Goal: Information Seeking & Learning: Learn about a topic

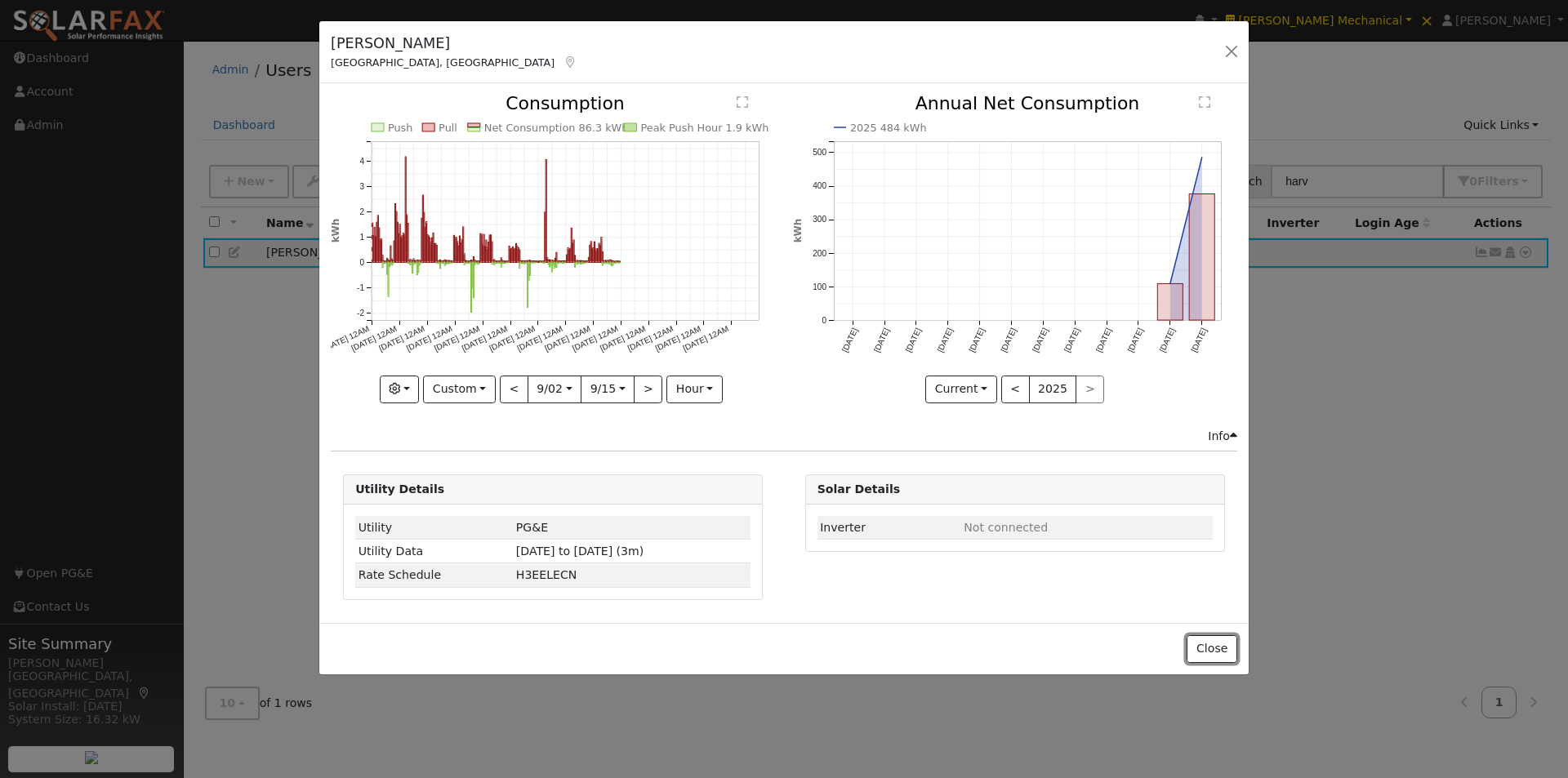
drag, startPoint x: 1210, startPoint y: 641, endPoint x: 1381, endPoint y: 291, distance: 389.5
click at [1221, 630] on div "Close" at bounding box center [784, 648] width 929 height 51
click at [1214, 646] on button "Close" at bounding box center [1212, 648] width 50 height 28
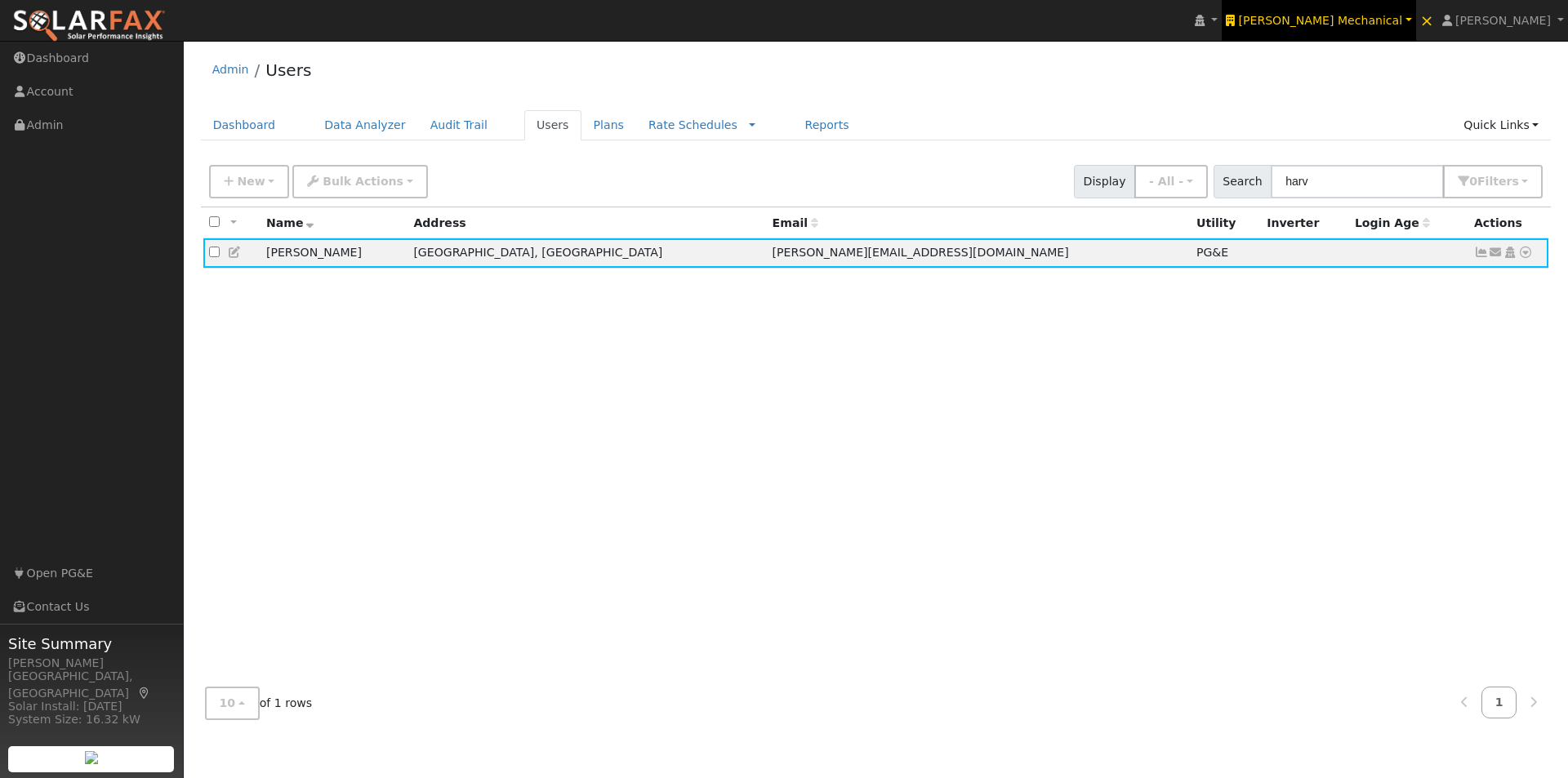
click at [1391, 20] on span "Henry Mechanical" at bounding box center [1321, 20] width 164 height 14
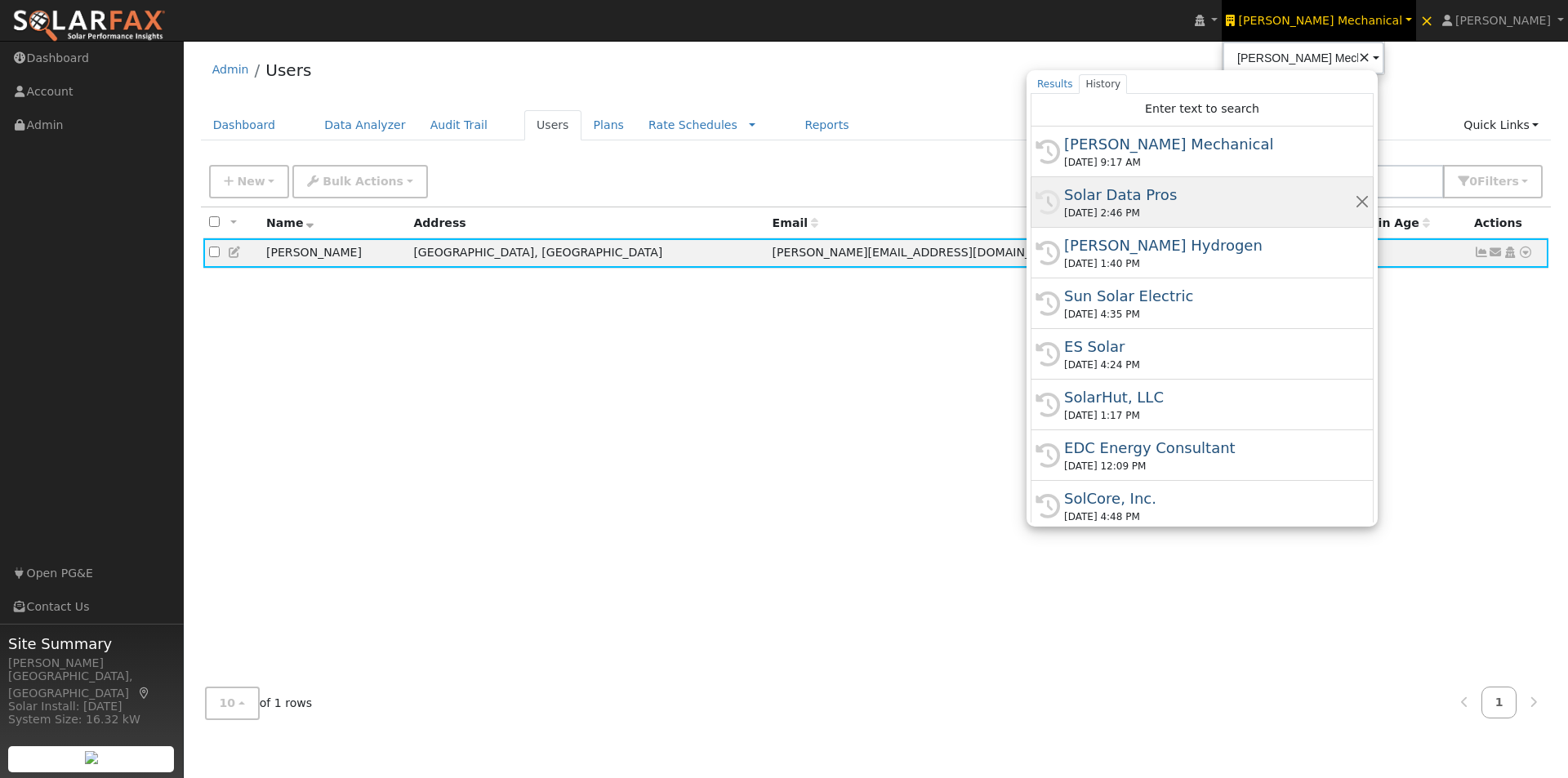
click at [1183, 188] on div "Solar Data Pros" at bounding box center [1209, 194] width 291 height 22
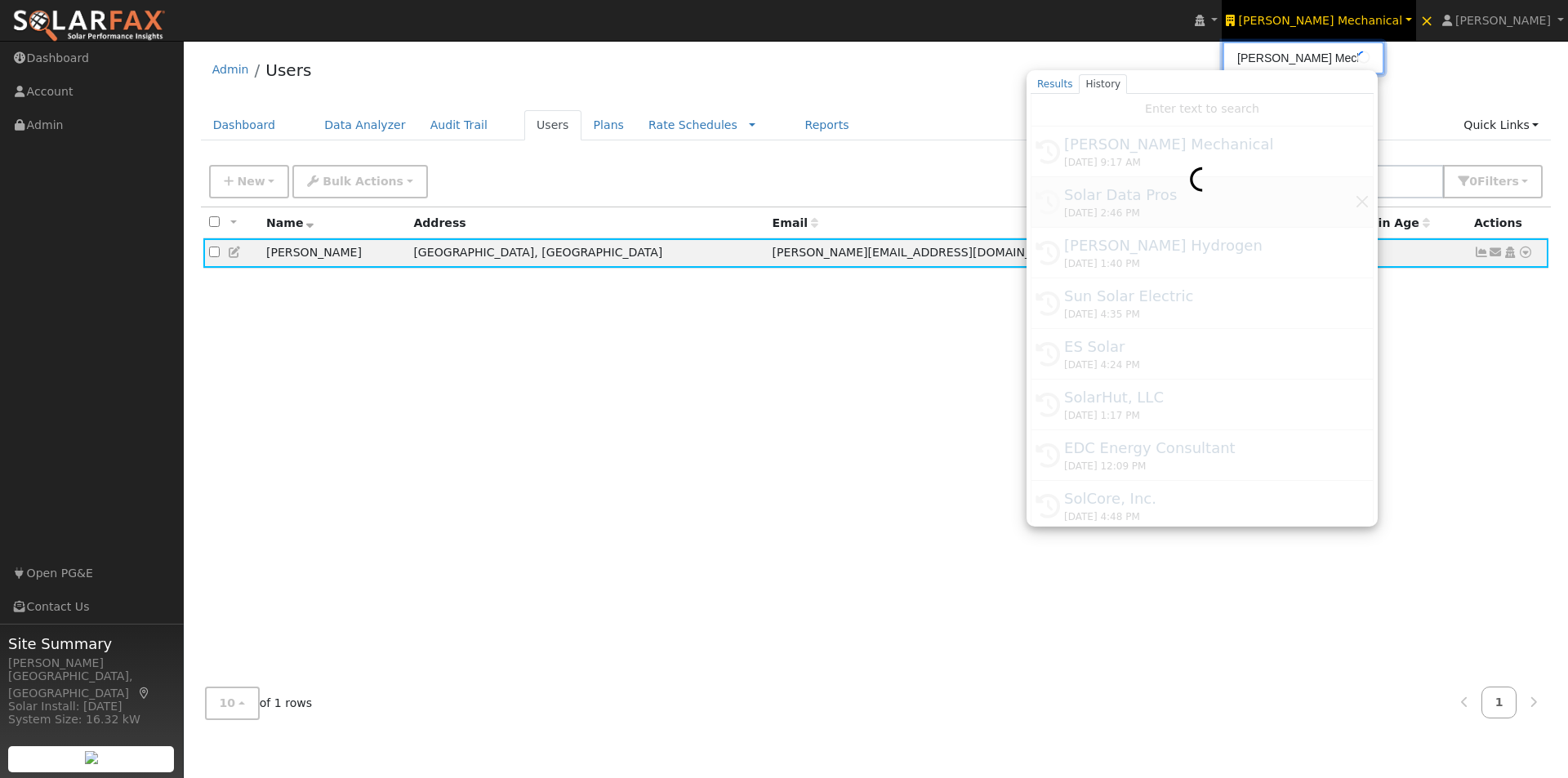
type input "Solar Data Pros"
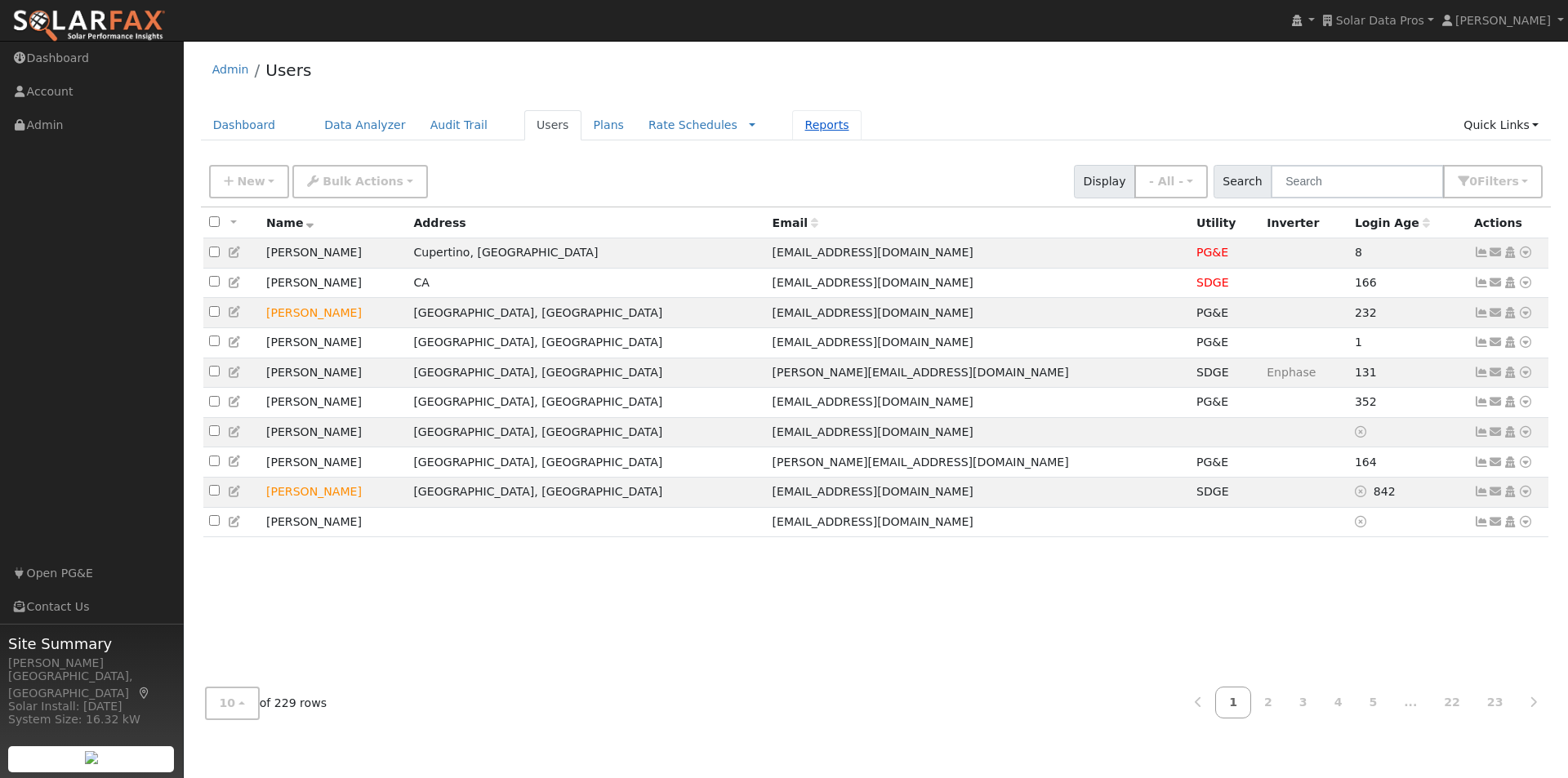
click at [792, 120] on link "Reports" at bounding box center [826, 125] width 69 height 30
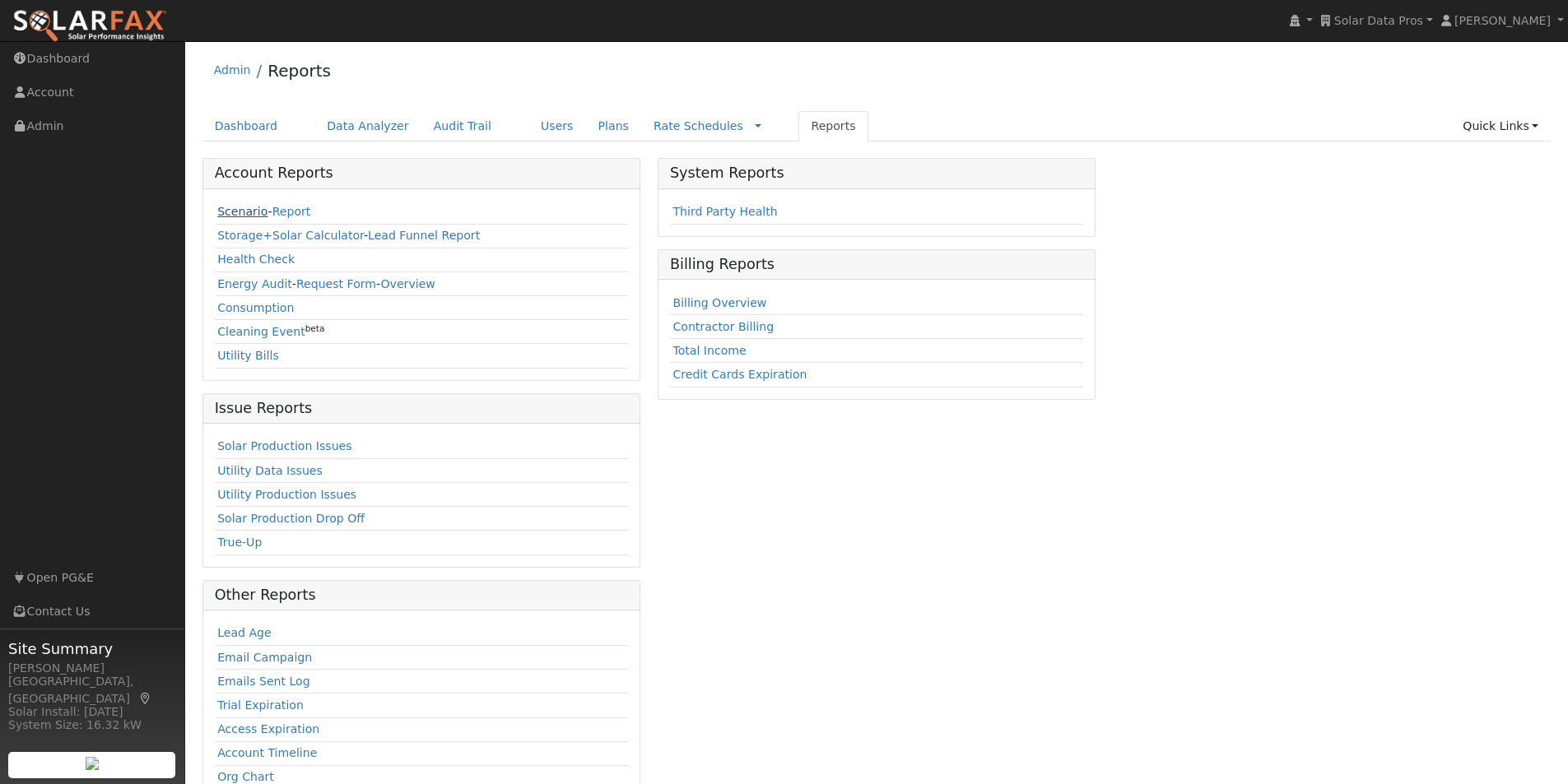
click at [228, 210] on link "Scenario" at bounding box center [243, 211] width 51 height 14
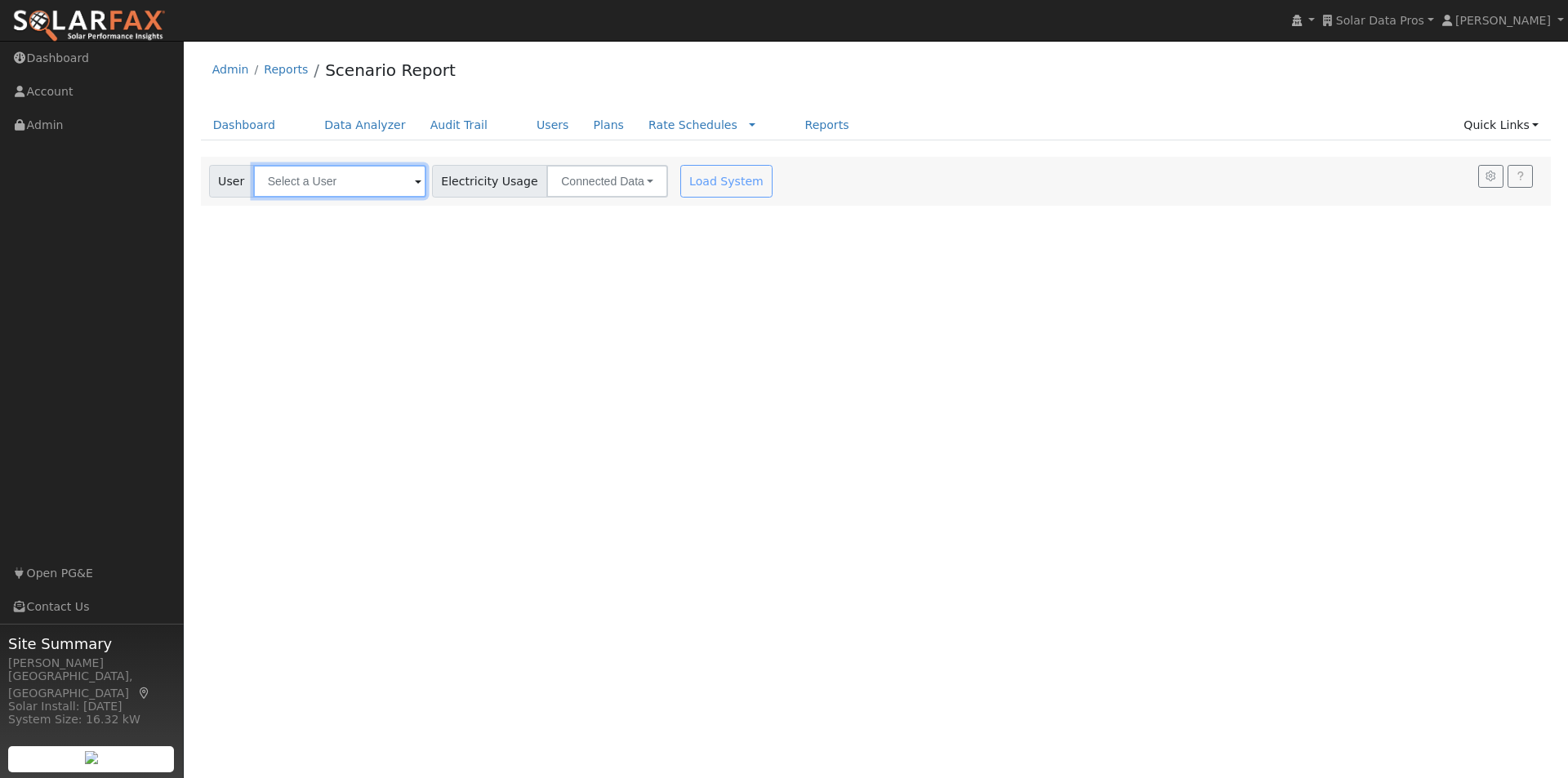
click at [335, 177] on input "text" at bounding box center [339, 182] width 173 height 33
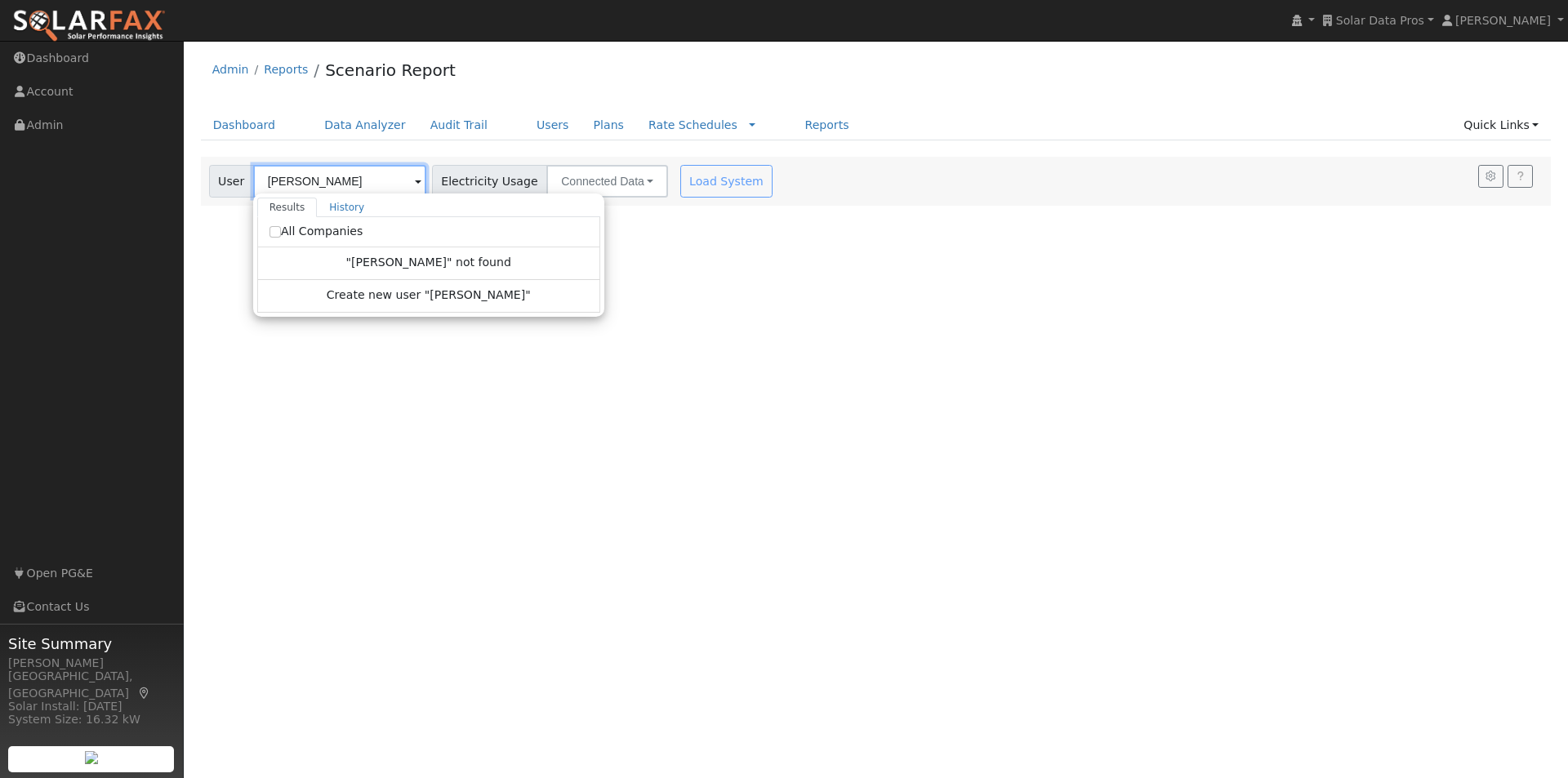
type input "curtis mitchell"
click at [270, 228] on input "All Companies" at bounding box center [275, 232] width 12 height 12
checkbox input "true"
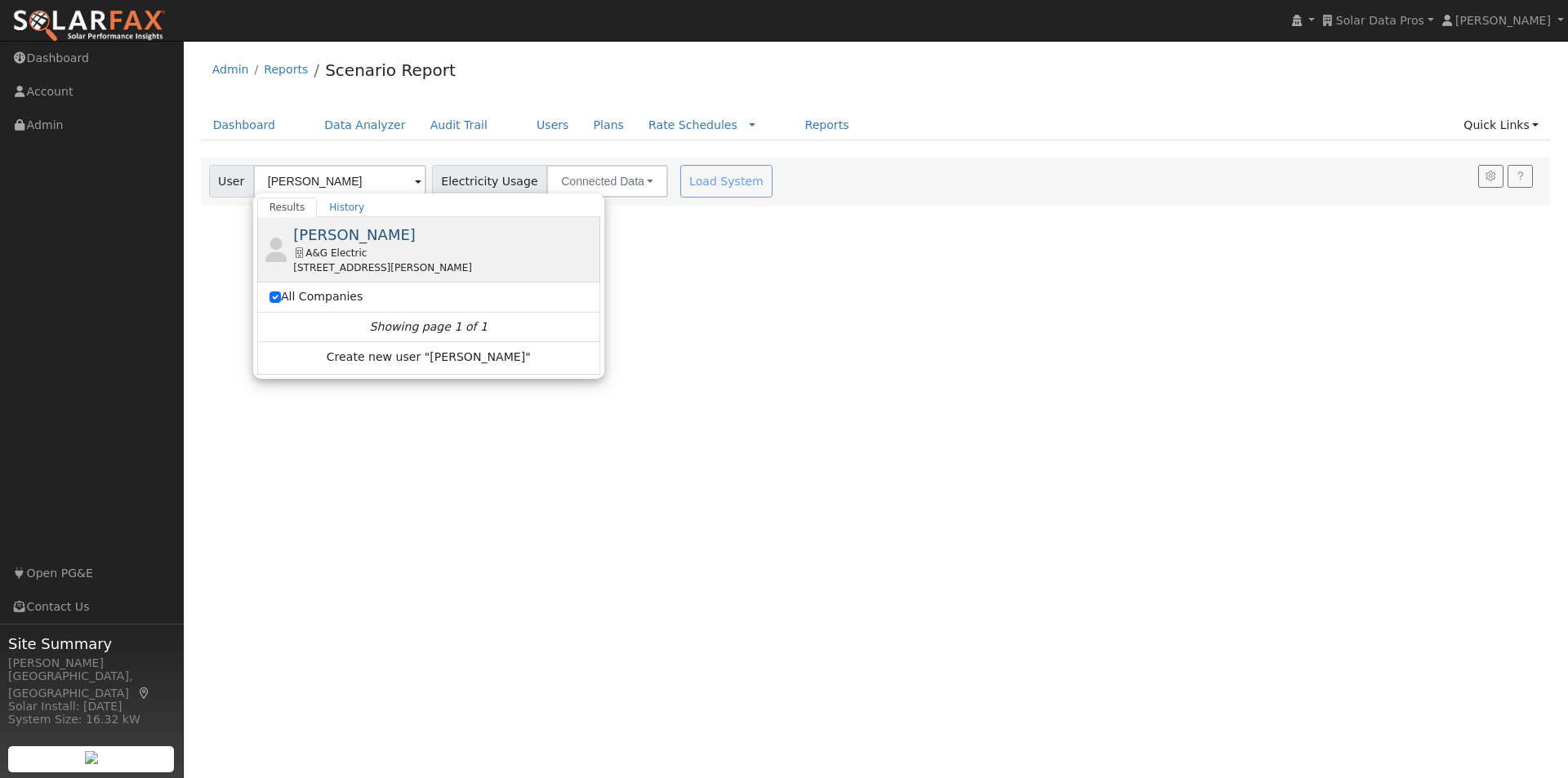
click at [353, 234] on span "Curtis Mitchell" at bounding box center [354, 235] width 123 height 17
type input "Curtis Mitchell"
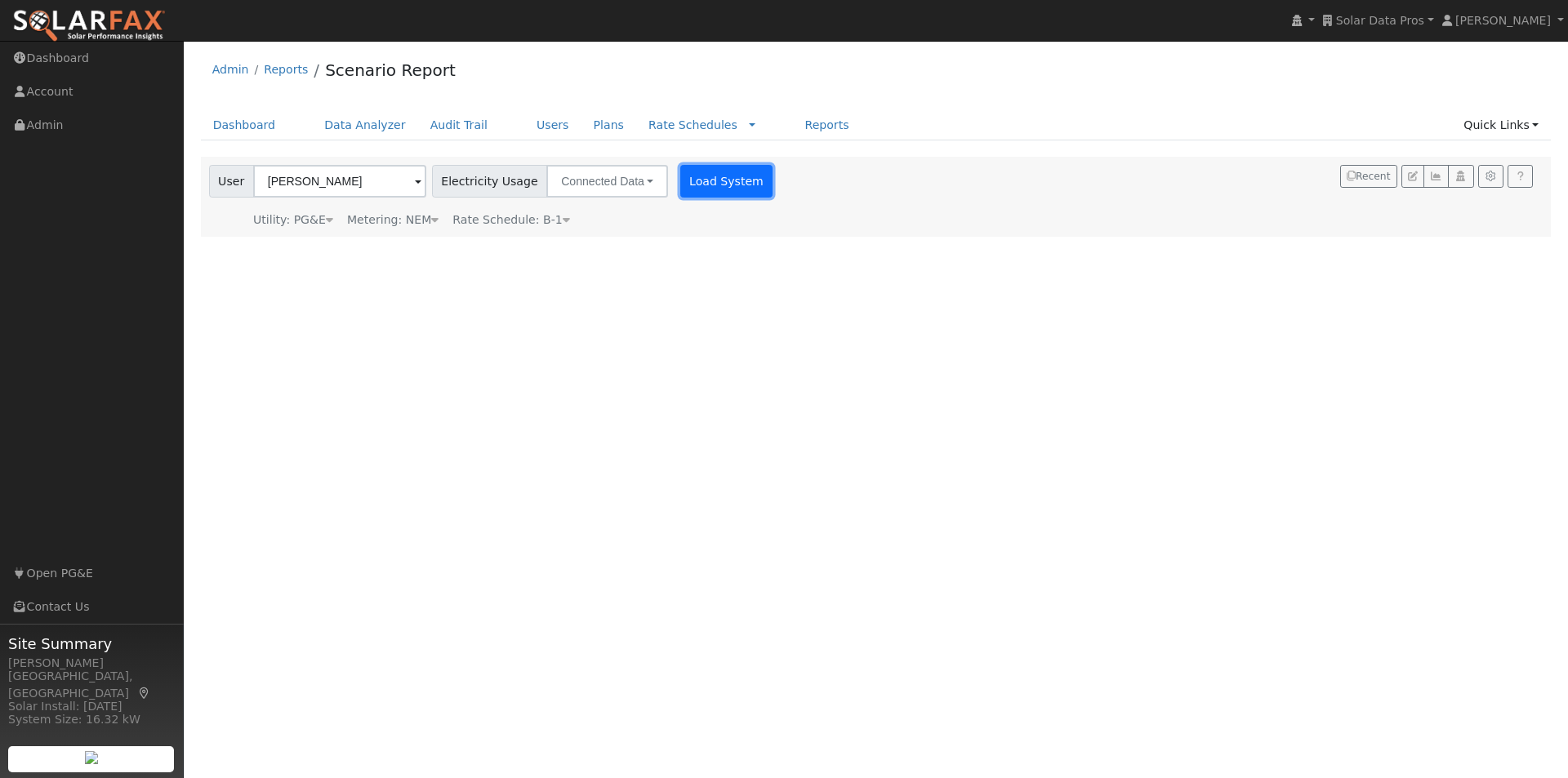
click at [699, 180] on button "Load System" at bounding box center [727, 182] width 93 height 33
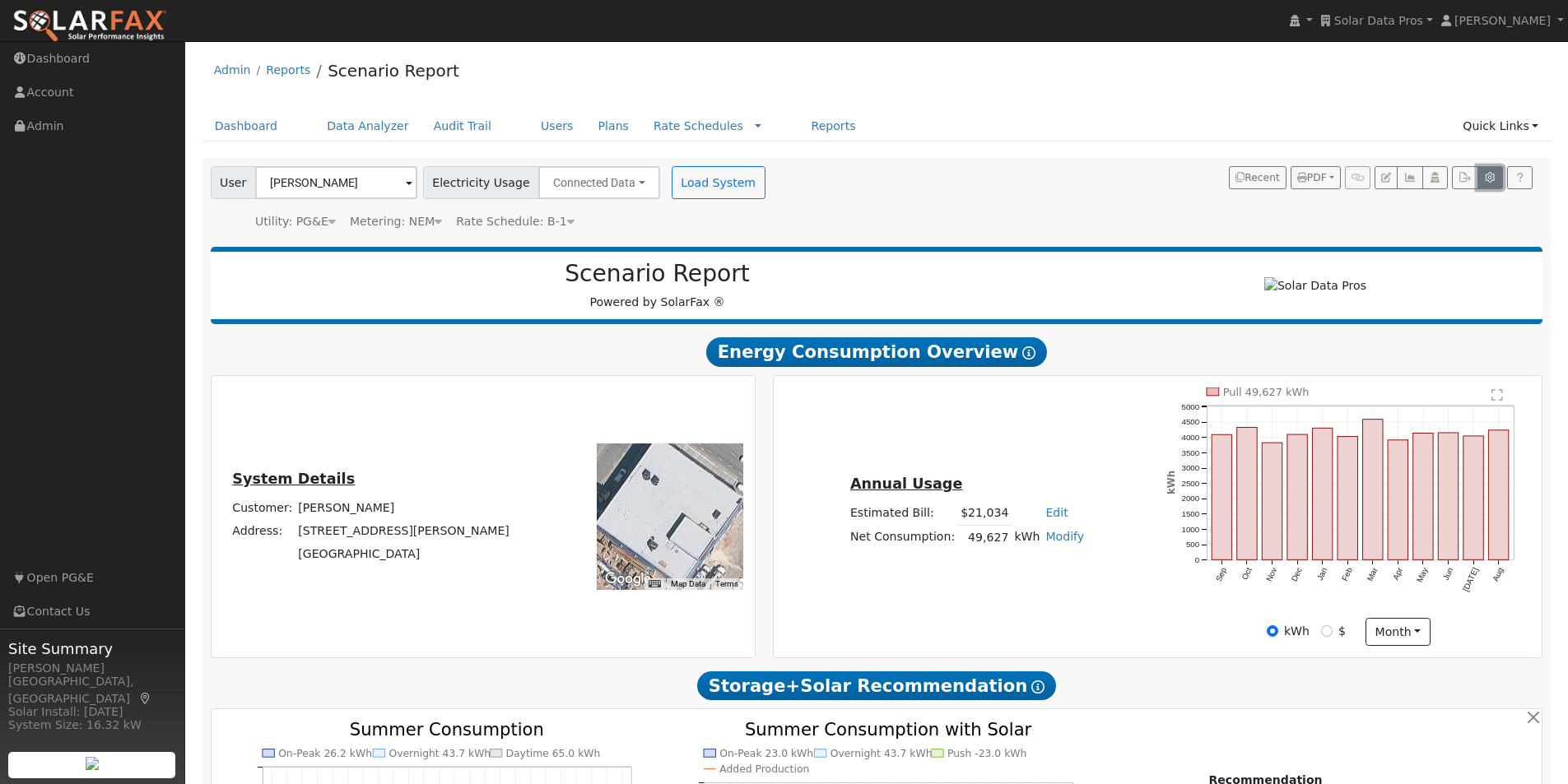
click at [1489, 174] on icon "button" at bounding box center [1490, 177] width 13 height 10
type input "13.5"
type input "27"
type input "40.5"
type input "11.4"
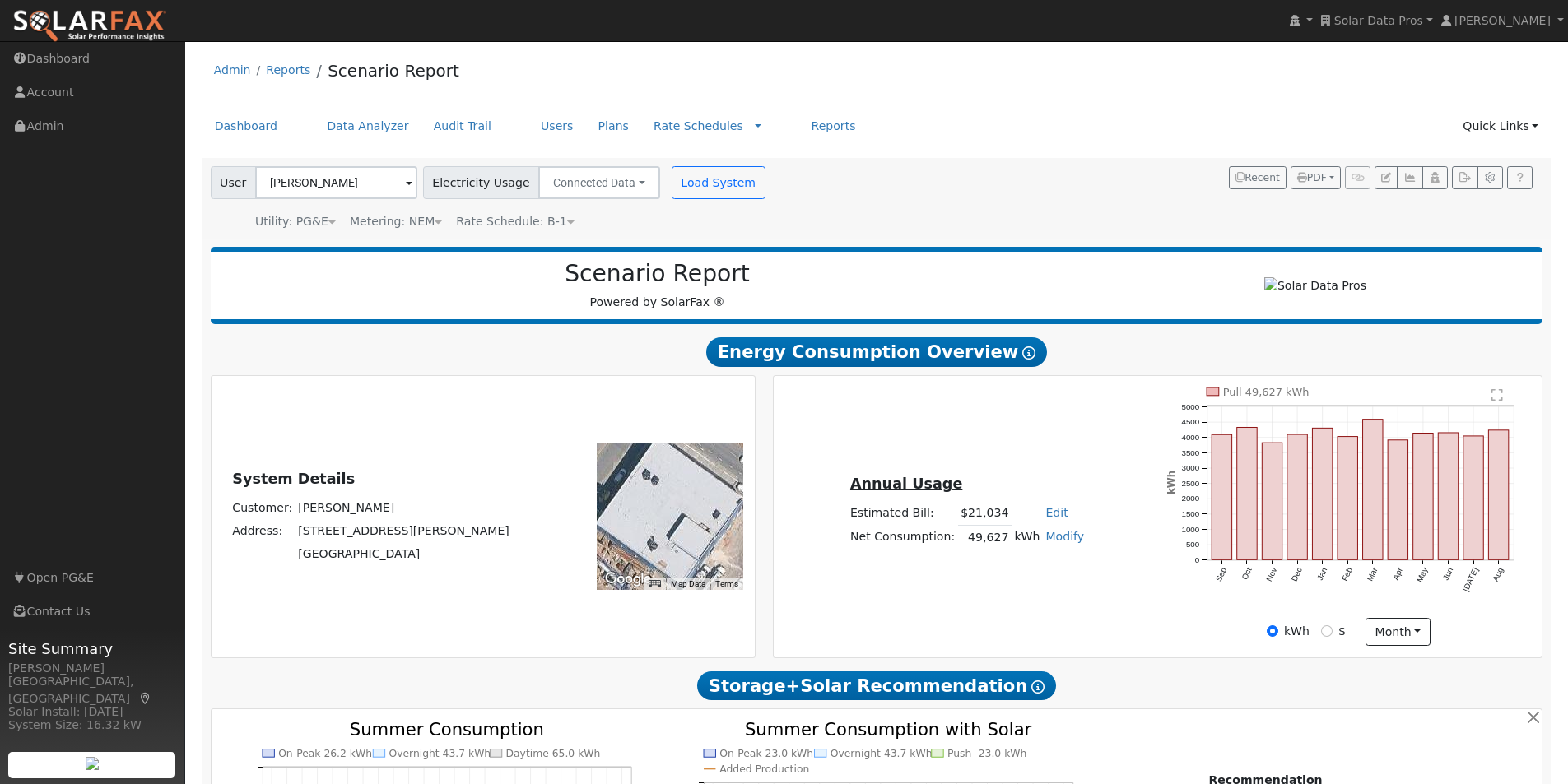
type input "13.5"
type input "3.25"
type input "1400"
type input "1"
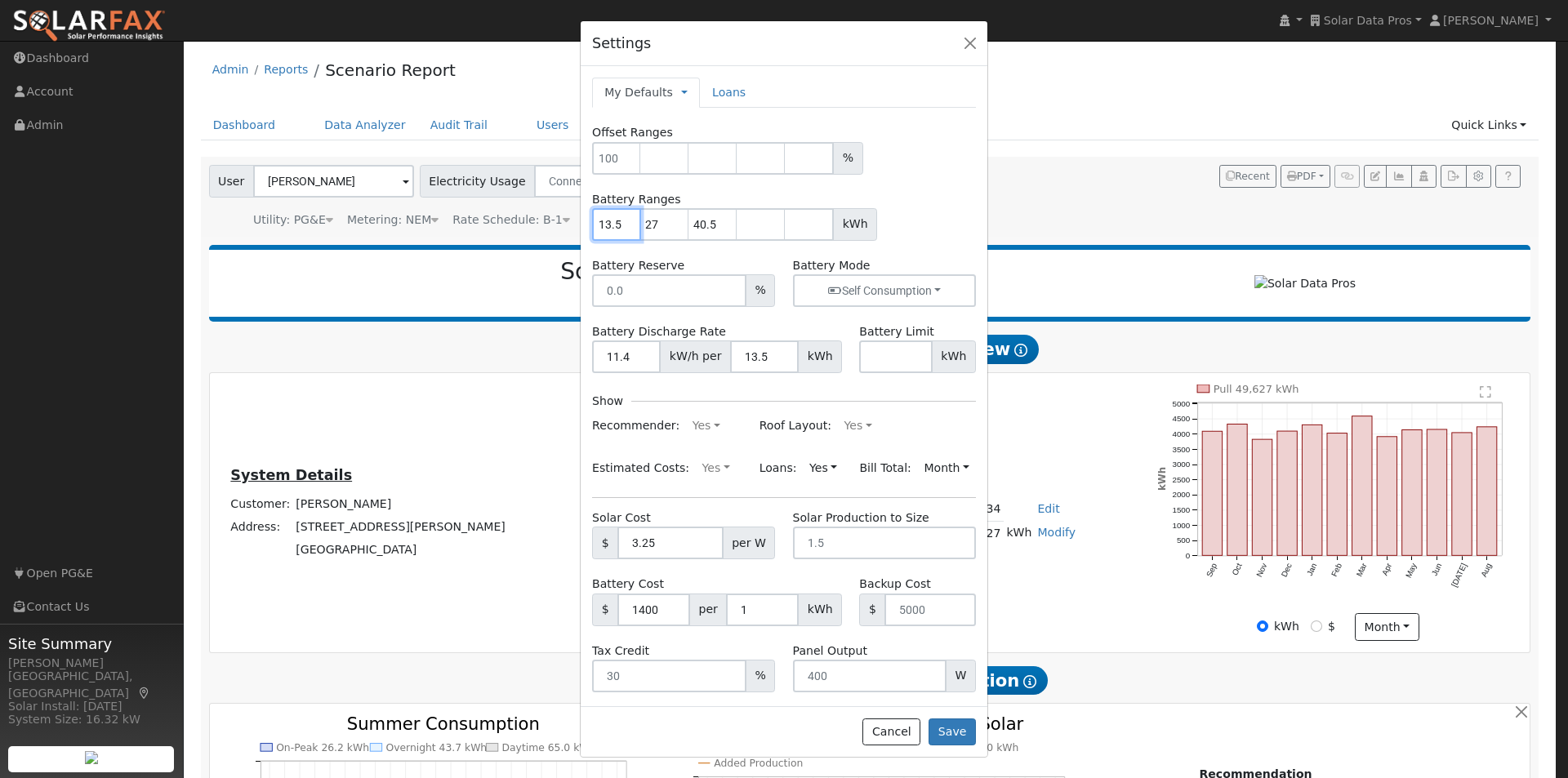
drag, startPoint x: 620, startPoint y: 220, endPoint x: 525, endPoint y: 219, distance: 95.0
click at [525, 219] on div "Settings My Defaults Temporary My Defaults Company Defaults System Defaults Loa…" at bounding box center [784, 389] width 1568 height 778
type input "27"
type input "40.5"
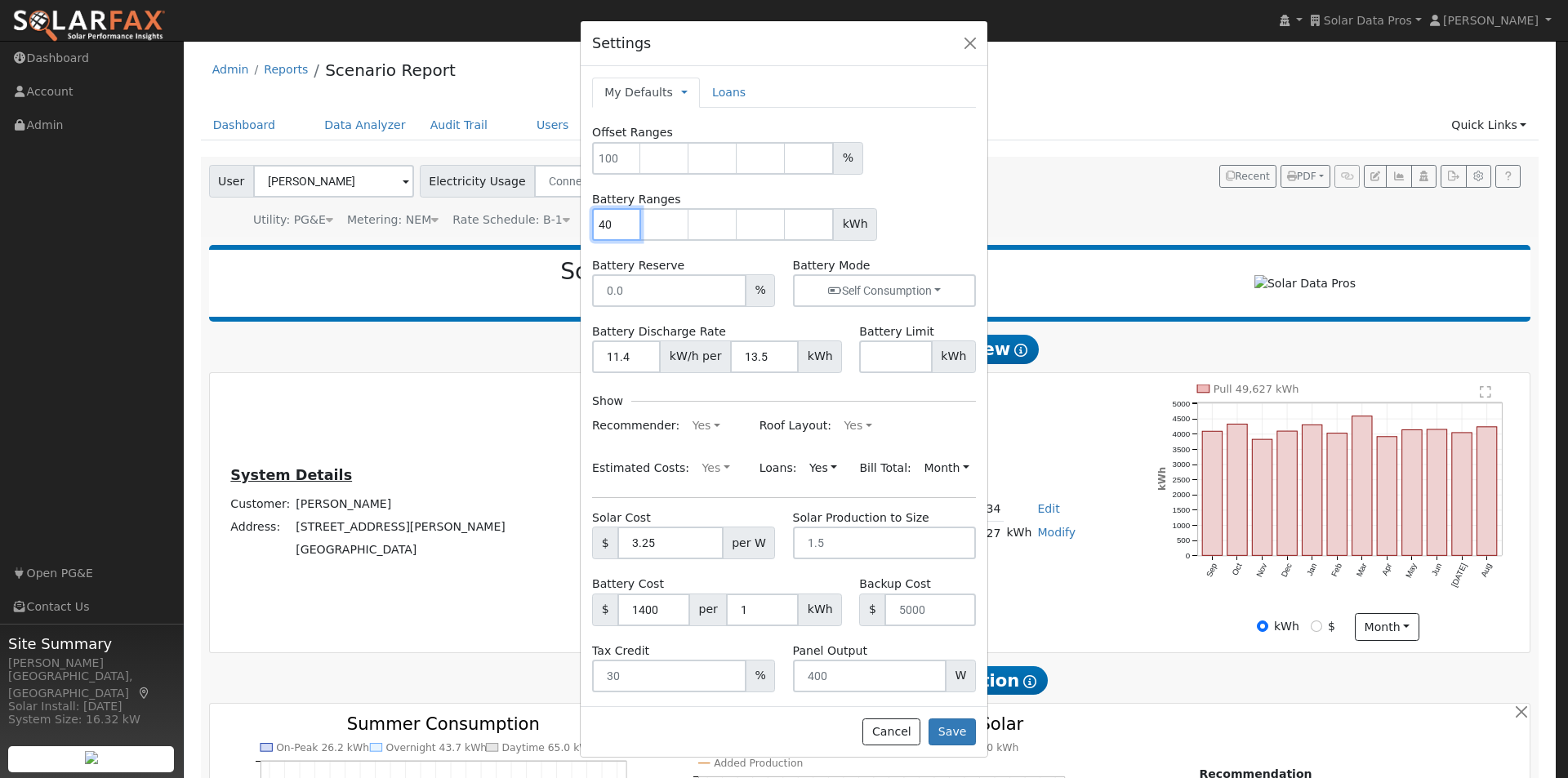
type input "4"
type input "50"
type input "100"
type input "150"
type input "200"
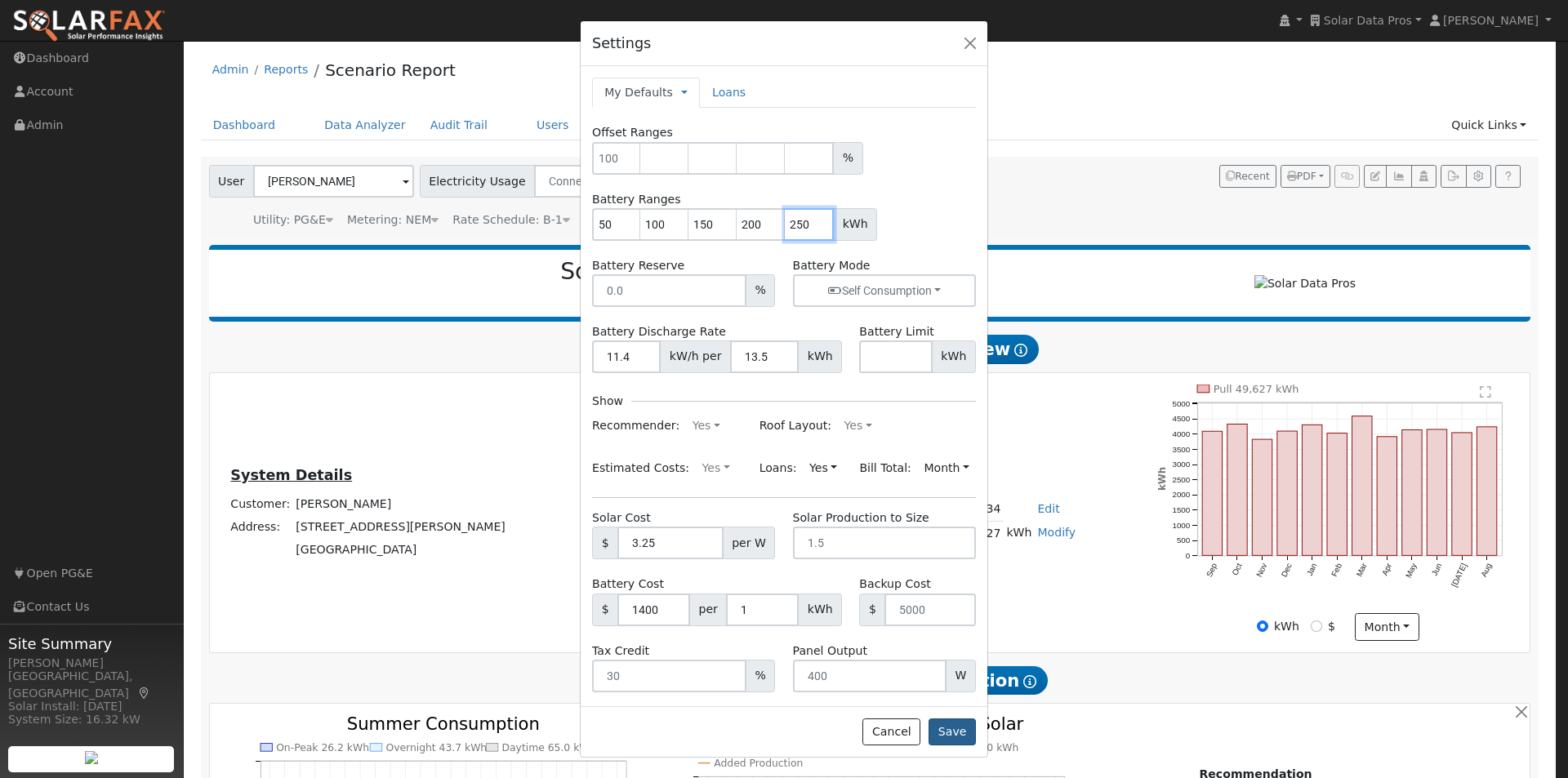
type input "250"
click at [953, 735] on button "Save" at bounding box center [952, 733] width 47 height 28
type input "50"
type input "100"
type input "150"
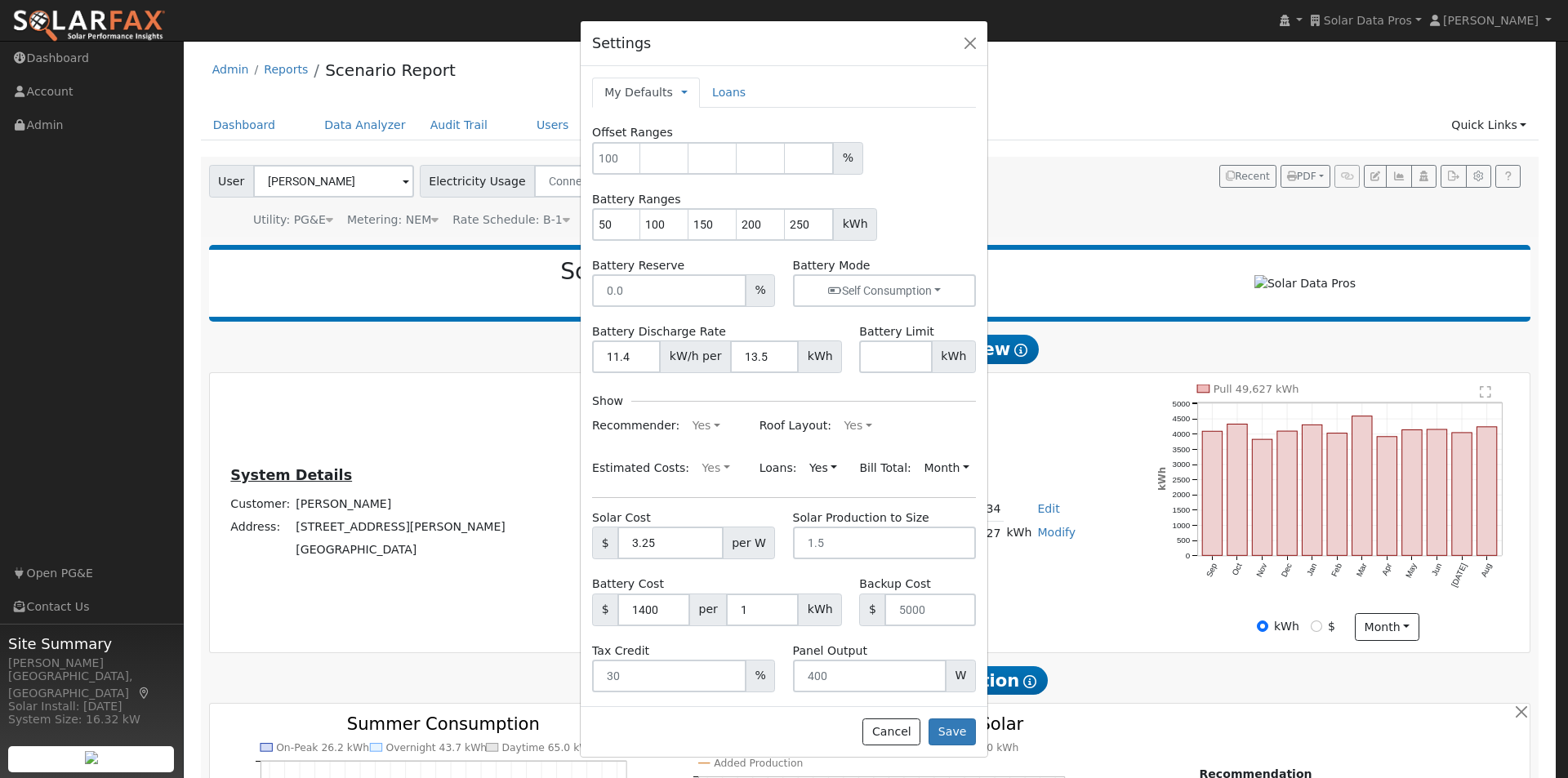
type input "200"
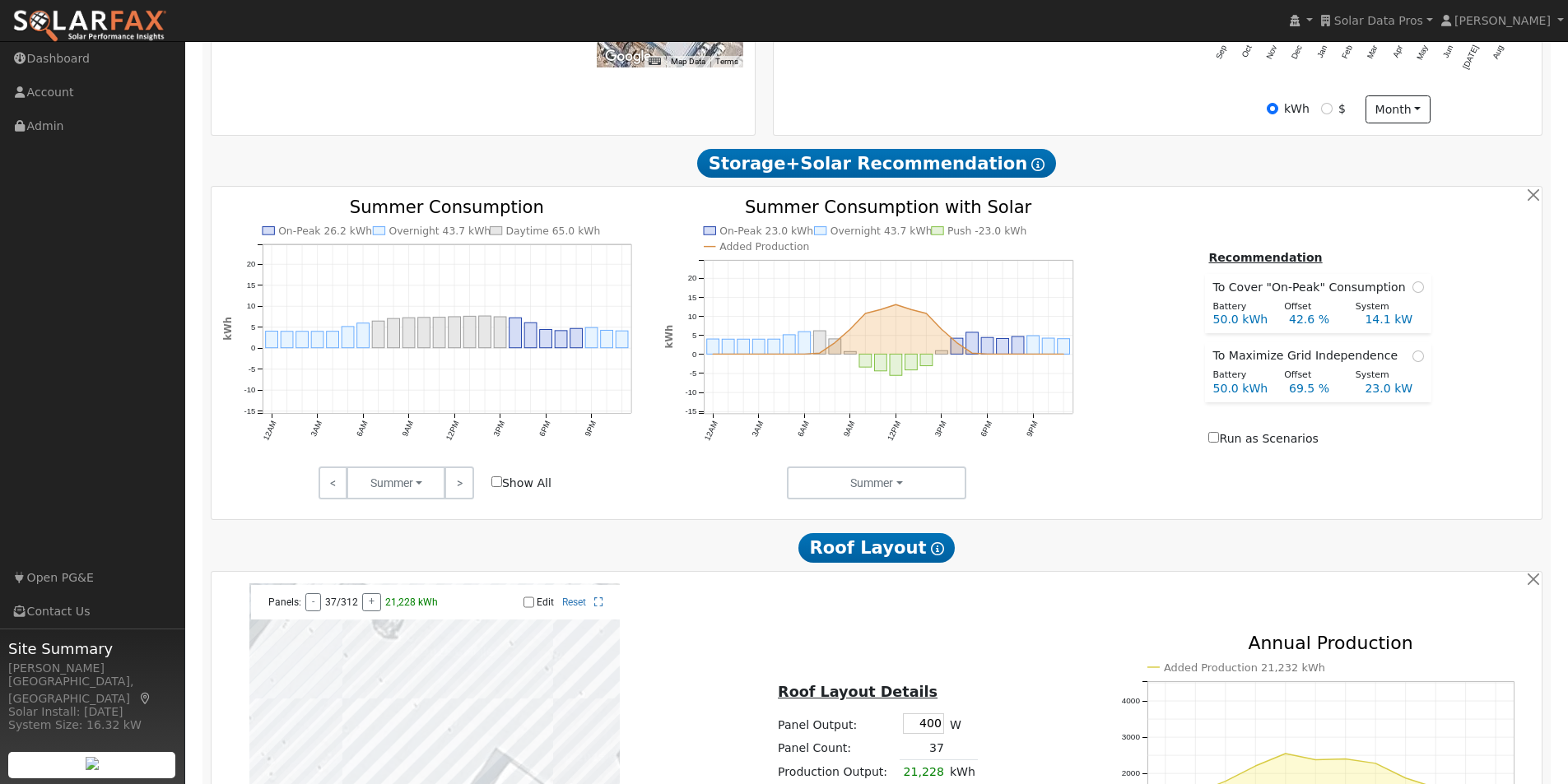
scroll to position [494, 0]
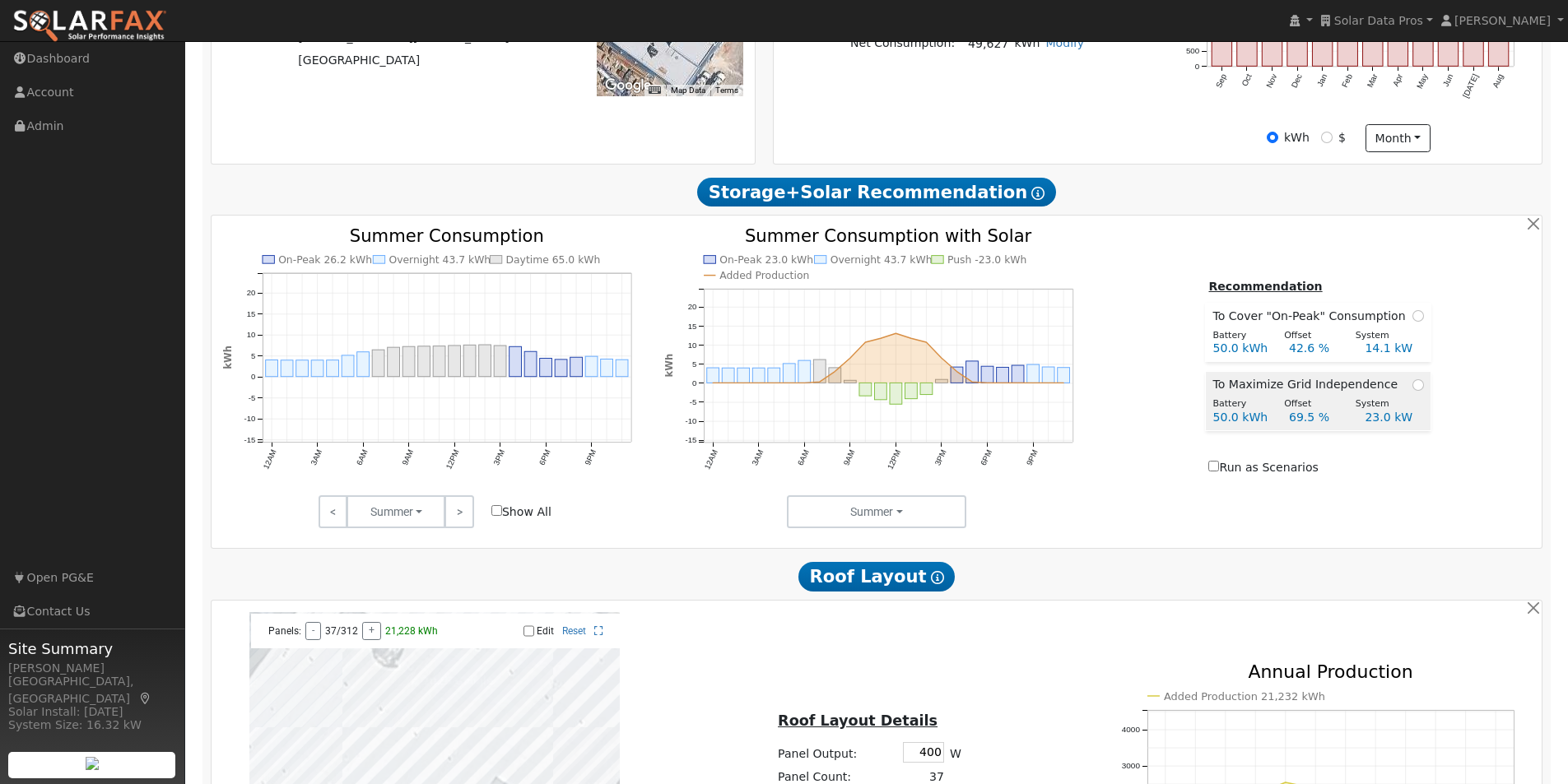
click at [1416, 391] on span at bounding box center [1418, 385] width 12 height 18
radio input "true"
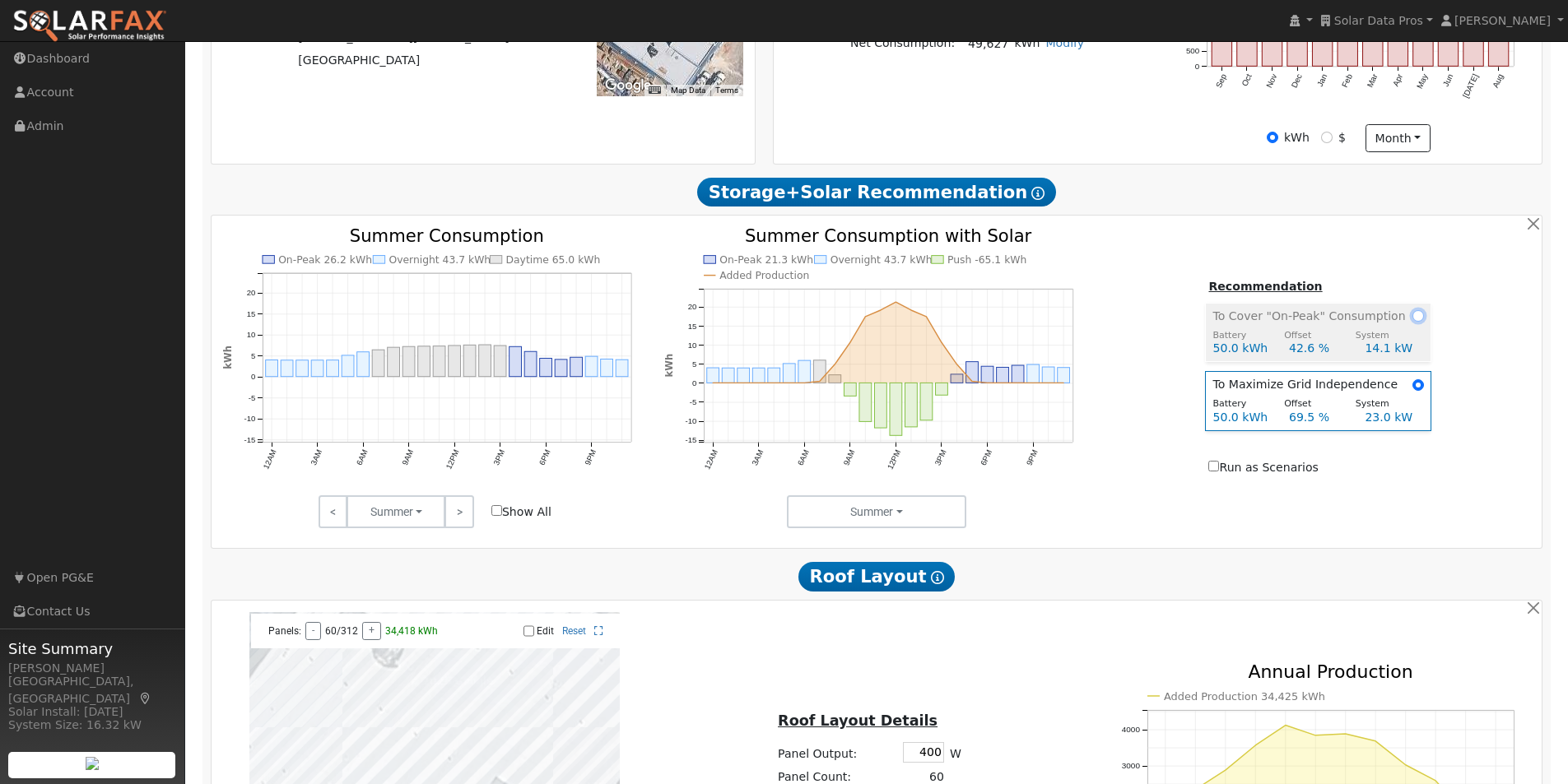
click at [1412, 320] on input "radio" at bounding box center [1418, 317] width 12 height 12
radio input "true"
radio input "false"
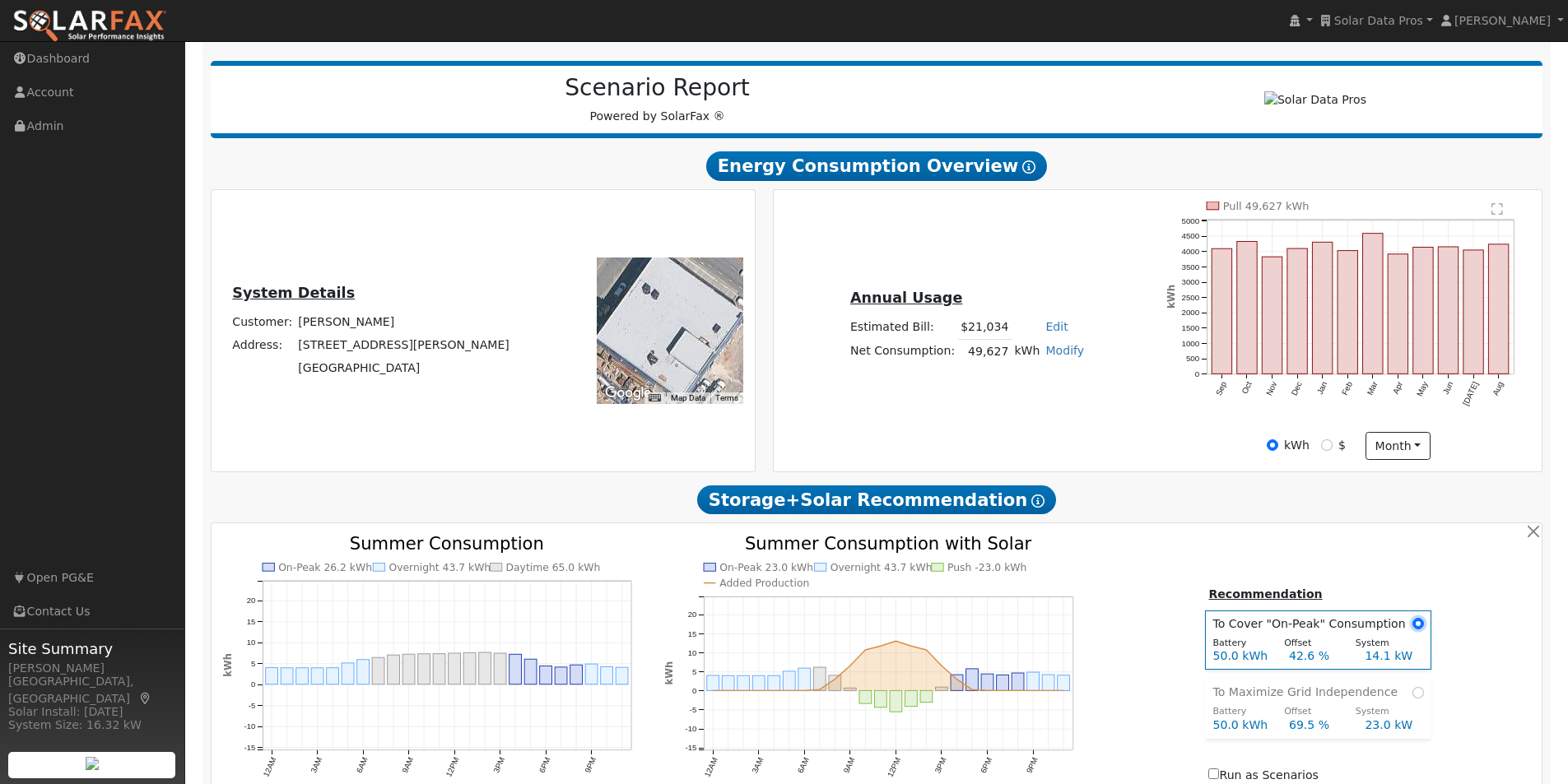
scroll to position [0, 0]
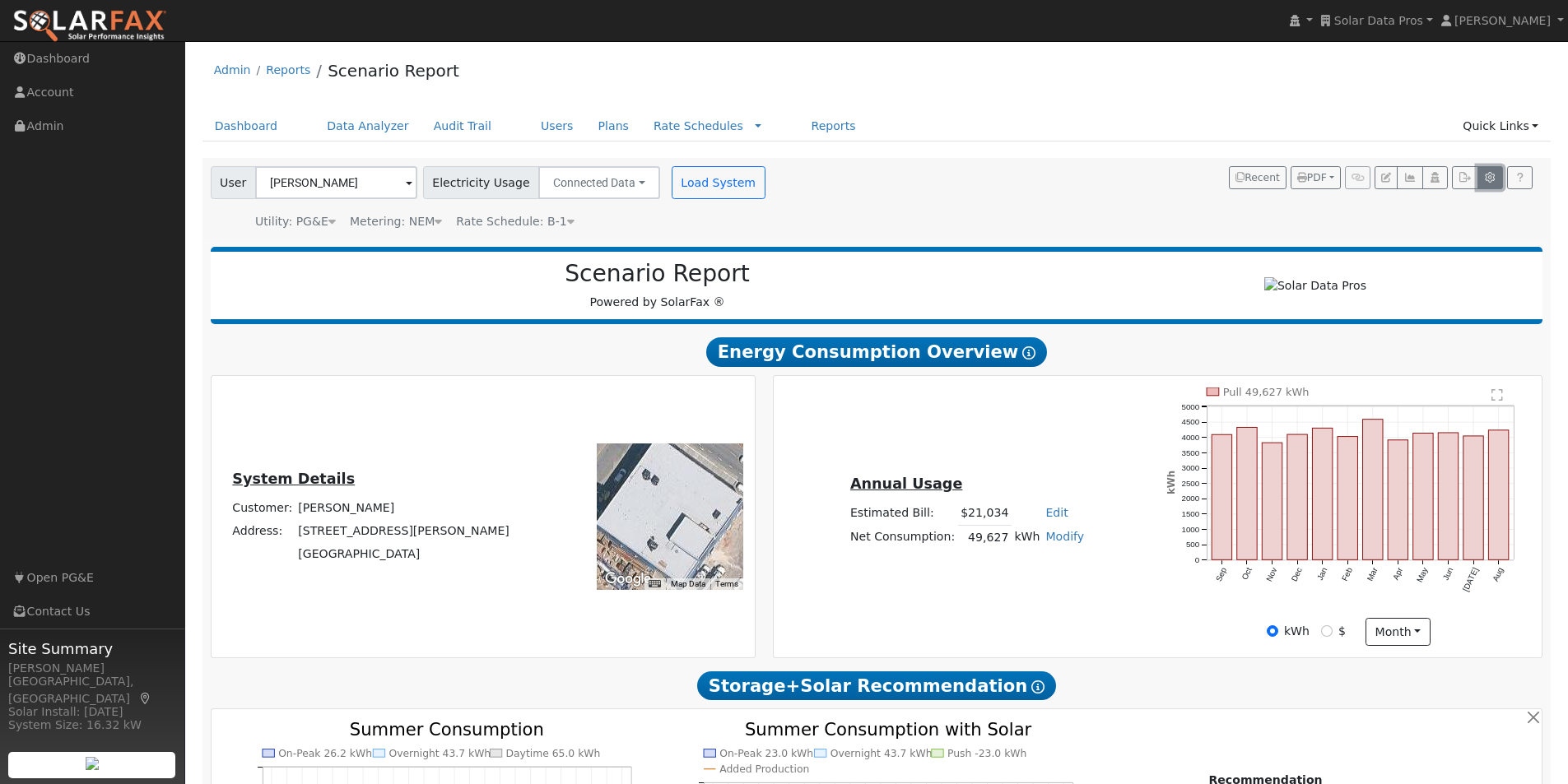
click at [1484, 178] on icon "button" at bounding box center [1490, 177] width 13 height 10
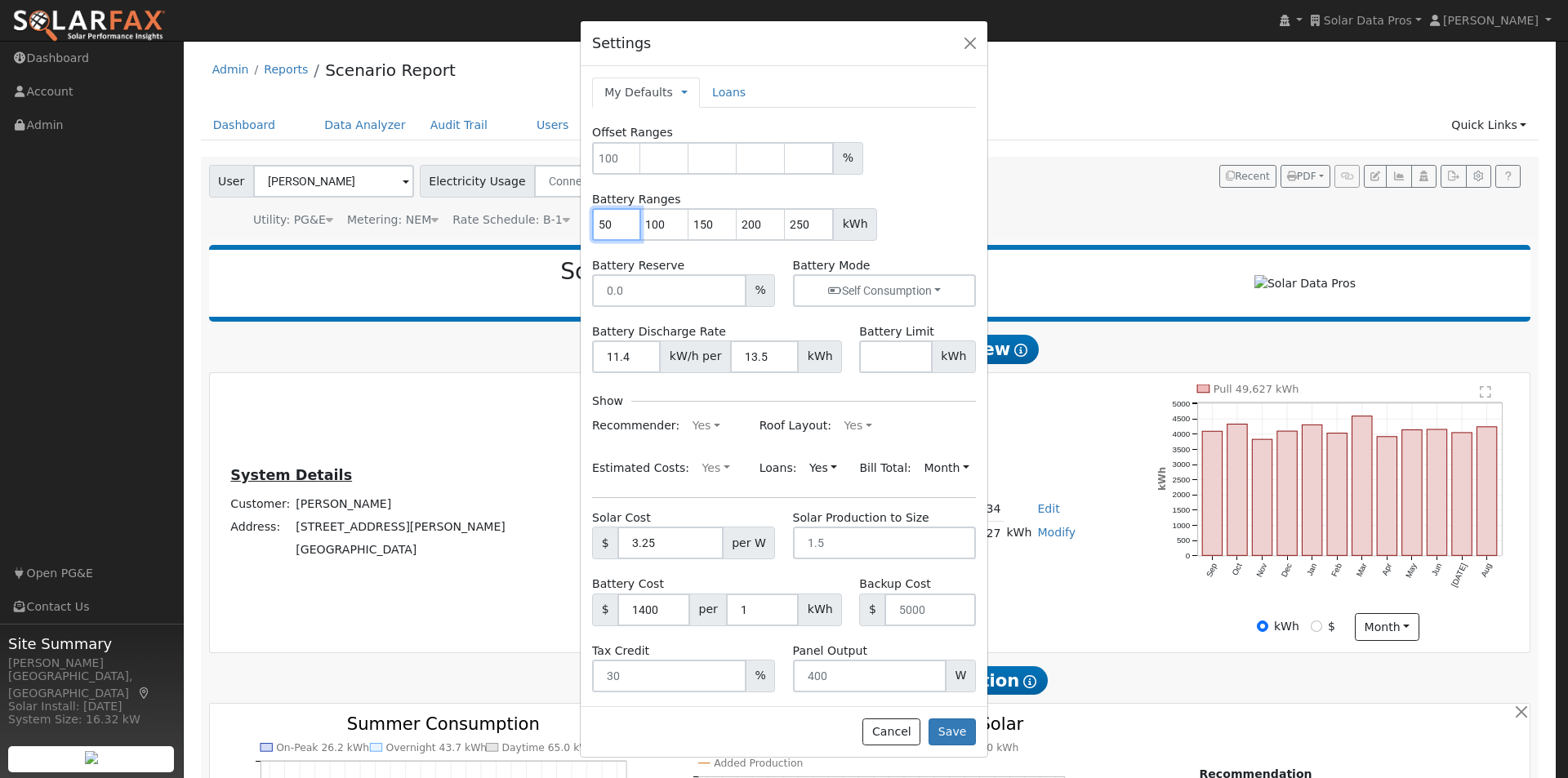
drag, startPoint x: 621, startPoint y: 214, endPoint x: 588, endPoint y: 222, distance: 34.0
click at [588, 222] on div "Battery Ranges 50 100 150 200 250 kWh" at bounding box center [784, 216] width 401 height 50
type input "100"
type input "150"
type input "200"
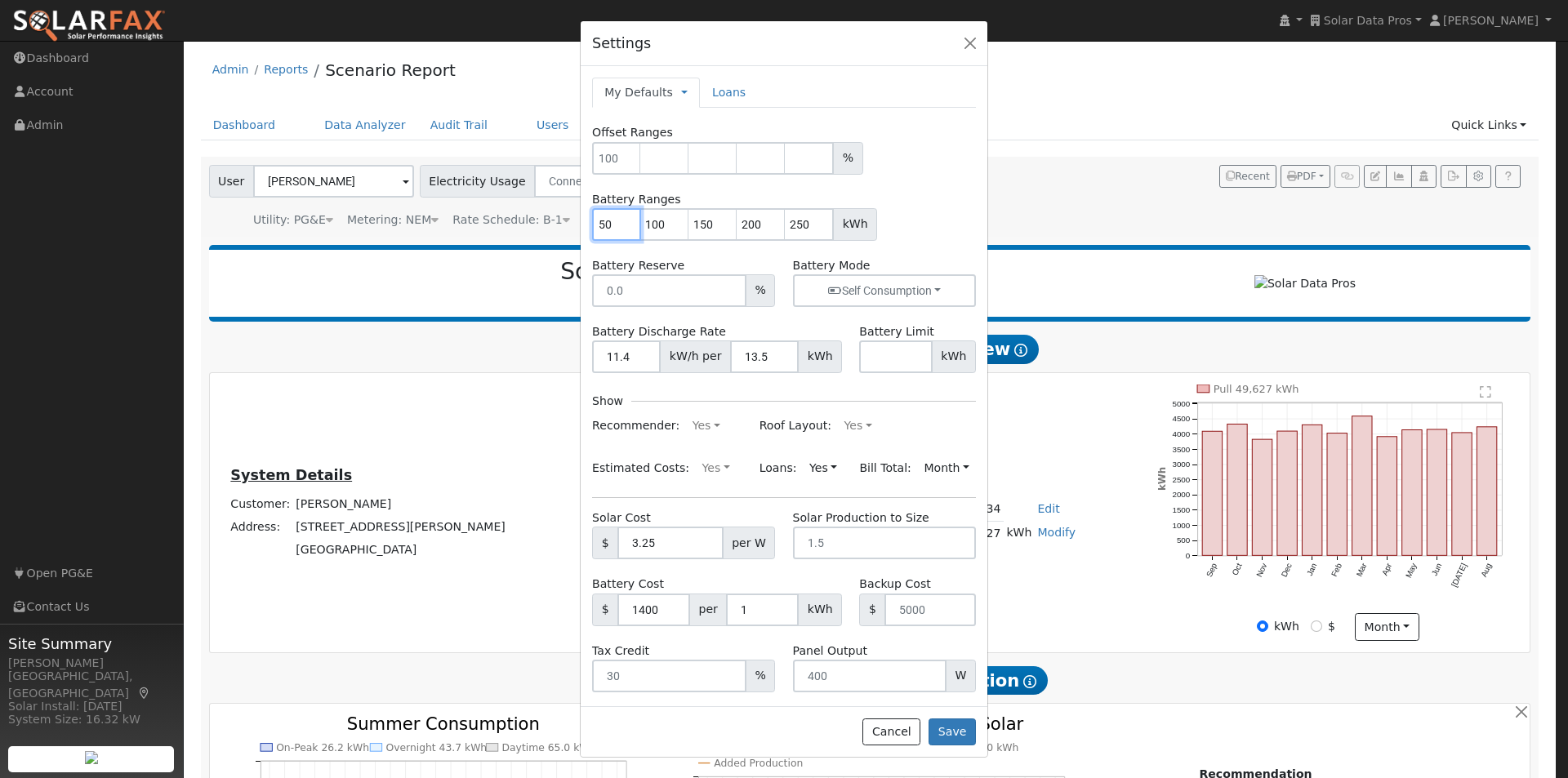
type input "250"
type input "150"
type input "200"
type input "250"
type input "200"
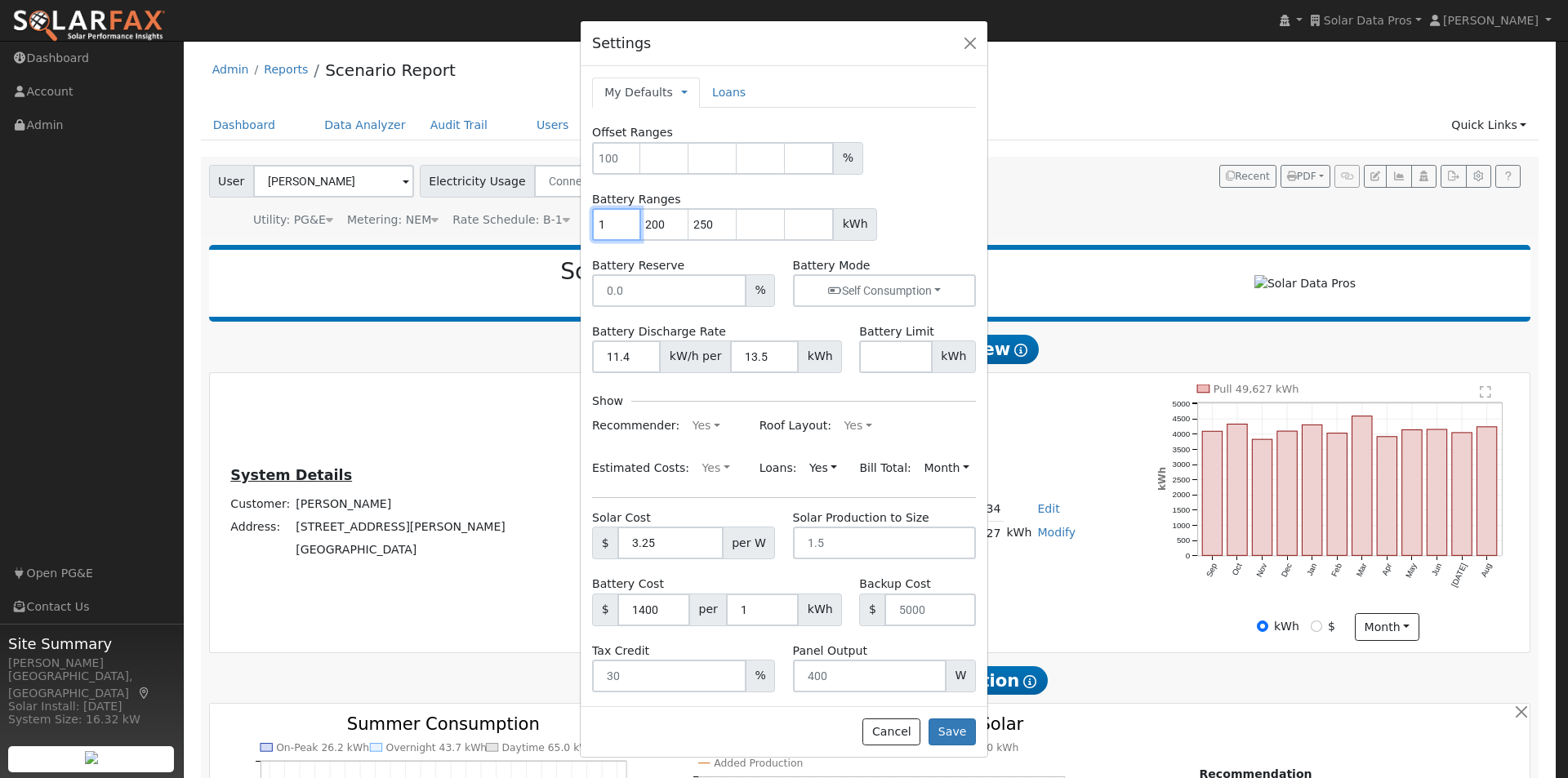
type input "250"
type input "2"
type input "25"
type input "50"
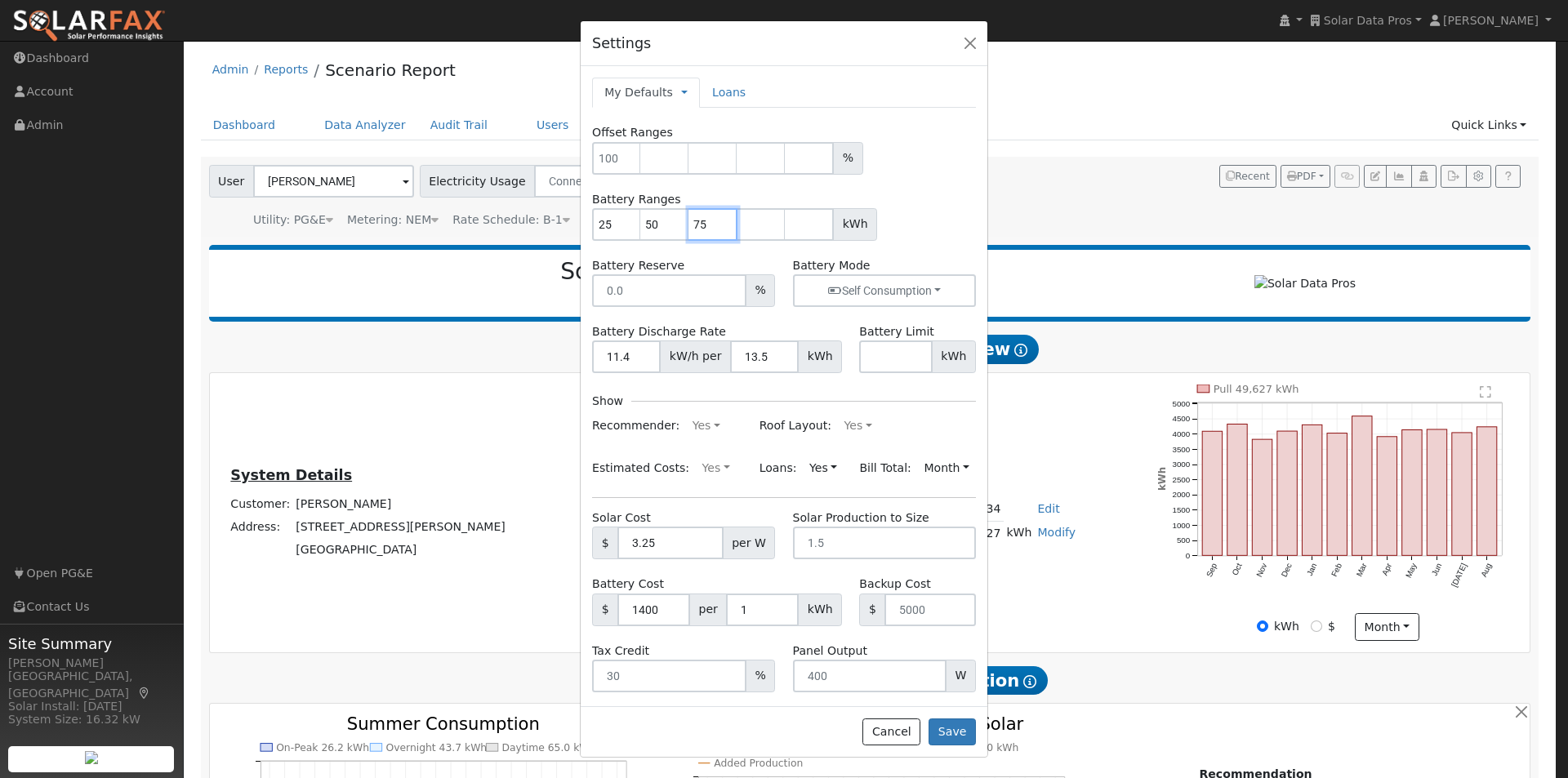
type input "75"
type input "100"
type input "125"
click at [947, 735] on button "Save" at bounding box center [952, 733] width 47 height 28
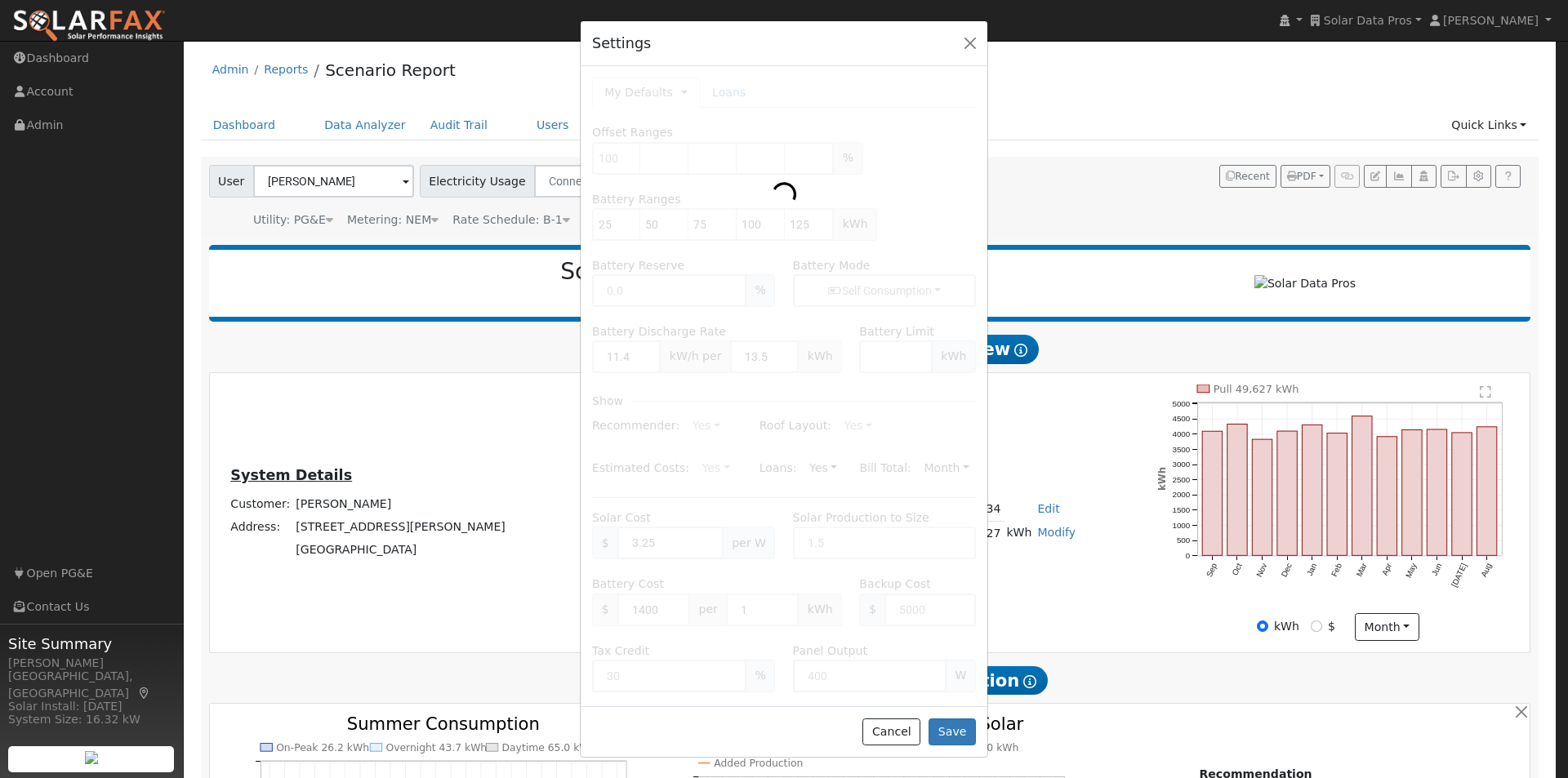
type input "25"
type input "50"
type input "75"
type input "100"
type input "125"
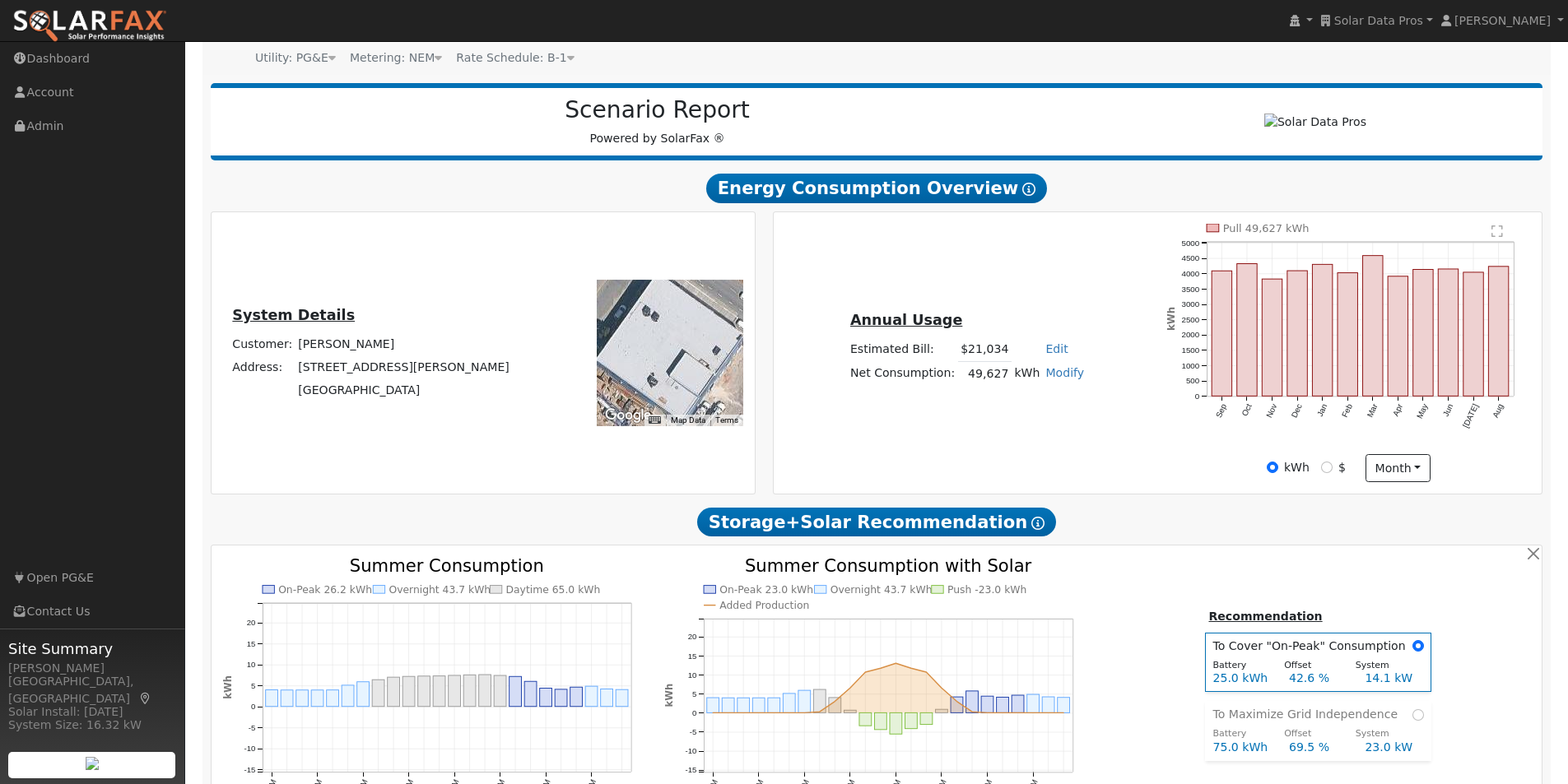
scroll to position [165, 0]
click at [1400, 467] on button "month" at bounding box center [1398, 467] width 65 height 28
click at [1385, 507] on link "Day" at bounding box center [1423, 502] width 114 height 23
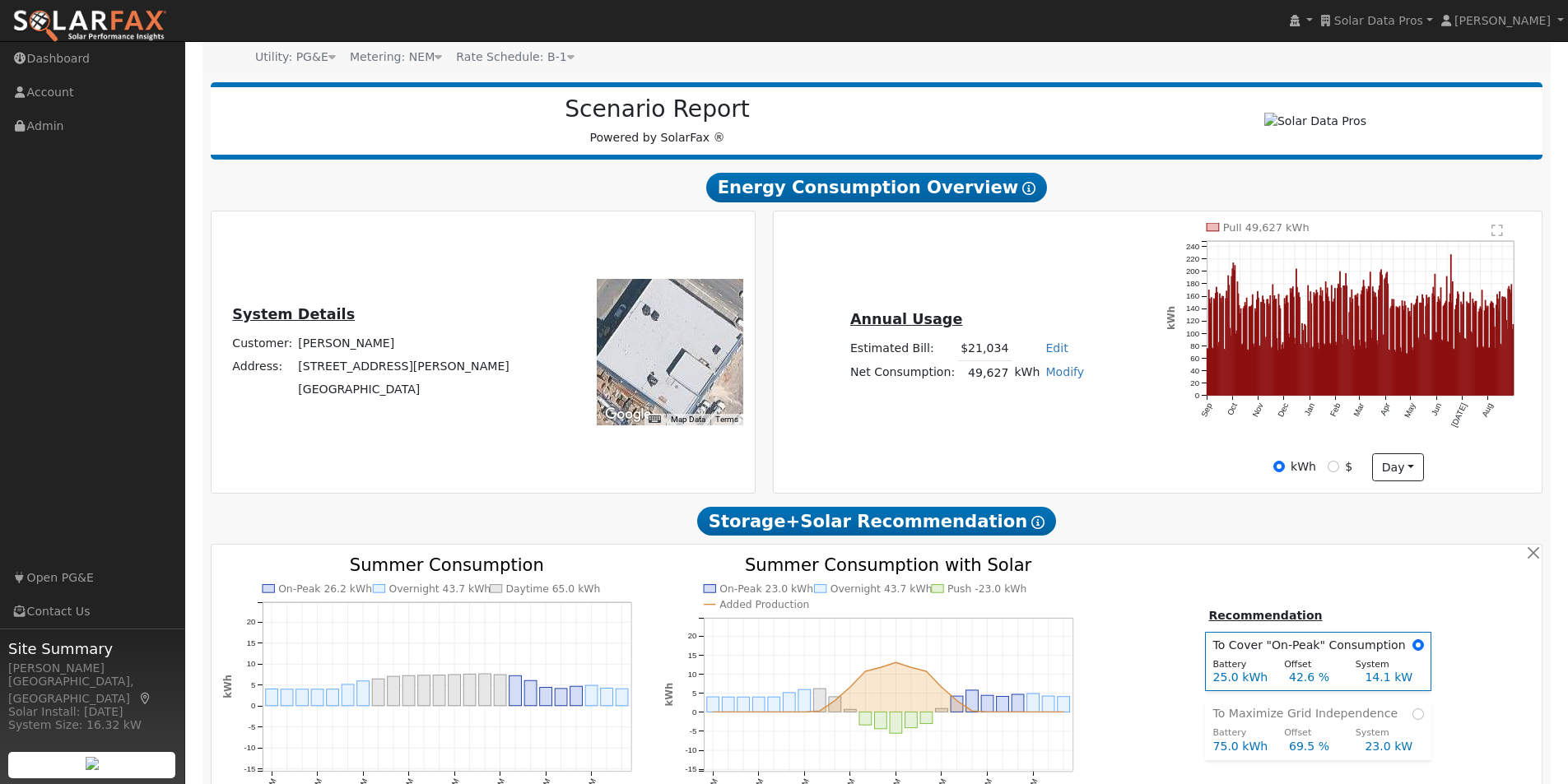
click at [1497, 237] on text "" at bounding box center [1498, 231] width 12 height 14
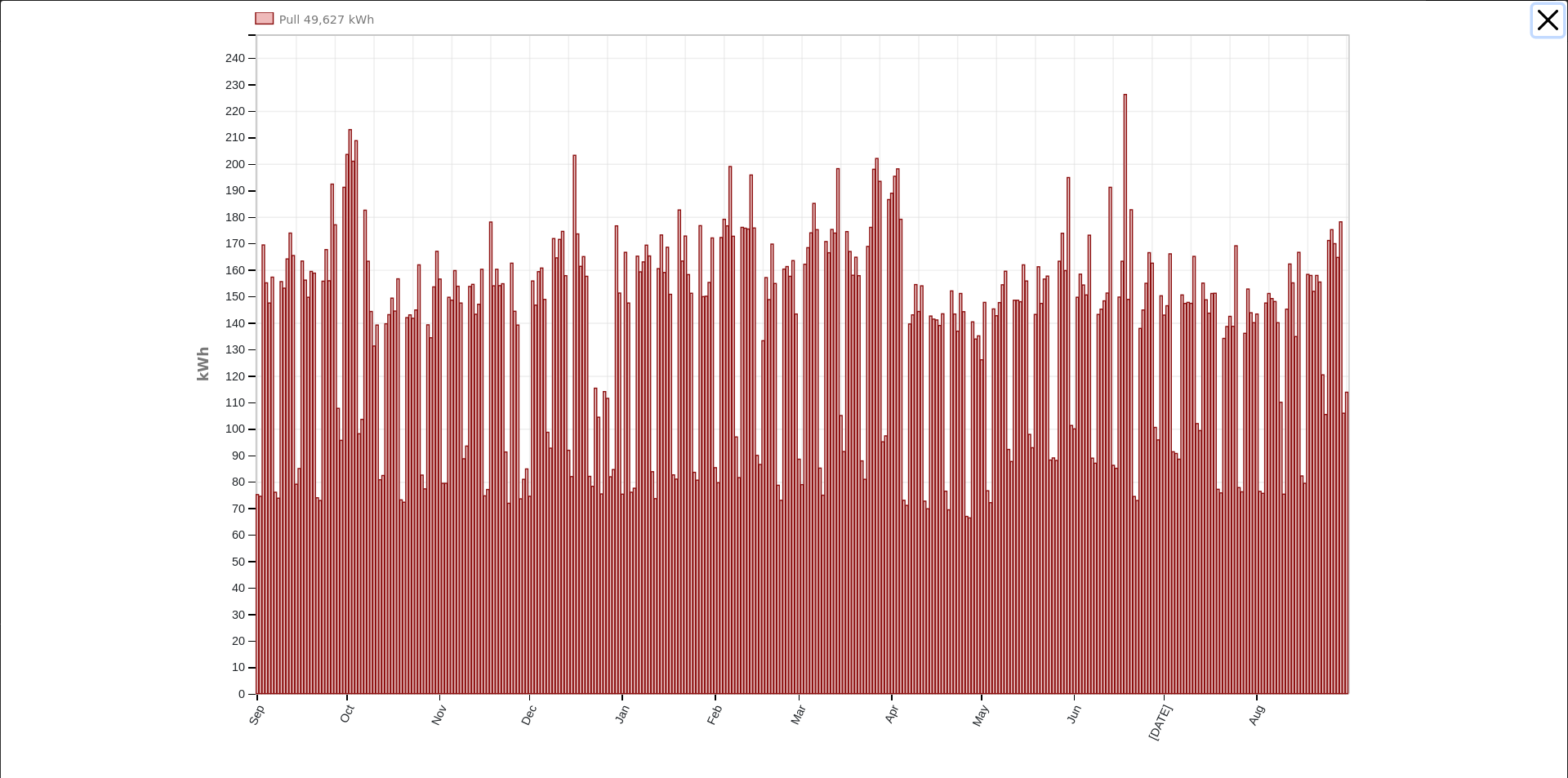
click at [1537, 15] on button "button" at bounding box center [1548, 20] width 31 height 31
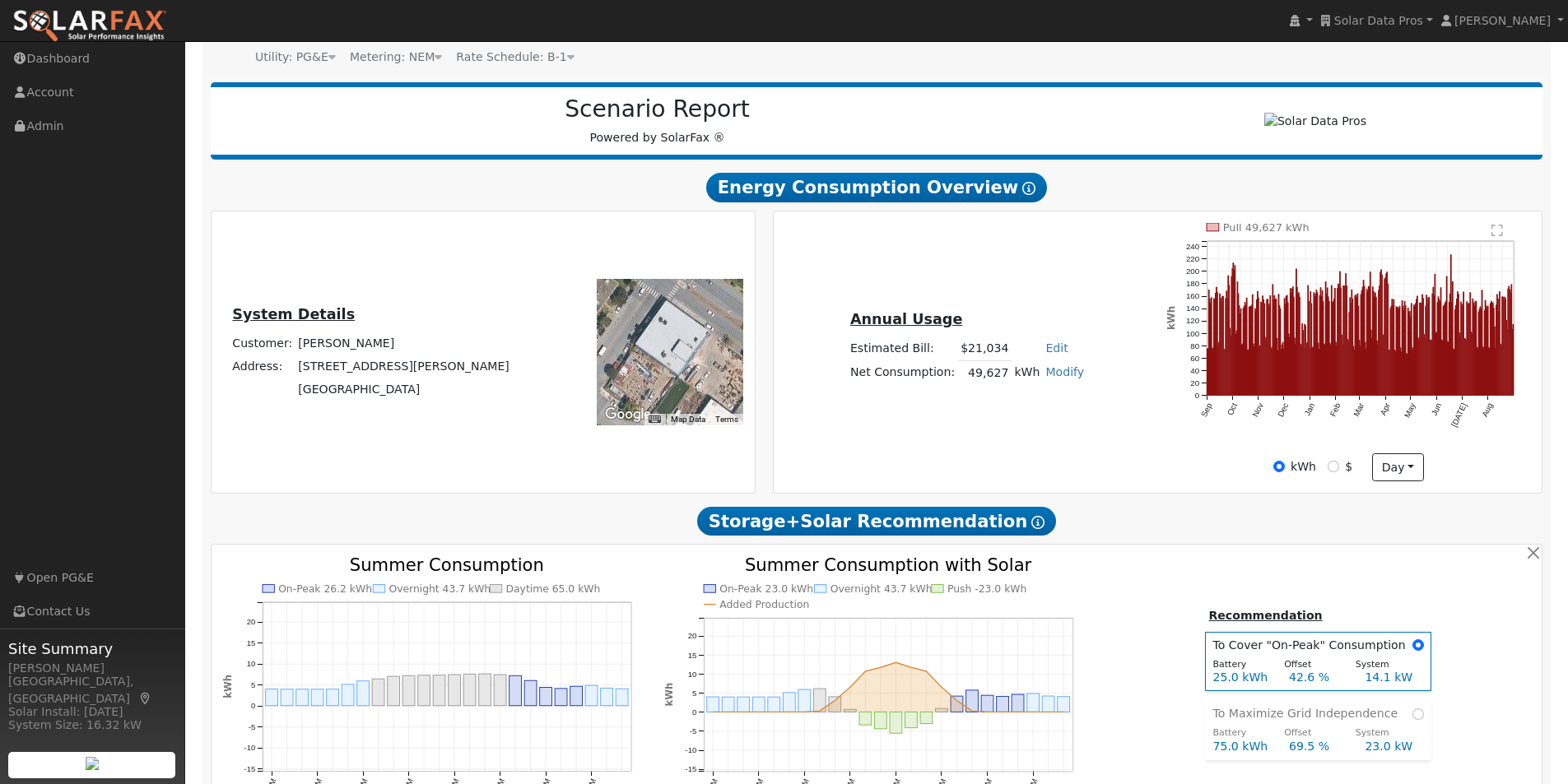
drag, startPoint x: 681, startPoint y: 364, endPoint x: 674, endPoint y: 346, distance: 19.3
click at [674, 346] on div at bounding box center [670, 352] width 146 height 146
click at [1496, 237] on text "" at bounding box center [1498, 231] width 12 height 14
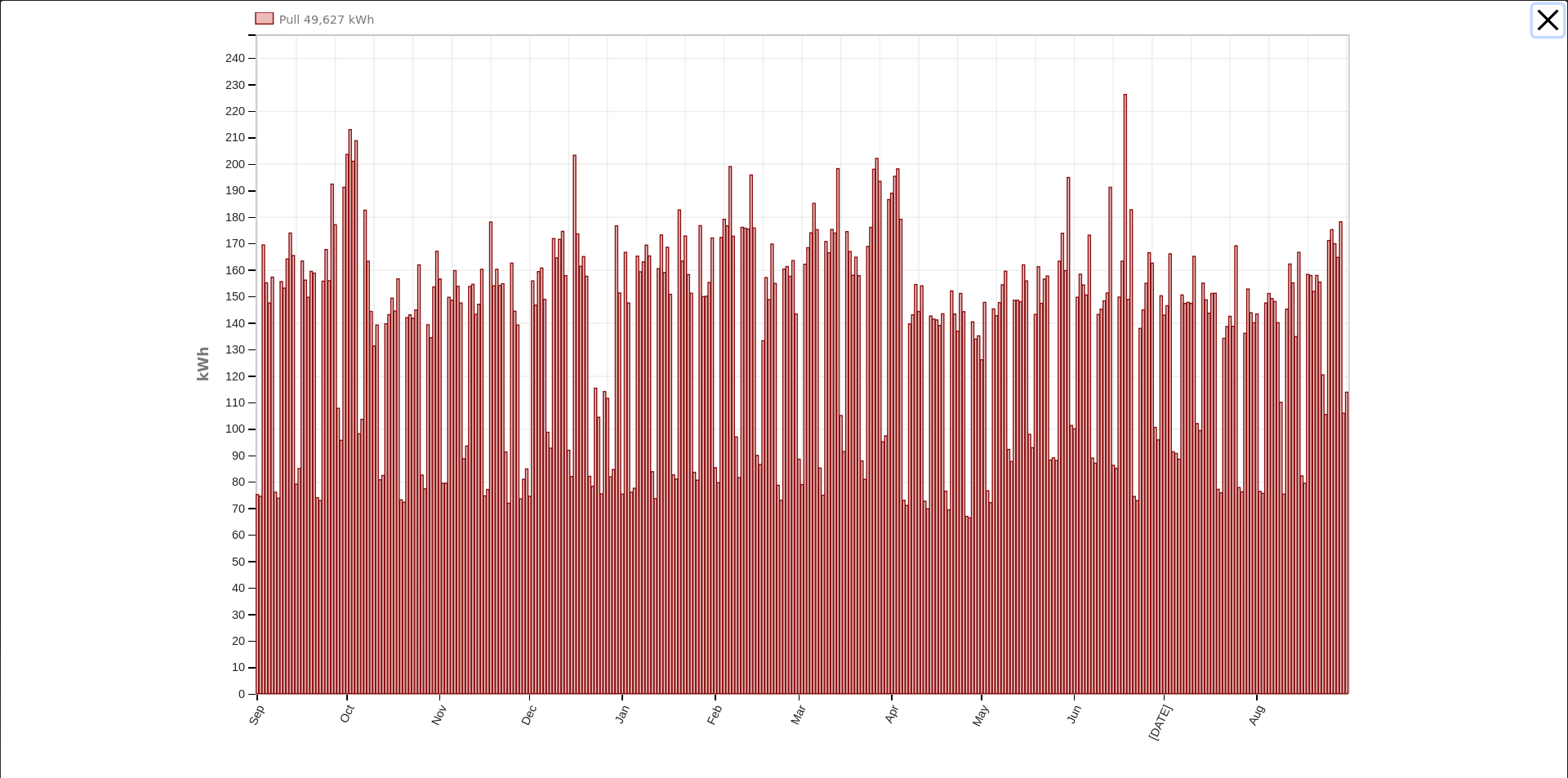
click at [1532, 14] on button "button" at bounding box center [1548, 20] width 31 height 31
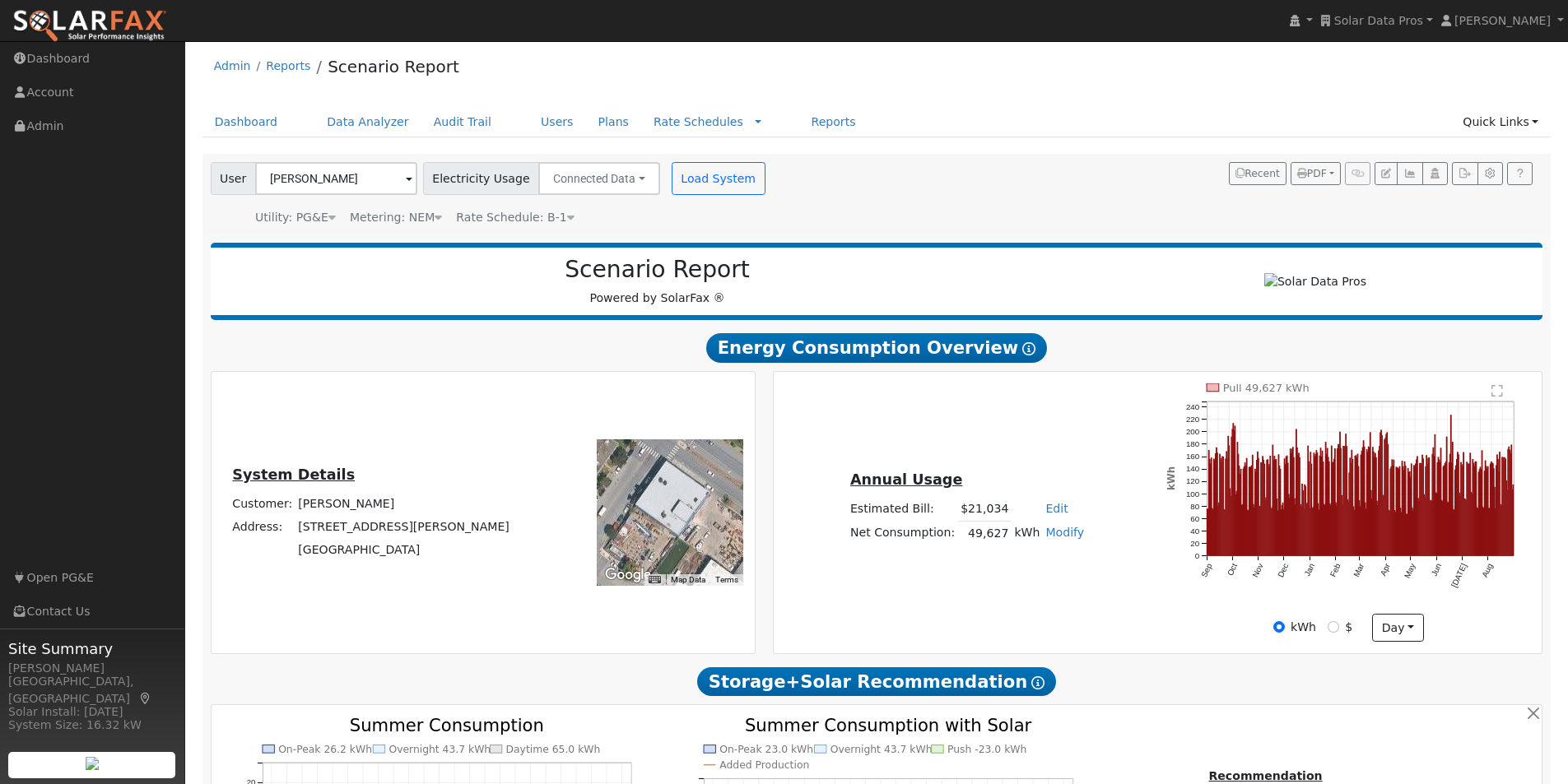
scroll to position [0, 0]
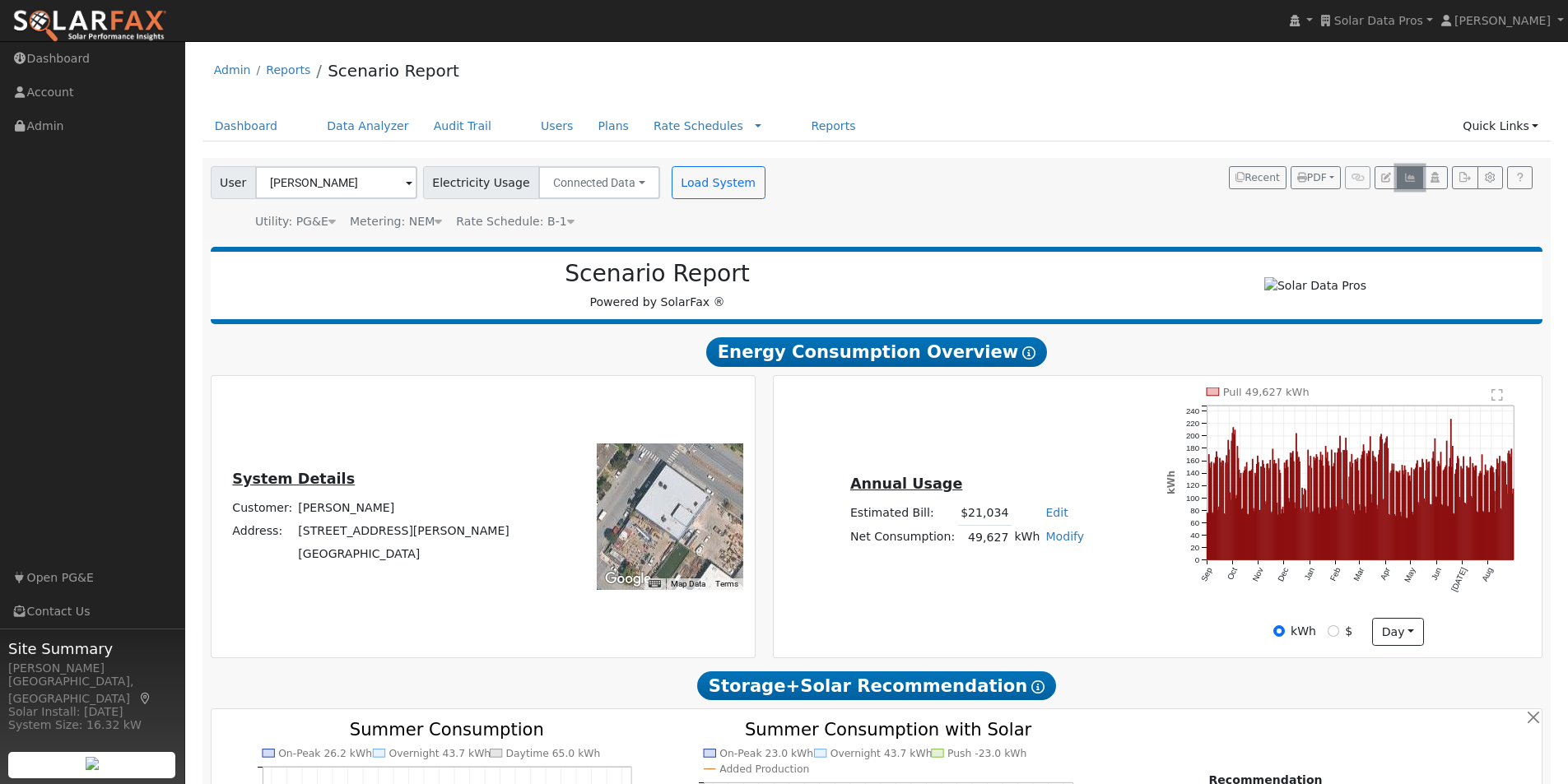
click at [1401, 178] on button "button" at bounding box center [1409, 178] width 25 height 23
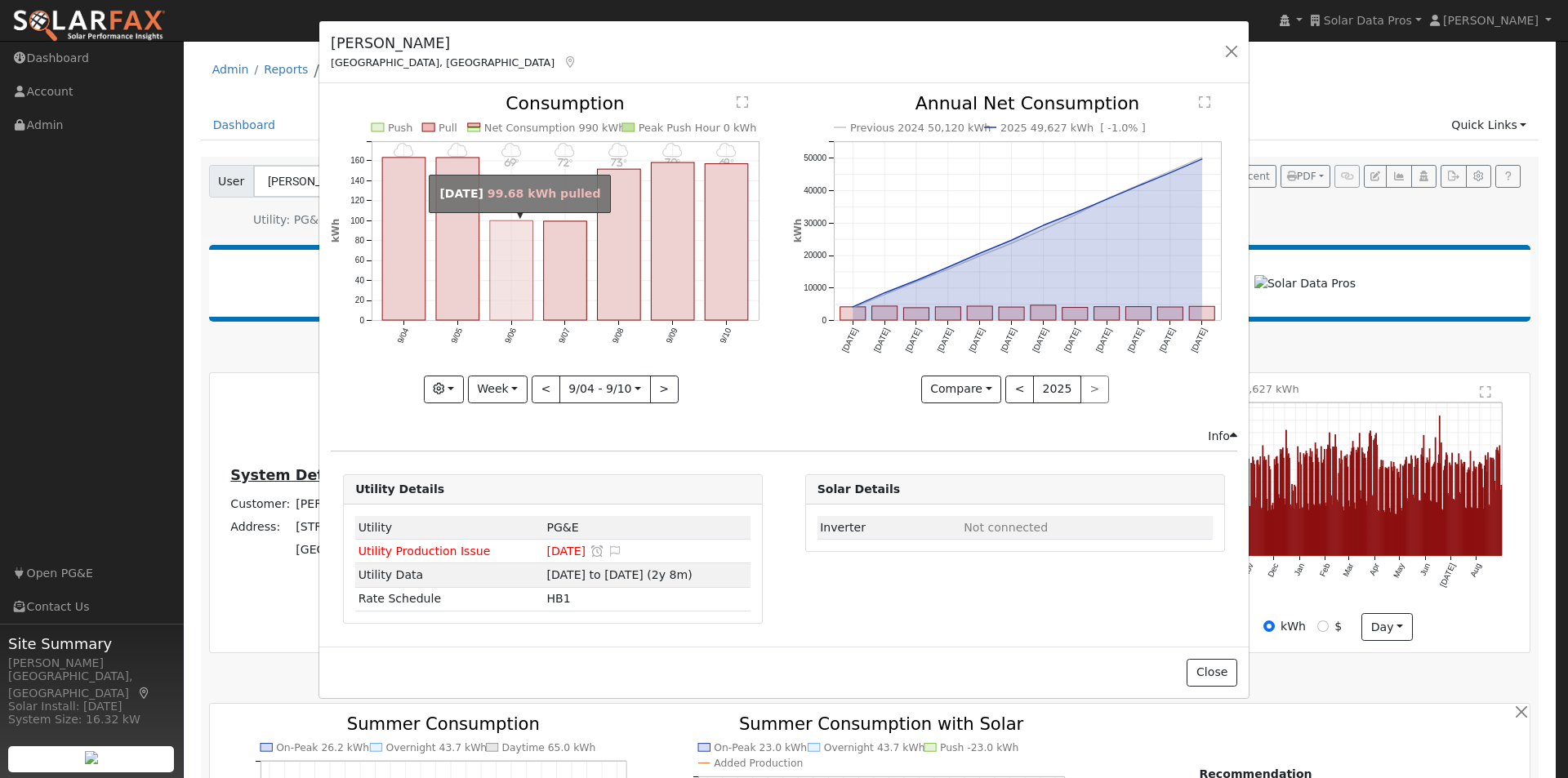
click at [514, 268] on rect "onclick=""" at bounding box center [511, 271] width 43 height 100
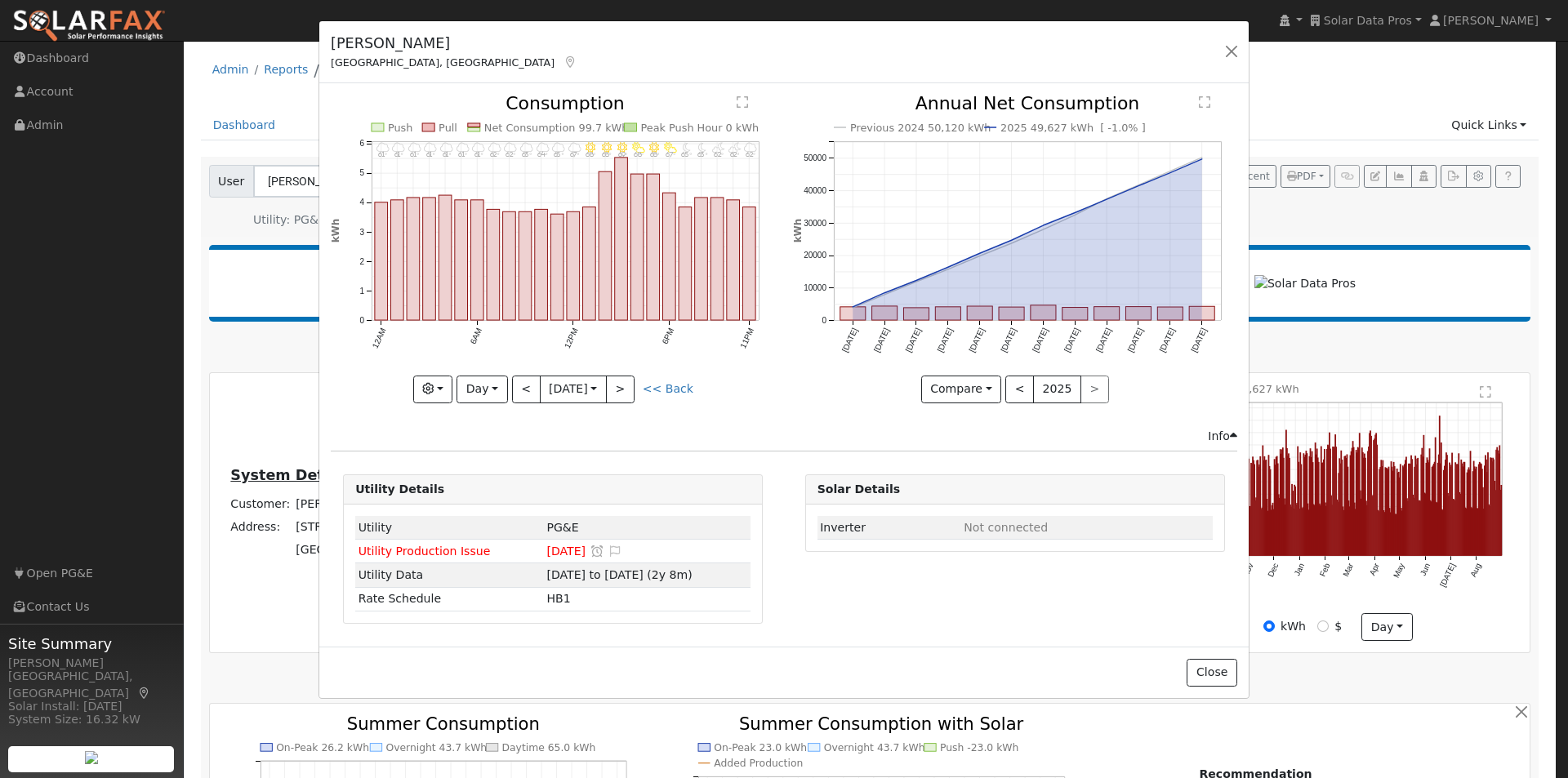
click at [672, 379] on icon "11PM - MostlyCloudy 62° 10PM - PartlyCloudy 62° 9PM - PartlyCloudy 62° 8PM - Mo…" at bounding box center [553, 244] width 444 height 298
click at [661, 388] on link "<< Back" at bounding box center [668, 389] width 50 height 14
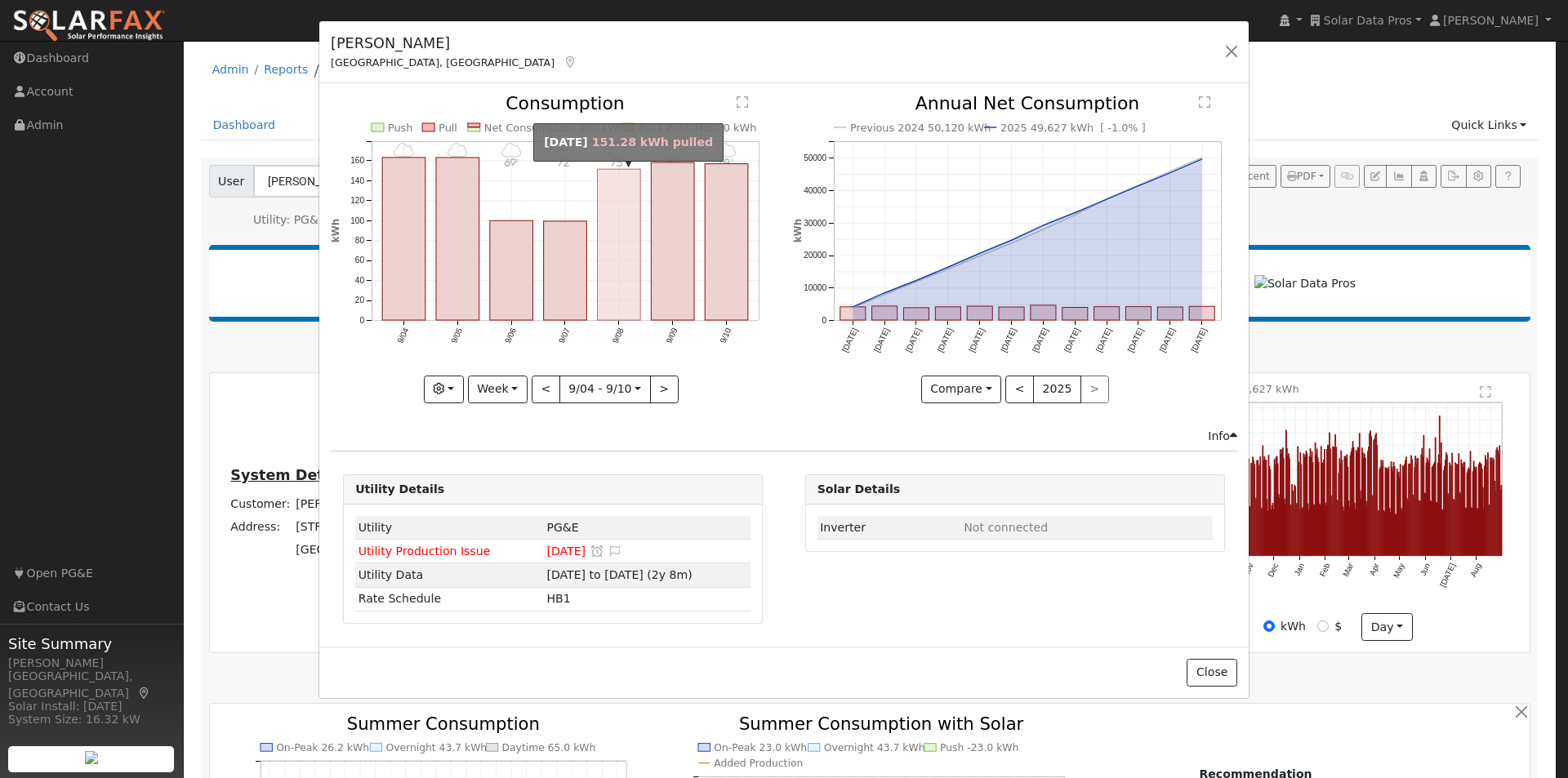
click at [619, 245] on rect "onclick=""" at bounding box center [619, 245] width 43 height 151
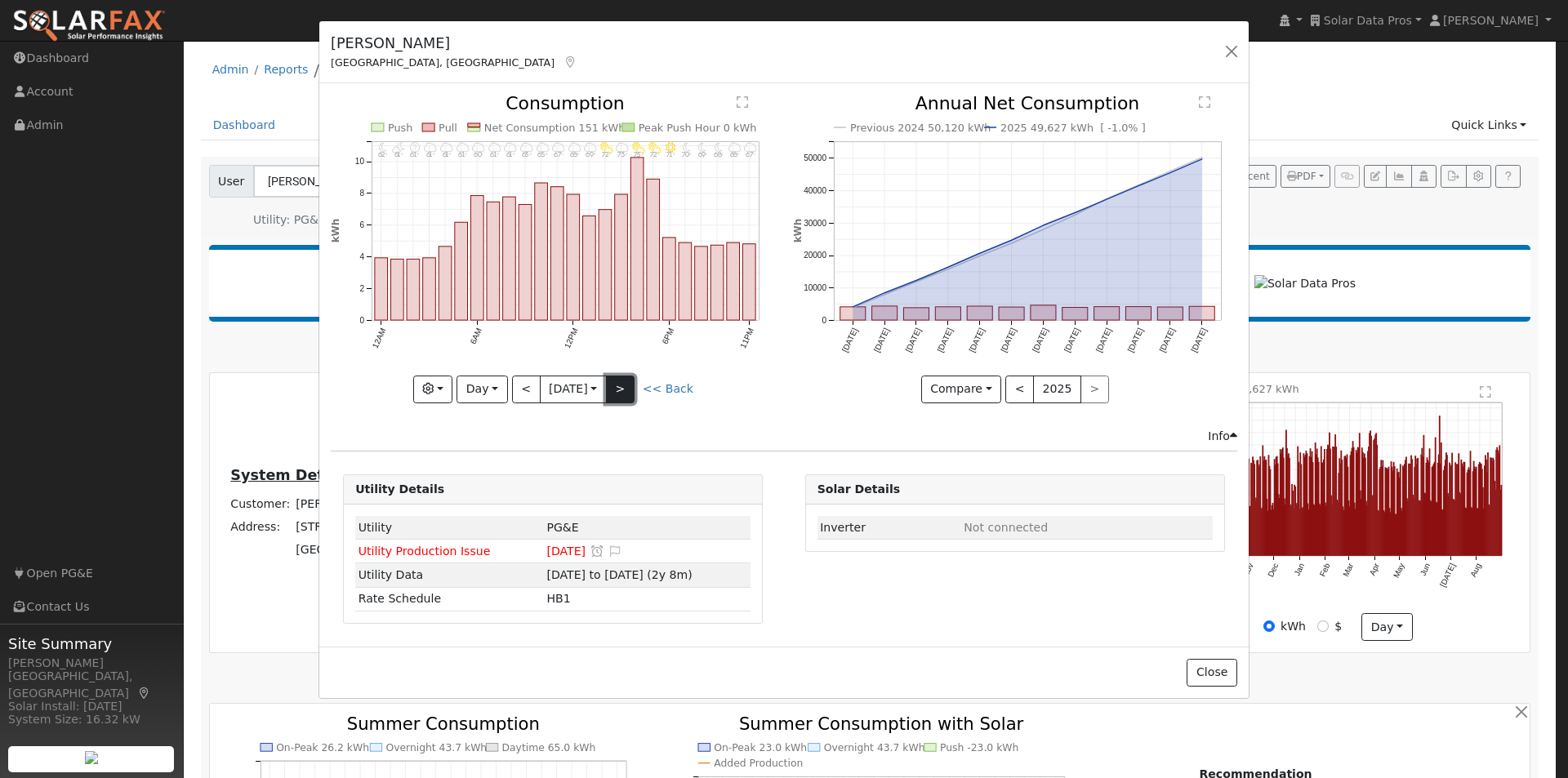
click at [627, 389] on button ">" at bounding box center [620, 389] width 29 height 28
click at [628, 387] on button ">" at bounding box center [620, 389] width 29 height 28
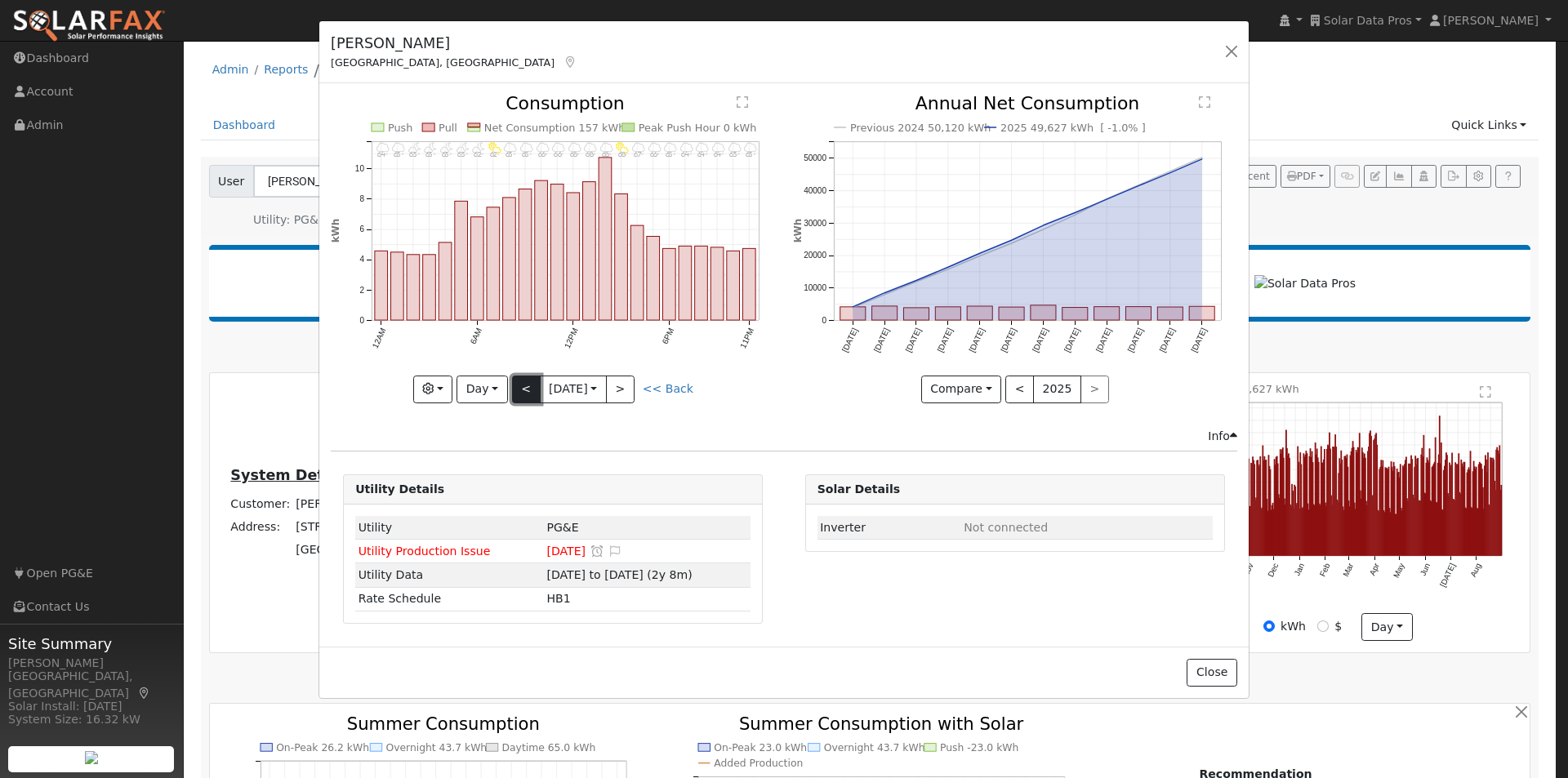
click at [525, 386] on button "<" at bounding box center [527, 389] width 29 height 28
type input "2025-09-09"
click at [1212, 676] on button "Close" at bounding box center [1212, 673] width 50 height 28
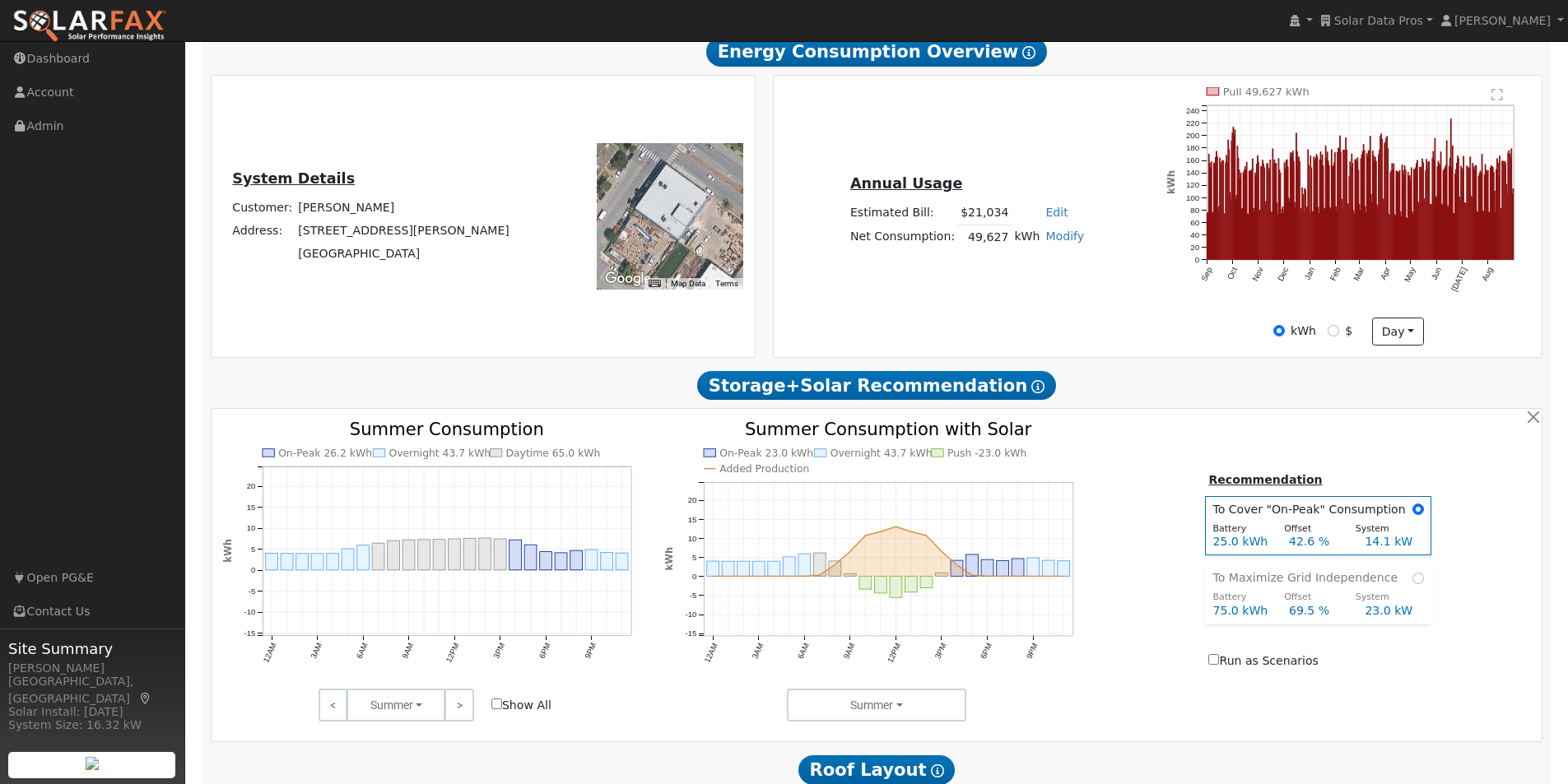
scroll to position [329, 0]
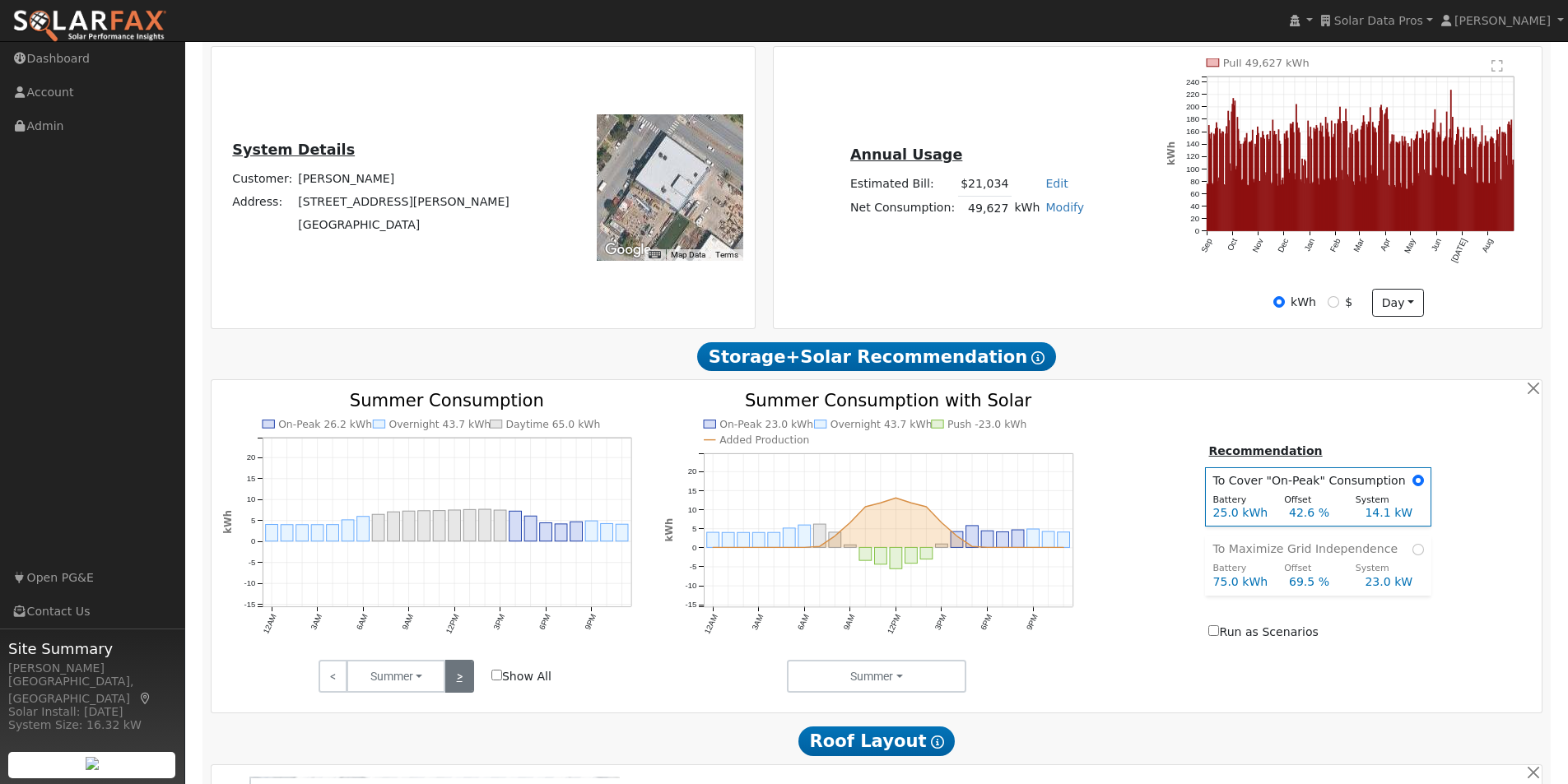
click at [457, 683] on link ">" at bounding box center [459, 677] width 29 height 33
click at [458, 683] on link ">" at bounding box center [459, 677] width 29 height 33
click at [458, 682] on link ">" at bounding box center [459, 677] width 29 height 33
click at [495, 681] on input "Show All" at bounding box center [497, 675] width 11 height 11
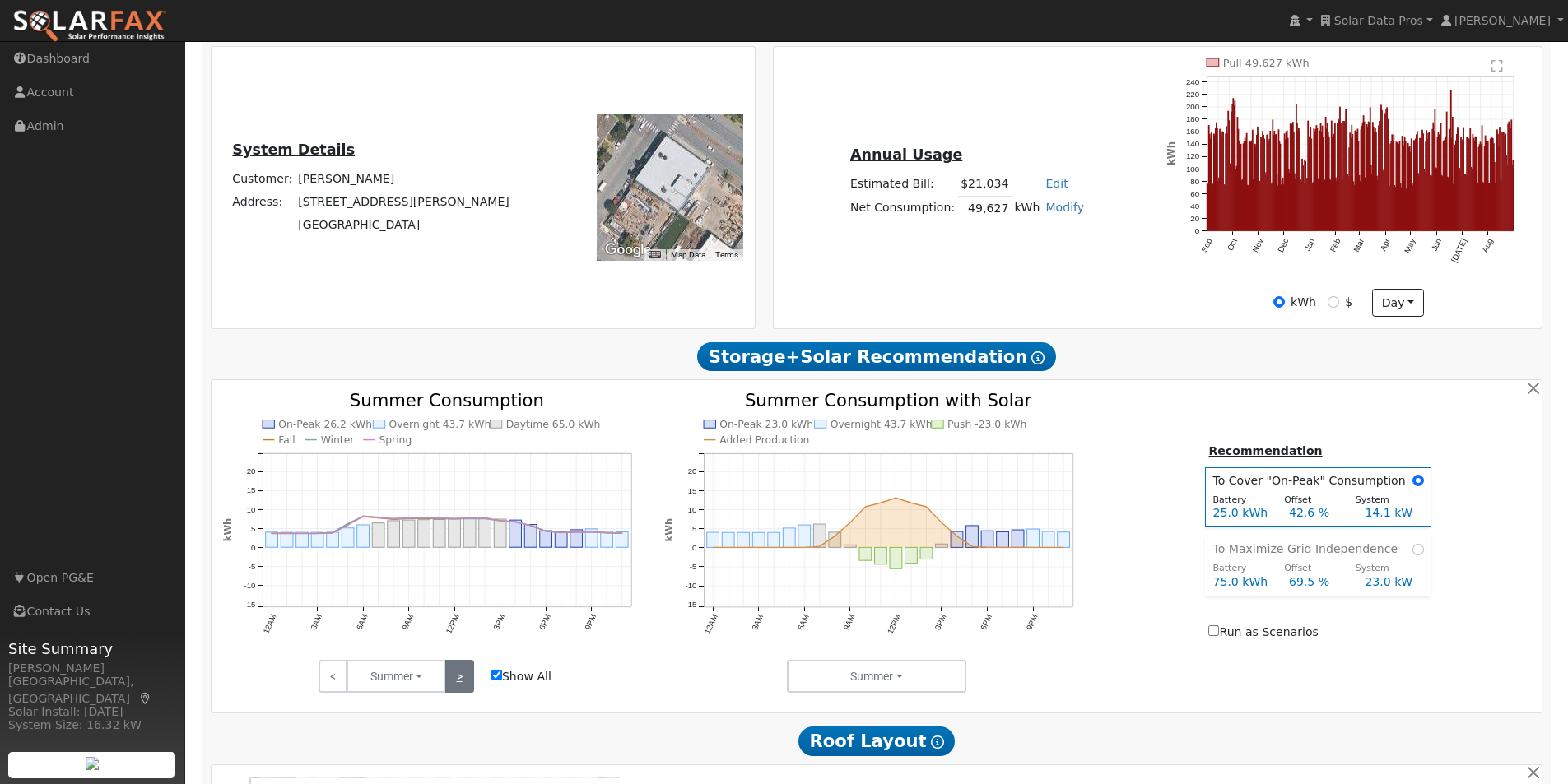
click at [457, 674] on link ">" at bounding box center [459, 677] width 29 height 33
click at [337, 678] on link "<" at bounding box center [333, 677] width 29 height 33
click at [455, 681] on link ">" at bounding box center [459, 677] width 29 height 33
click at [459, 678] on link ">" at bounding box center [459, 677] width 29 height 33
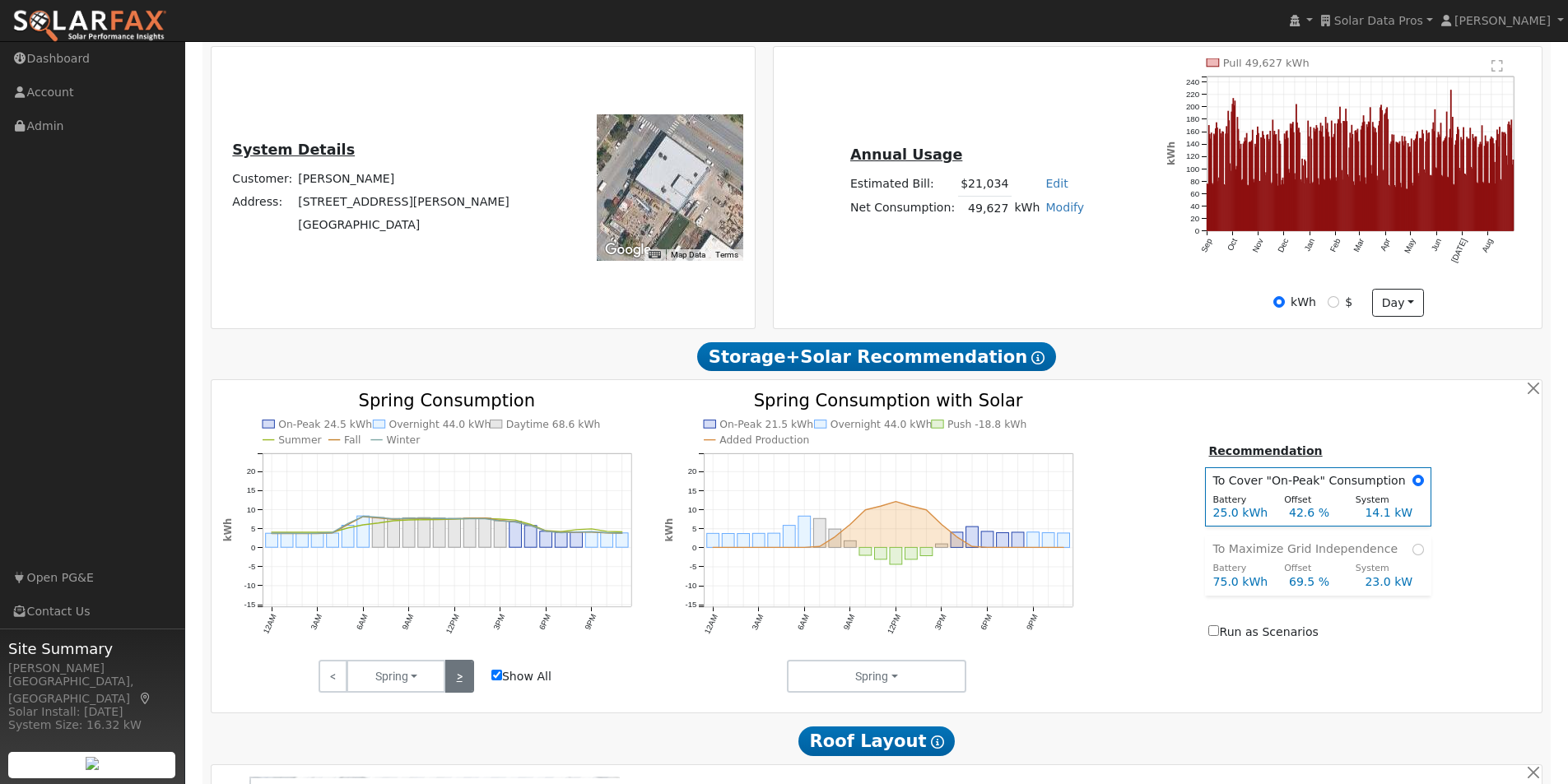
click at [453, 681] on link ">" at bounding box center [459, 677] width 29 height 33
click at [497, 681] on input "Show All" at bounding box center [497, 675] width 11 height 11
checkbox input "false"
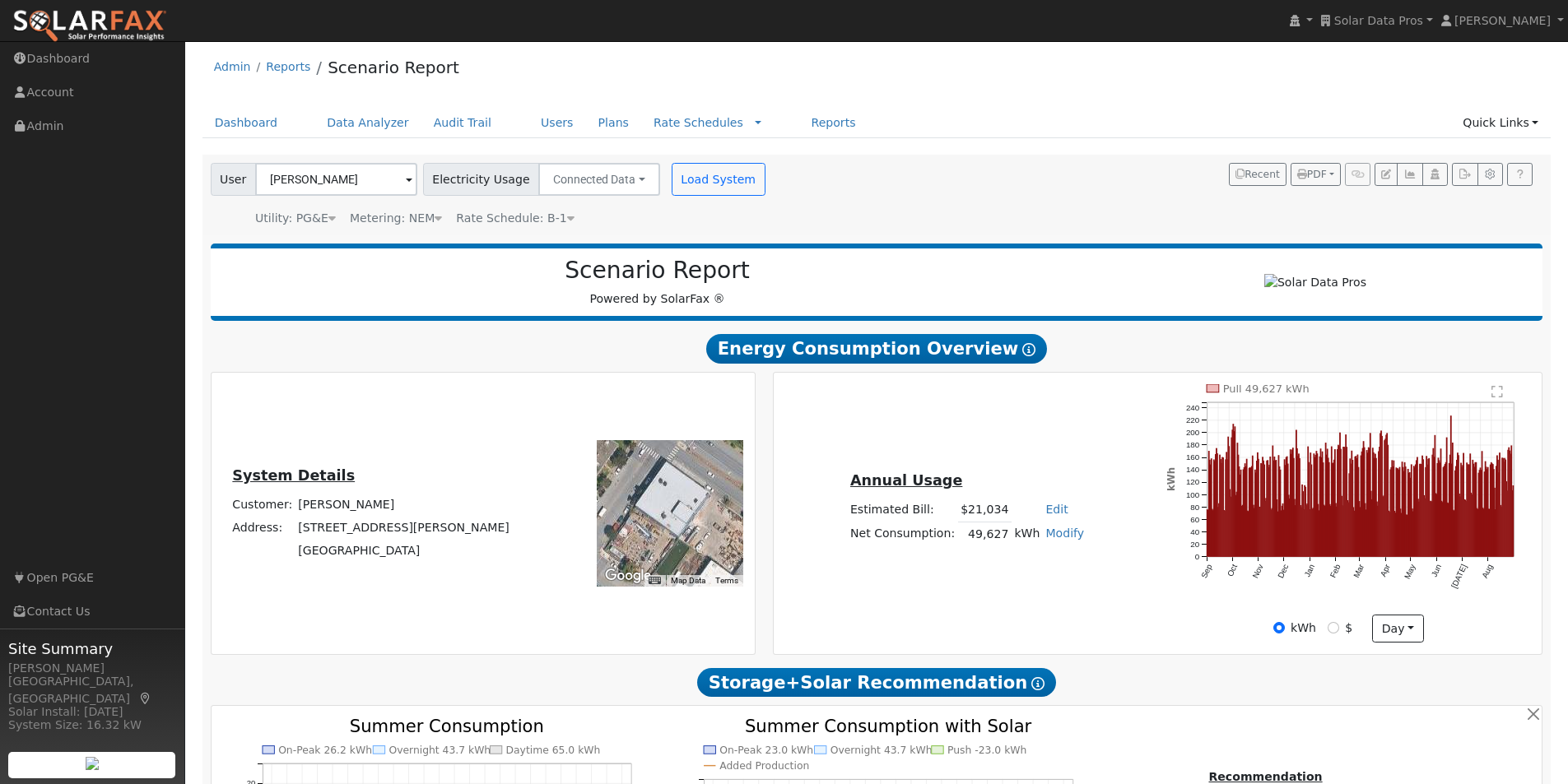
scroll to position [0, 0]
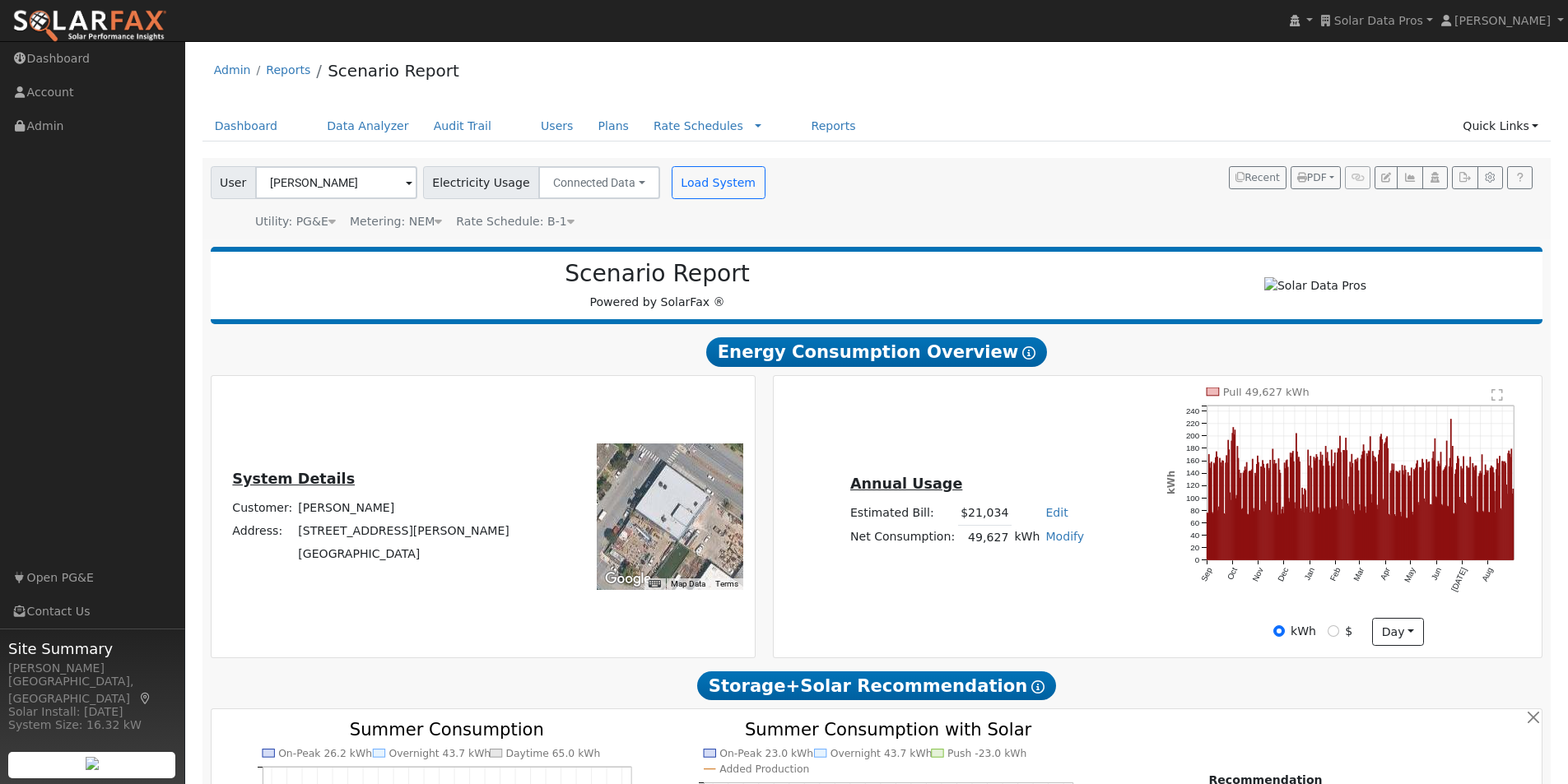
click at [567, 223] on icon at bounding box center [571, 221] width 8 height 12
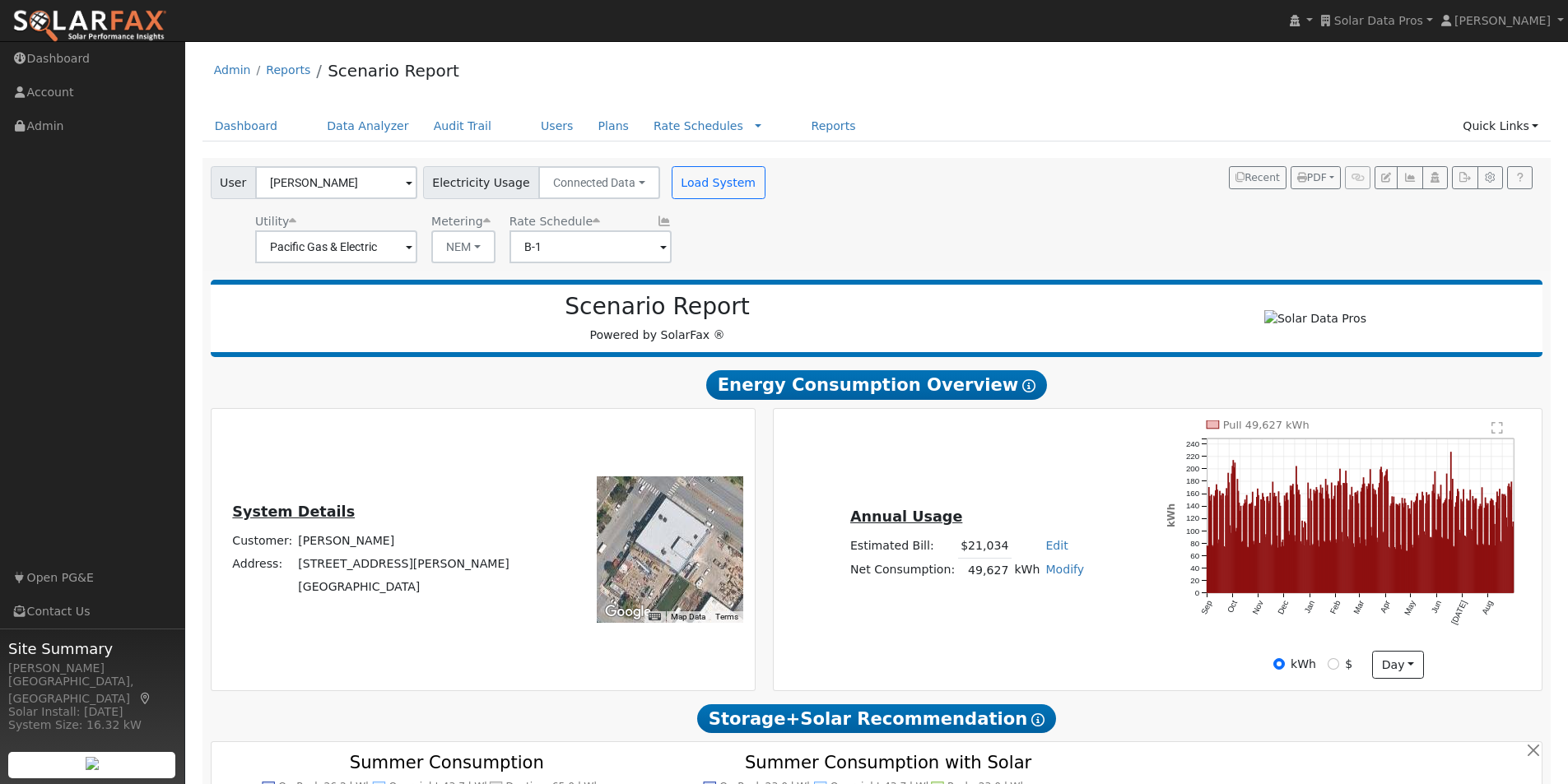
click at [656, 225] on icon at bounding box center [663, 221] width 15 height 12
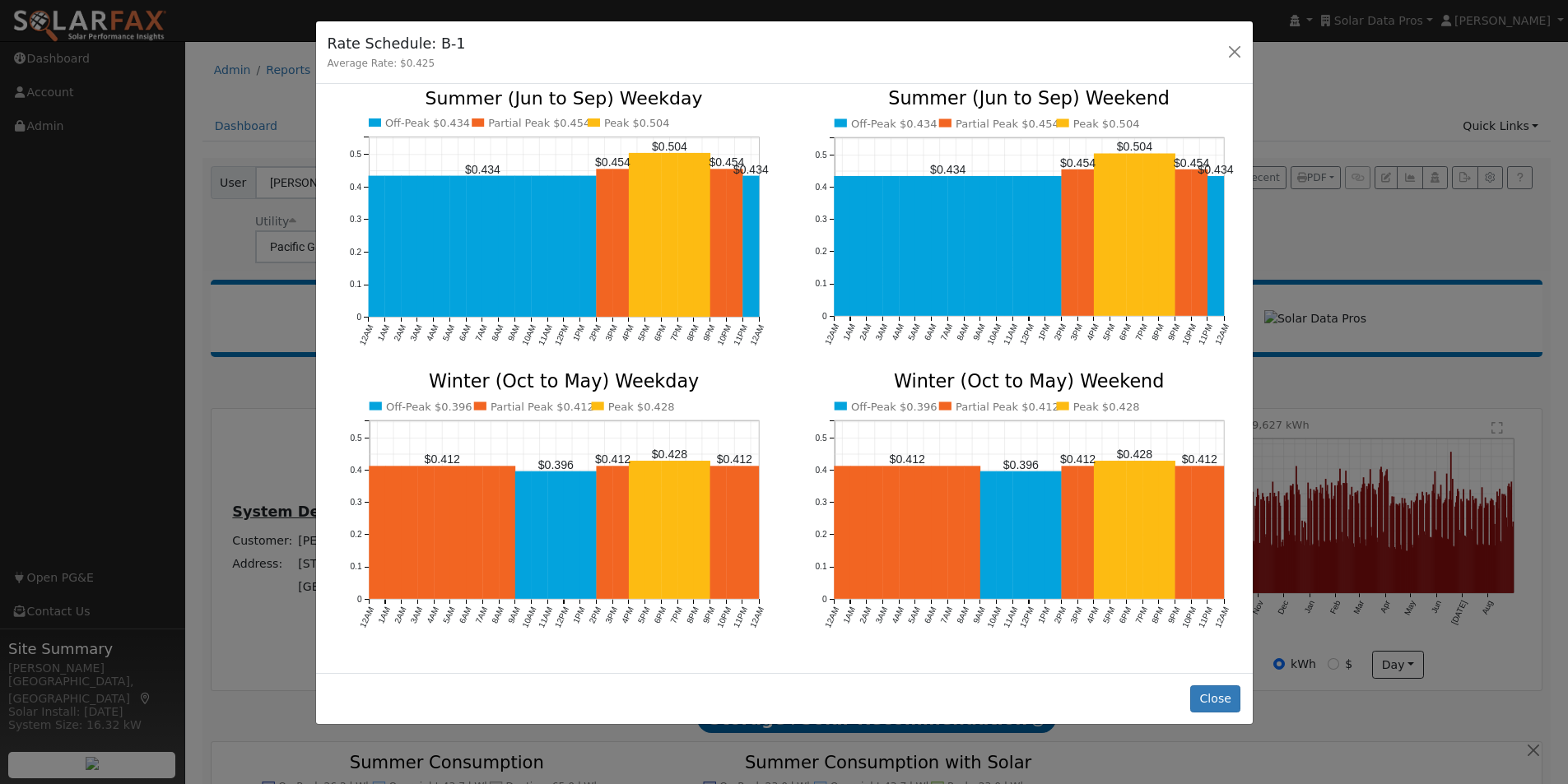
scroll to position [7, 0]
click at [1206, 690] on button "Close" at bounding box center [1215, 699] width 51 height 28
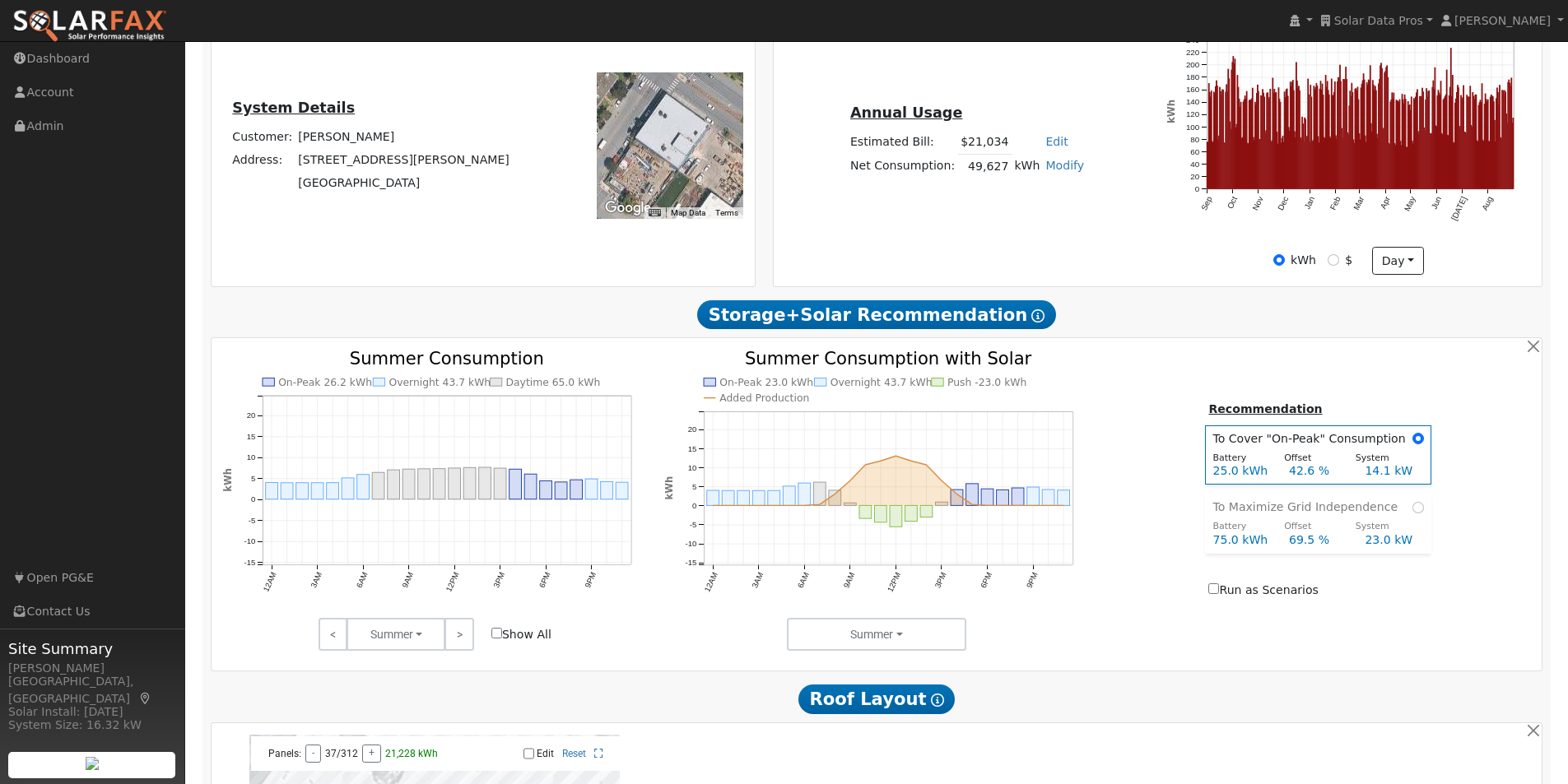
scroll to position [412, 0]
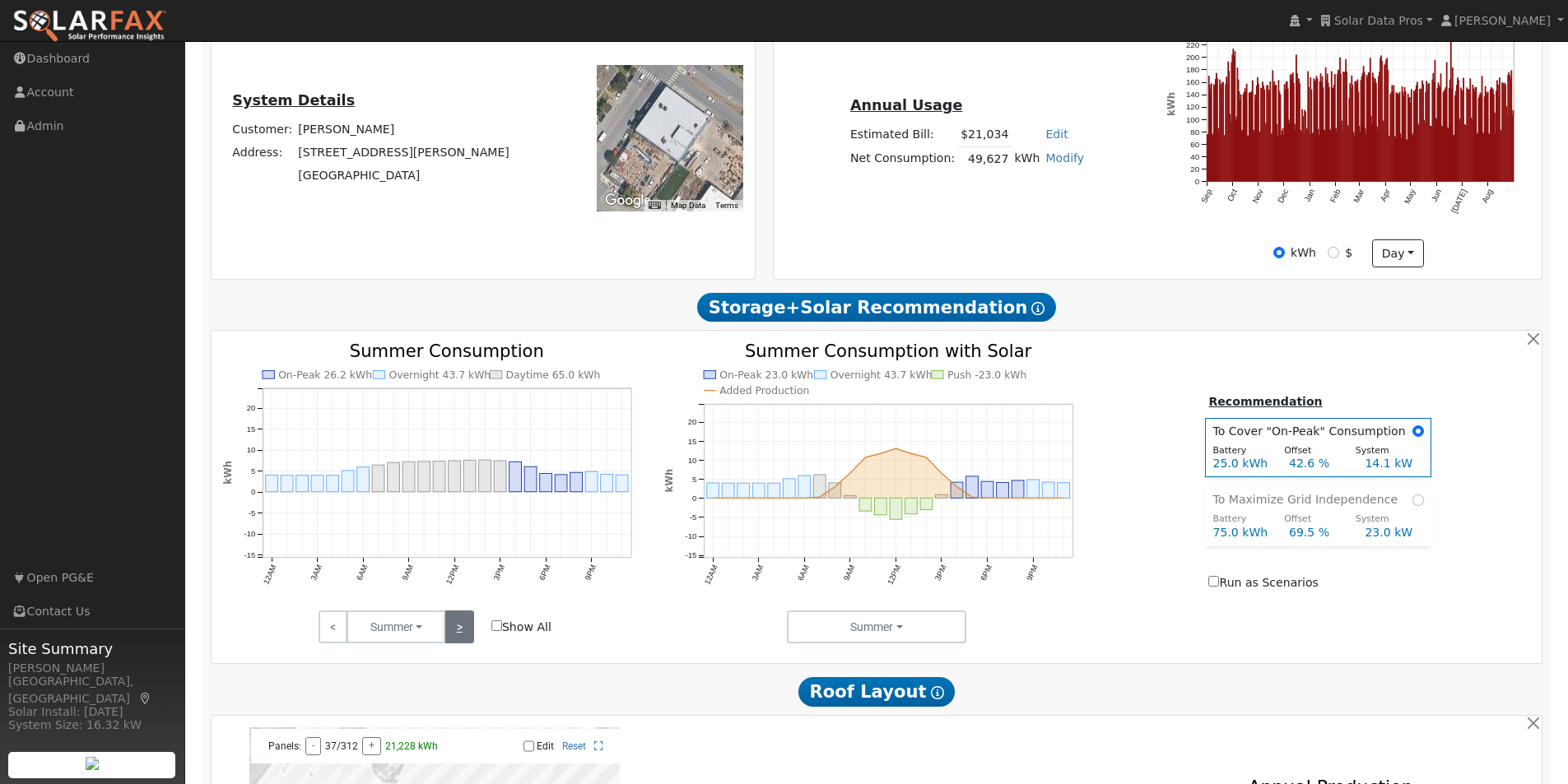
click at [460, 632] on link ">" at bounding box center [459, 627] width 29 height 33
click at [460, 630] on link ">" at bounding box center [459, 627] width 29 height 33
click at [462, 630] on link ">" at bounding box center [459, 627] width 29 height 33
click span "To Maximize Grid Independence"
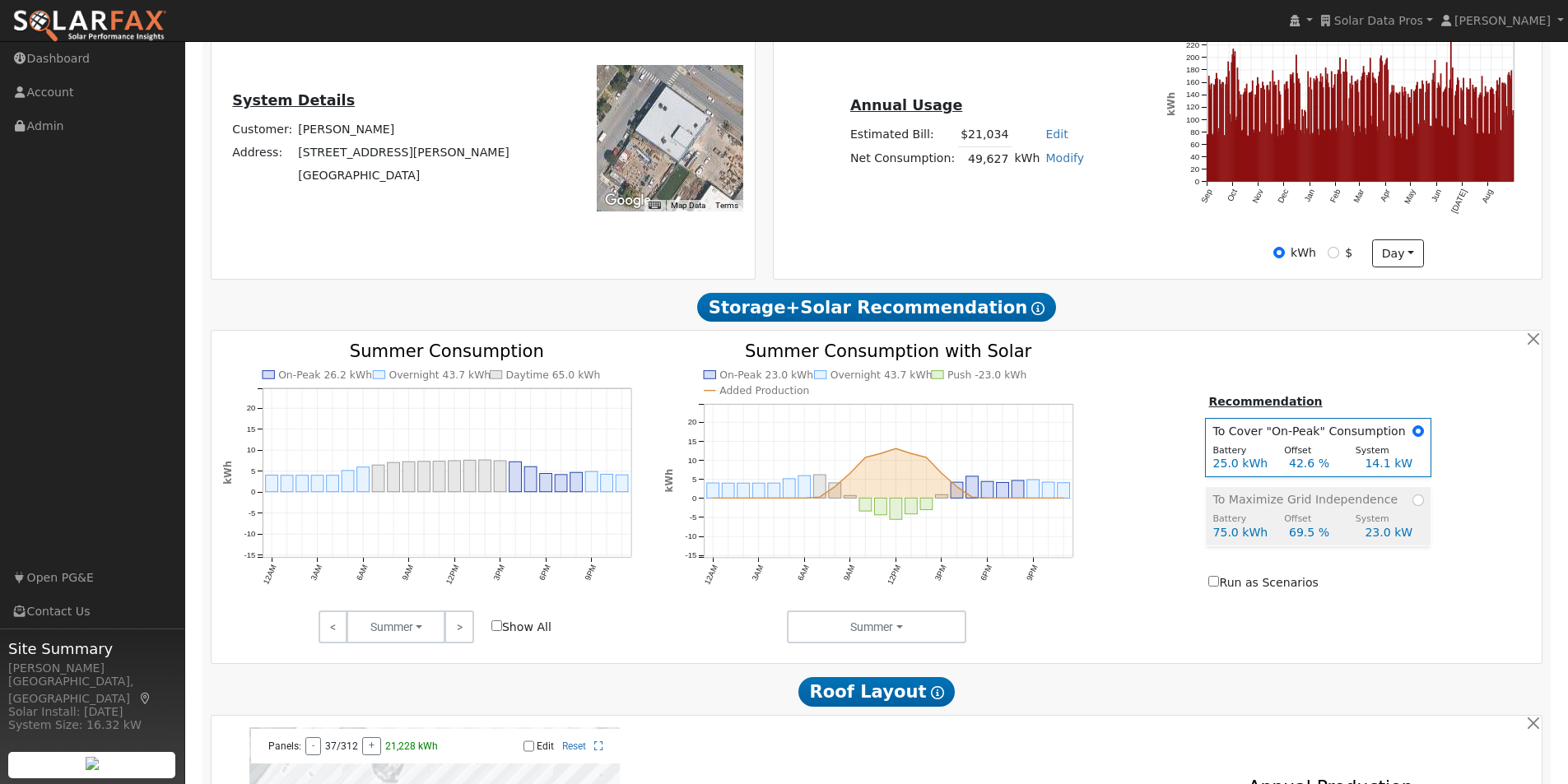
radio input "false"
radio input "true"
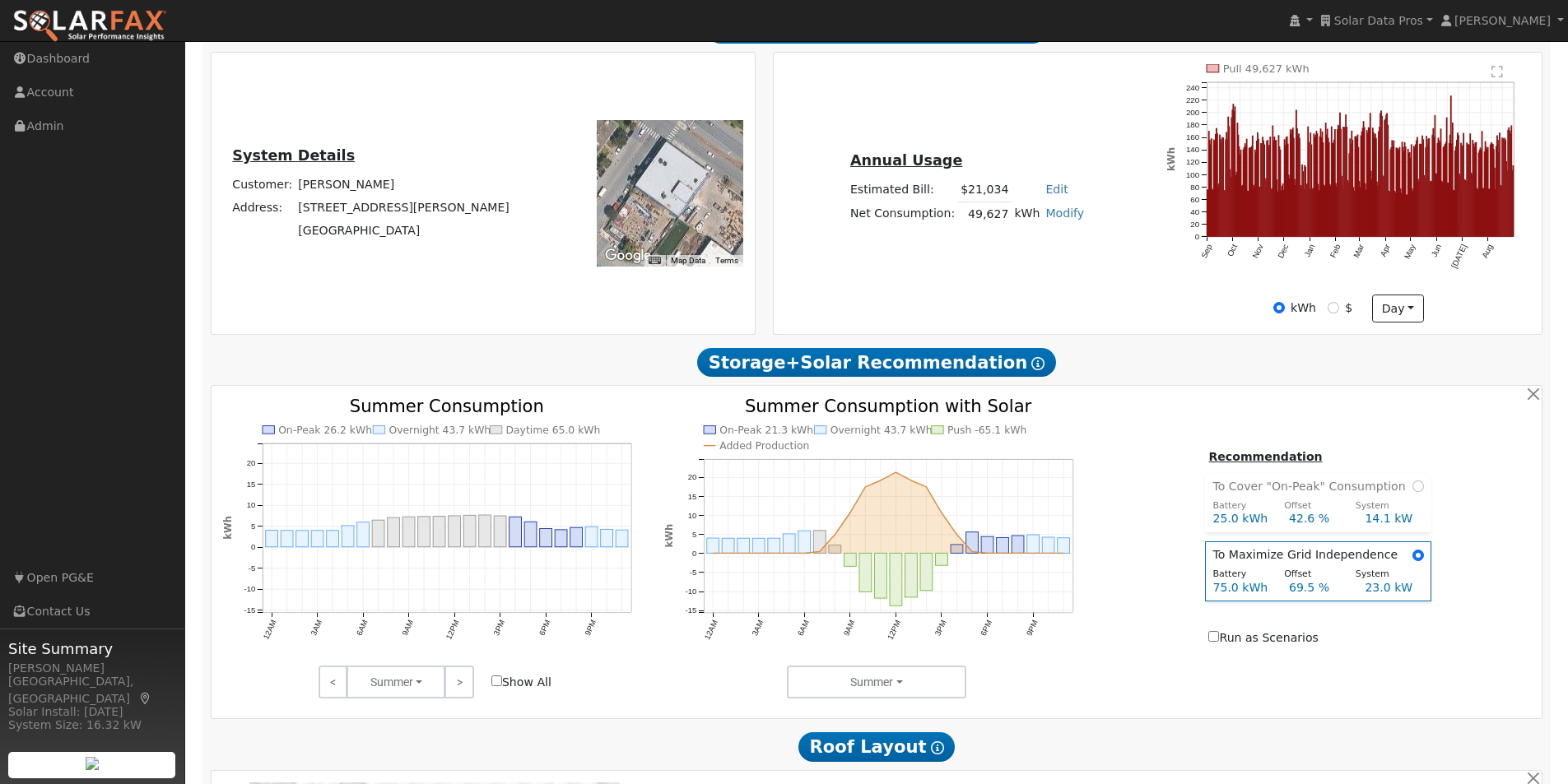
scroll to position [247, 0]
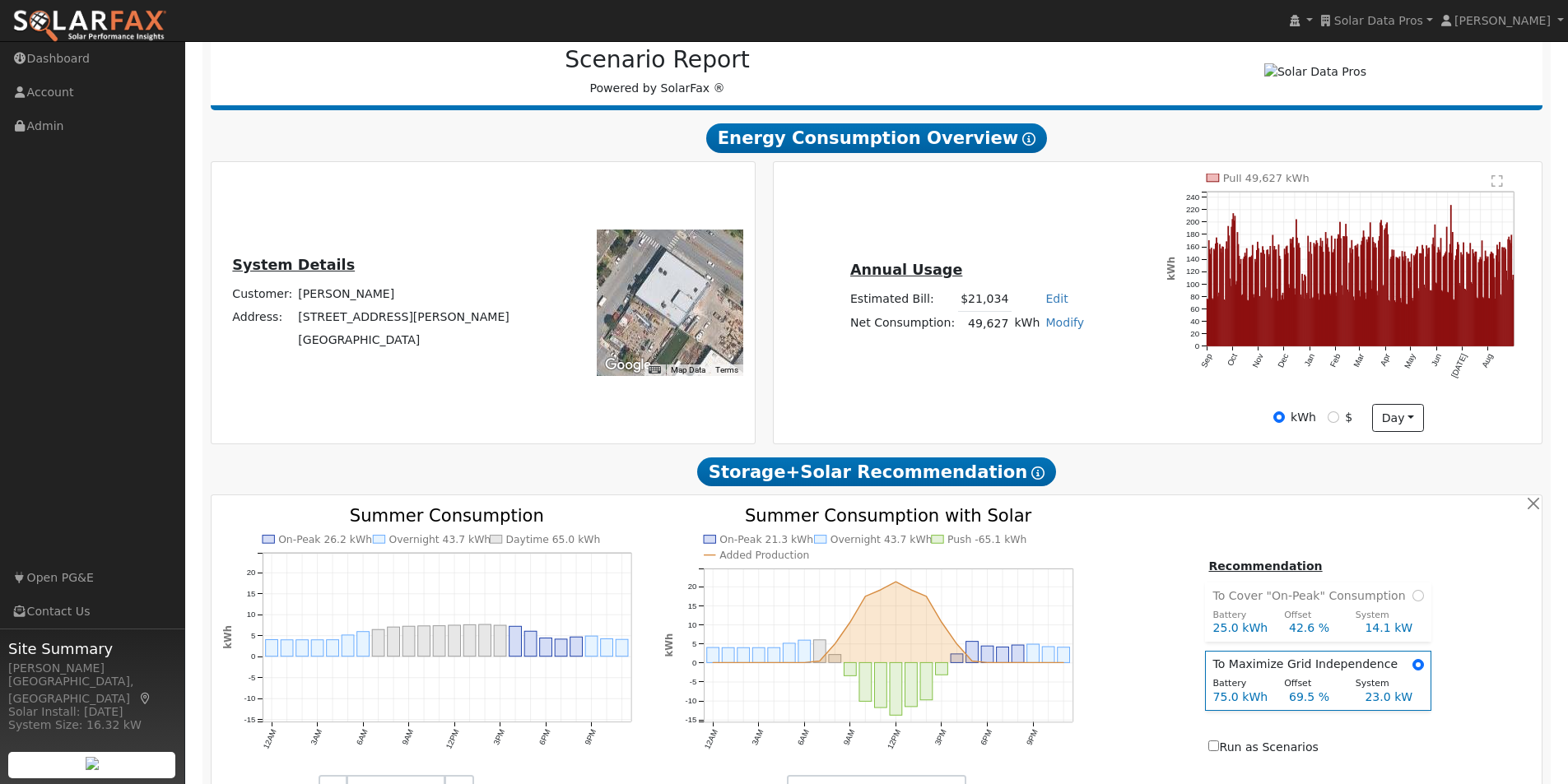
click link "Modify"
click link "Add Consumption"
type input "49627"
click button "button"
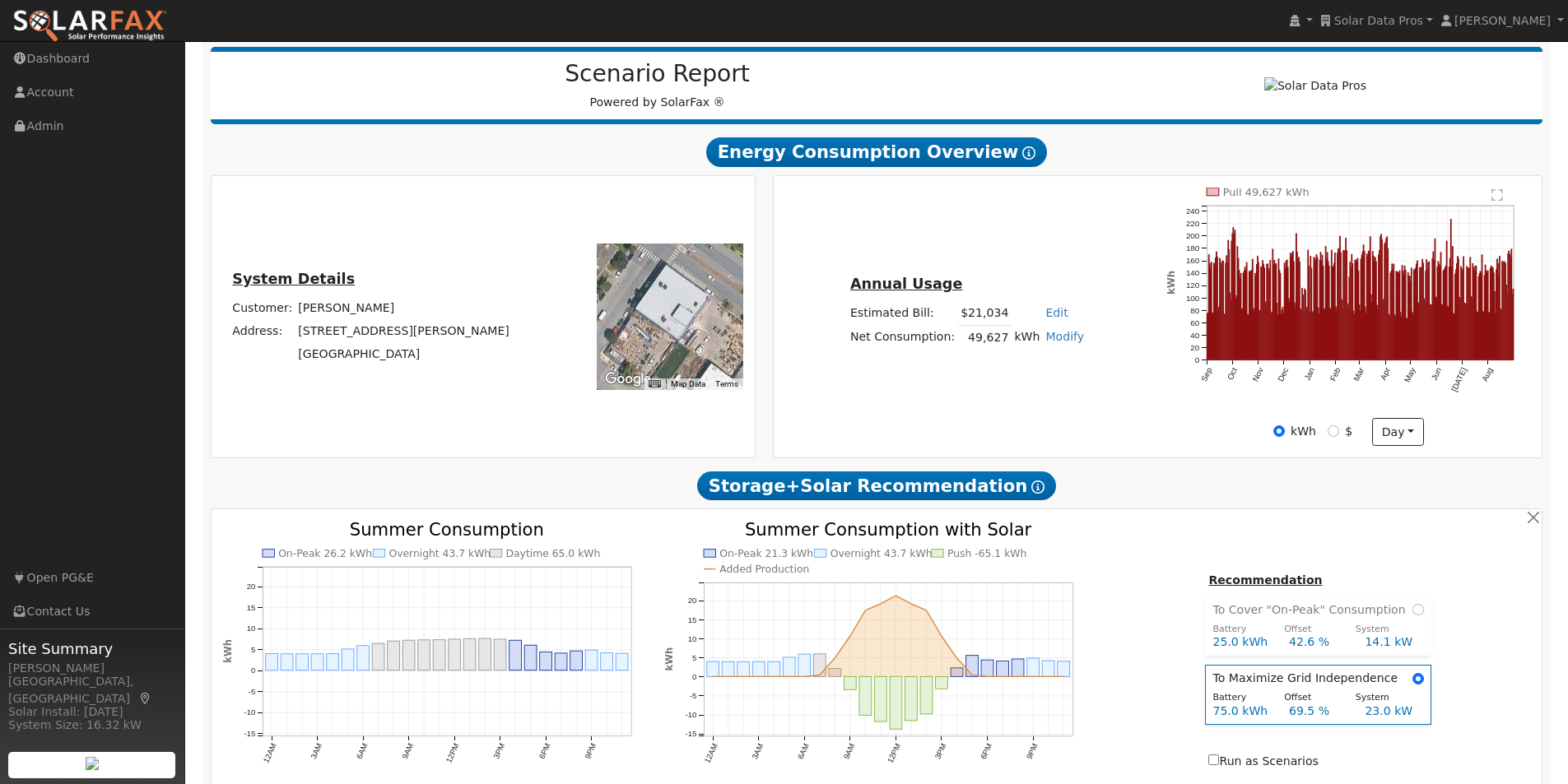
scroll to position [228, 0]
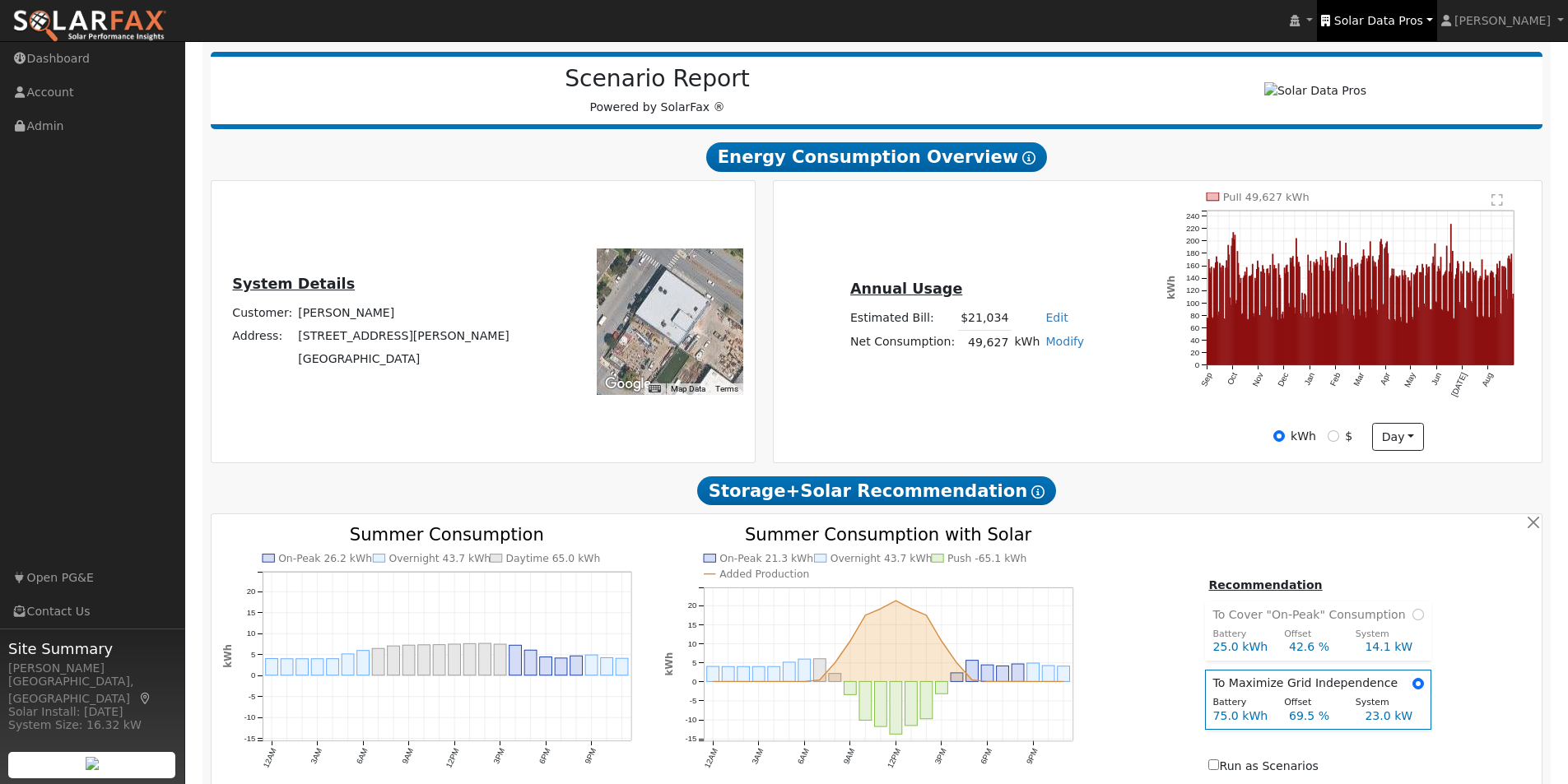
click span "Solar Data Pros"
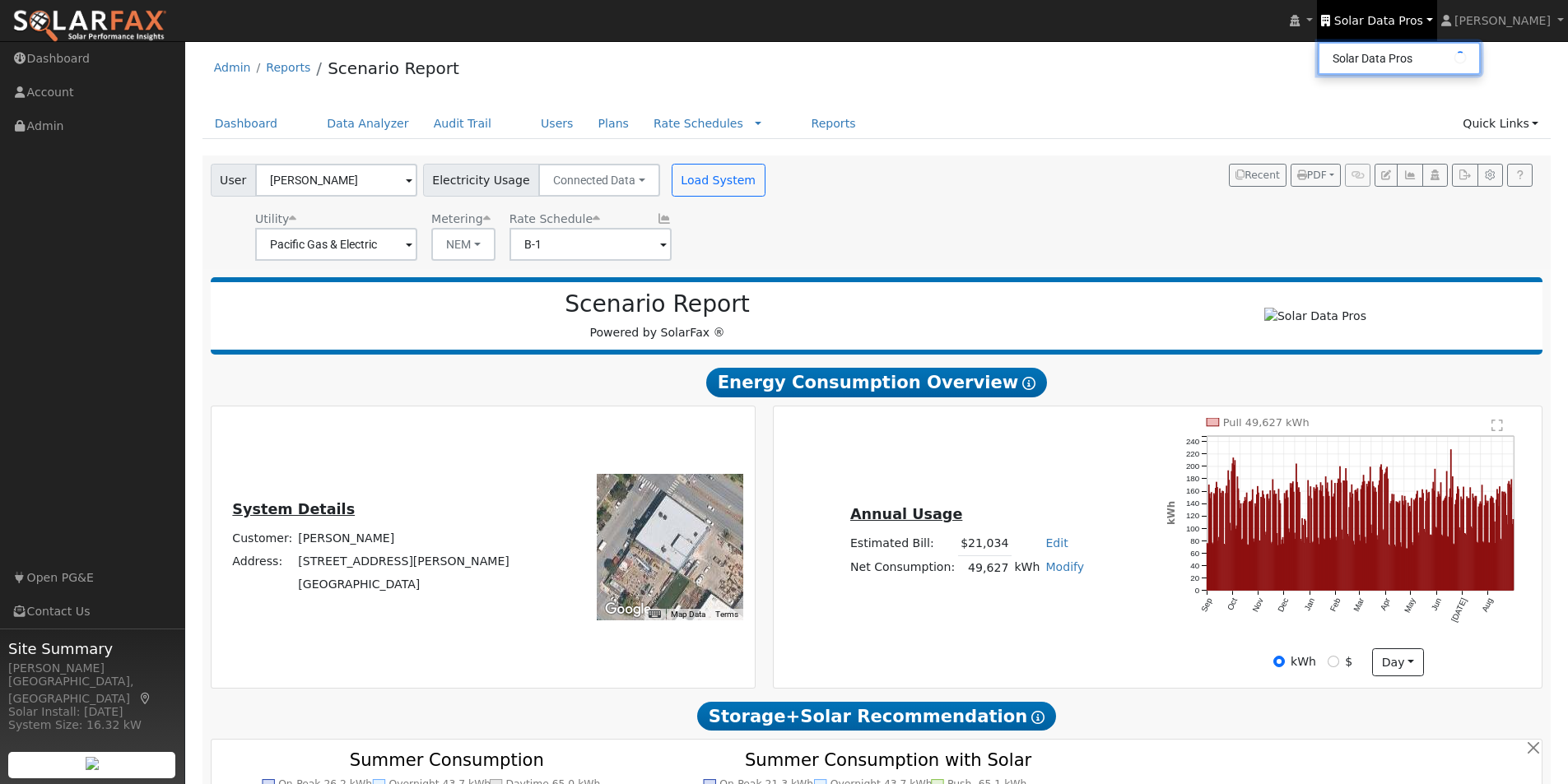
scroll to position [0, 0]
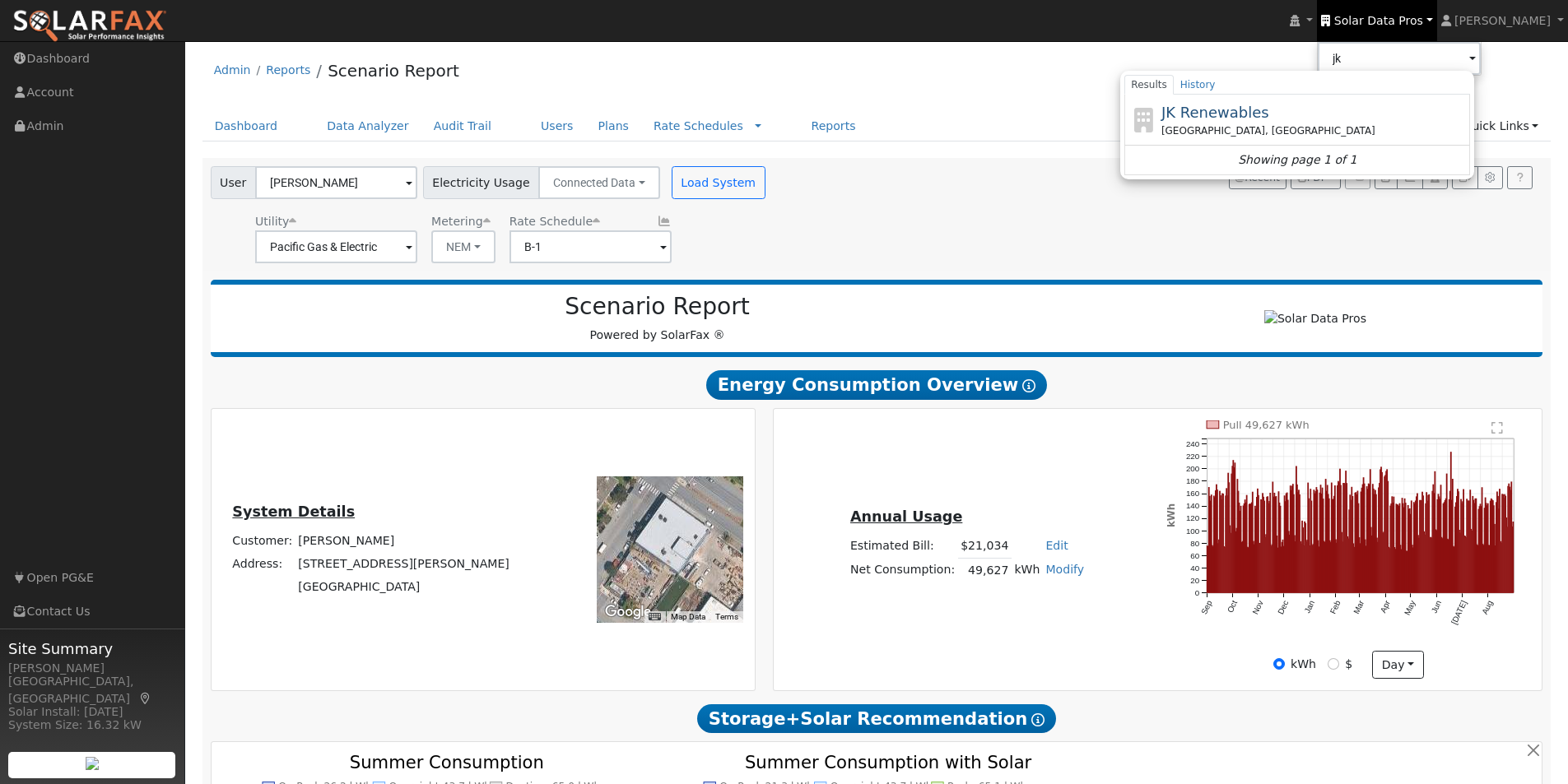
click span "JK Renewables"
type input "JK Renewables"
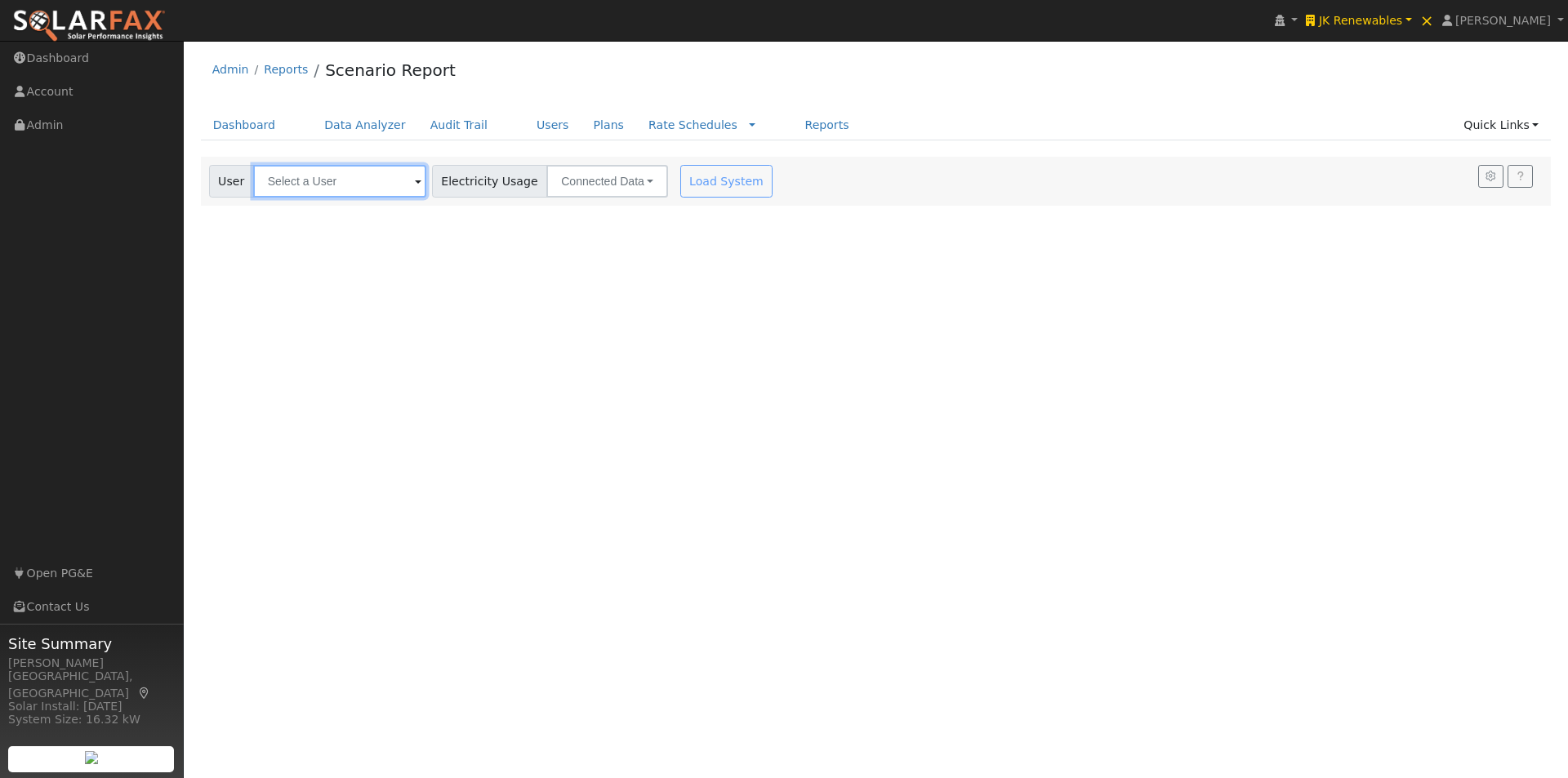
click at [364, 192] on input "text" at bounding box center [339, 182] width 173 height 33
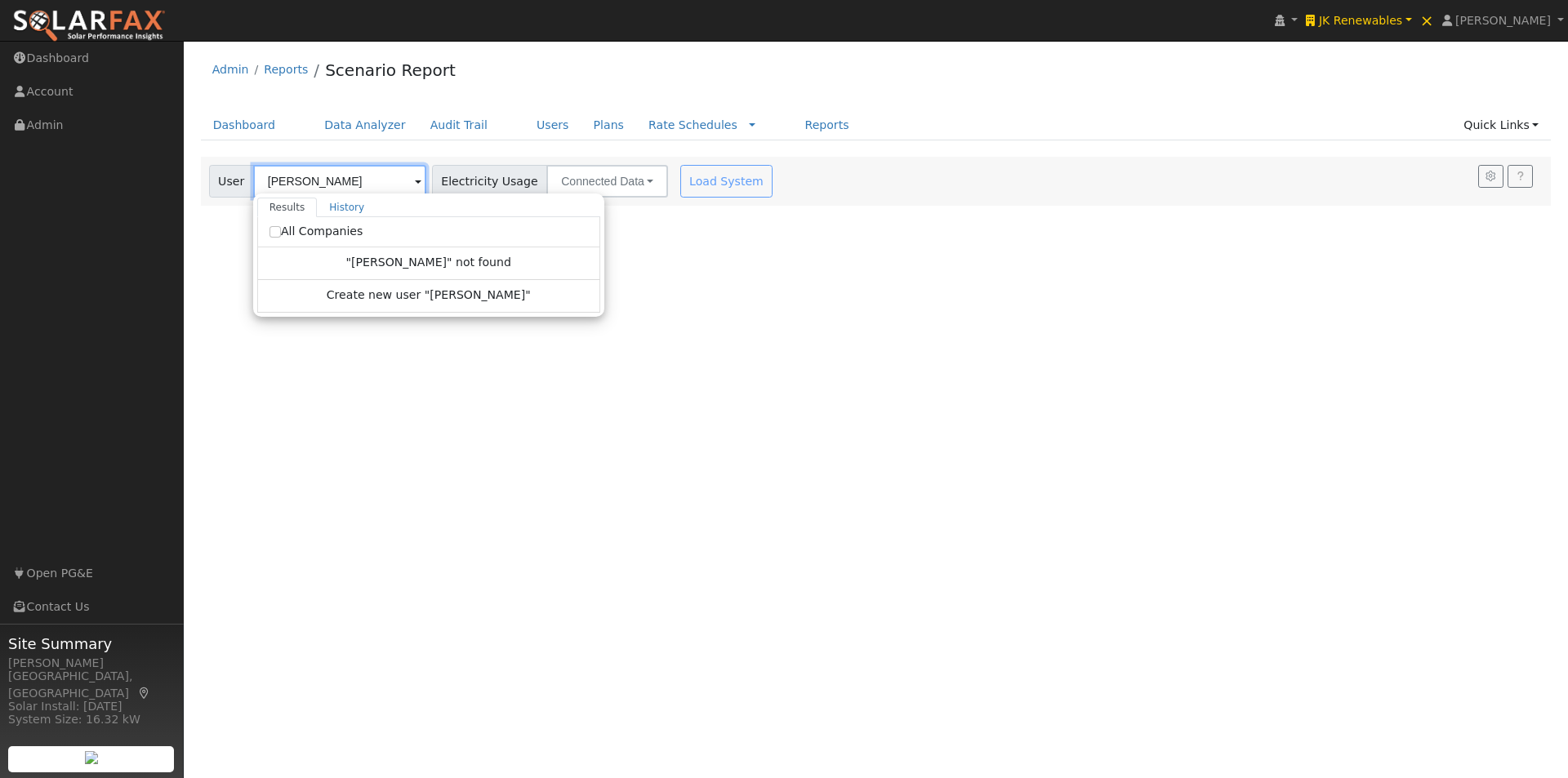
type input "[PERSON_NAME]"
click at [271, 237] on label "All Companies" at bounding box center [316, 232] width 94 height 17
click at [272, 233] on input "All Companies" at bounding box center [275, 232] width 12 height 12
checkbox input "true"
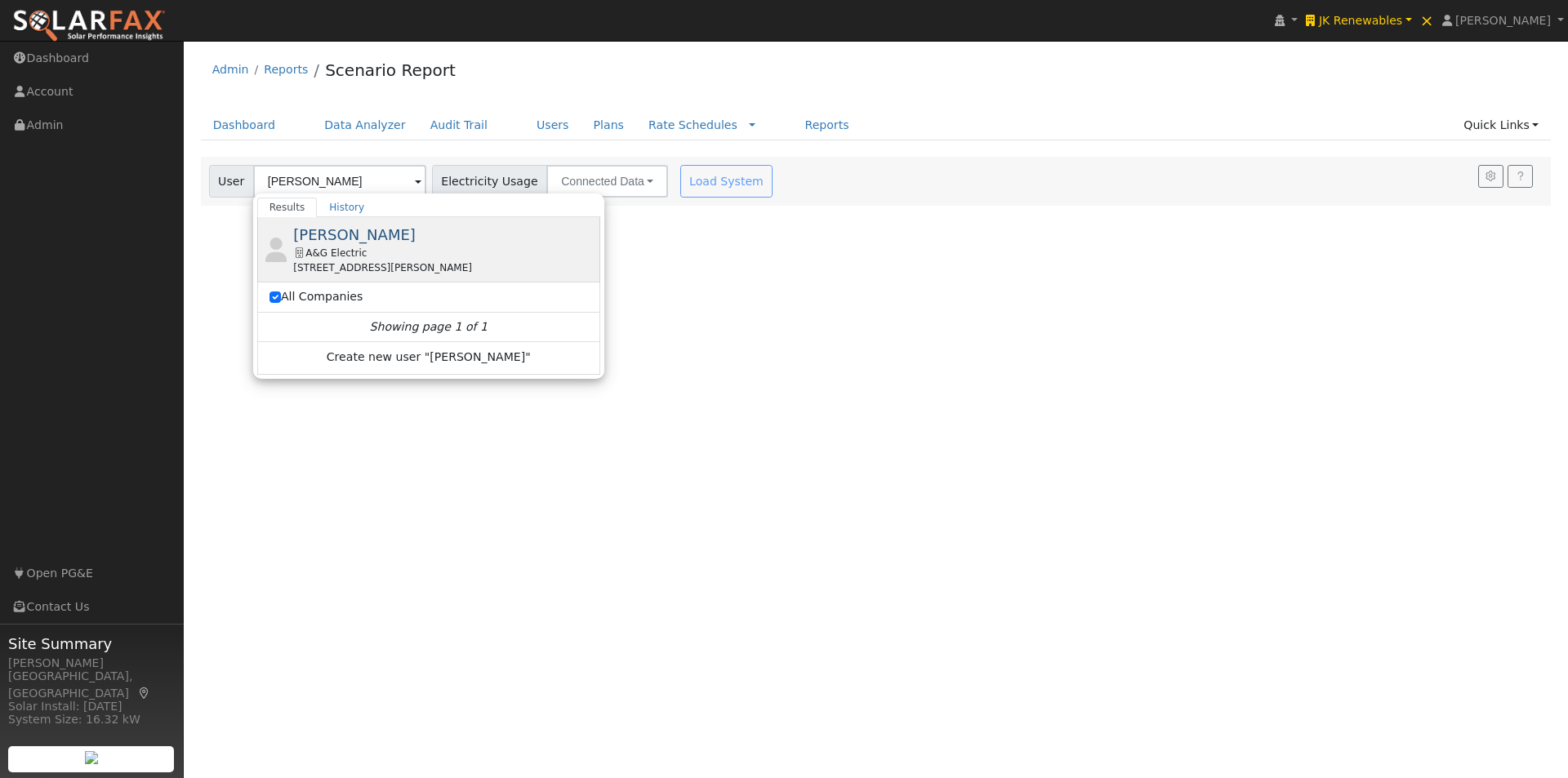
click at [345, 229] on span "Curtis Mitchell" at bounding box center [354, 235] width 123 height 17
type input "Curtis Mitchell"
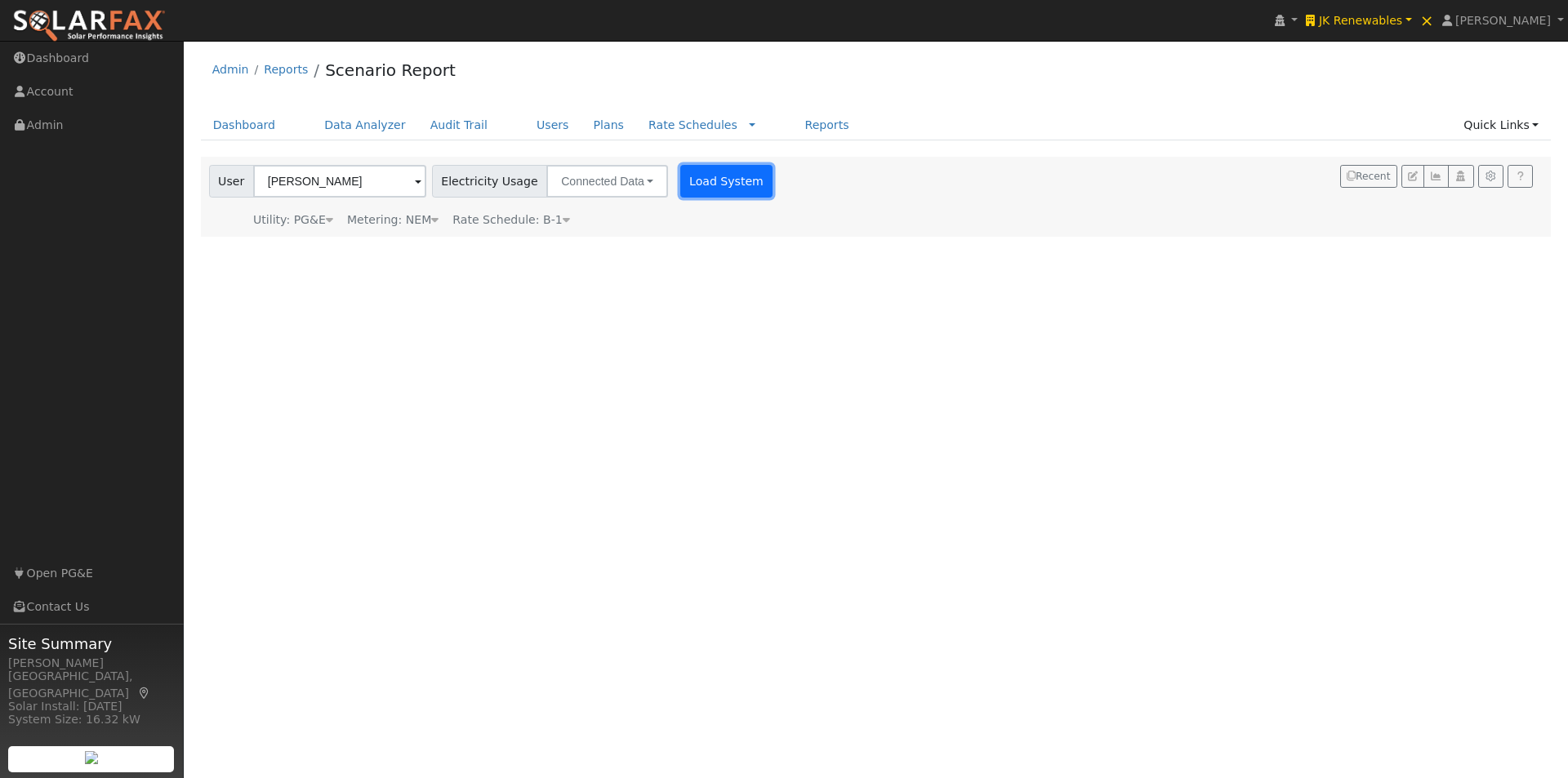
click at [698, 182] on button "Load System" at bounding box center [727, 182] width 93 height 33
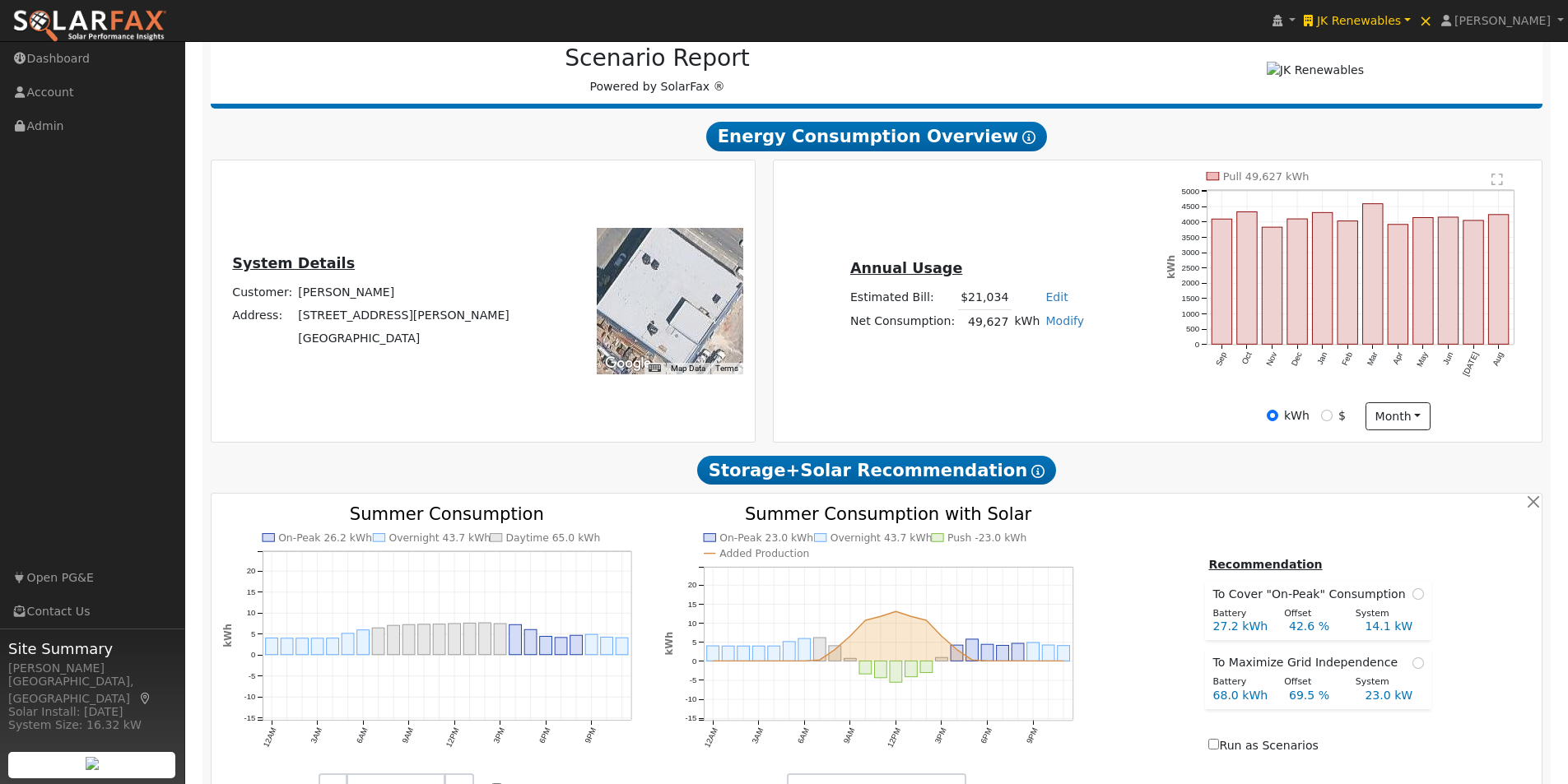
scroll to position [214, 0]
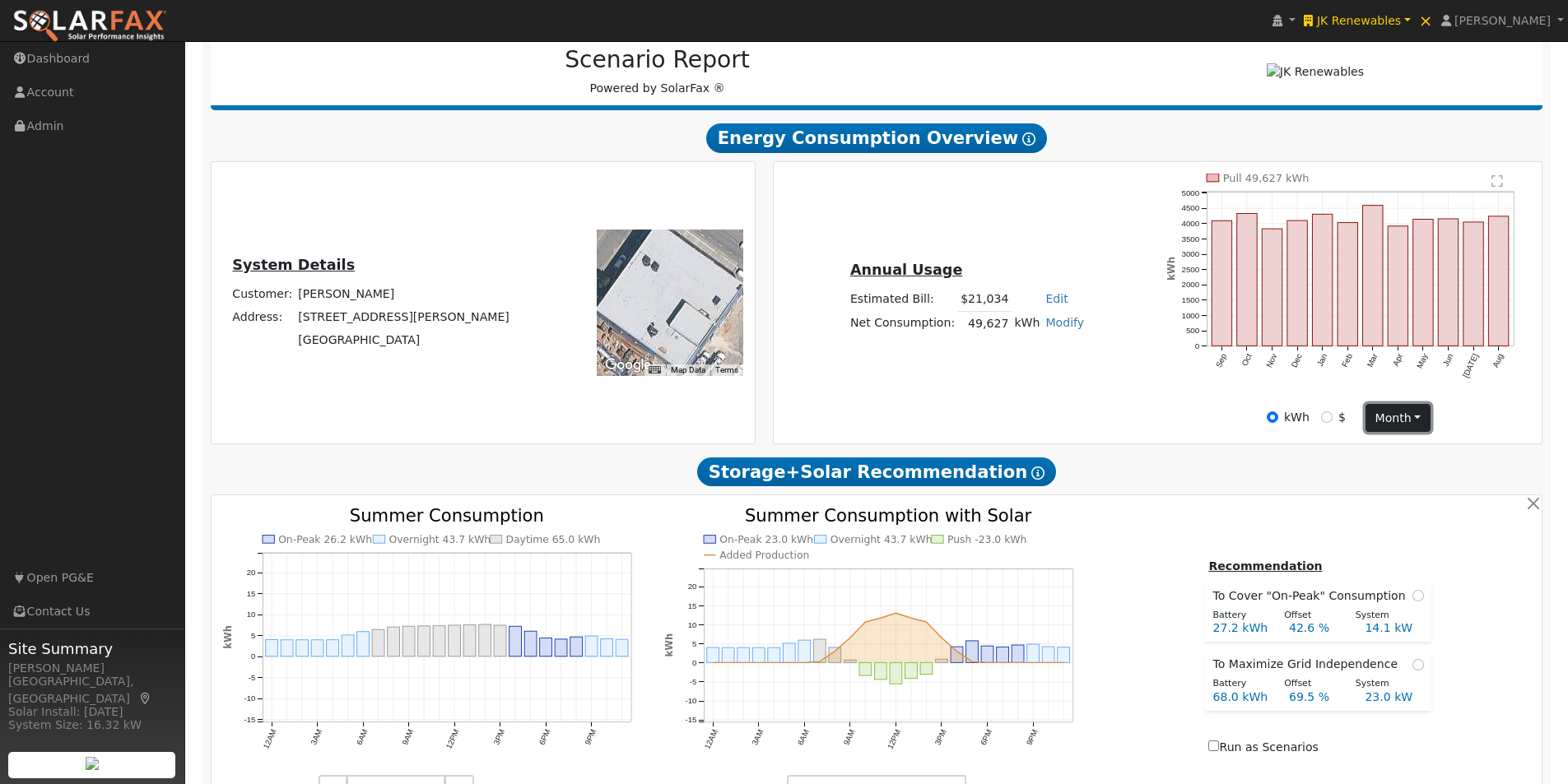
click at [1417, 424] on button "month" at bounding box center [1398, 418] width 65 height 28
click at [1393, 449] on link "Day" at bounding box center [1423, 452] width 114 height 23
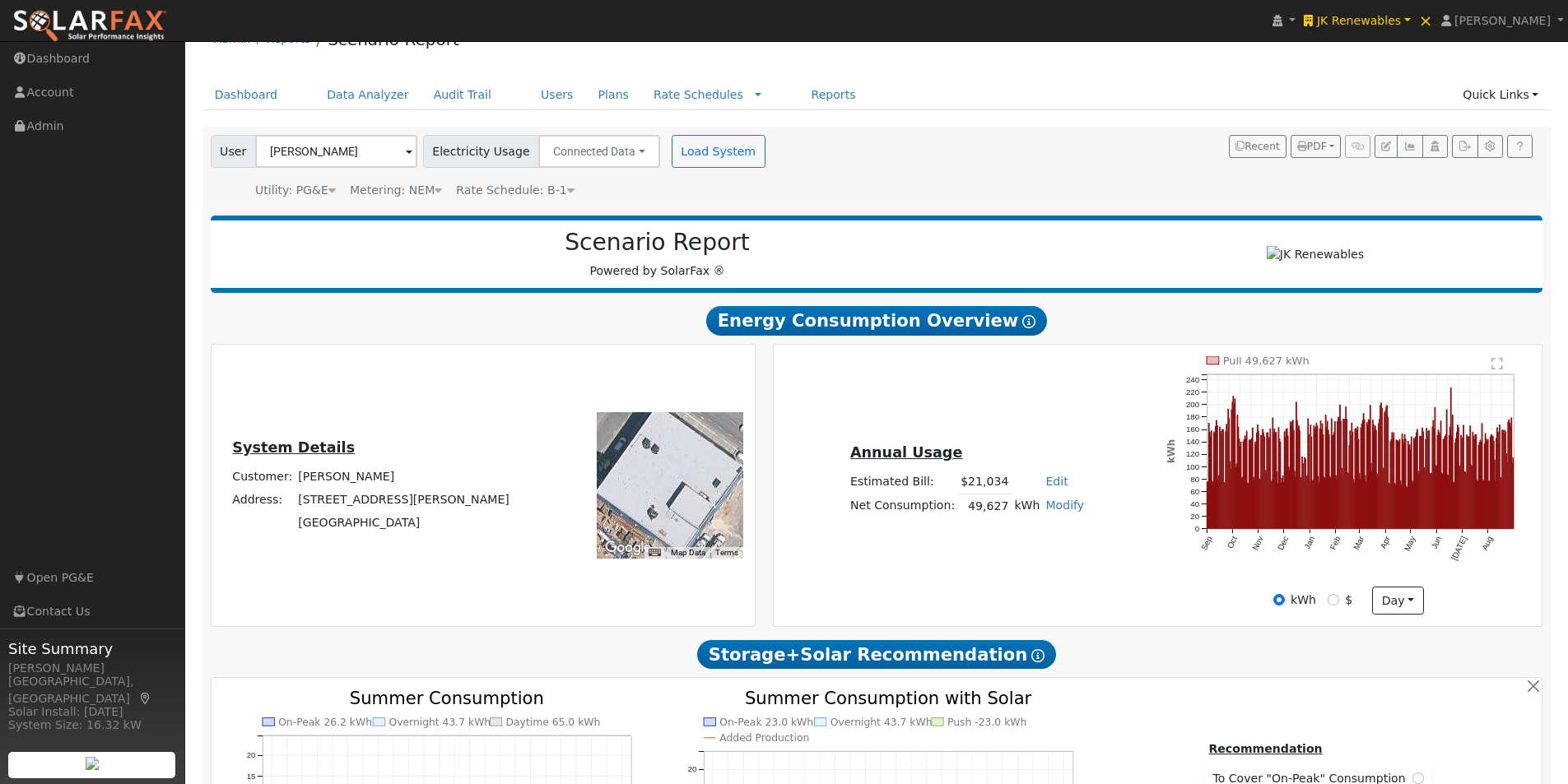
scroll to position [0, 0]
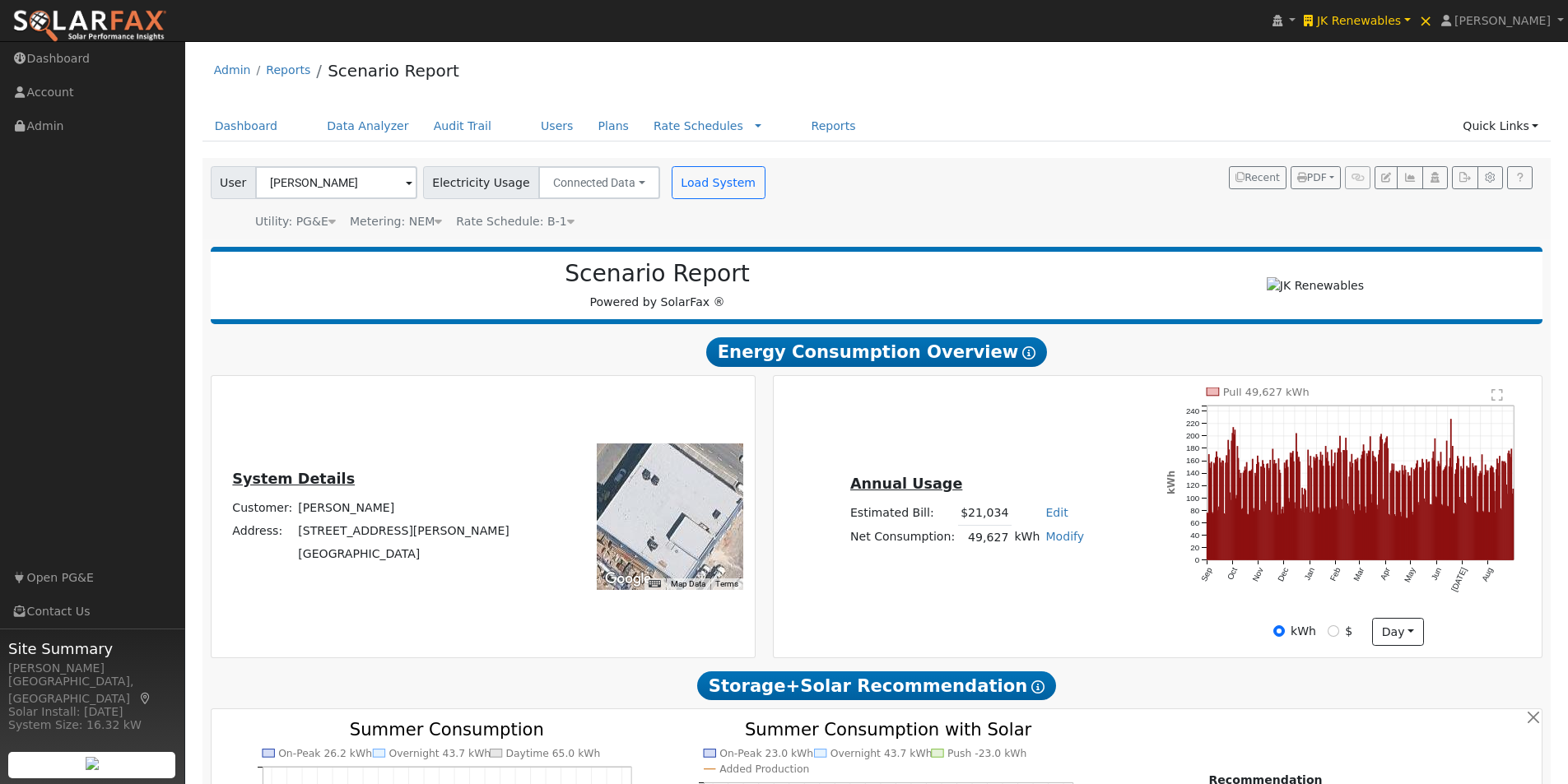
click at [567, 220] on icon at bounding box center [571, 221] width 8 height 12
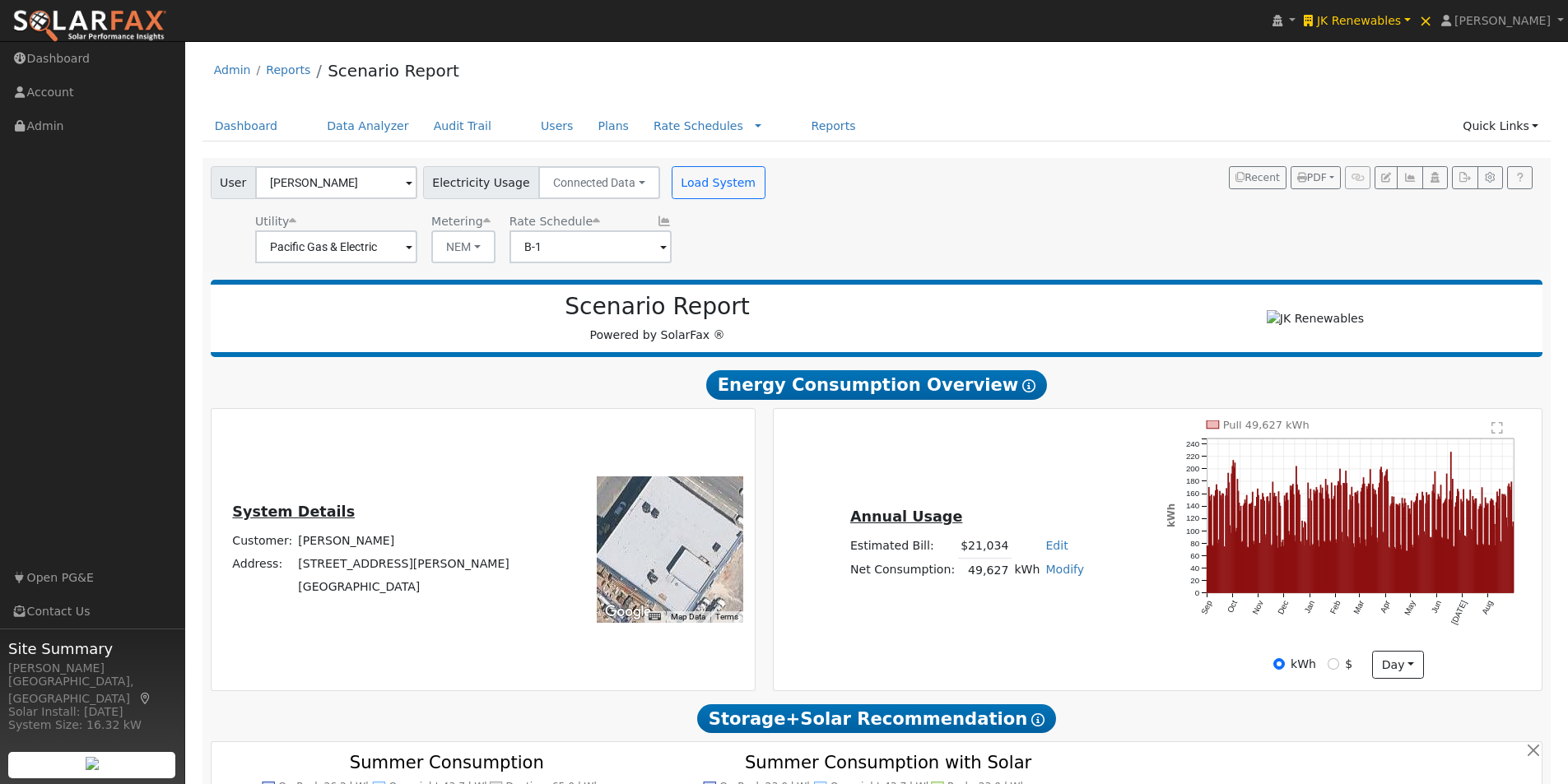
click at [656, 224] on icon at bounding box center [663, 221] width 15 height 12
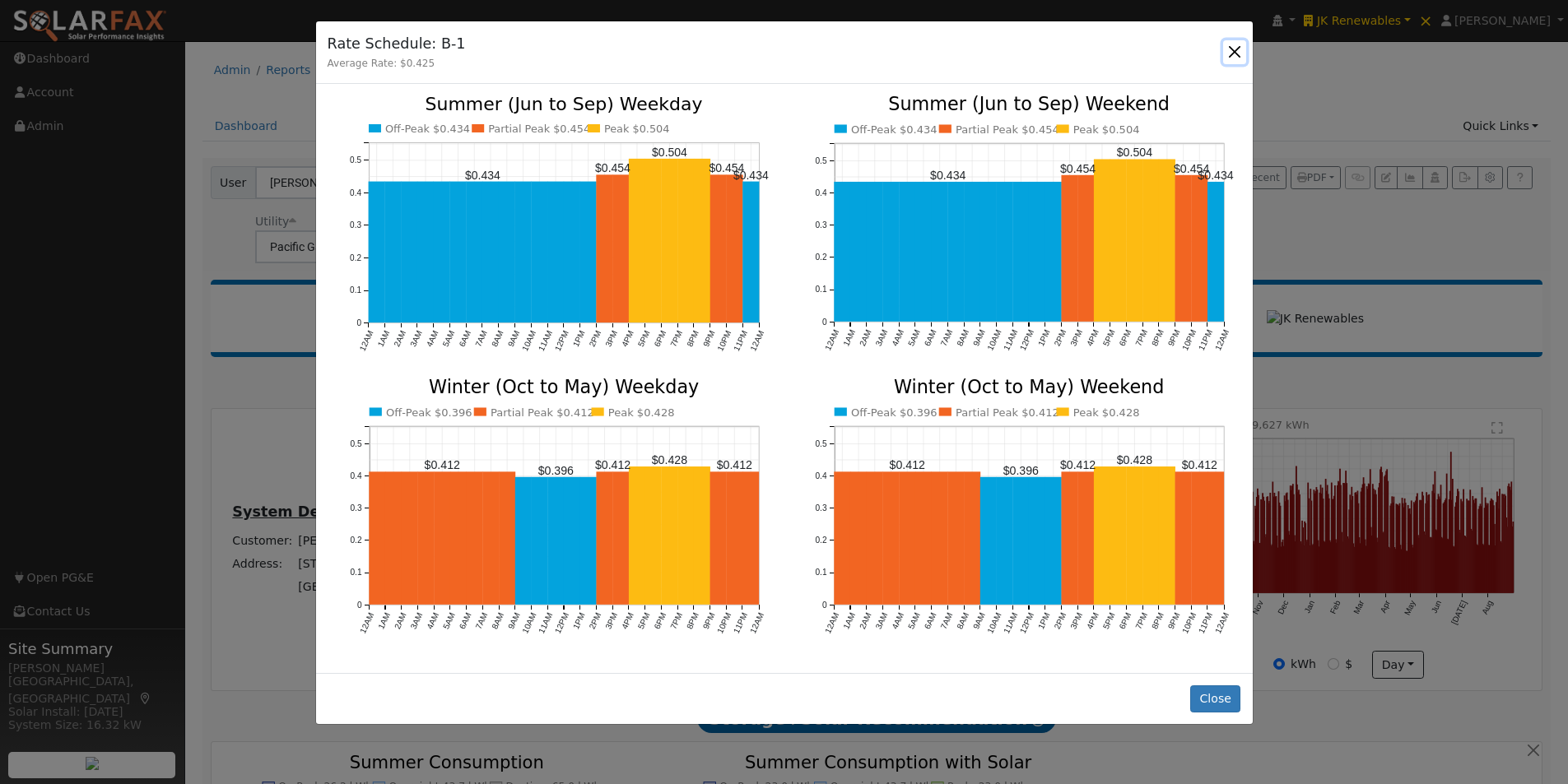
click at [1236, 52] on button "button" at bounding box center [1235, 52] width 23 height 23
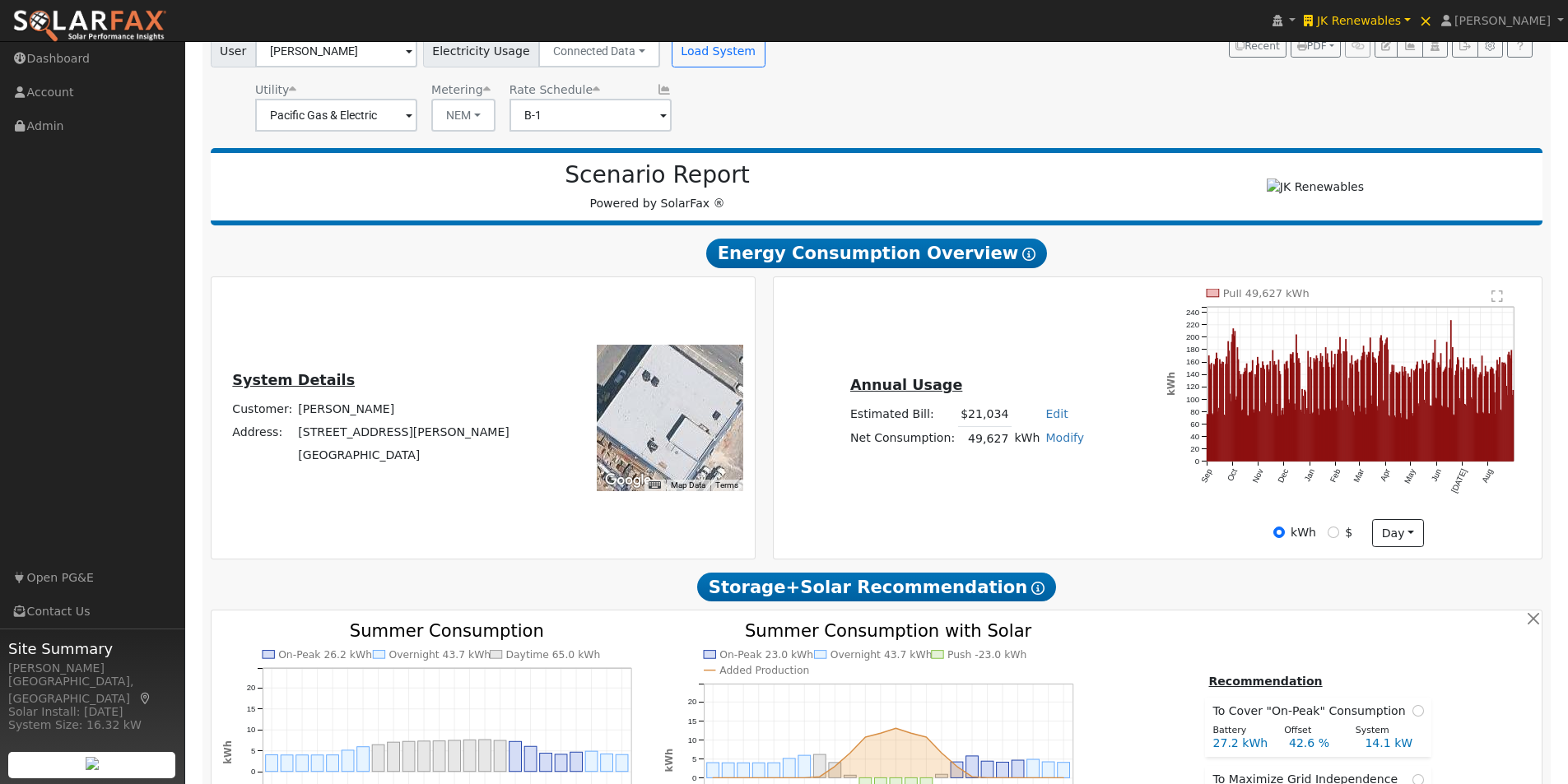
scroll to position [85, 0]
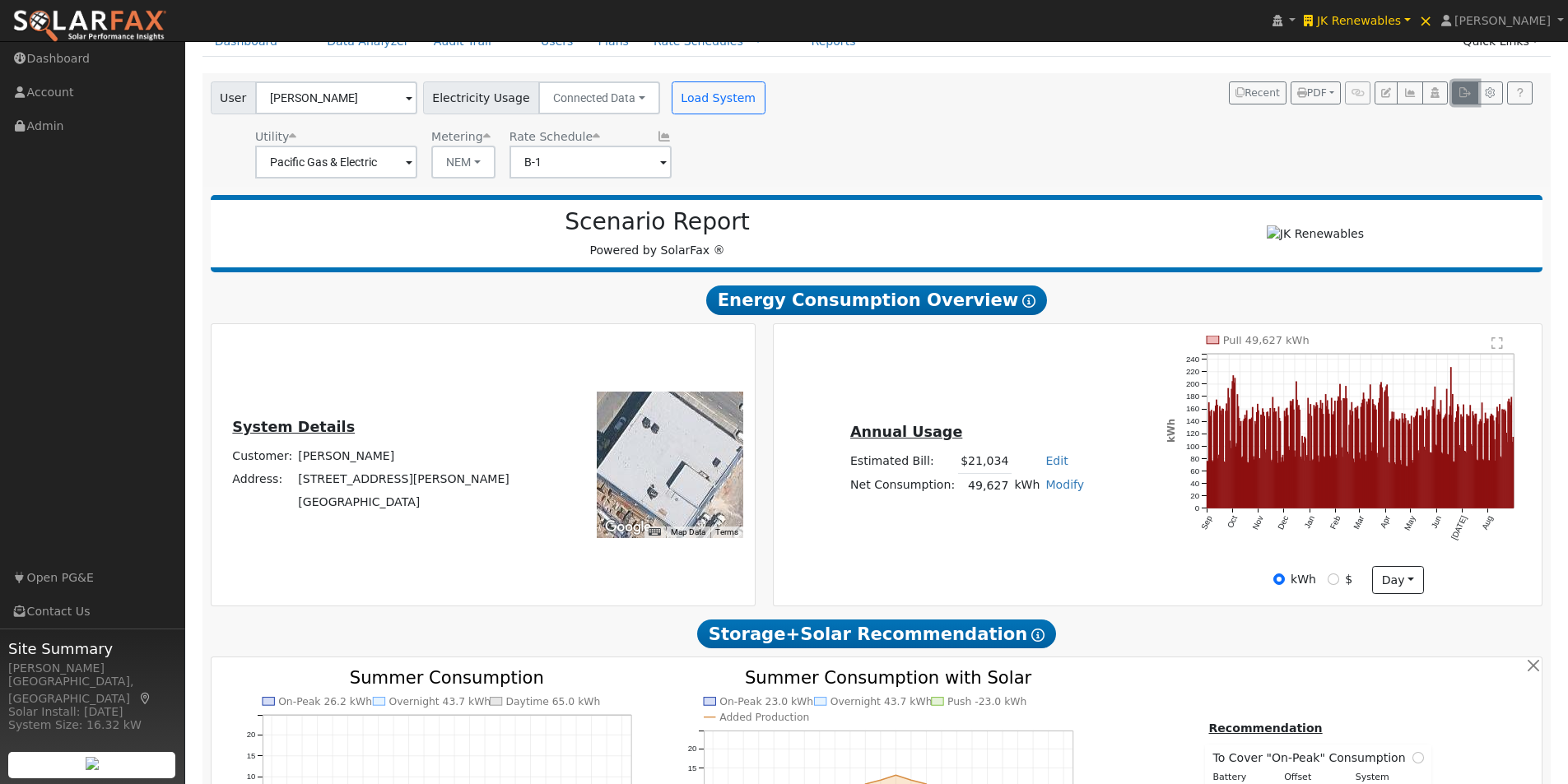
click at [1465, 91] on icon "button" at bounding box center [1465, 93] width 13 height 10
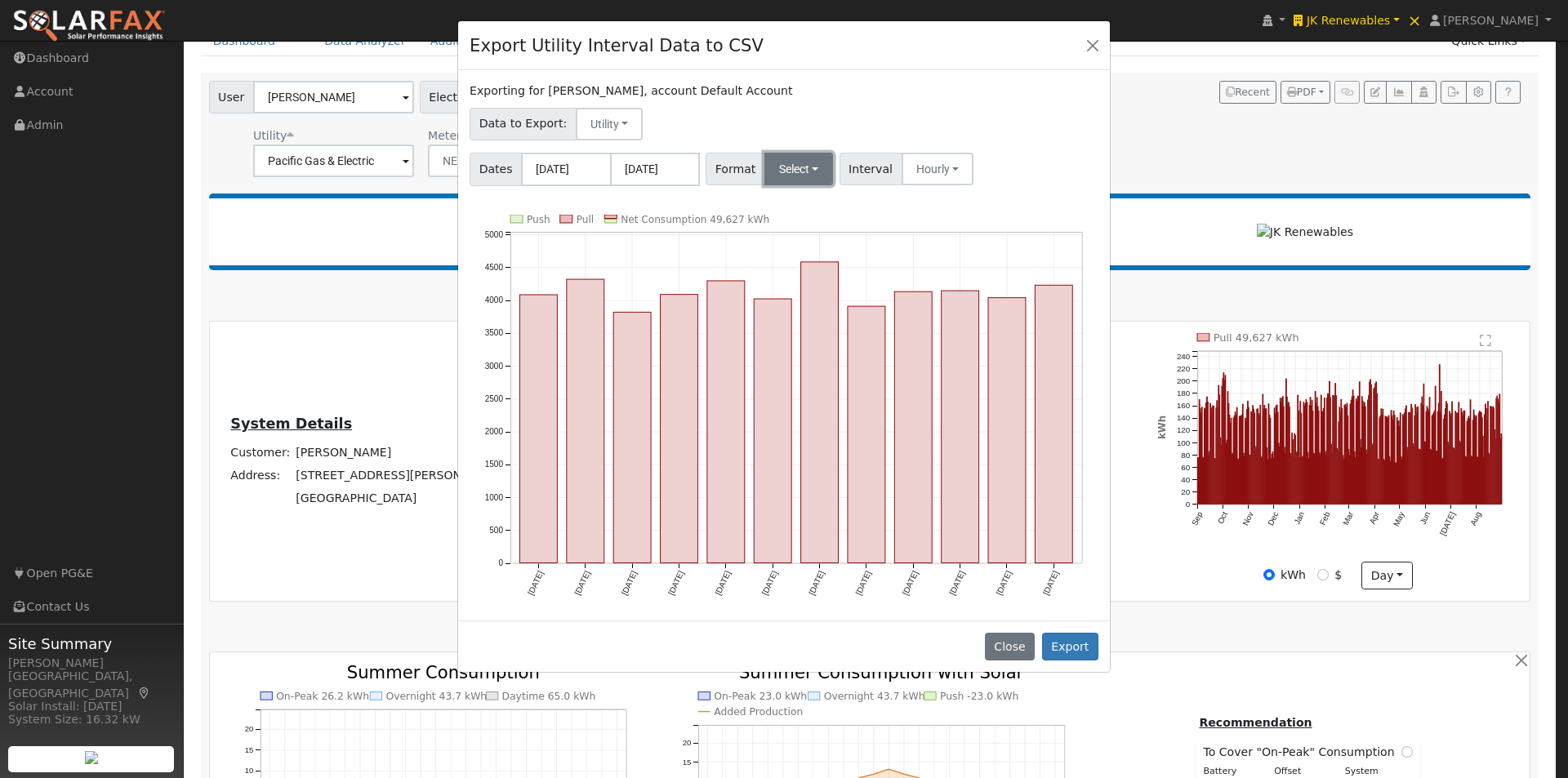
click at [799, 171] on button "Select" at bounding box center [799, 169] width 70 height 33
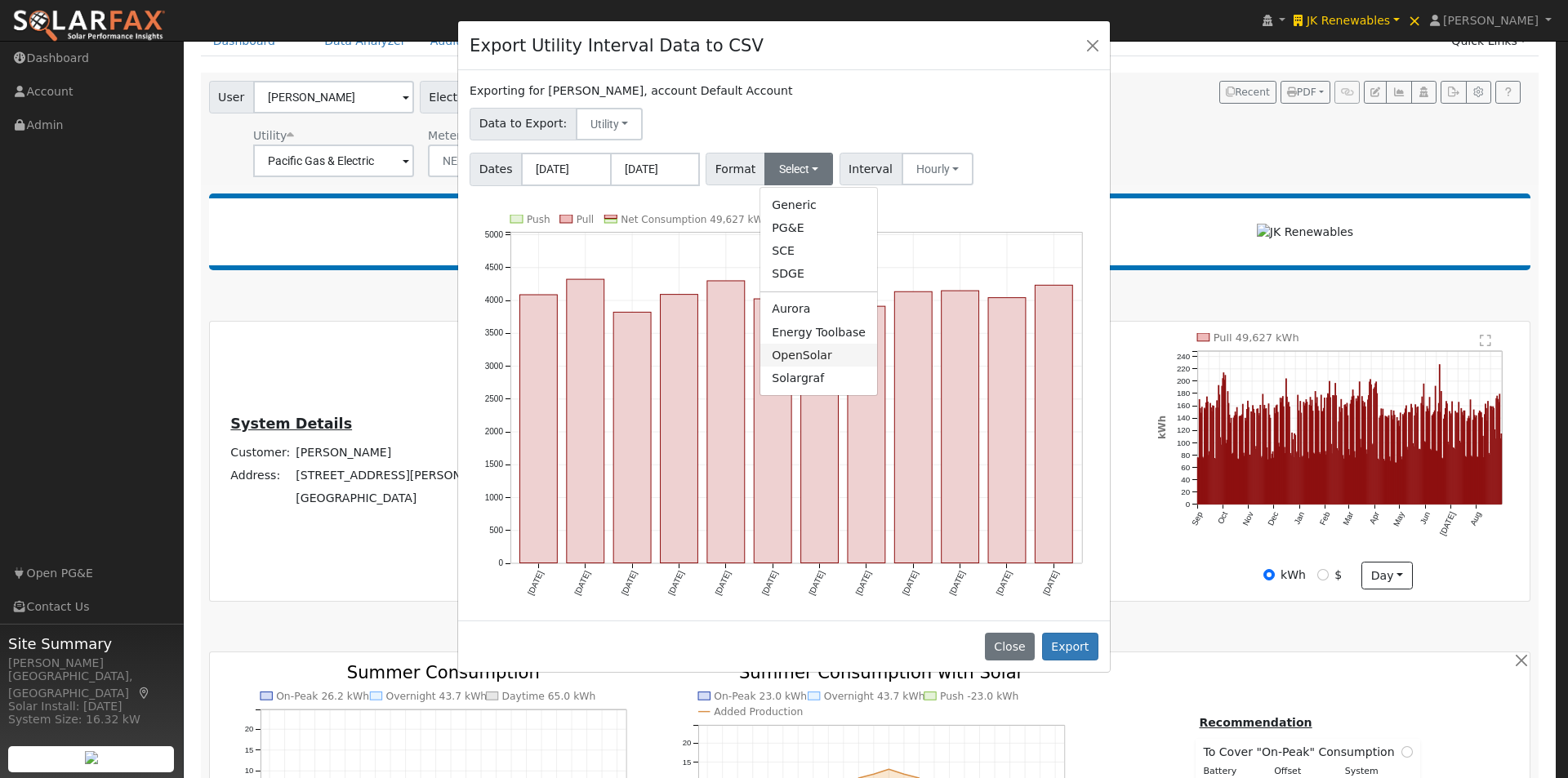
click at [784, 356] on link "OpenSolar" at bounding box center [818, 356] width 117 height 23
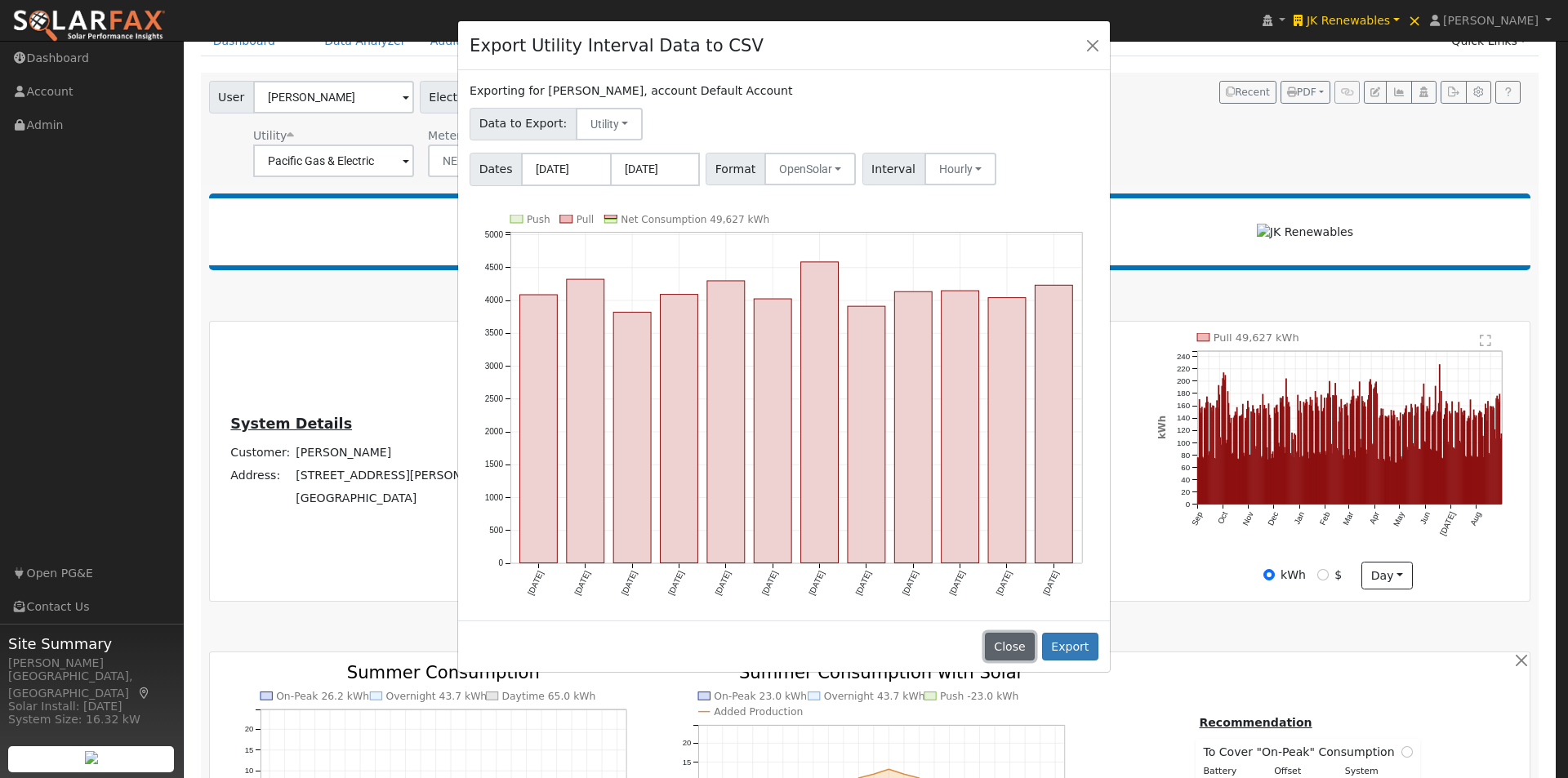
drag, startPoint x: 1019, startPoint y: 640, endPoint x: 1052, endPoint y: 595, distance: 55.8
click at [1020, 640] on button "Close" at bounding box center [1010, 647] width 50 height 28
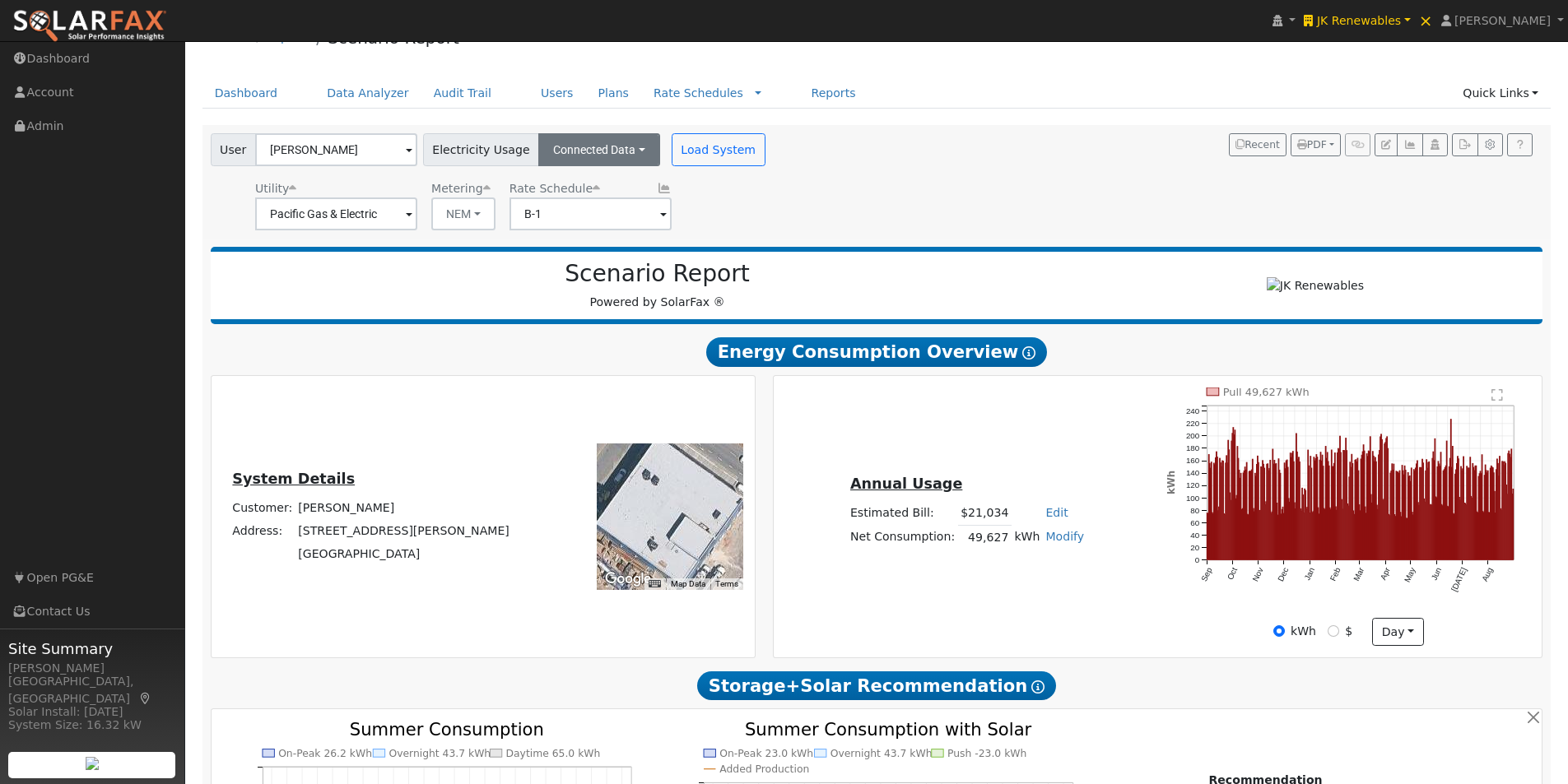
scroll to position [0, 0]
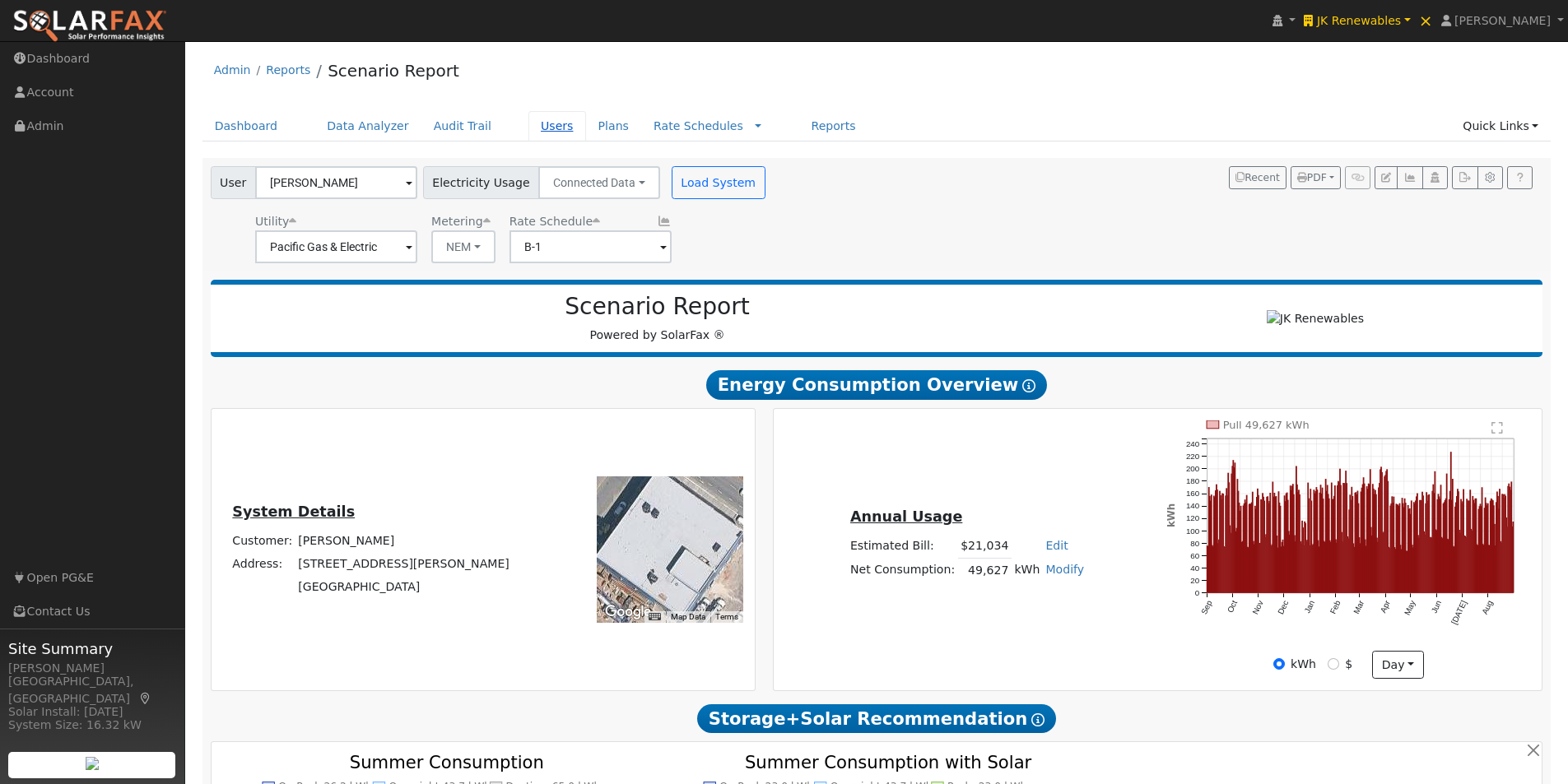
click at [529, 125] on link "Users" at bounding box center [557, 126] width 57 height 30
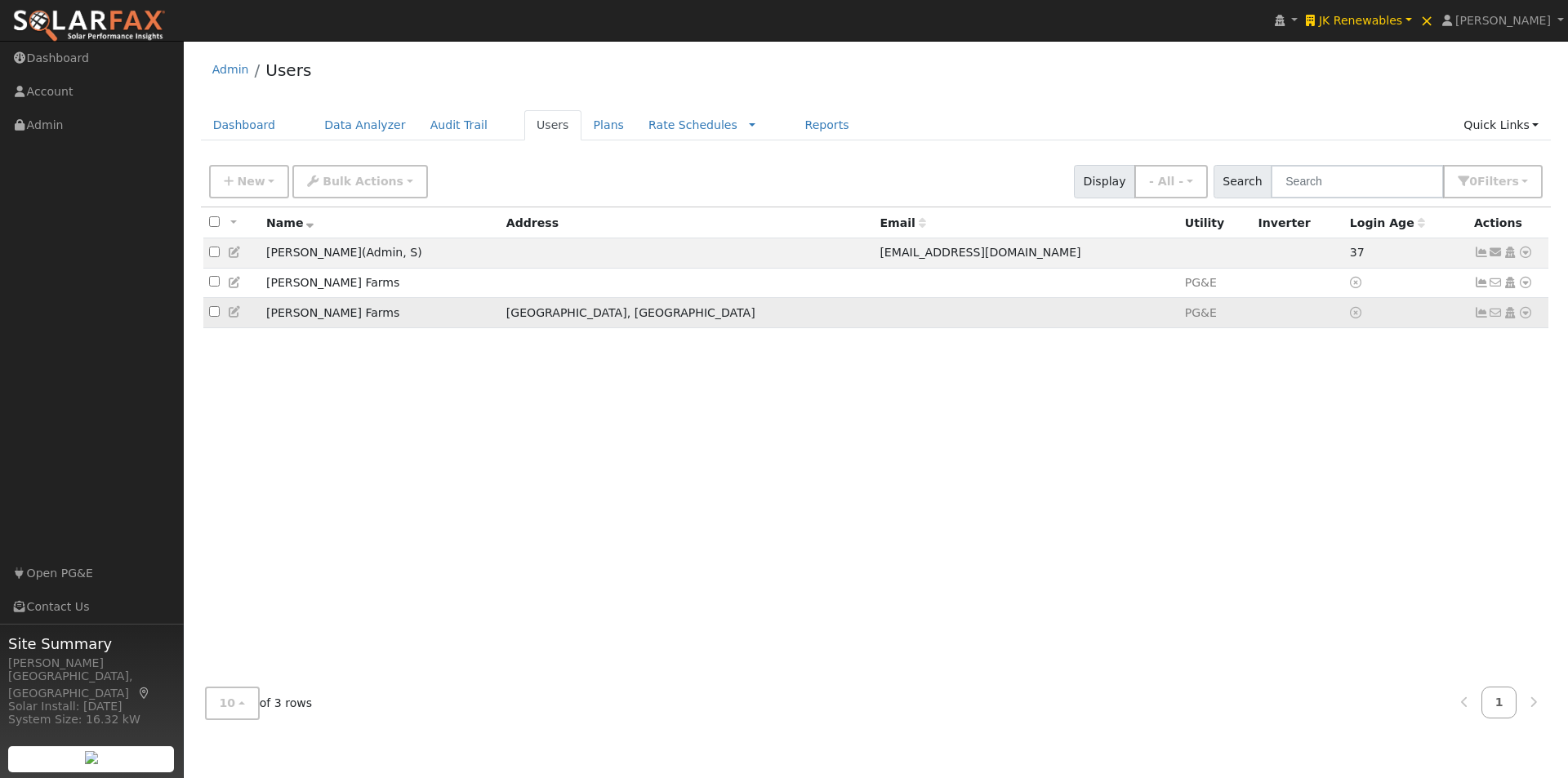
click at [1525, 318] on icon at bounding box center [1525, 313] width 14 height 12
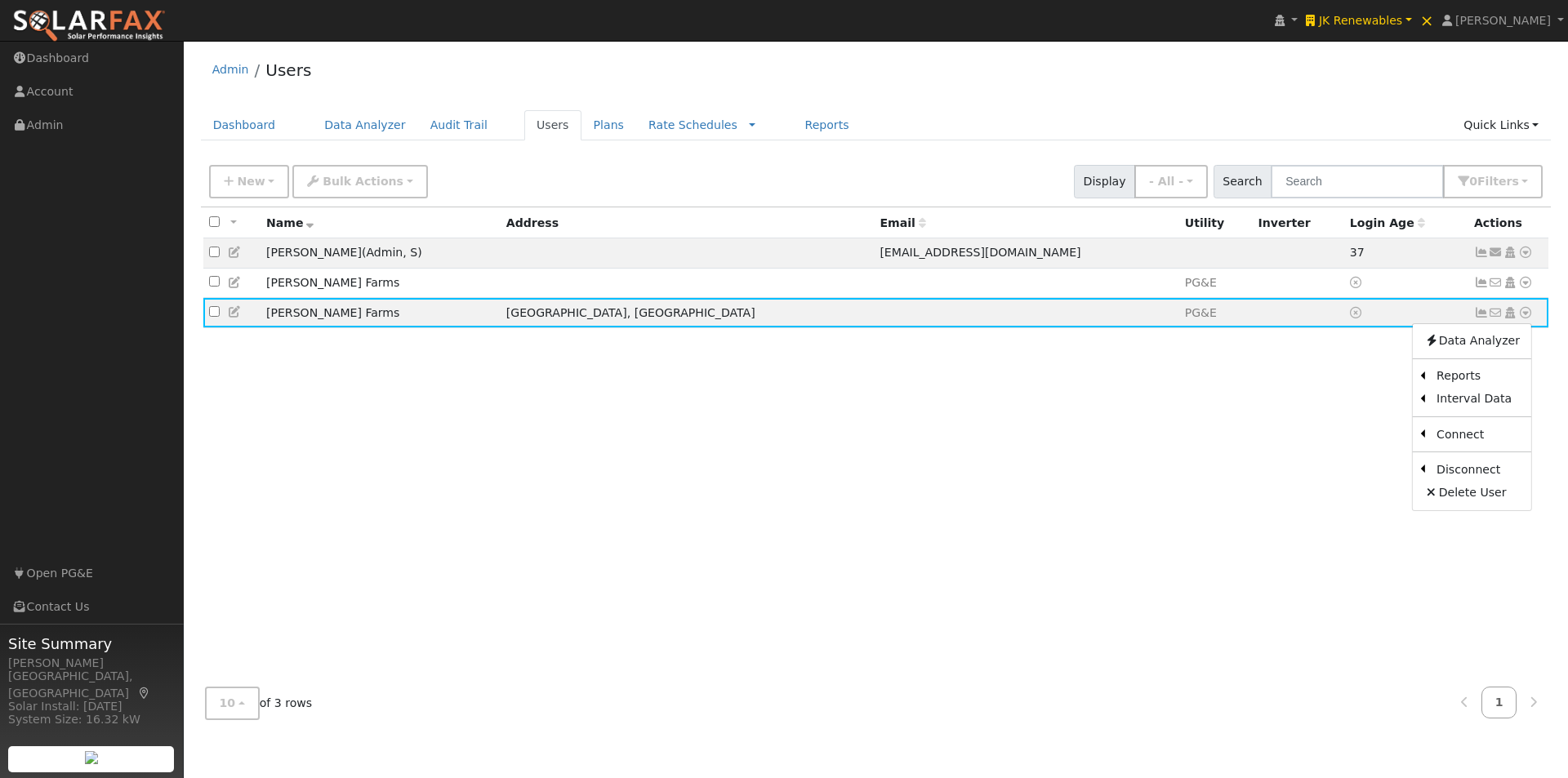
click at [0, 0] on link "Scenario" at bounding box center [0, 0] width 0 height 0
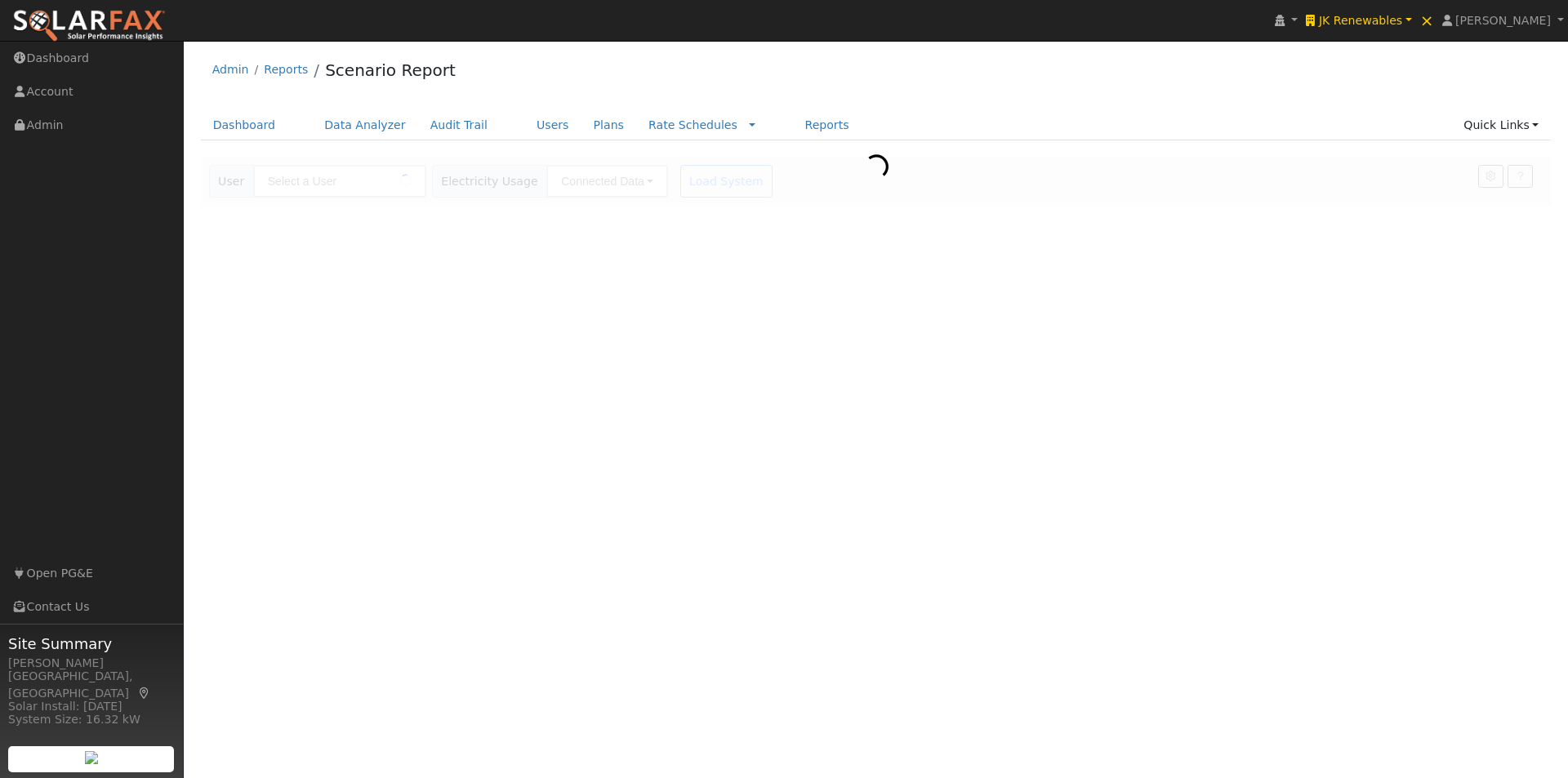
type input "[PERSON_NAME] Farms"
type input "Pacific Gas & Electric"
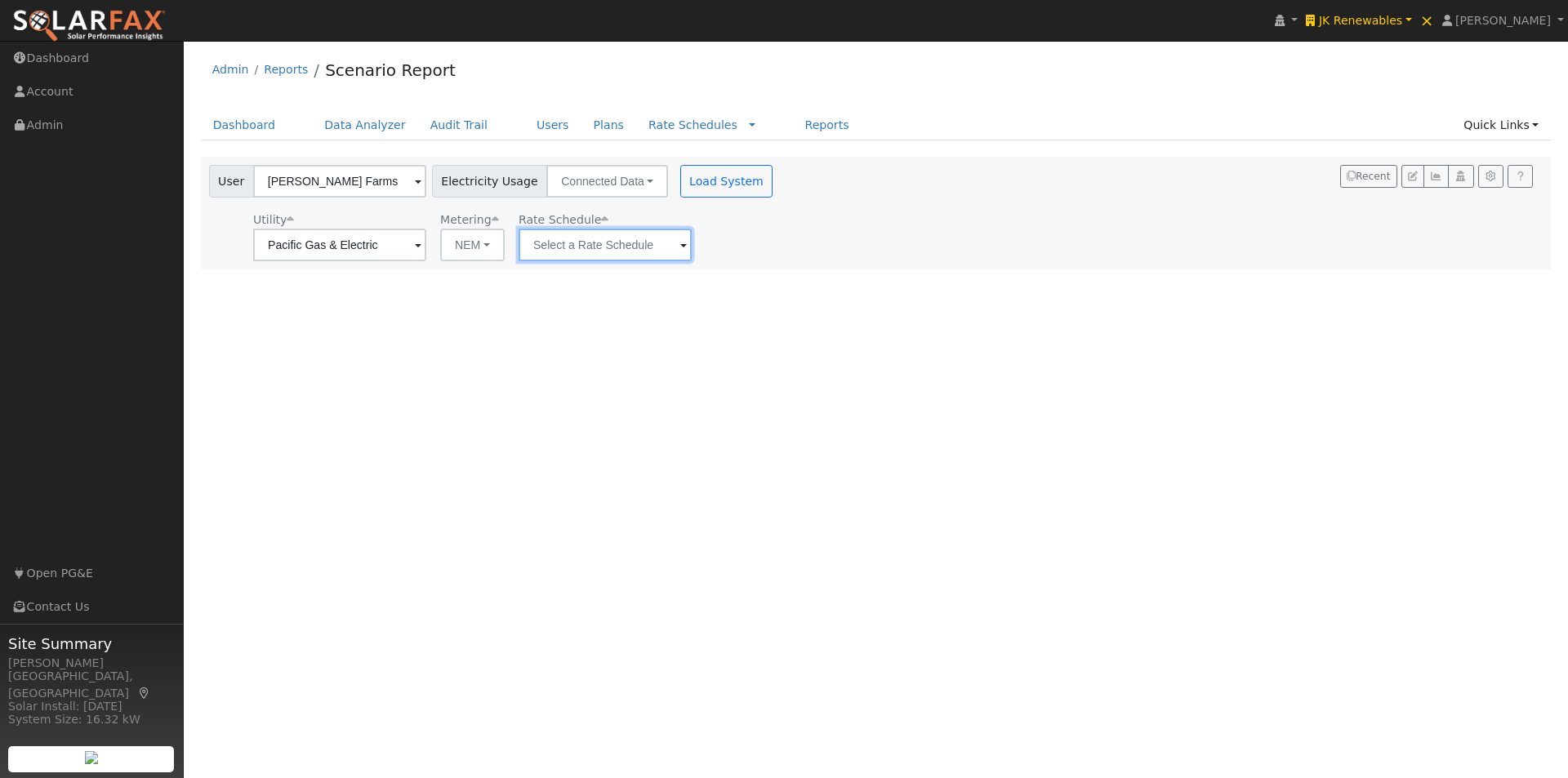
click at [638, 251] on input "text" at bounding box center [605, 245] width 173 height 33
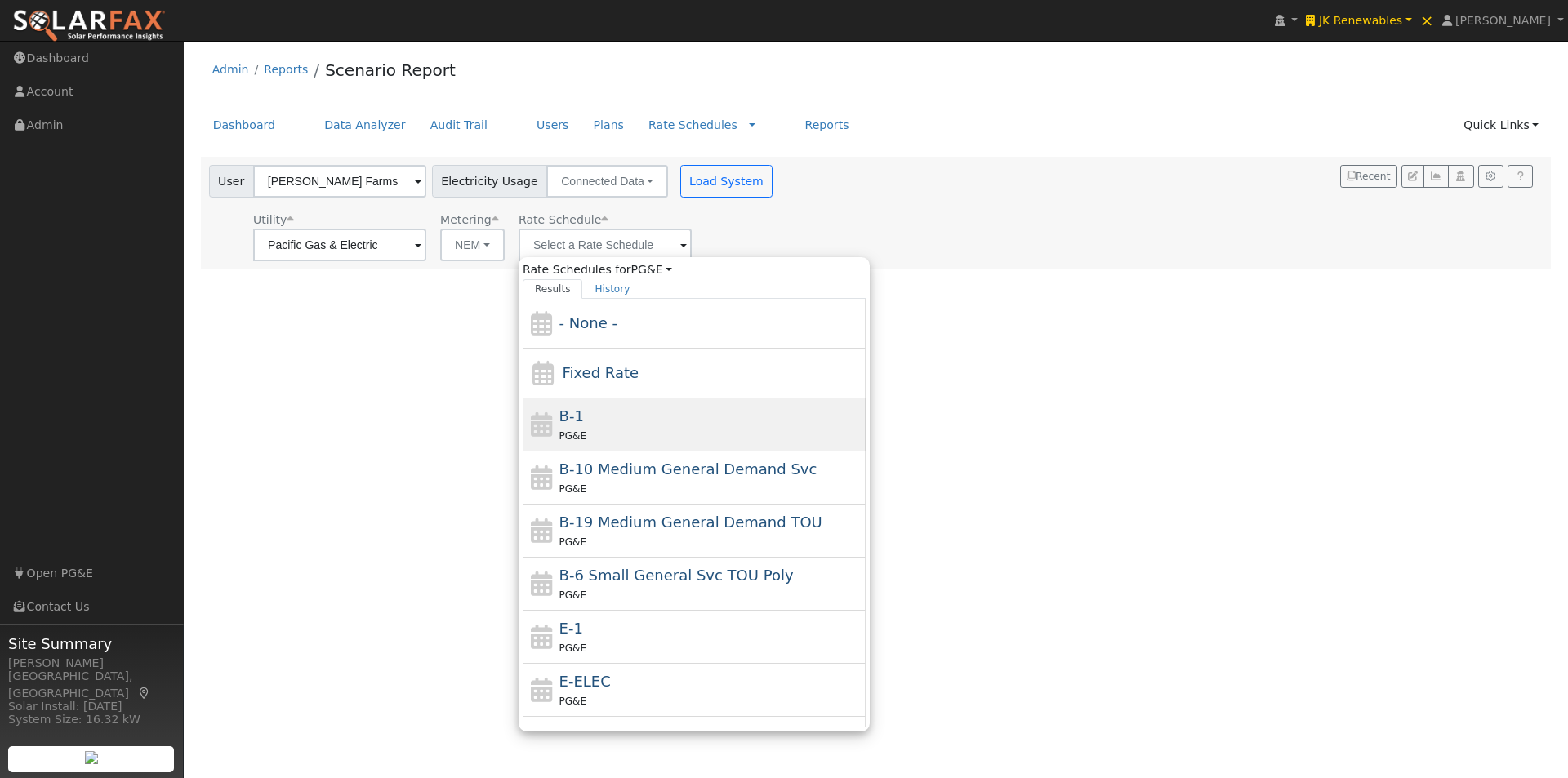
click at [562, 409] on span "B-1" at bounding box center [571, 417] width 24 height 17
type input "B-1"
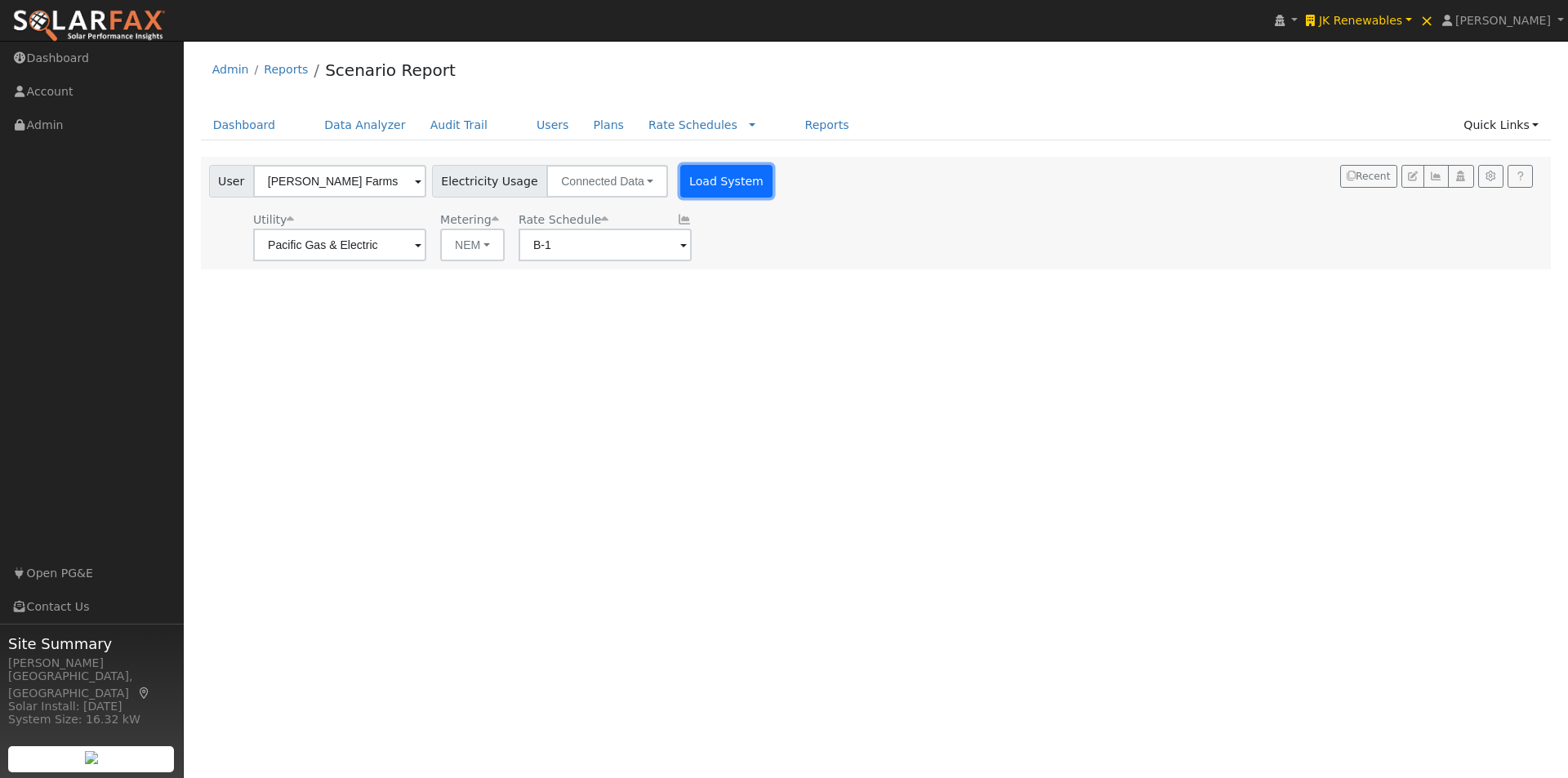
click at [706, 182] on button "Load System" at bounding box center [727, 182] width 93 height 33
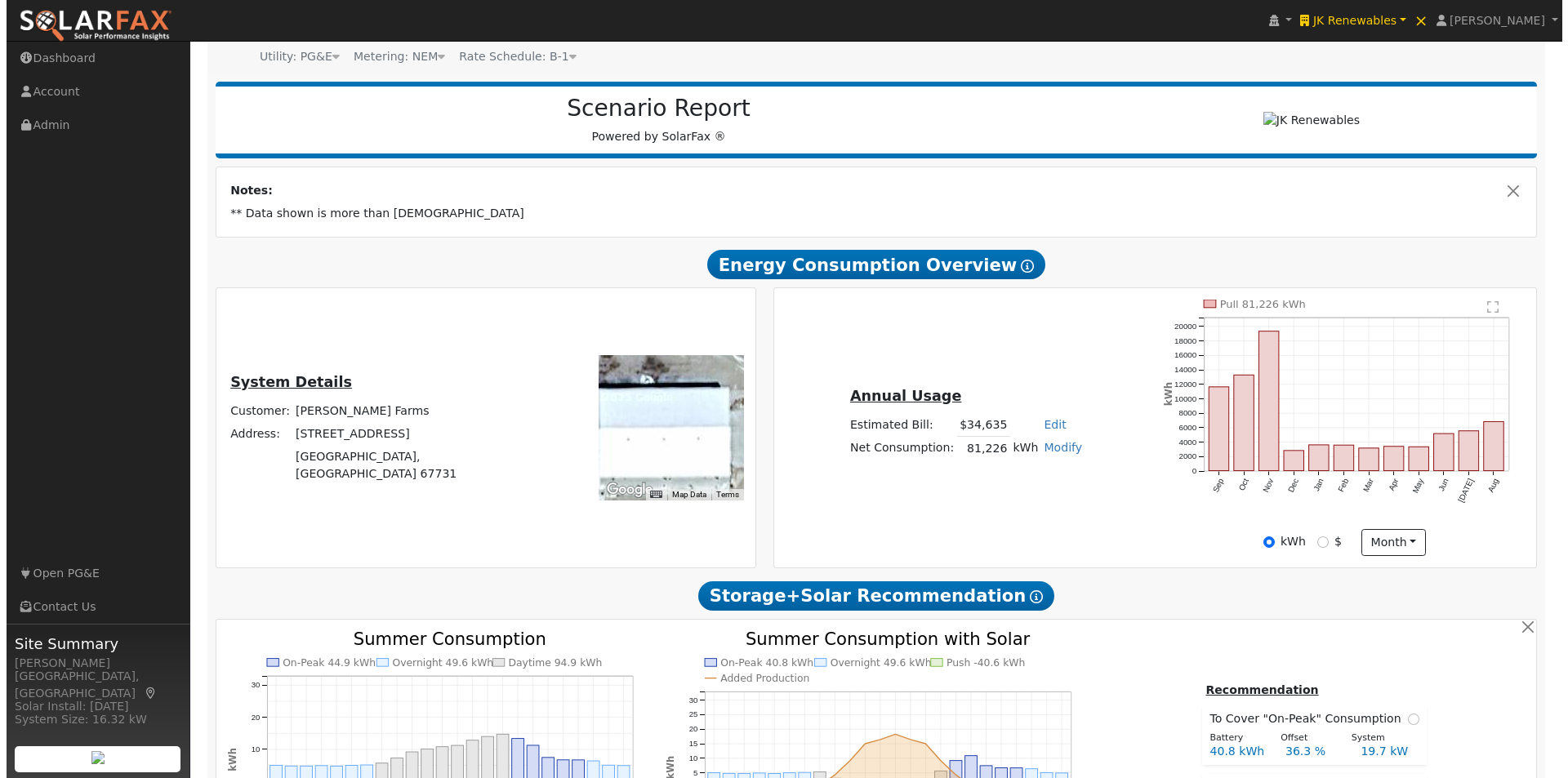
scroll to position [82, 0]
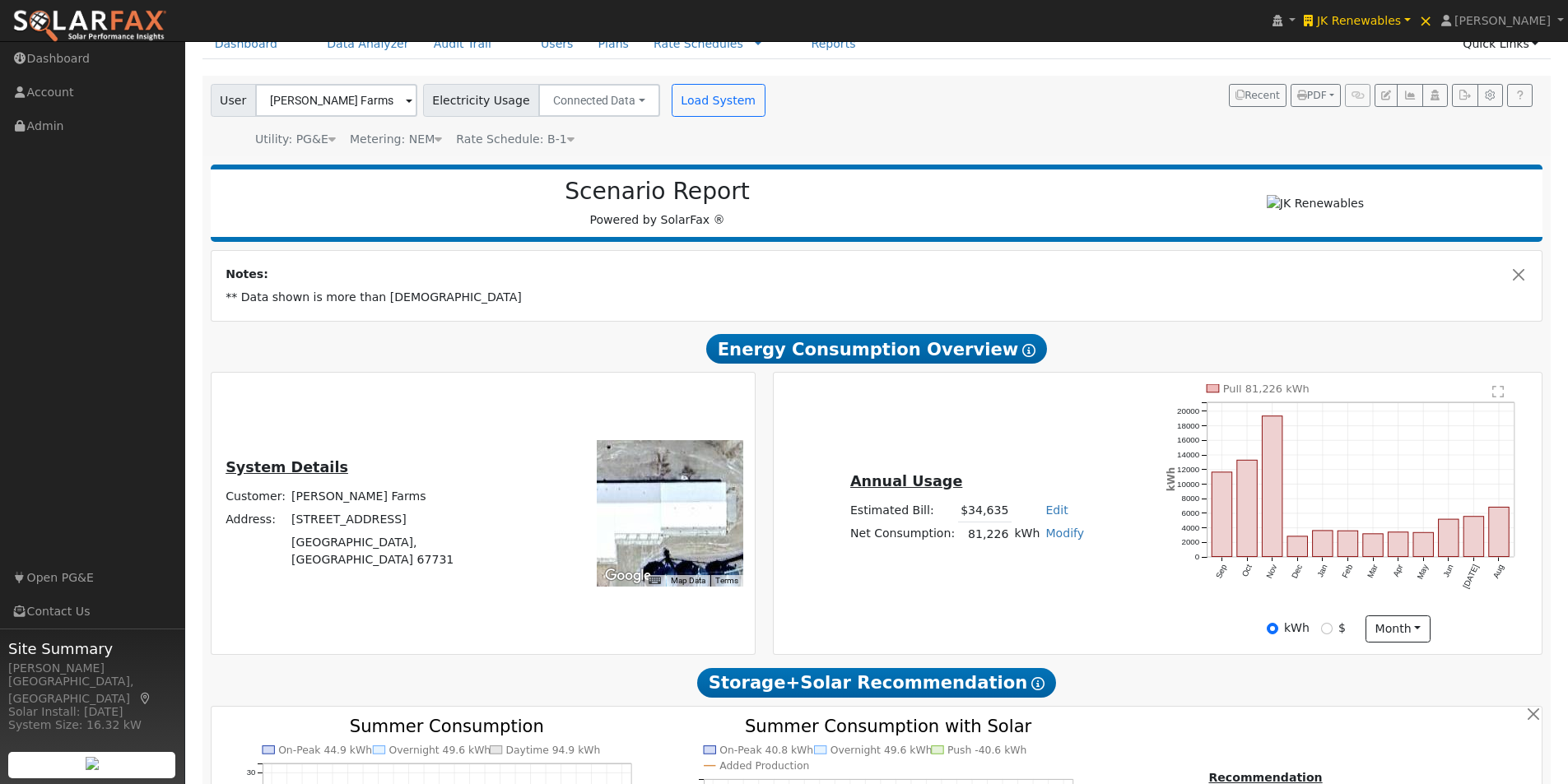
drag, startPoint x: 639, startPoint y: 518, endPoint x: 676, endPoint y: 517, distance: 37.0
click at [676, 517] on div at bounding box center [670, 513] width 146 height 146
click at [1410, 93] on icon "button" at bounding box center [1409, 95] width 13 height 10
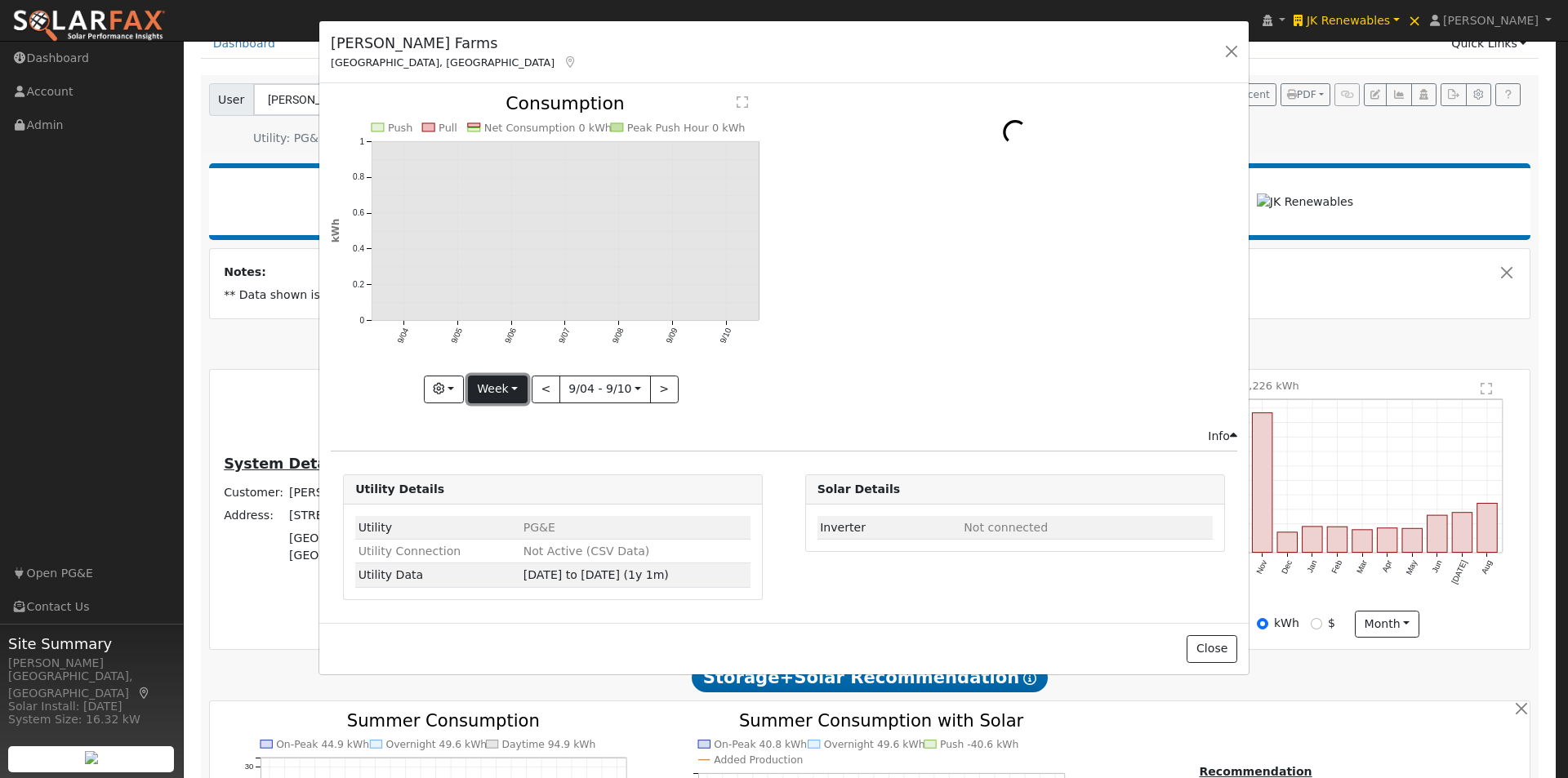
click at [505, 389] on button "Week" at bounding box center [498, 389] width 60 height 28
click at [499, 490] on link "Year" at bounding box center [525, 492] width 113 height 23
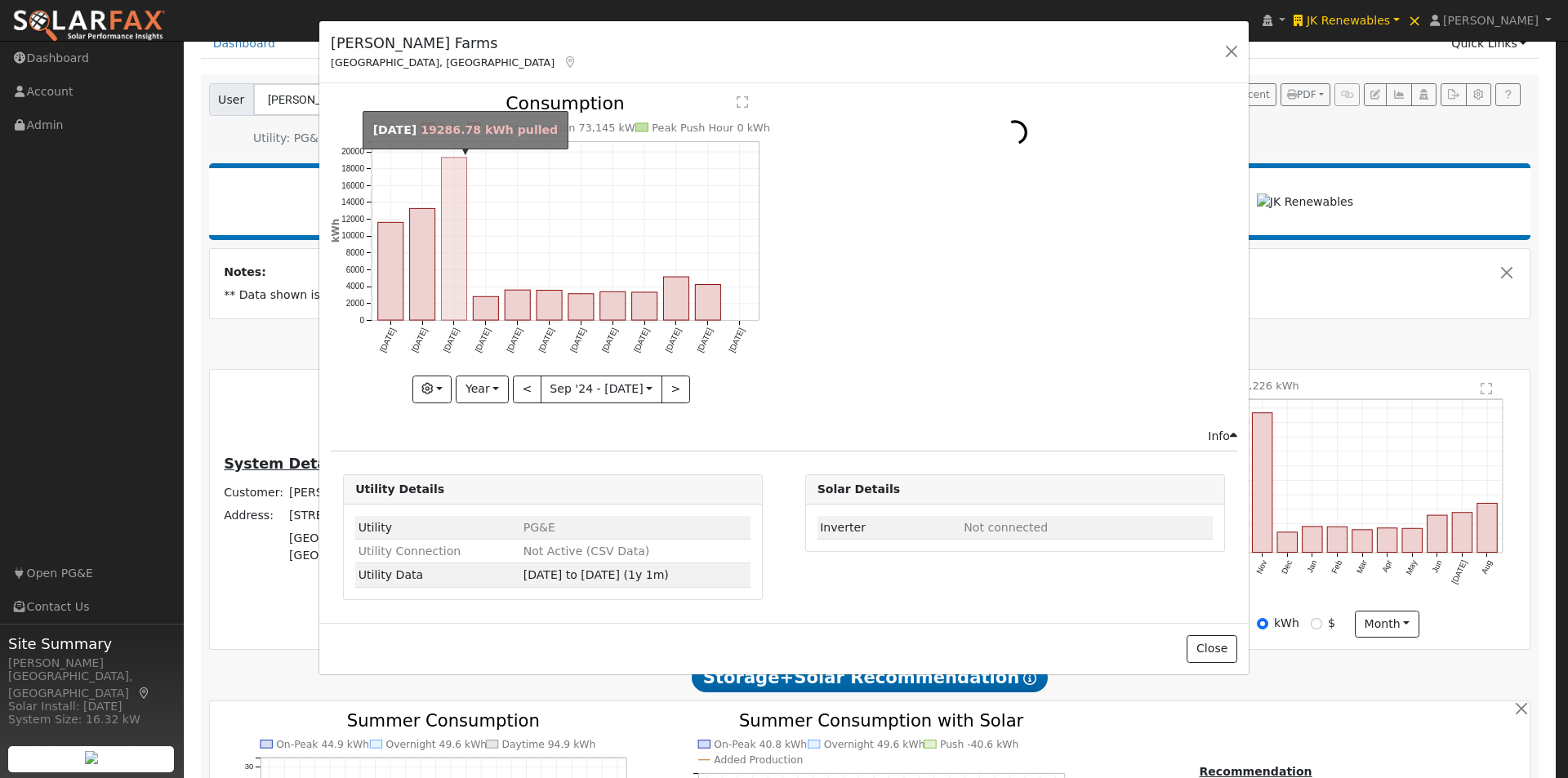
click at [457, 262] on rect "onclick=""" at bounding box center [454, 239] width 25 height 162
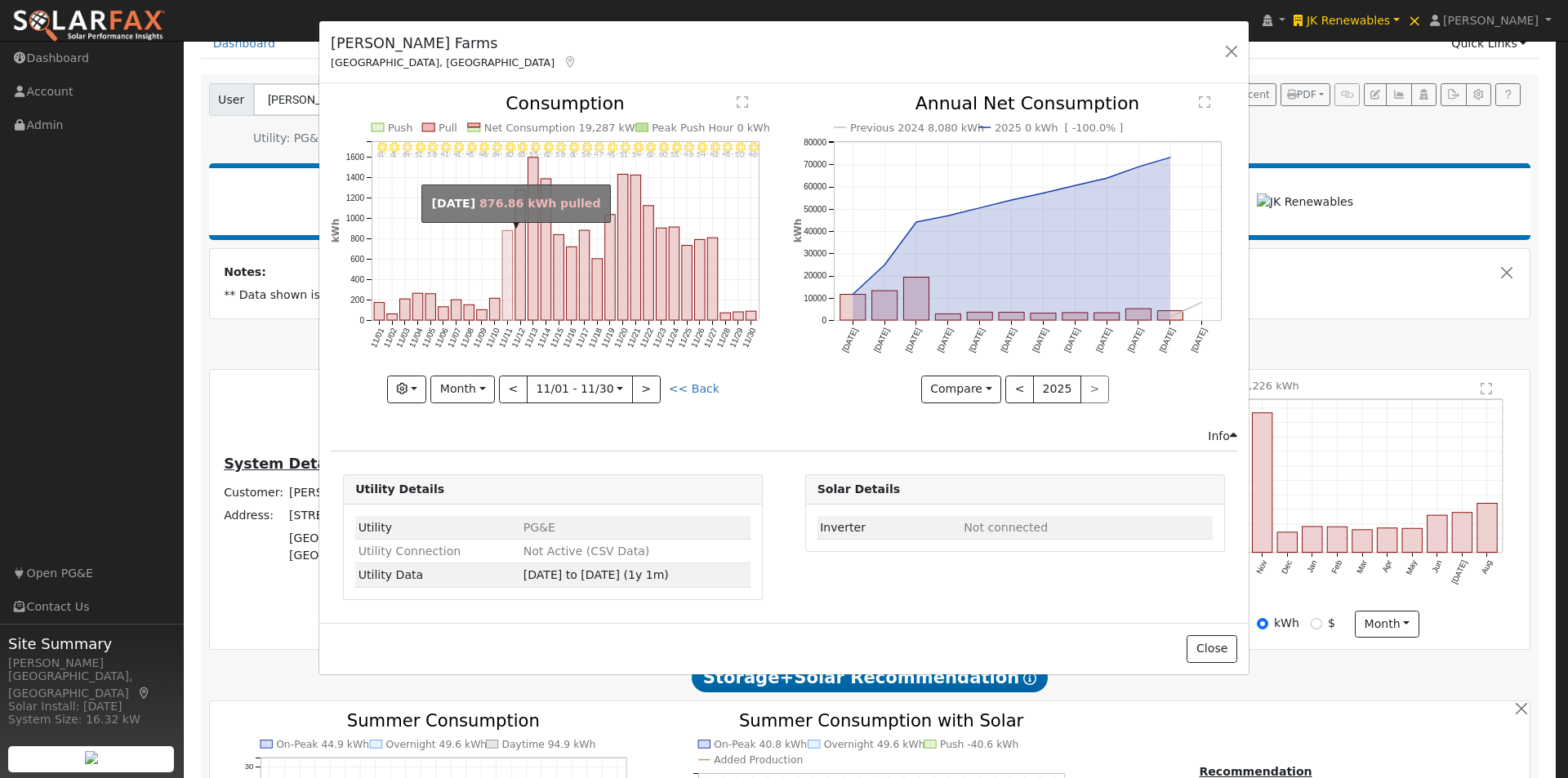
click at [508, 288] on rect "onclick=""" at bounding box center [507, 275] width 11 height 90
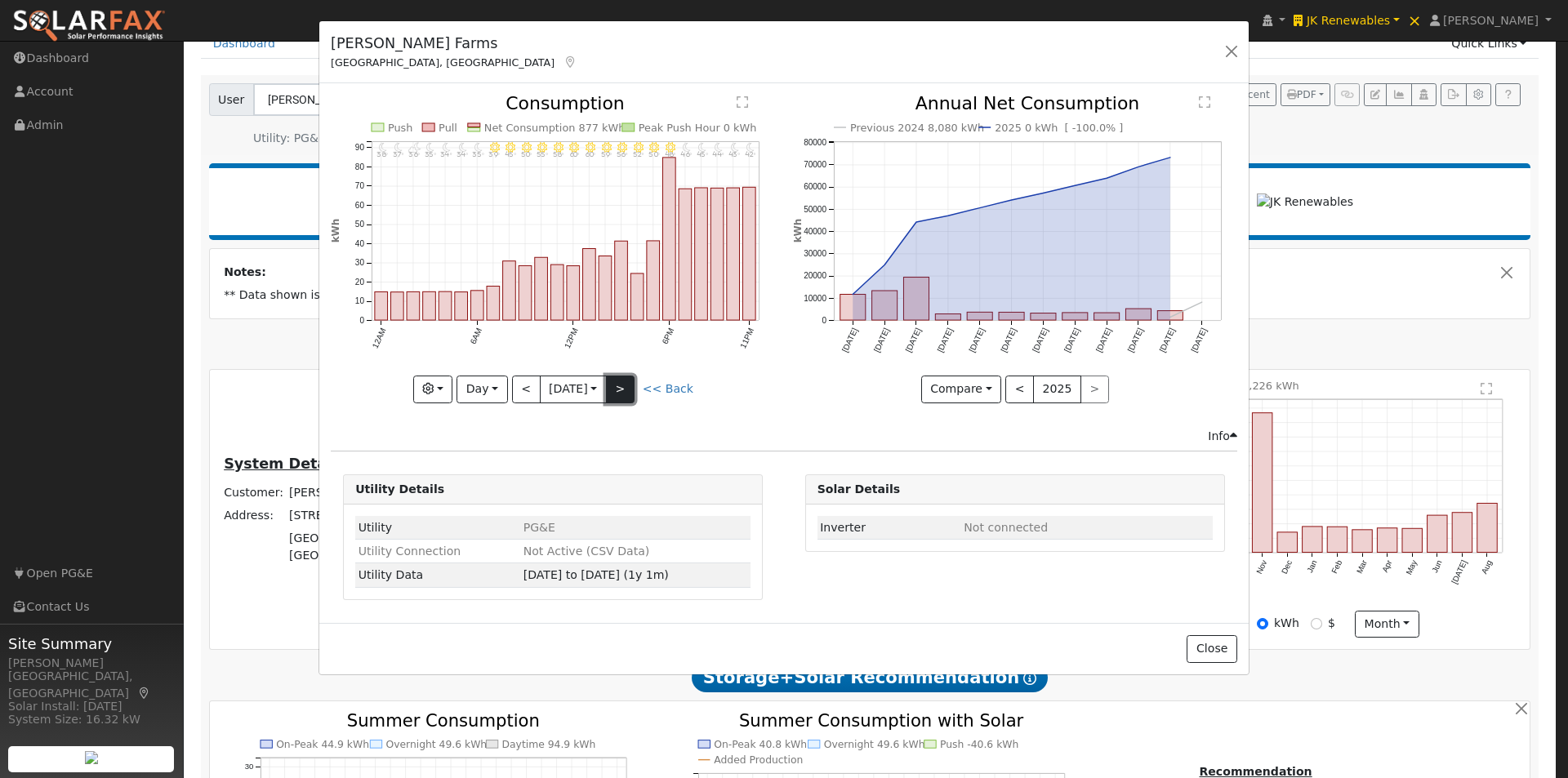
click at [633, 390] on button ">" at bounding box center [620, 389] width 29 height 28
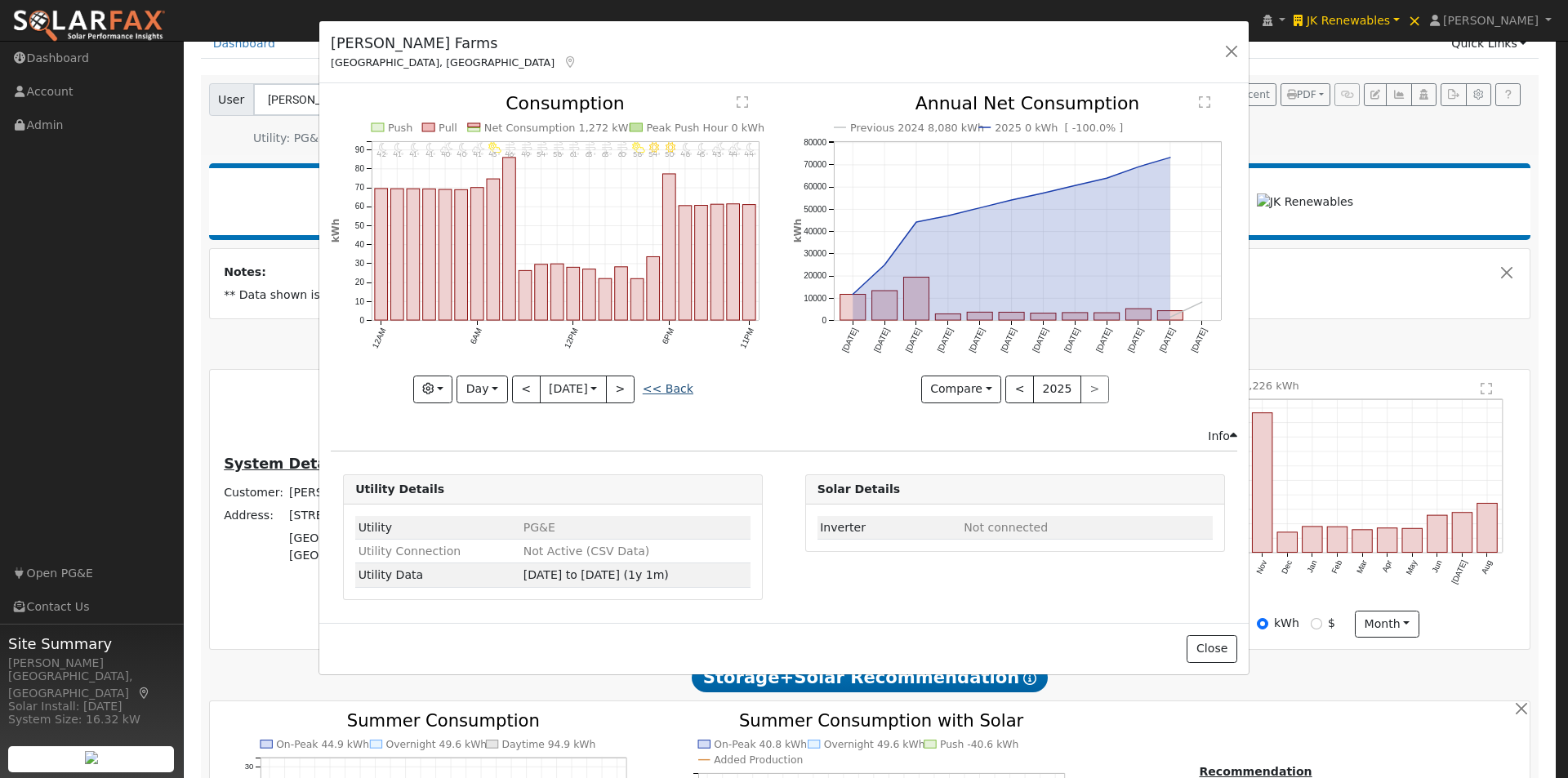
click at [684, 388] on link "<< Back" at bounding box center [668, 389] width 50 height 14
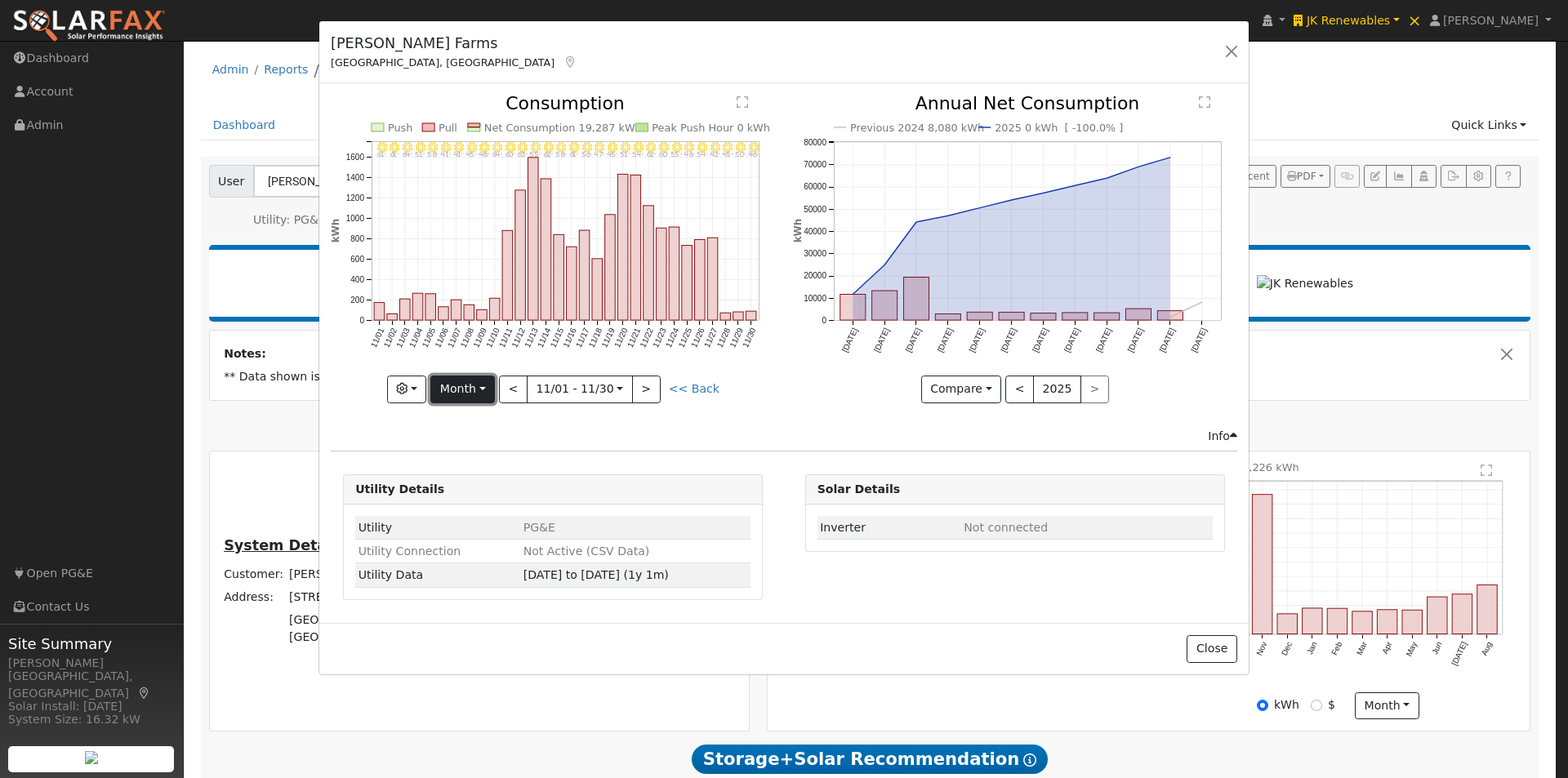
click at [482, 390] on button "Month" at bounding box center [462, 389] width 65 height 28
click at [471, 447] on link "Week" at bounding box center [487, 447] width 113 height 23
type input "2024-11-24"
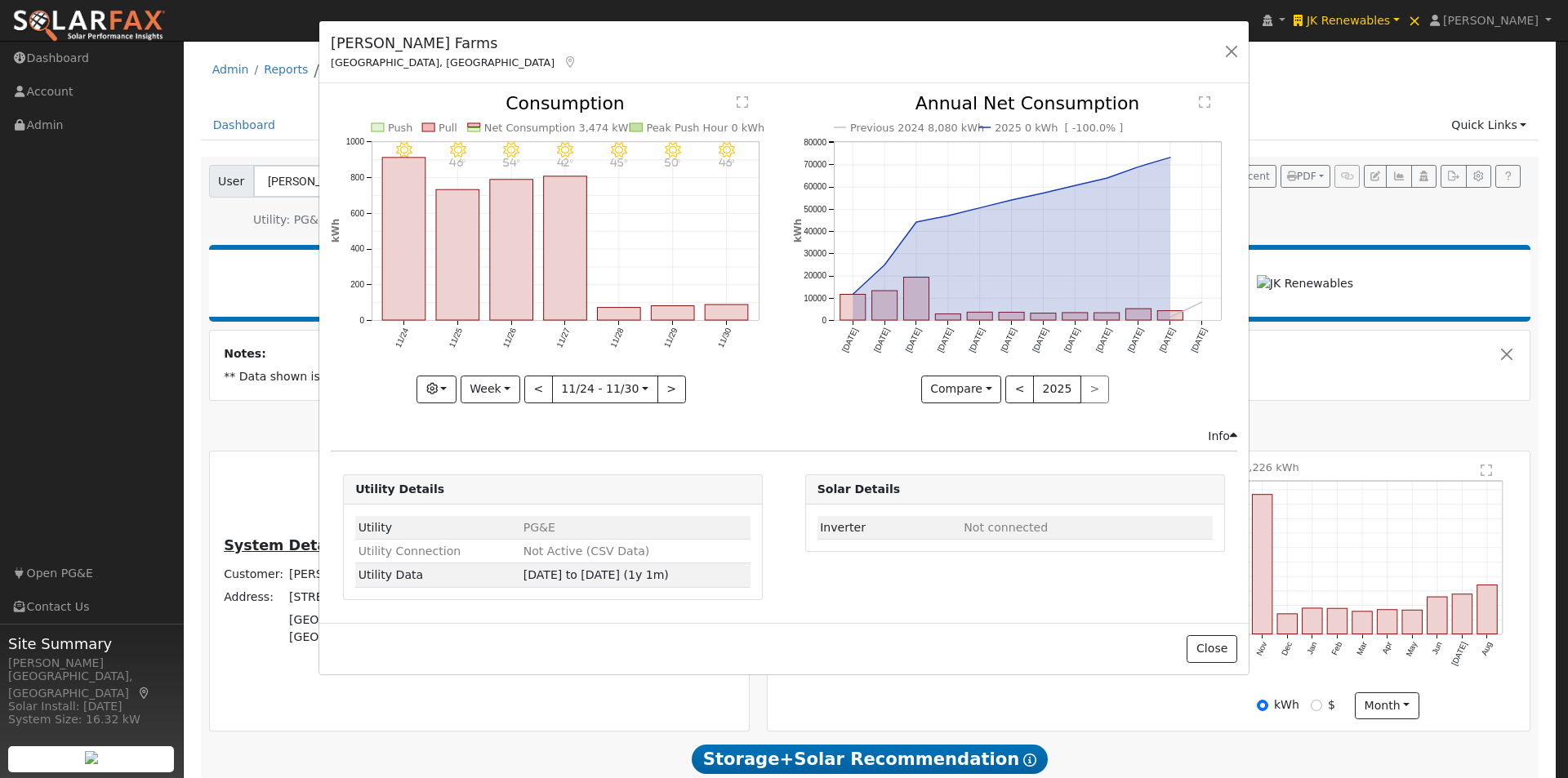
click at [496, 394] on div "11/30 - Clear 46° 11/29 - Clear 50° 11/28 - Clear 45° 11/27 - Clear 42° 11/26 -…" at bounding box center [553, 248] width 444 height 308
click at [483, 389] on button "Week" at bounding box center [491, 389] width 60 height 28
drag, startPoint x: 503, startPoint y: 514, endPoint x: 645, endPoint y: 436, distance: 162.0
click at [505, 514] on link "Custom" at bounding box center [517, 515] width 113 height 23
click at [698, 383] on button "day" at bounding box center [701, 389] width 50 height 28
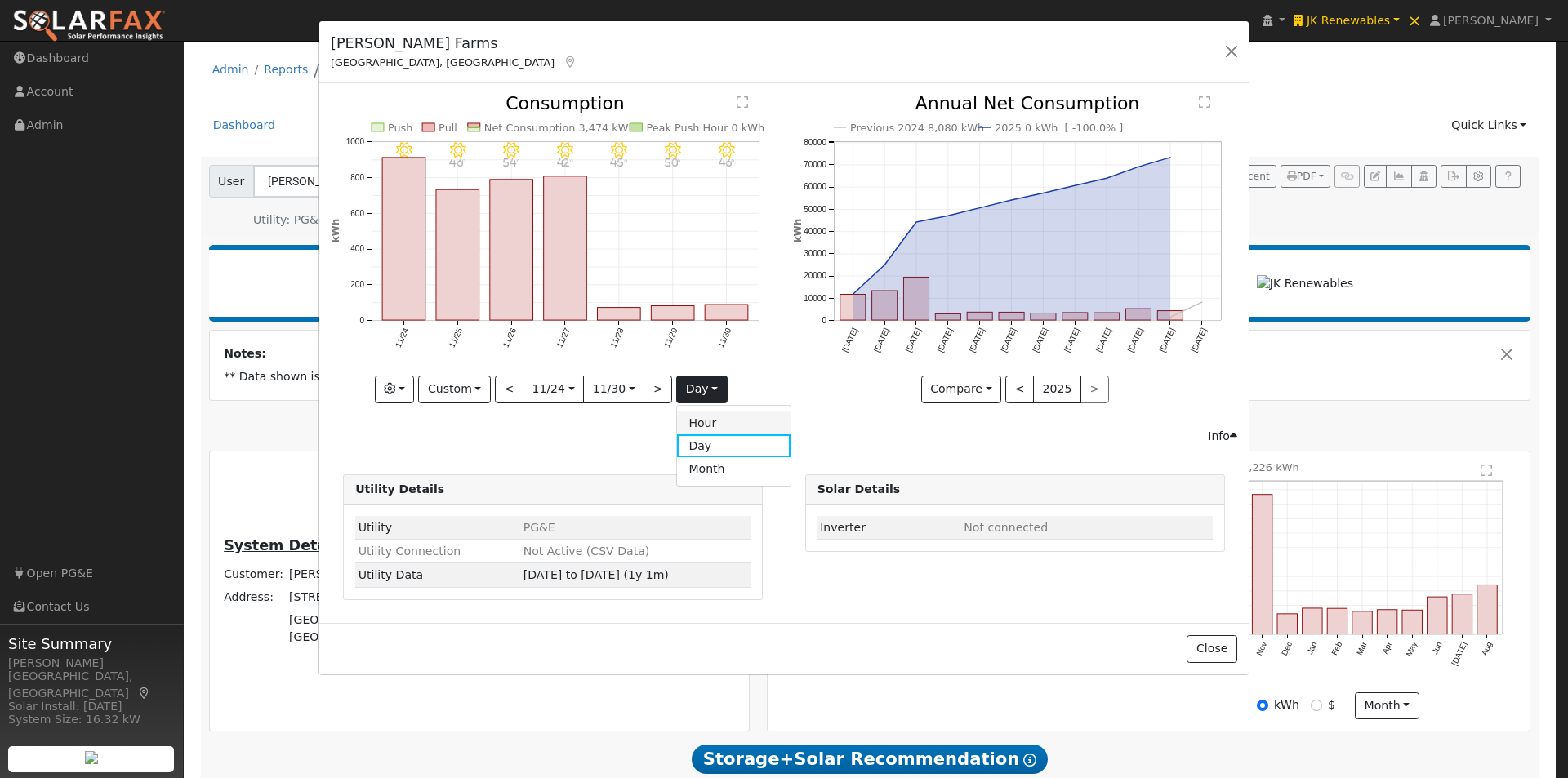
click at [695, 424] on link "Hour" at bounding box center [733, 423] width 113 height 23
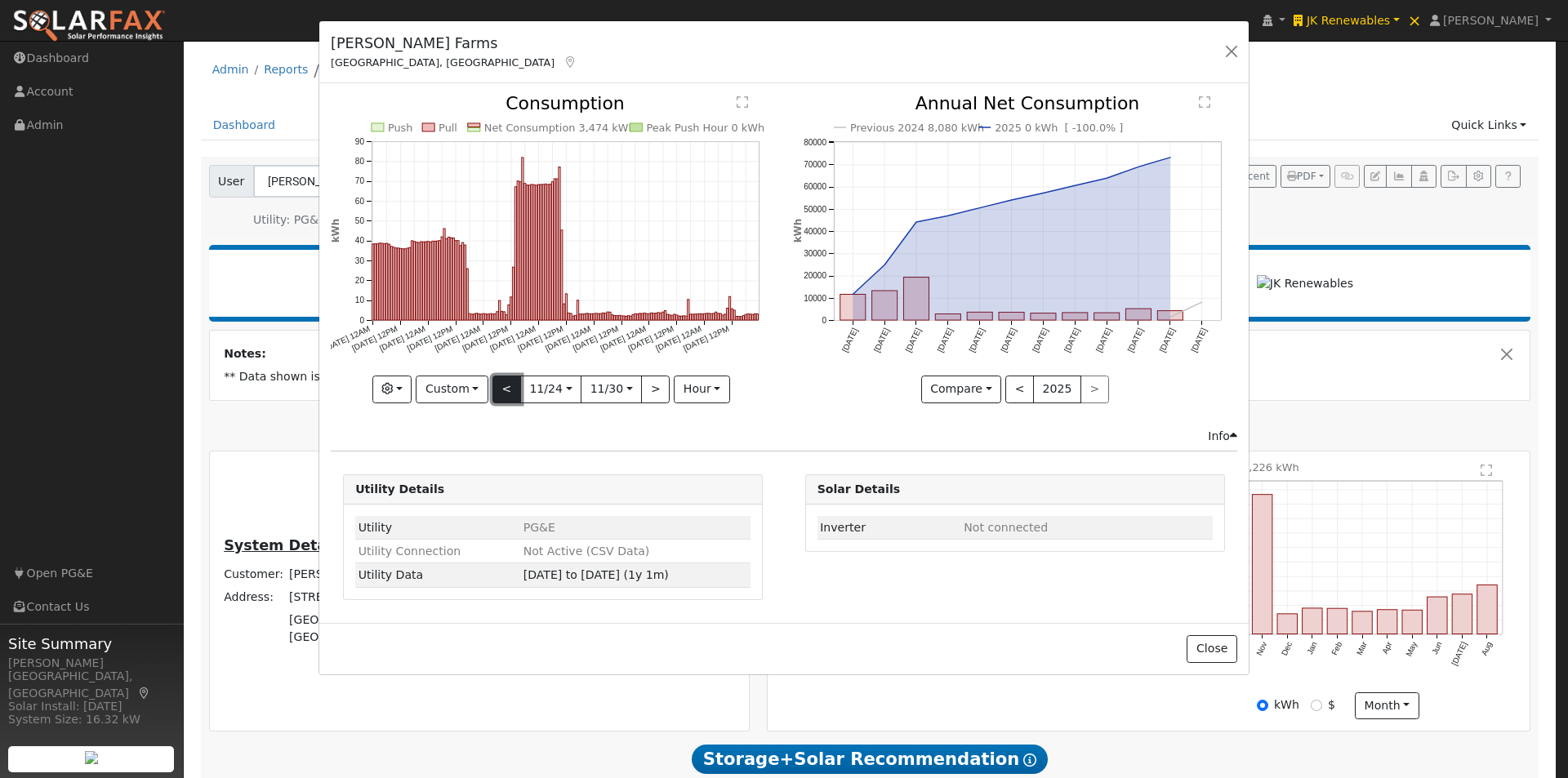
click at [509, 385] on button "<" at bounding box center [507, 389] width 29 height 28
type input "2024-11-17"
type input "2024-11-23"
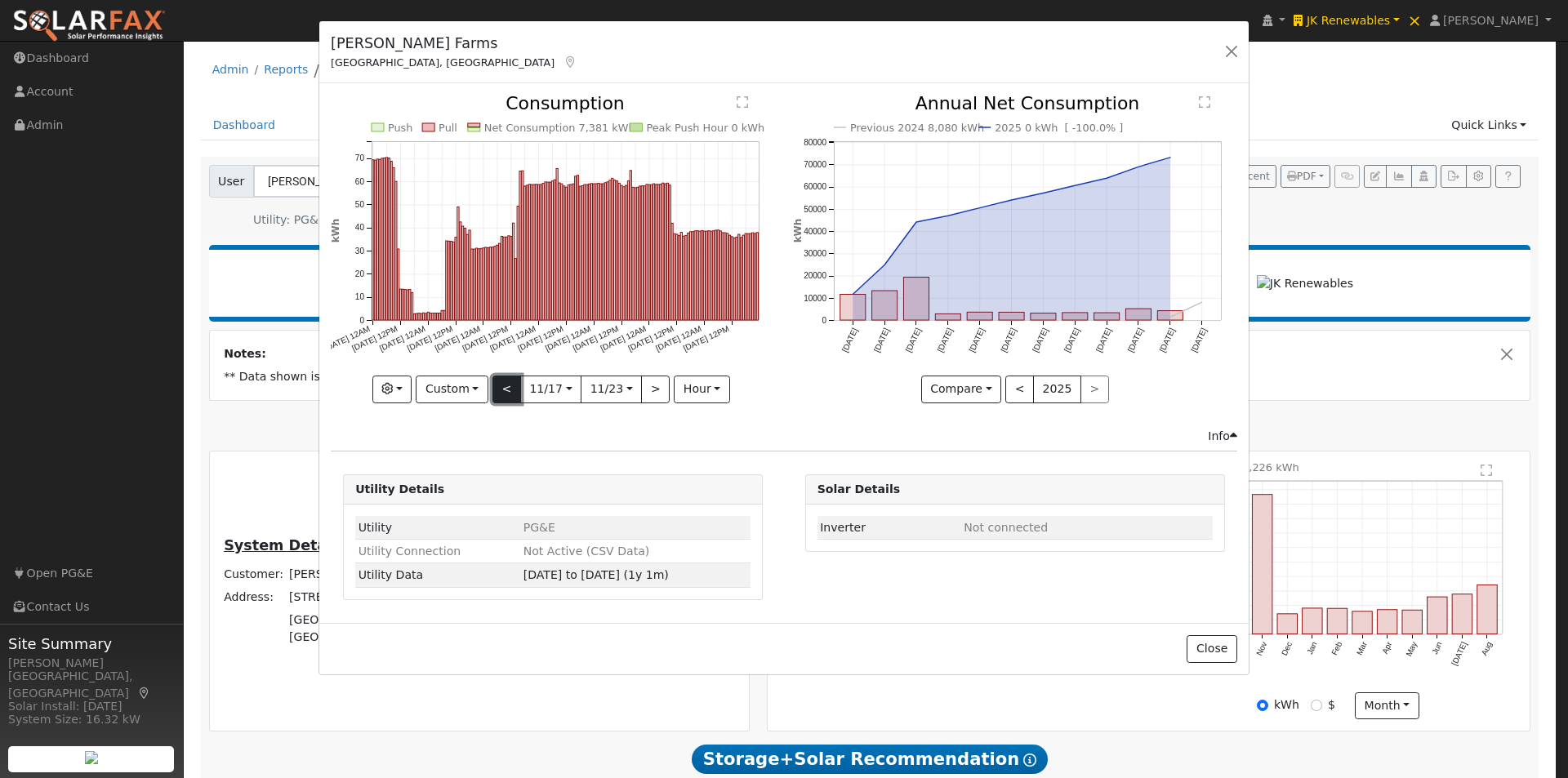
click at [507, 386] on button "<" at bounding box center [507, 389] width 29 height 28
type input "2024-11-10"
type input "2024-11-16"
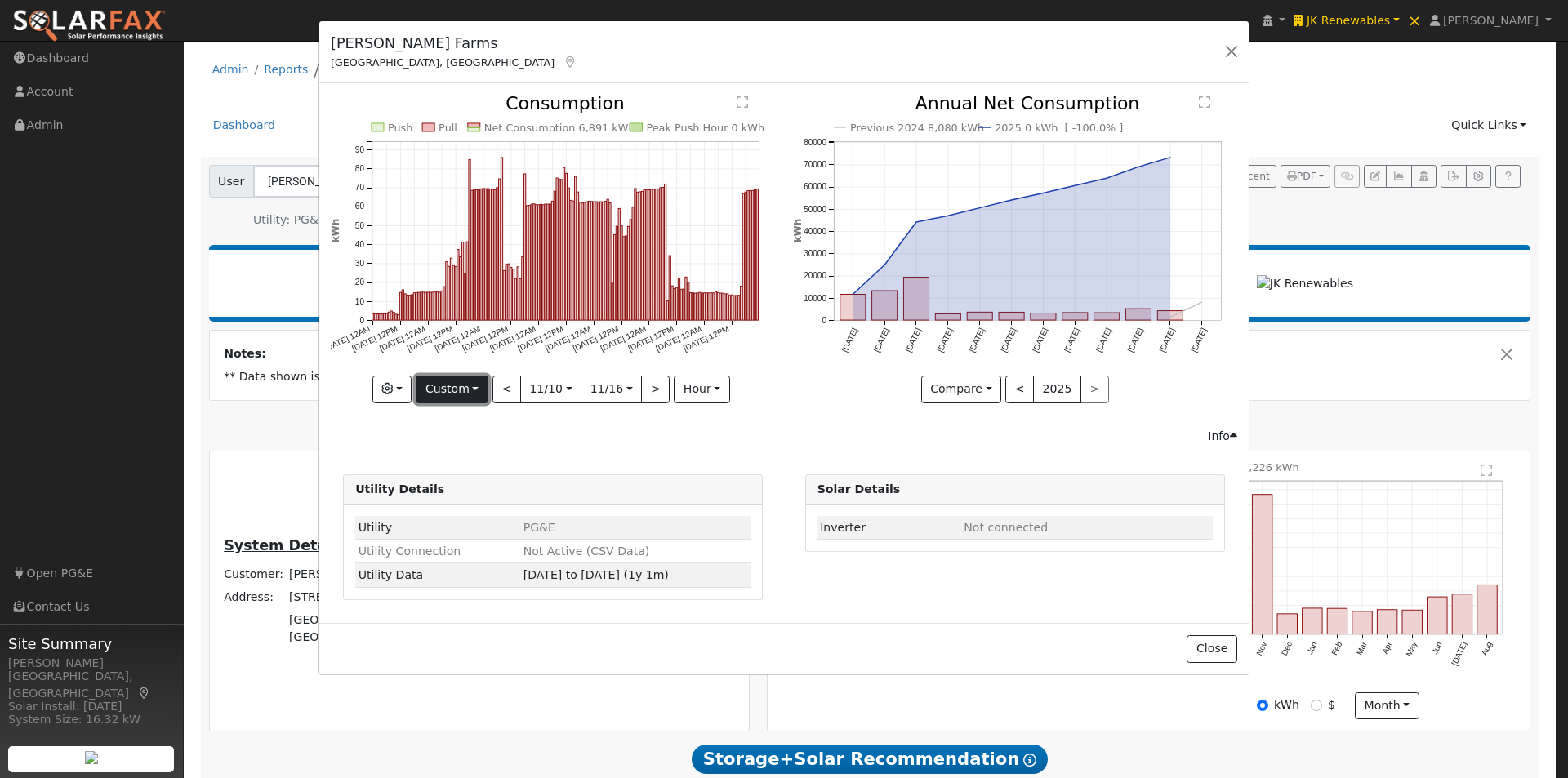
click at [463, 389] on button "Custom" at bounding box center [451, 389] width 72 height 28
click at [556, 383] on input "2024-11-10" at bounding box center [551, 389] width 60 height 26
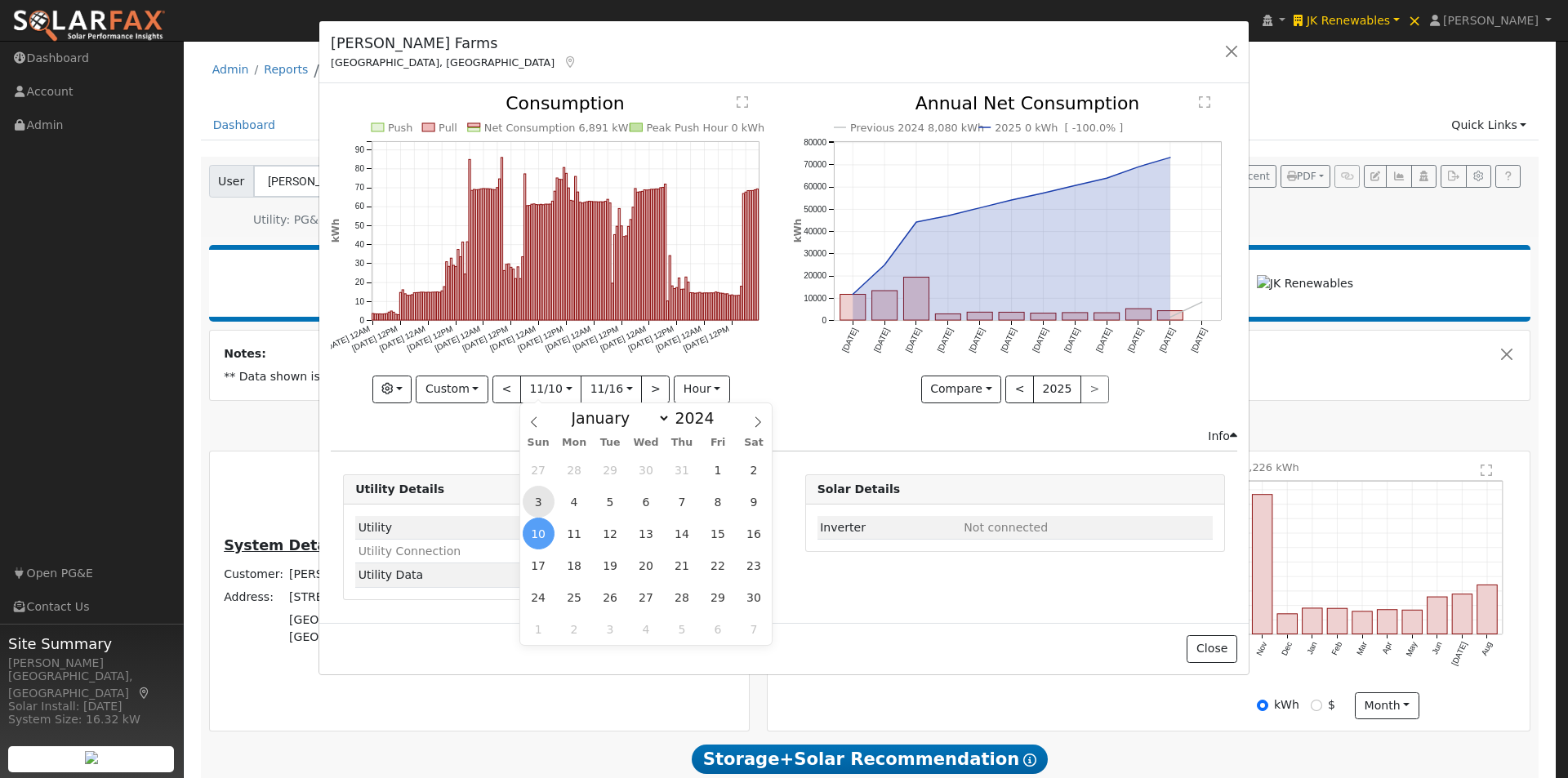
click at [540, 499] on span "3" at bounding box center [538, 502] width 32 height 32
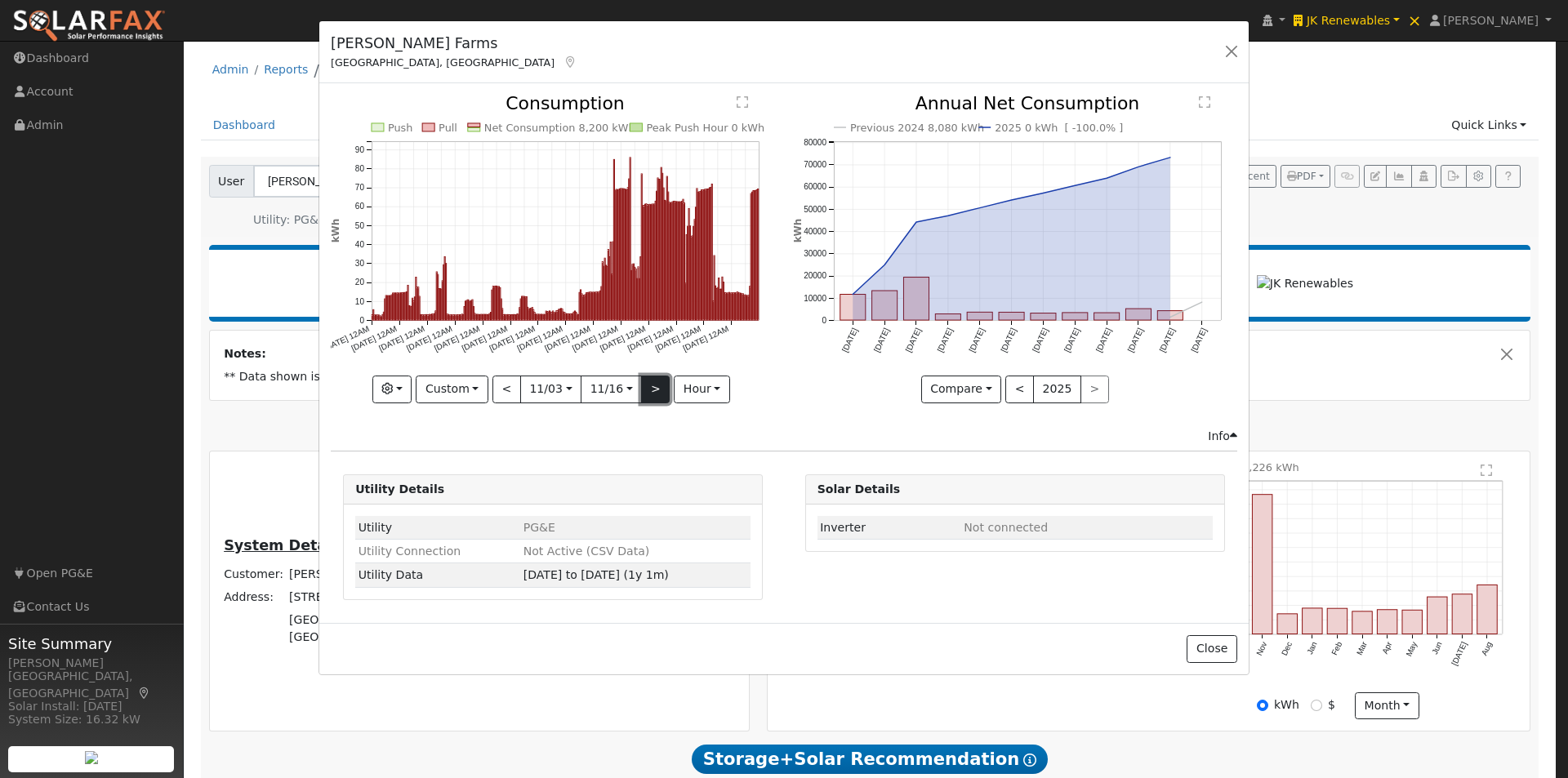
click at [655, 388] on button ">" at bounding box center [655, 389] width 29 height 28
type input "2024-11-17"
type input "2024-11-30"
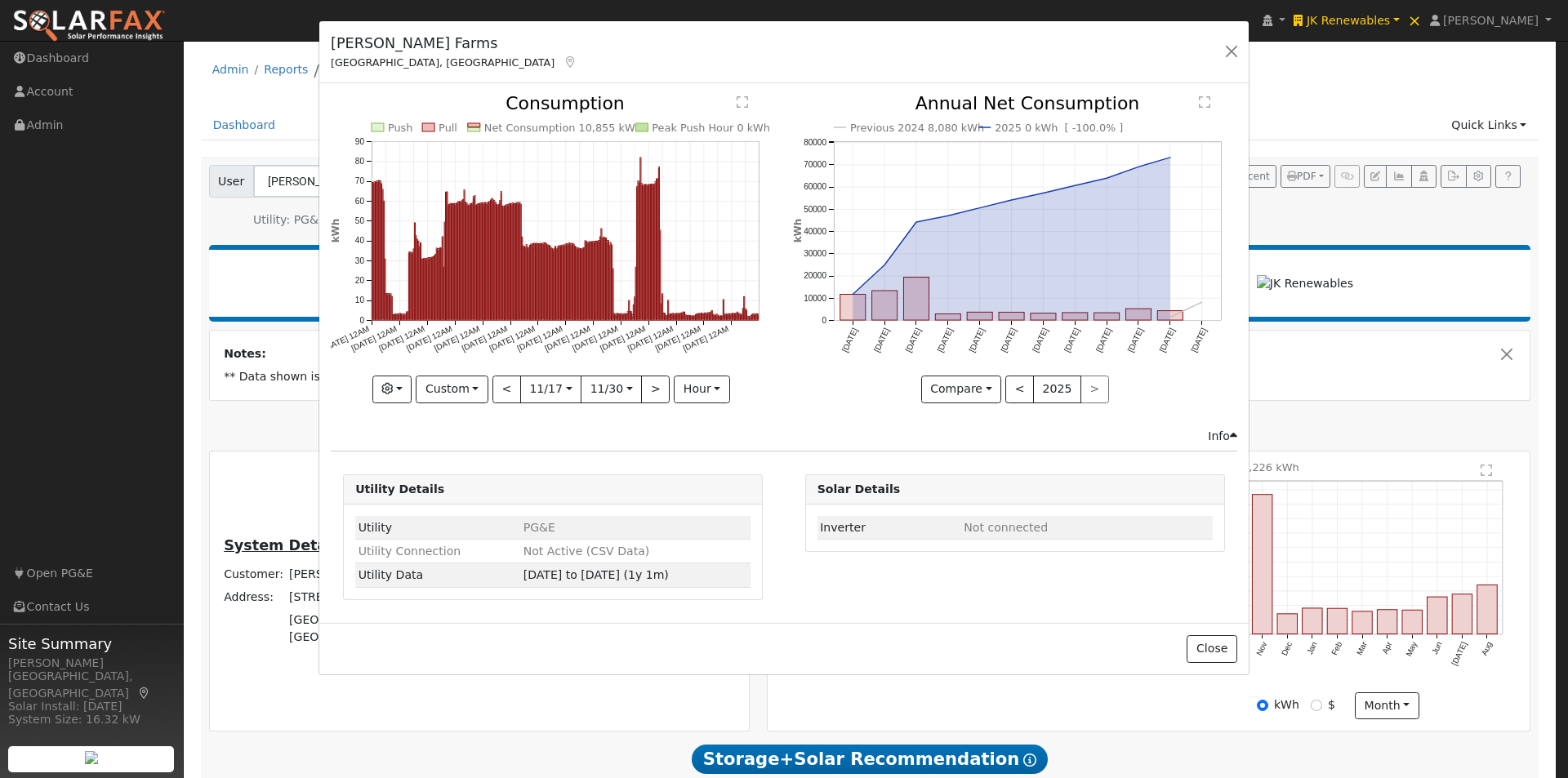
click at [741, 100] on text "" at bounding box center [742, 102] width 12 height 14
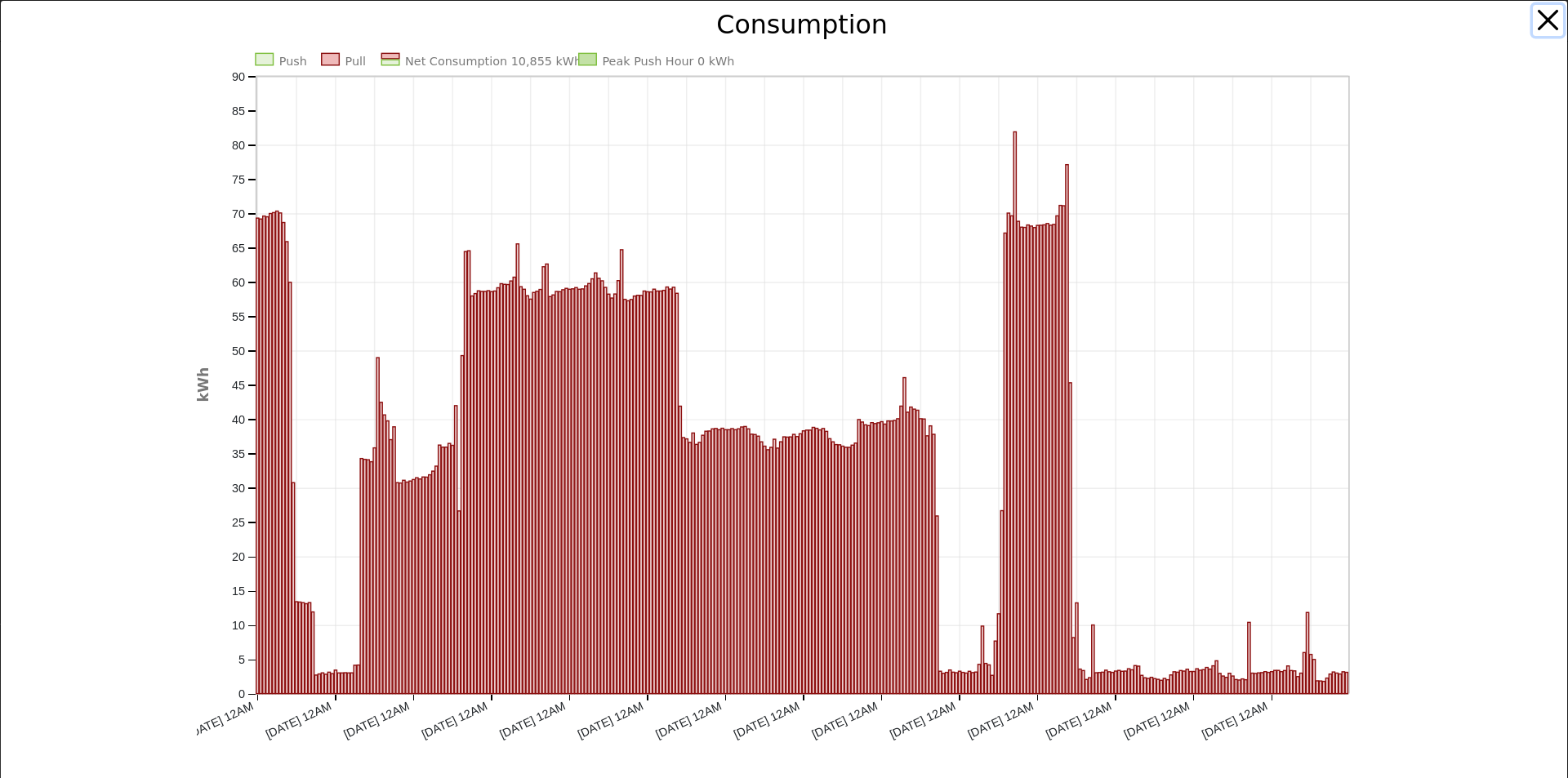
drag, startPoint x: 1545, startPoint y: 18, endPoint x: 1510, endPoint y: 34, distance: 38.5
click at [1544, 18] on button "button" at bounding box center [1548, 20] width 31 height 31
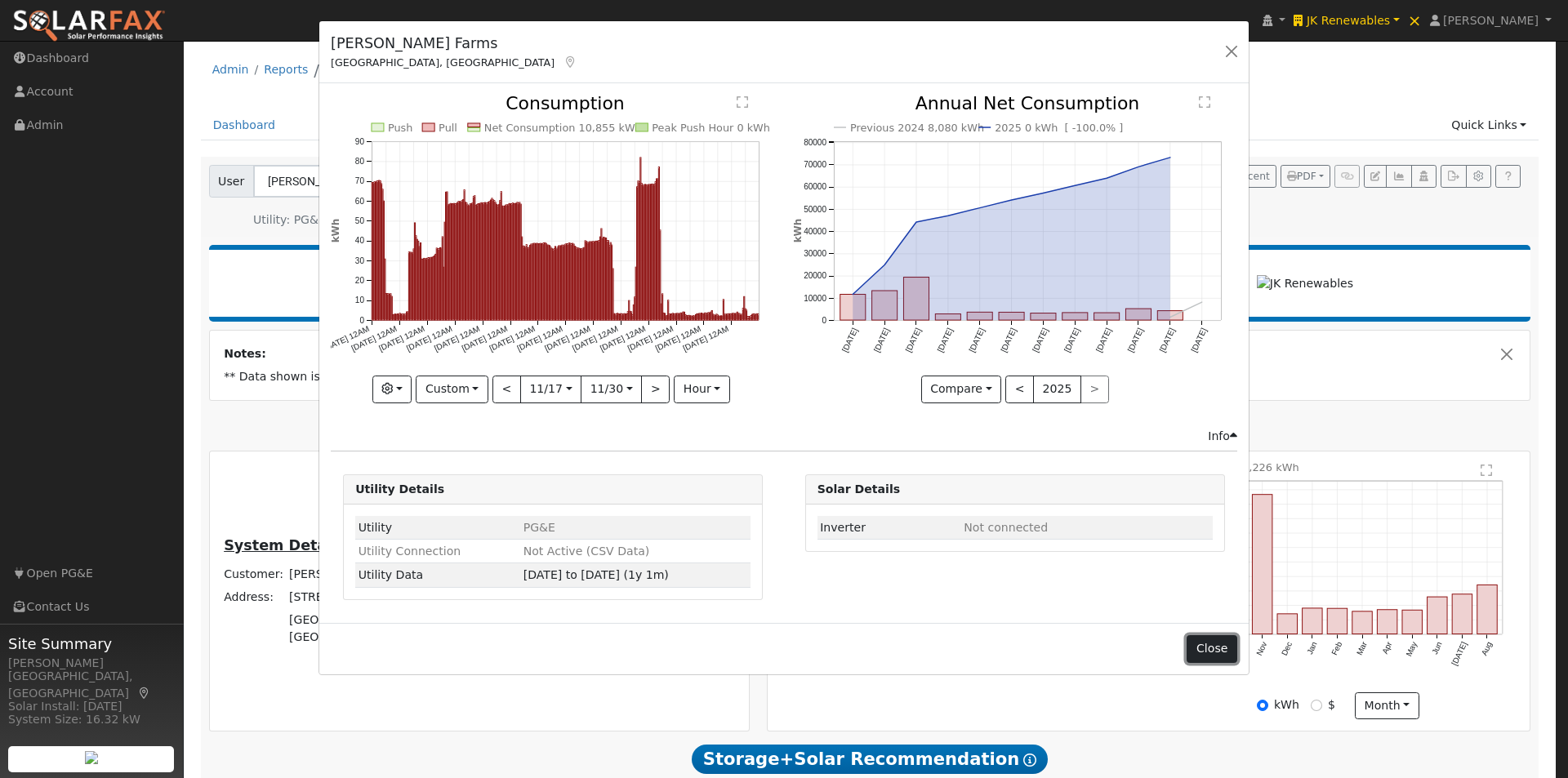
click at [1215, 651] on button "Close" at bounding box center [1212, 648] width 50 height 28
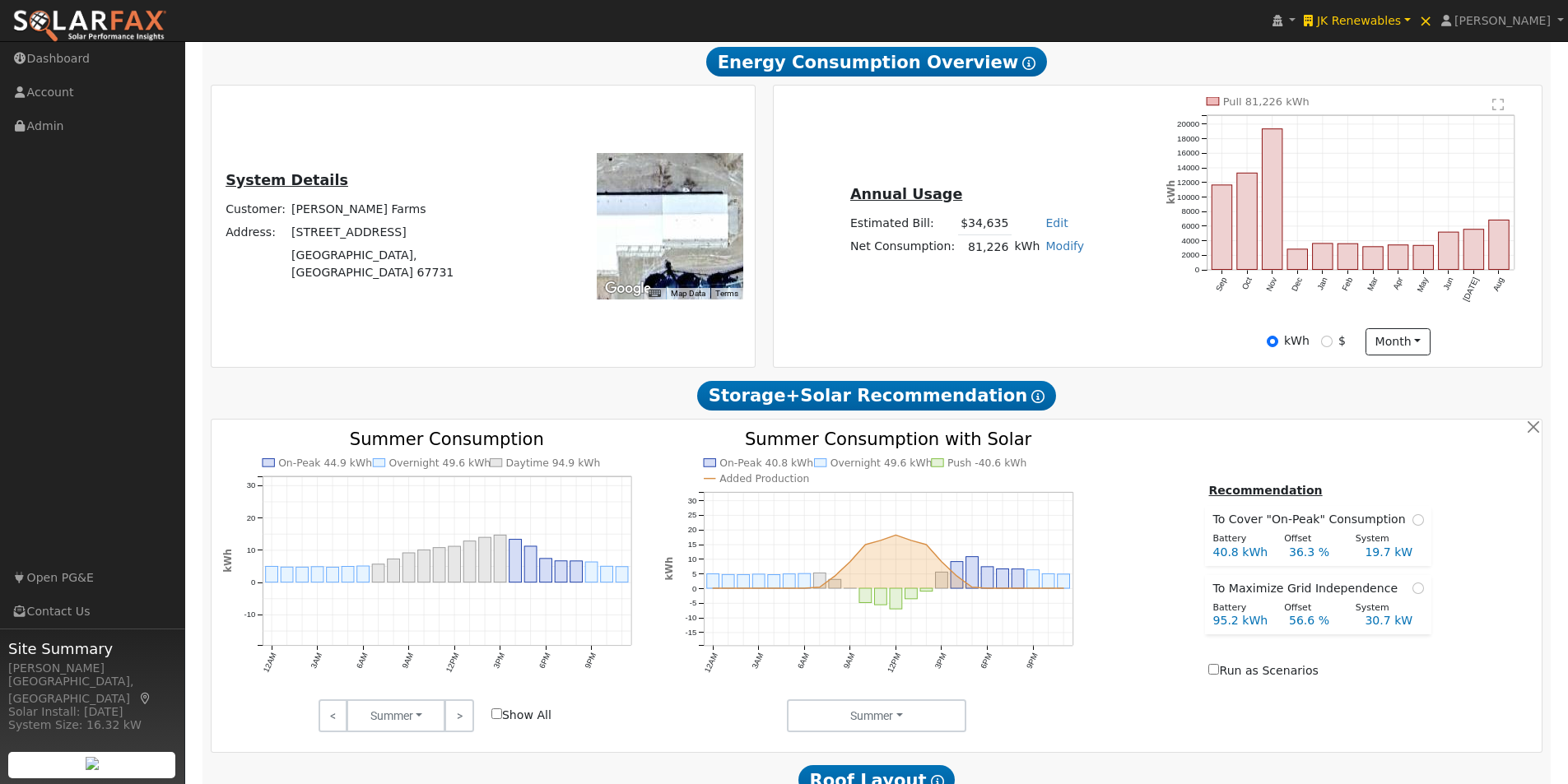
scroll to position [329, 0]
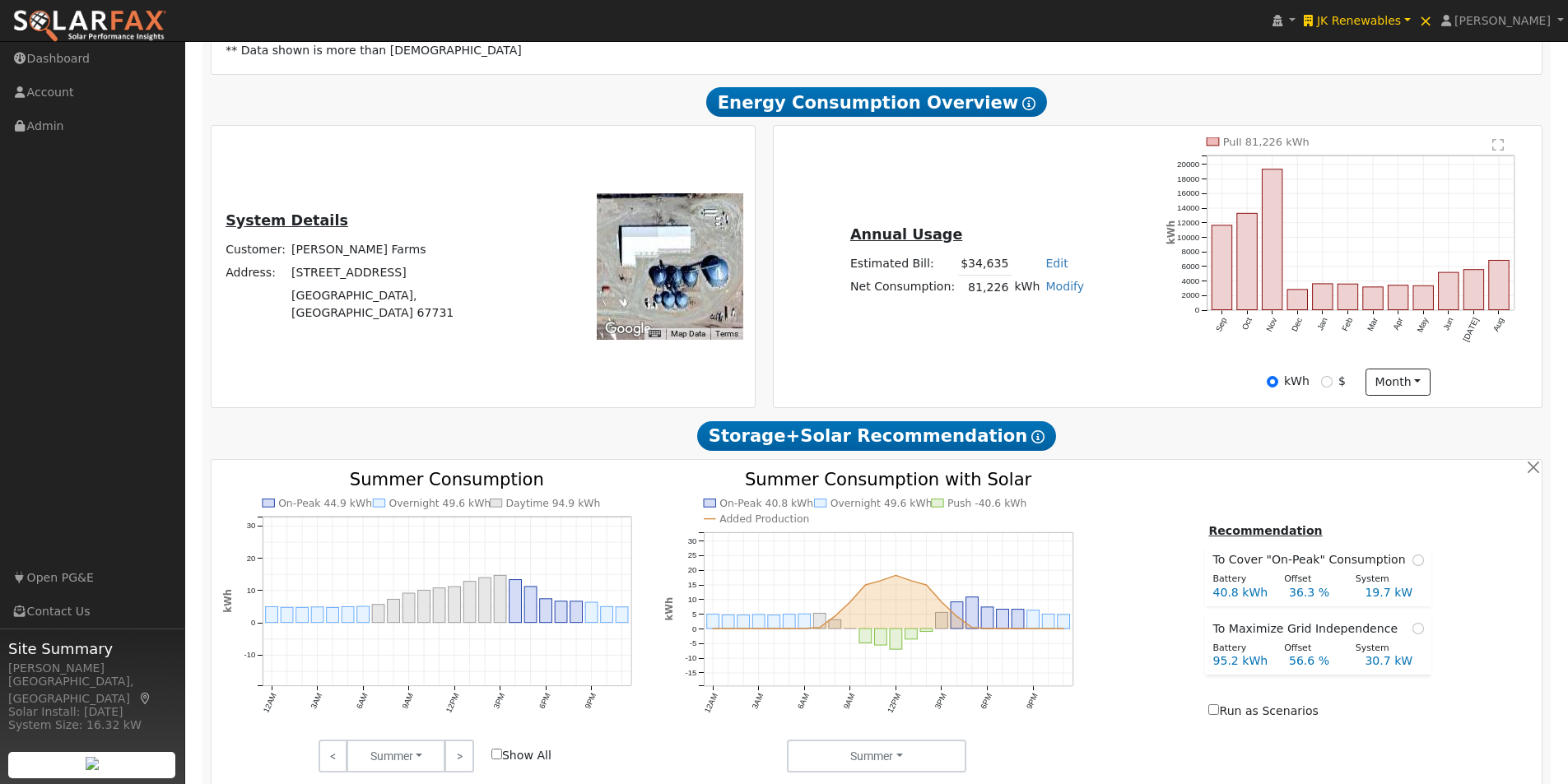
drag, startPoint x: 669, startPoint y: 268, endPoint x: 664, endPoint y: 253, distance: 15.8
click at [664, 253] on div at bounding box center [670, 267] width 146 height 146
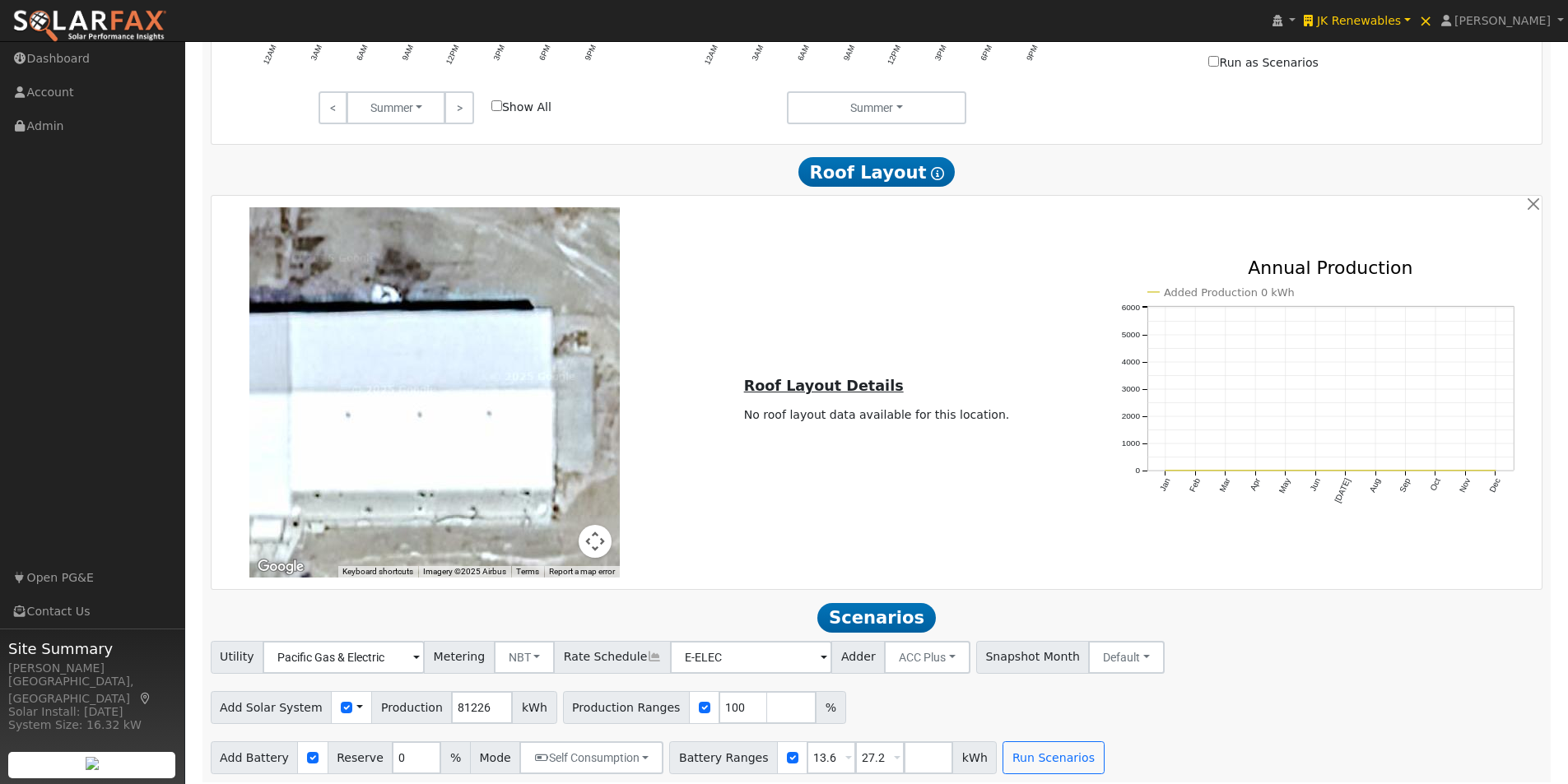
scroll to position [986, 0]
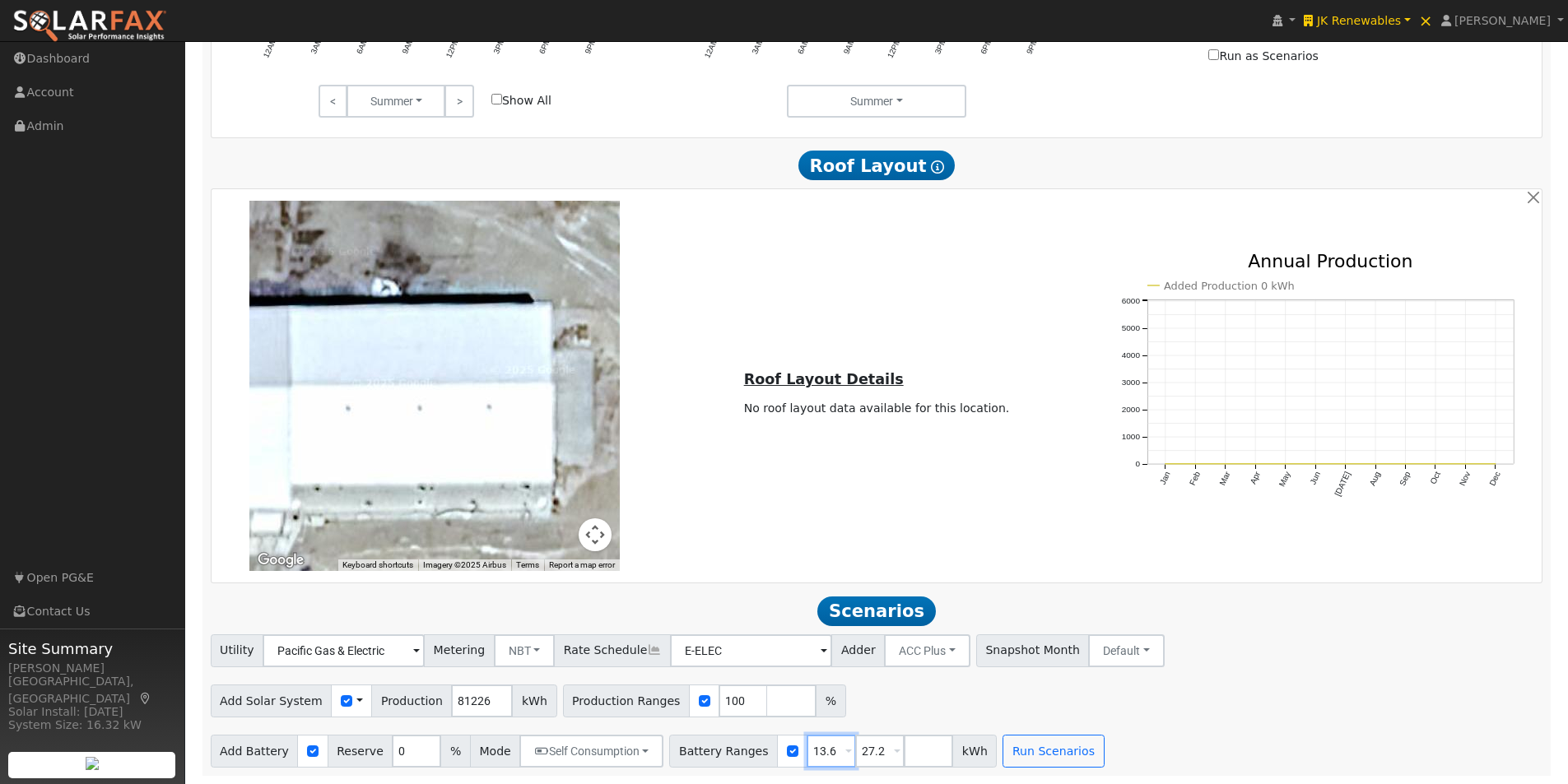
drag, startPoint x: 810, startPoint y: 750, endPoint x: 766, endPoint y: 749, distance: 44.0
click at [765, 749] on div "Battery Ranges 13.6 Overrides Reserve % Mode None None Self Consumption Peak Sa…" at bounding box center [833, 752] width 327 height 33
type input "27.2"
type input "2"
type input "51.2"
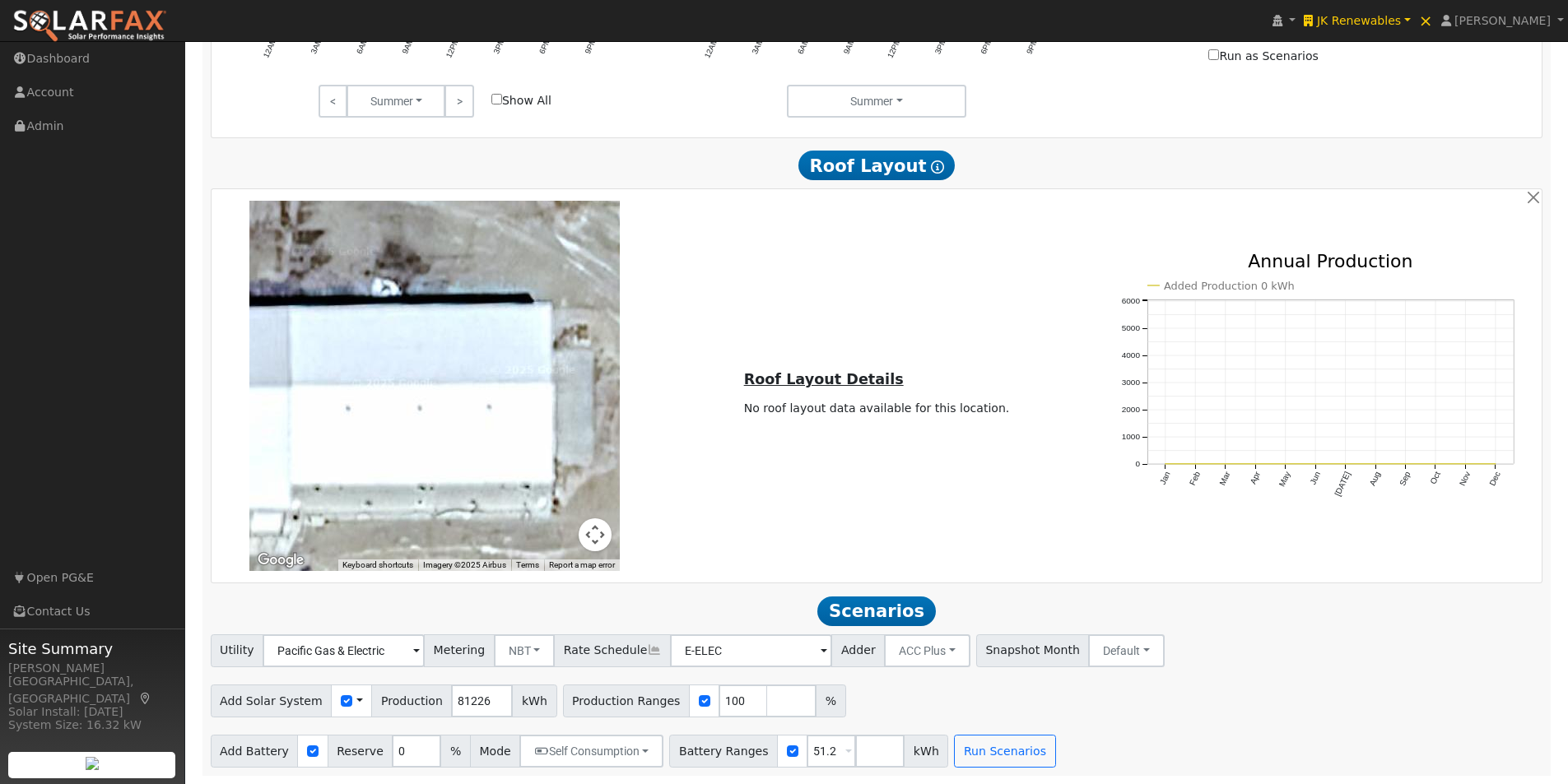
click at [900, 698] on div "Add Solar System Use CSV Data Production 81226 kWh Production Ranges 100 %" at bounding box center [877, 698] width 1338 height 39
click at [855, 752] on input "number" at bounding box center [879, 752] width 50 height 33
type input "0"
type input "51.2"
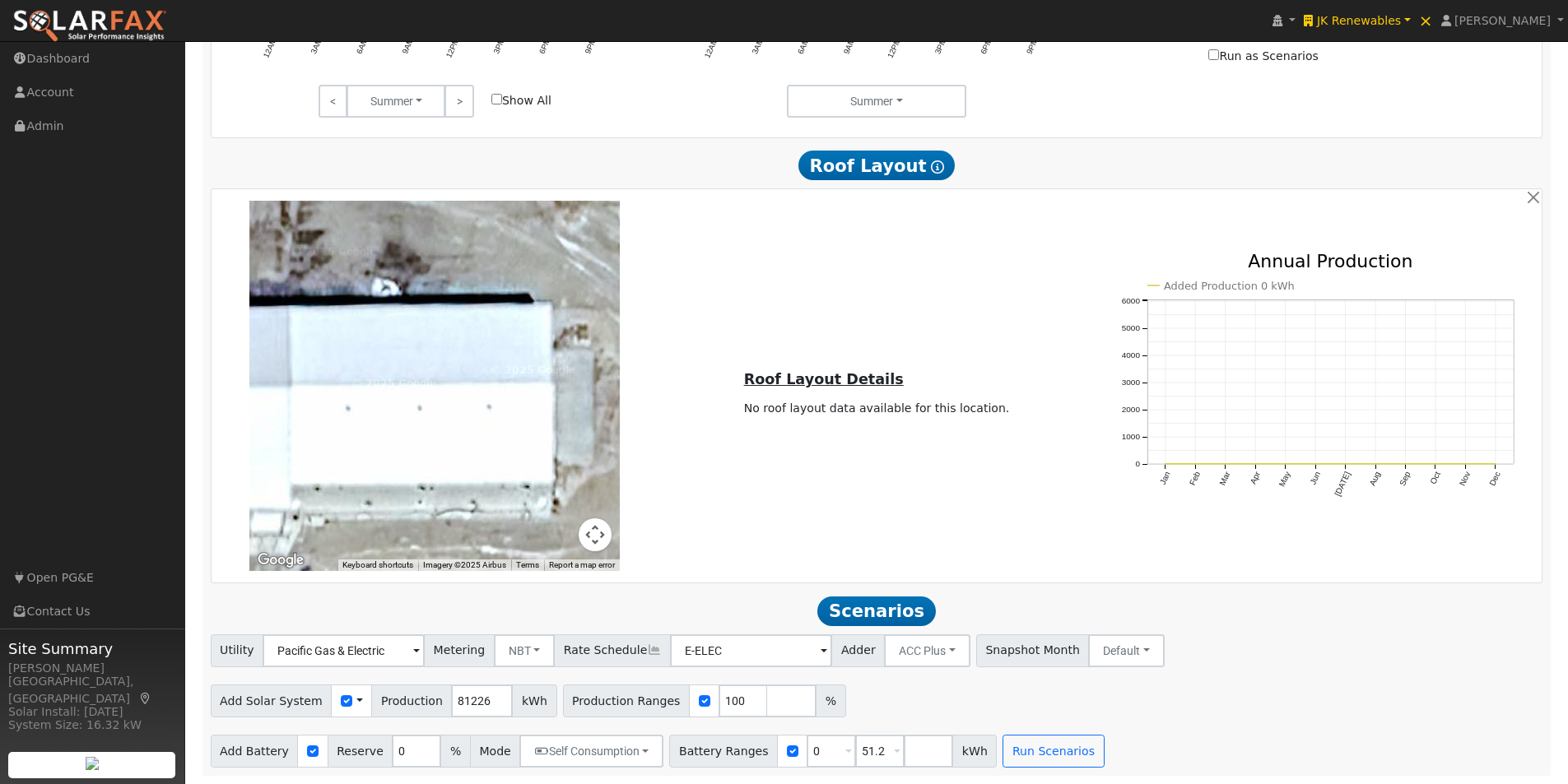
click at [1134, 720] on div "Utility Pacific Gas & Electric Metering NBT NEM NBT Rate Schedule E-ELEC Adder …" at bounding box center [877, 701] width 1350 height 133
click at [1002, 744] on button "Run Scenarios" at bounding box center [1053, 752] width 101 height 33
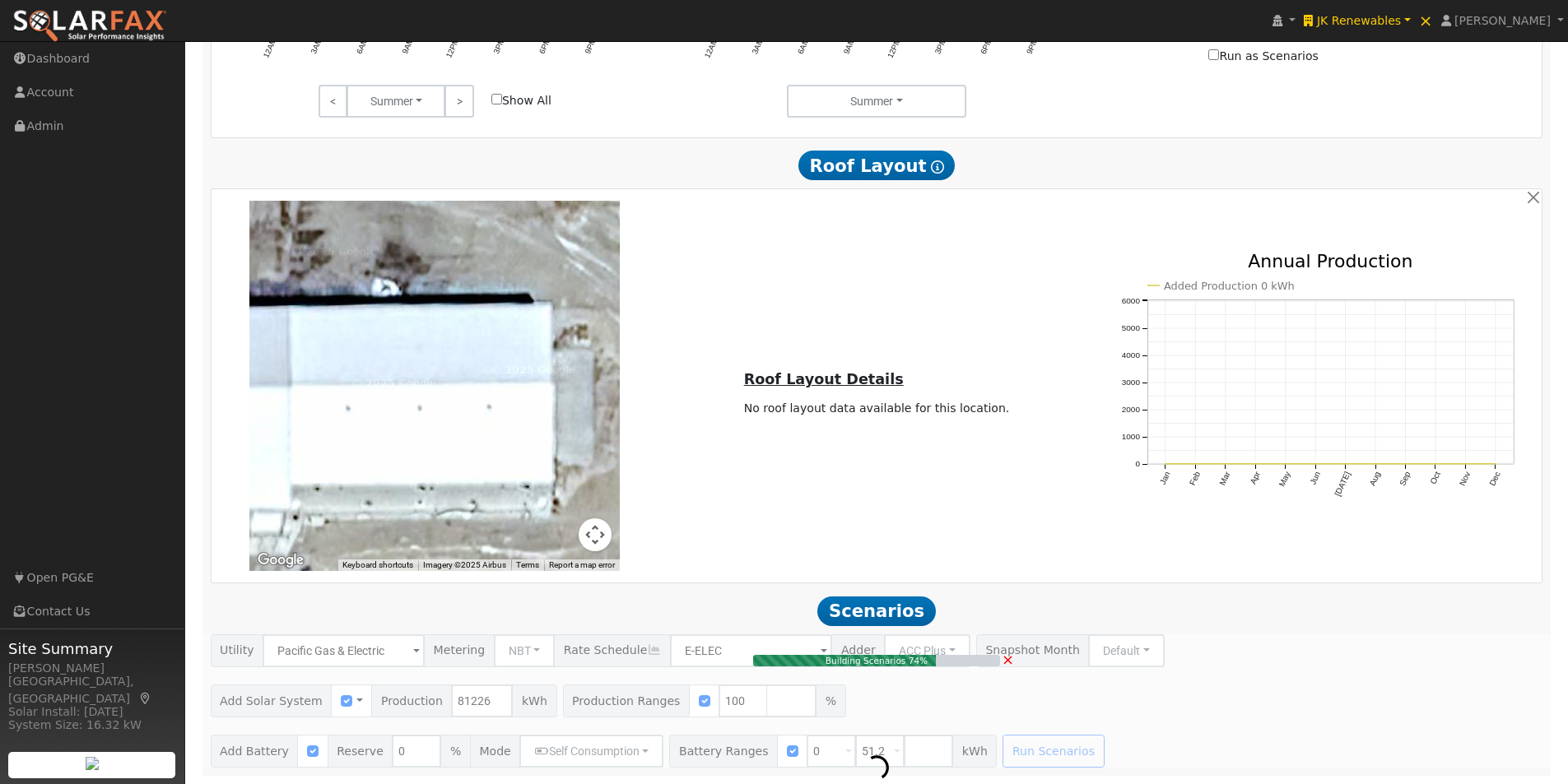
type input "54.2"
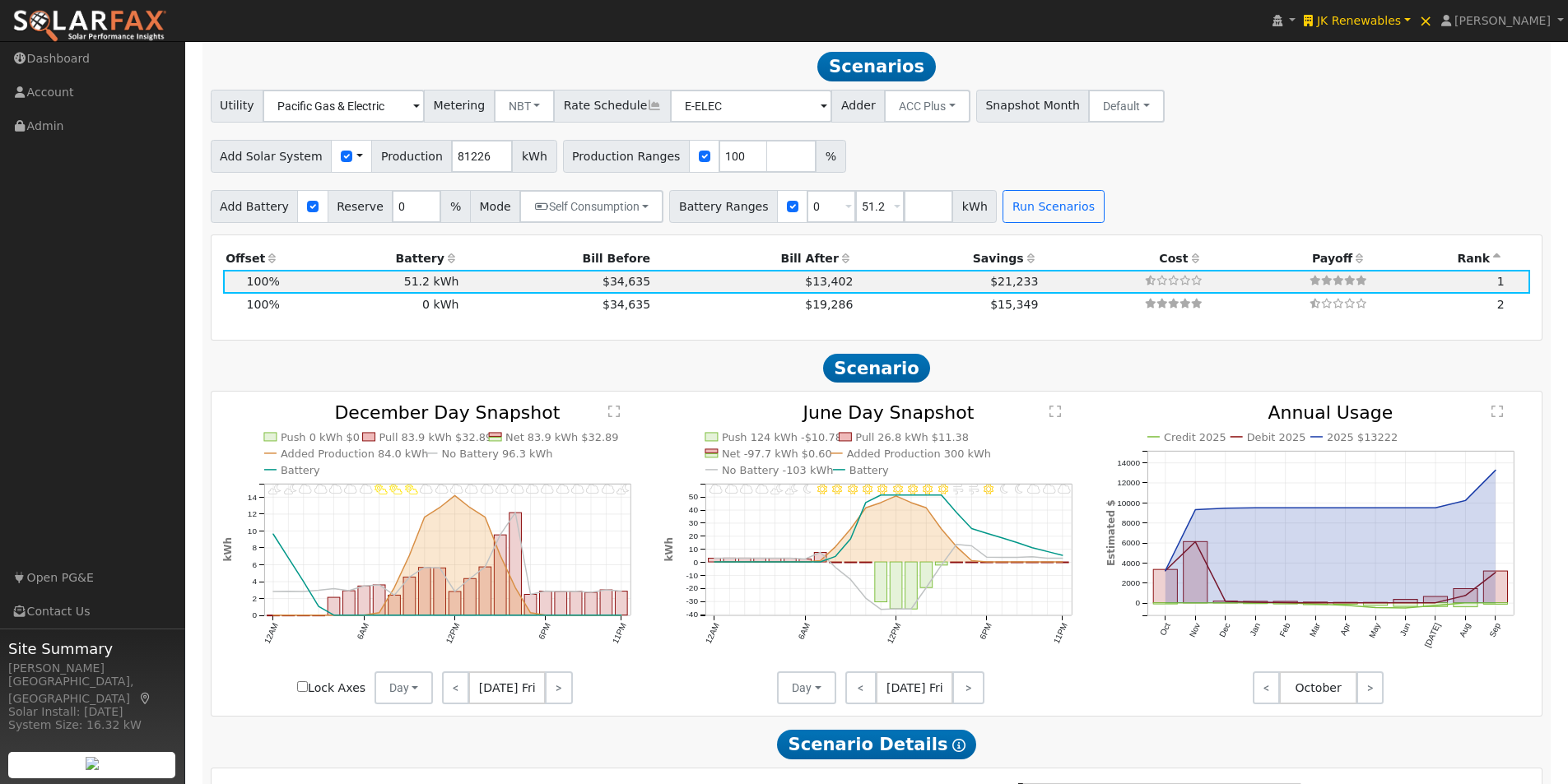
scroll to position [1532, 0]
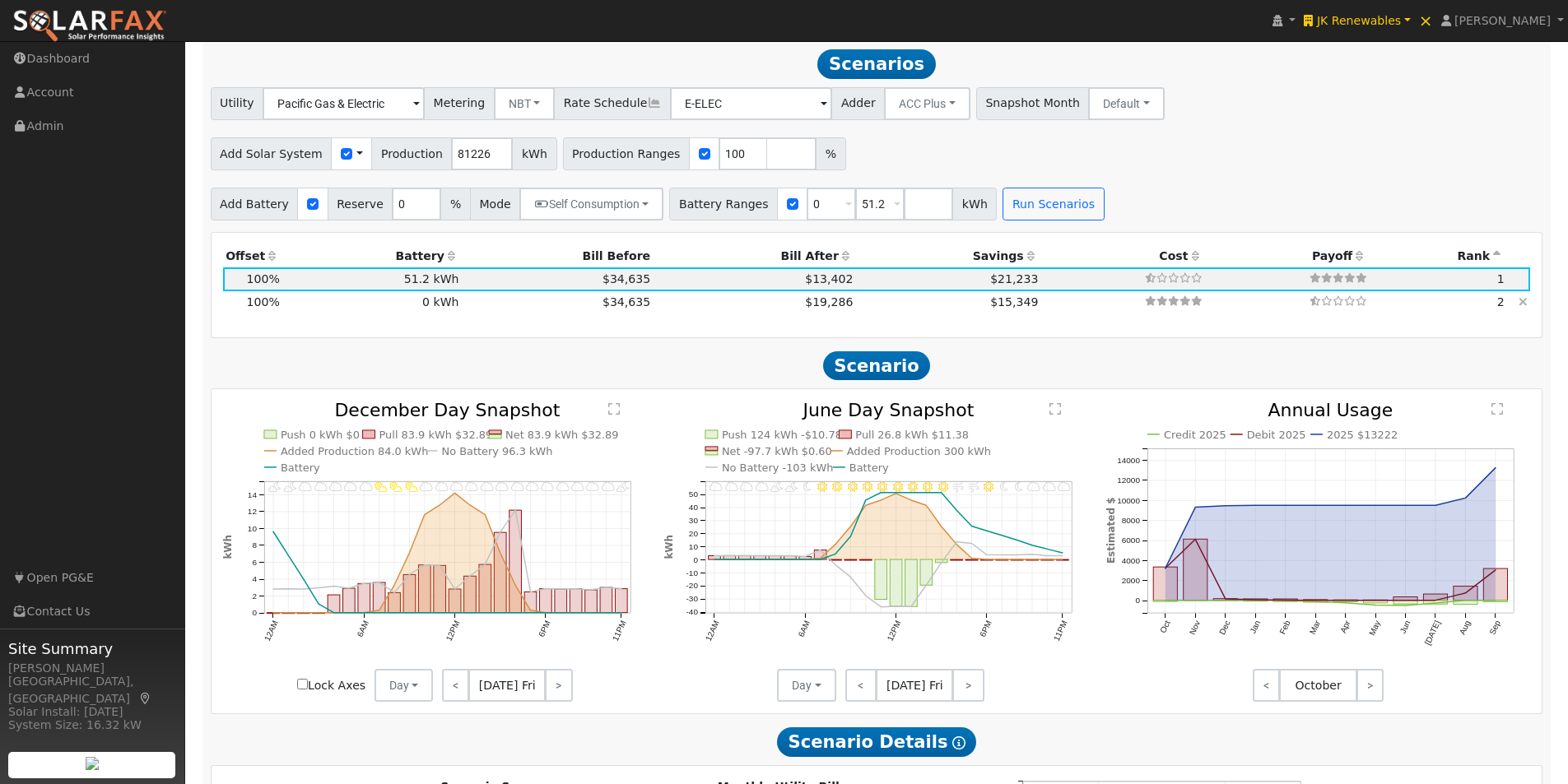
click at [444, 304] on td "0 kWh" at bounding box center [372, 303] width 179 height 23
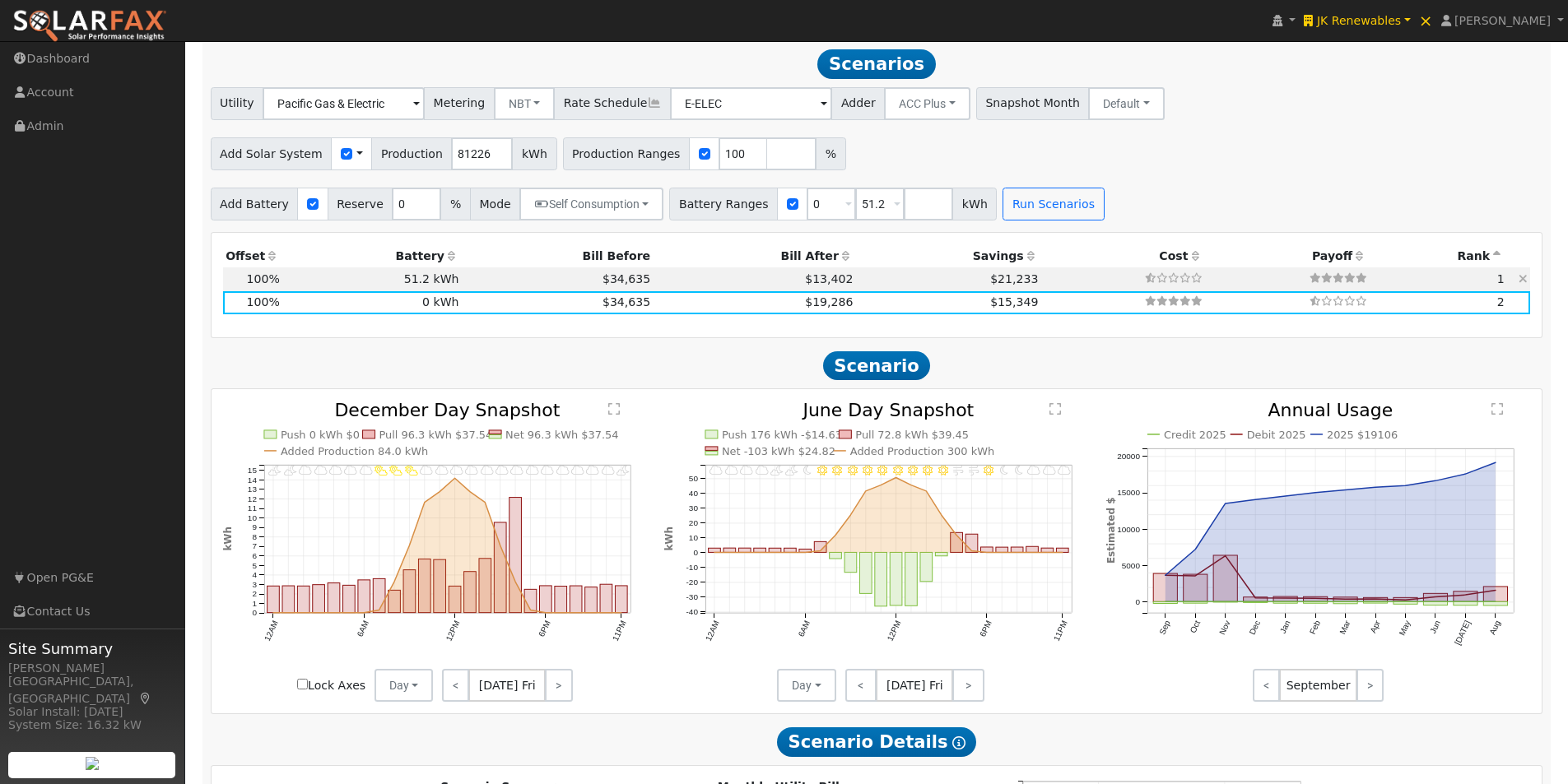
click at [429, 276] on td "51.2 kWh" at bounding box center [372, 280] width 179 height 23
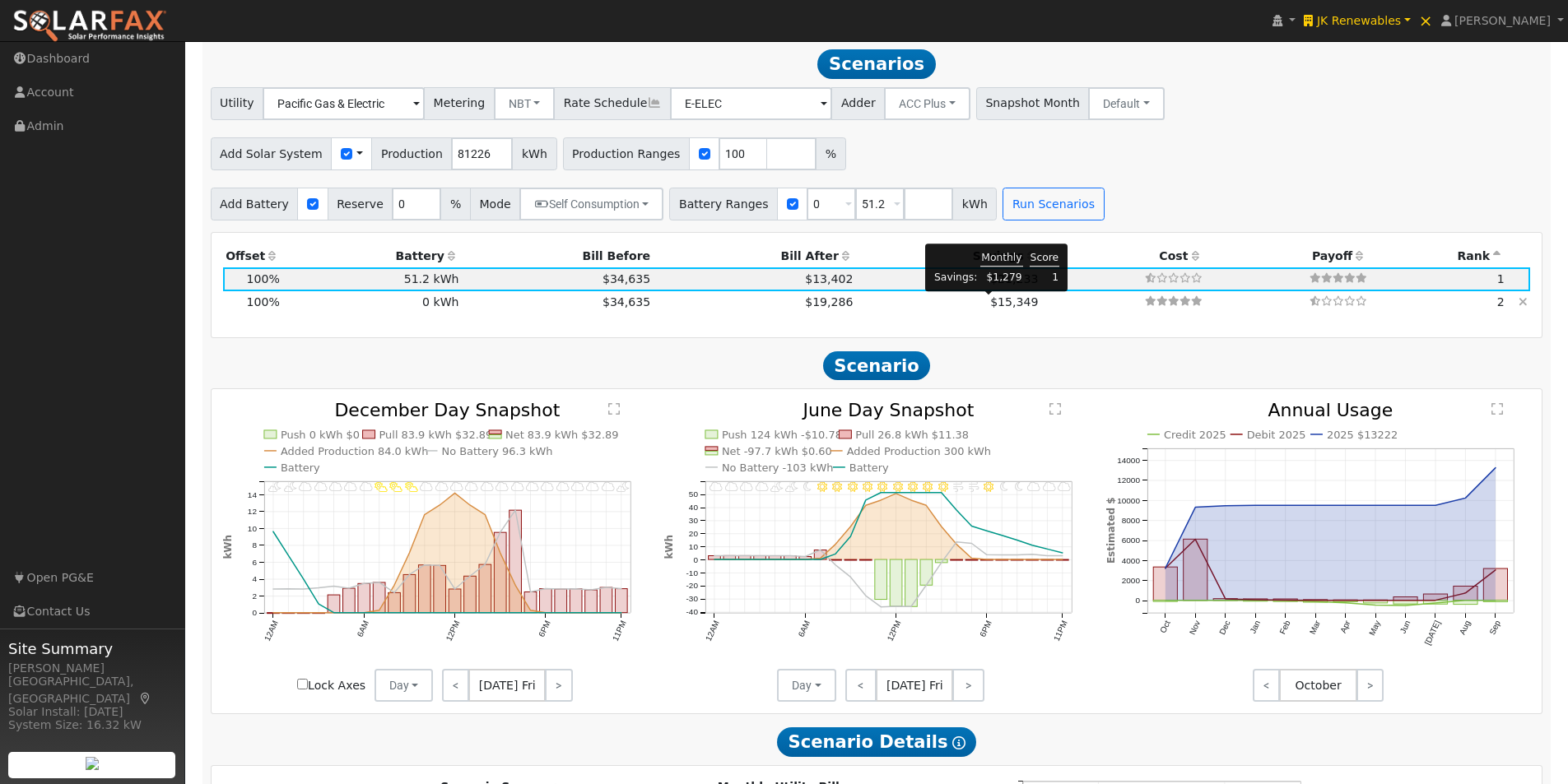
click at [990, 299] on span "$15,349" at bounding box center [1014, 302] width 48 height 14
type input "$56,858"
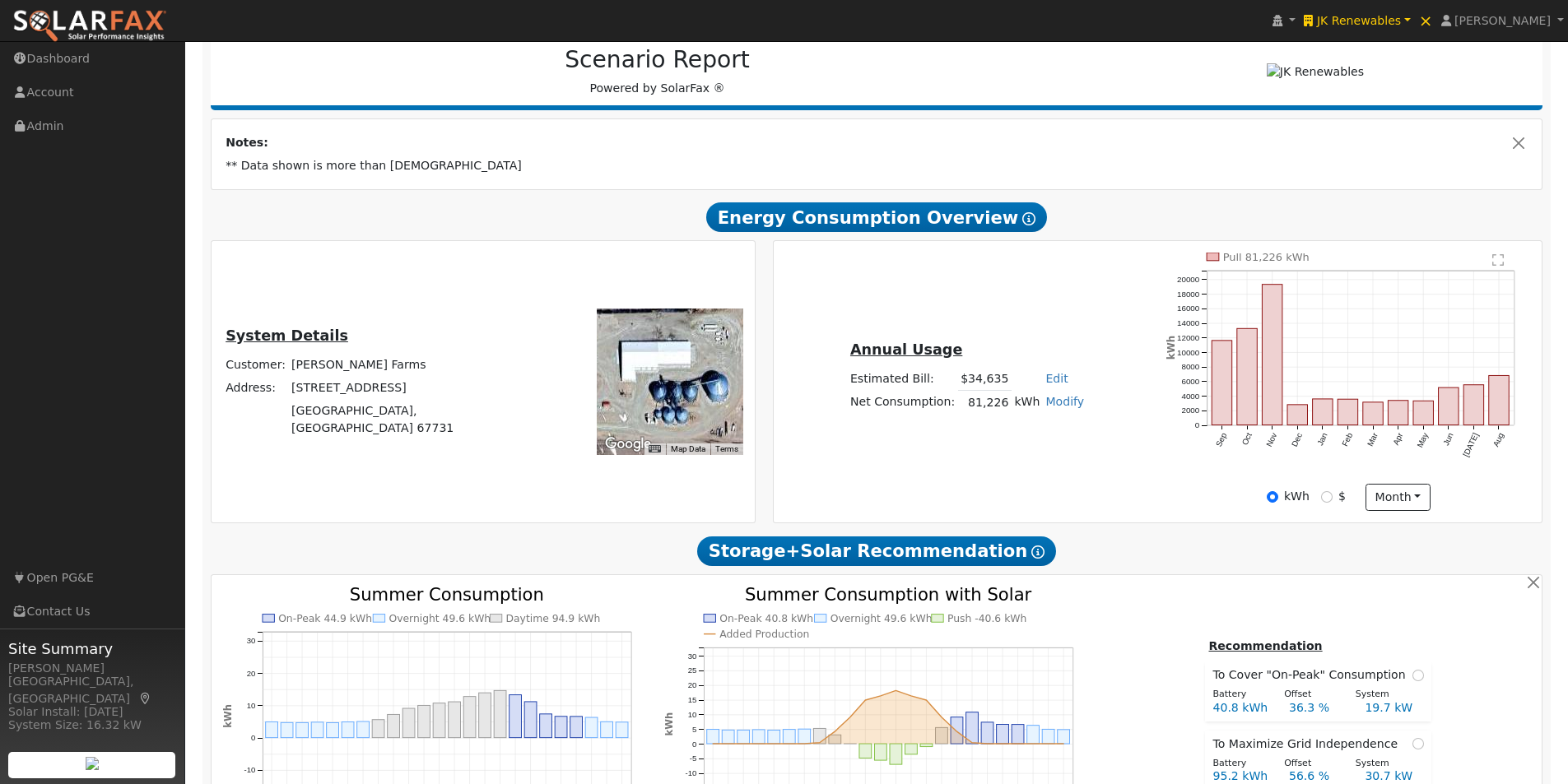
scroll to position [215, 0]
click at [1410, 503] on button "month" at bounding box center [1398, 497] width 65 height 28
click at [1382, 531] on link "Day" at bounding box center [1423, 531] width 114 height 23
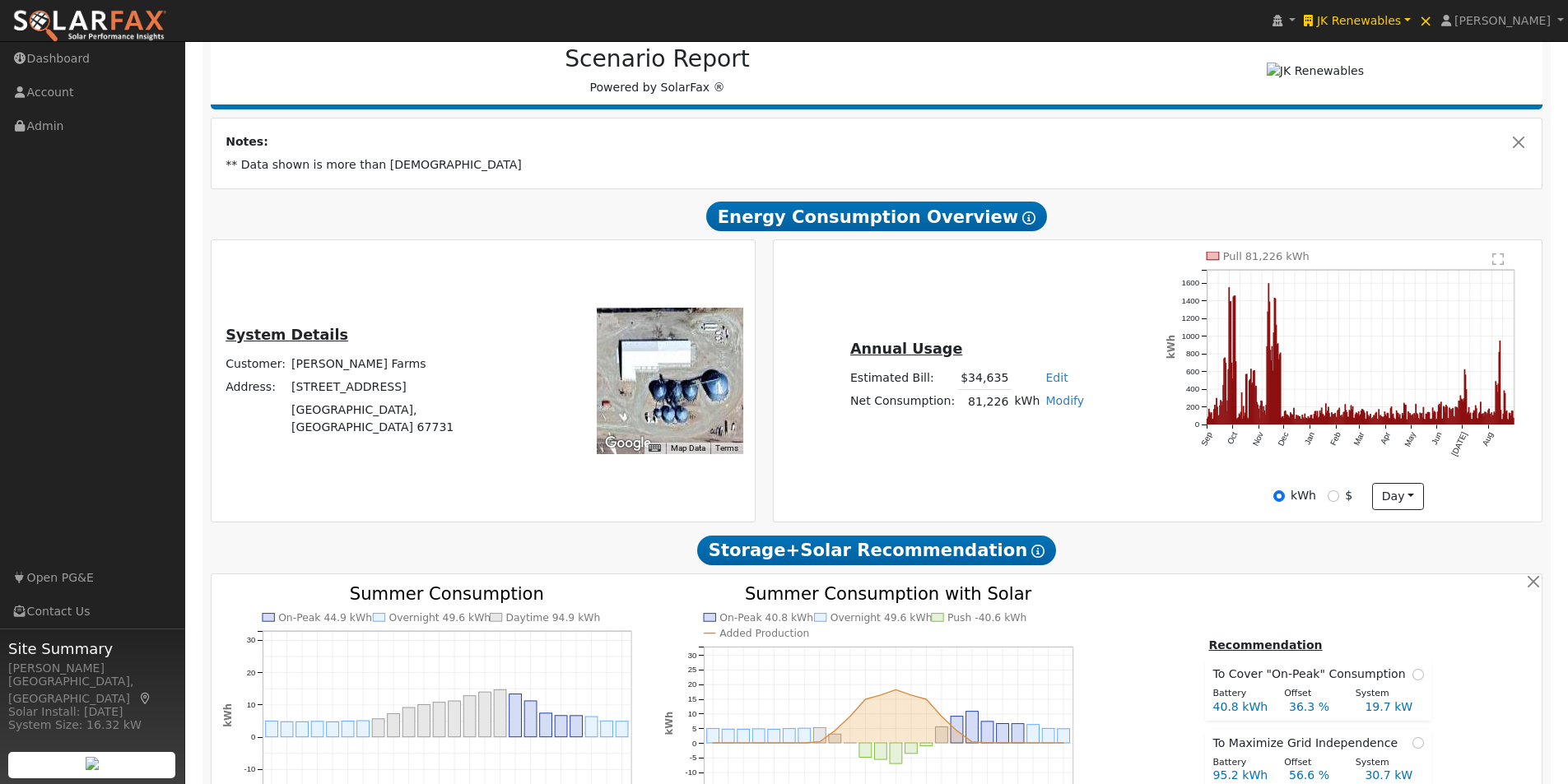
click at [1500, 258] on text "" at bounding box center [1498, 259] width 12 height 14
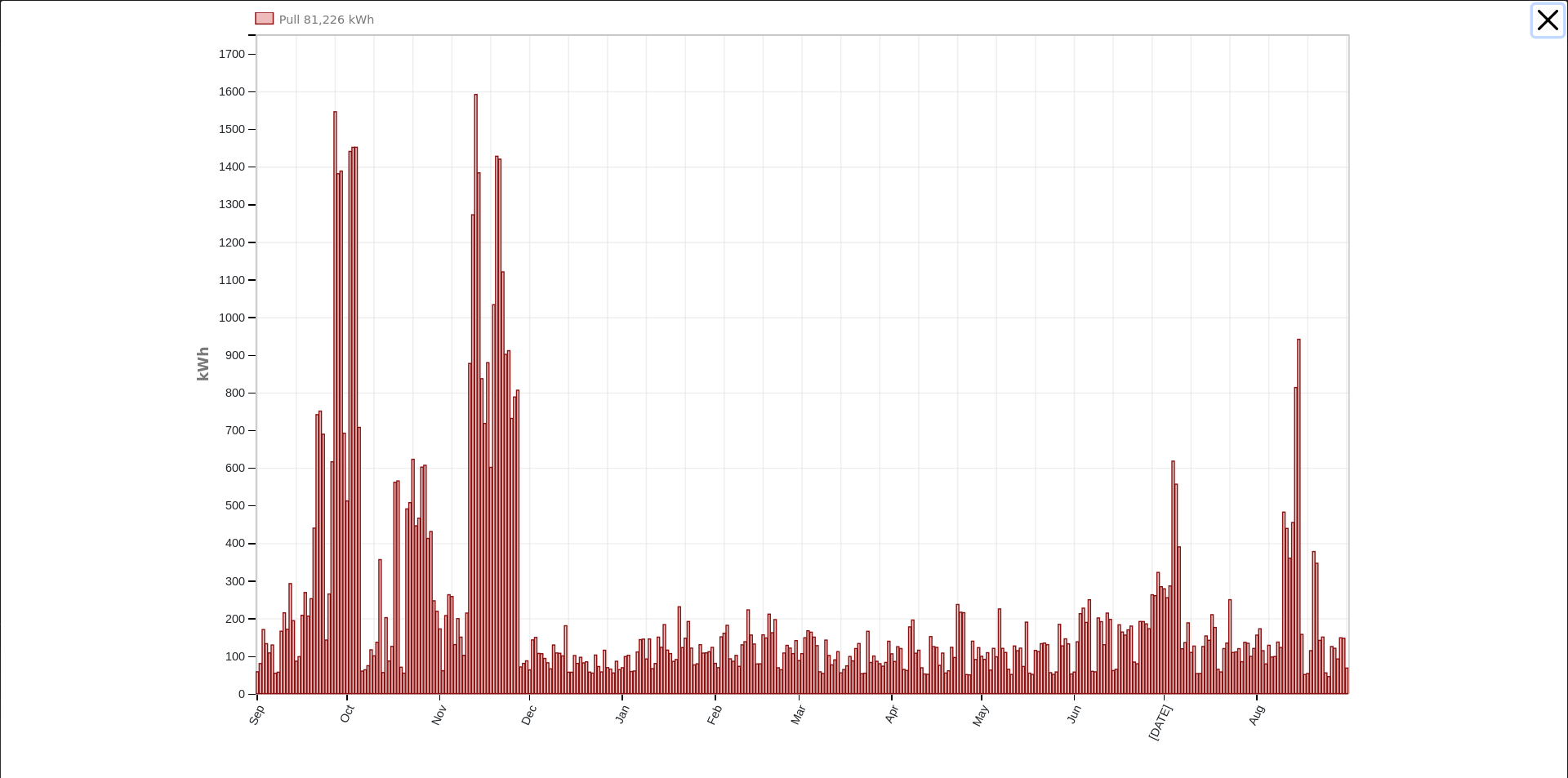
click at [1536, 14] on button "button" at bounding box center [1548, 20] width 31 height 31
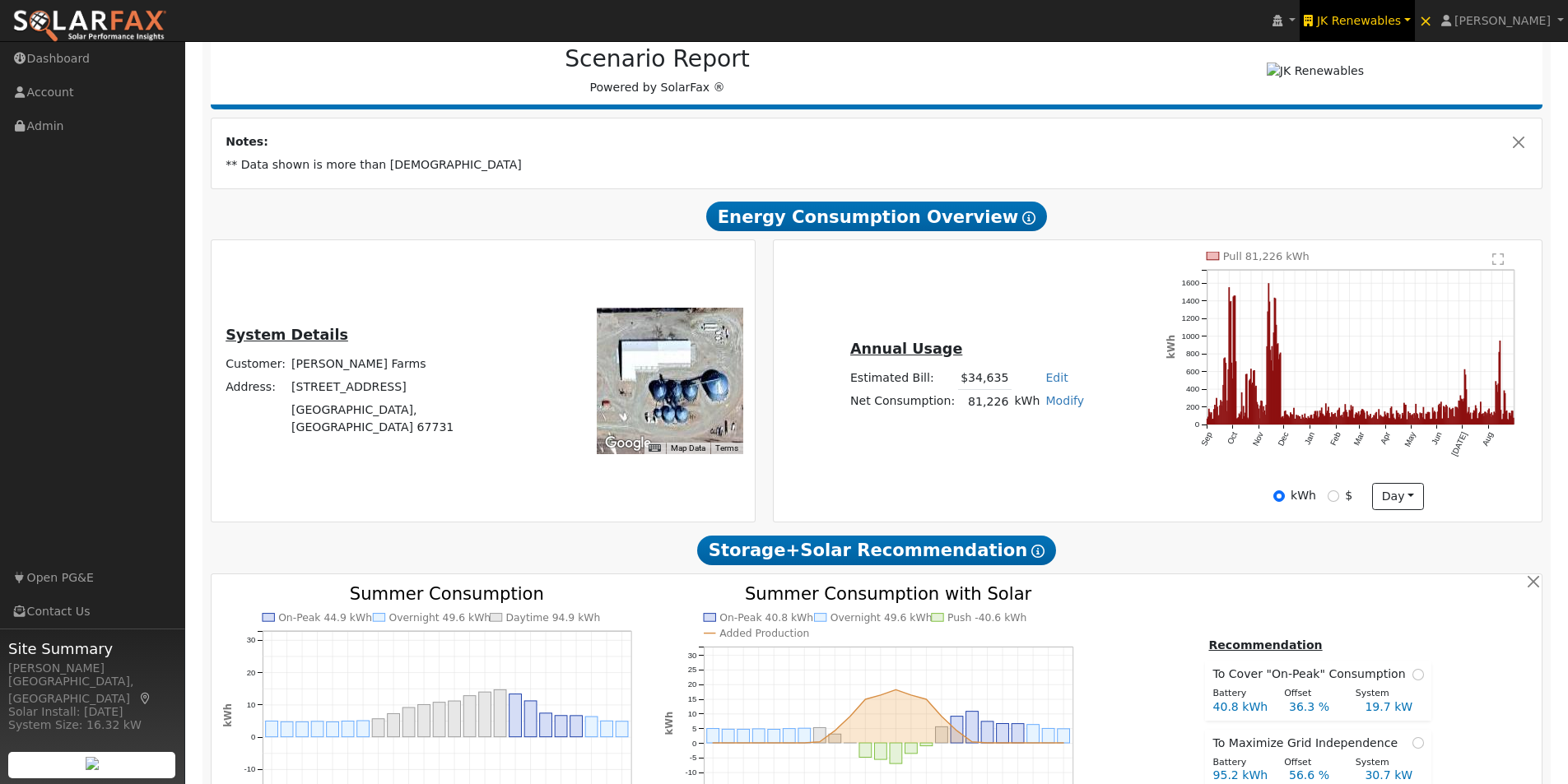
click at [1387, 19] on span "JK Renewables" at bounding box center [1359, 20] width 84 height 14
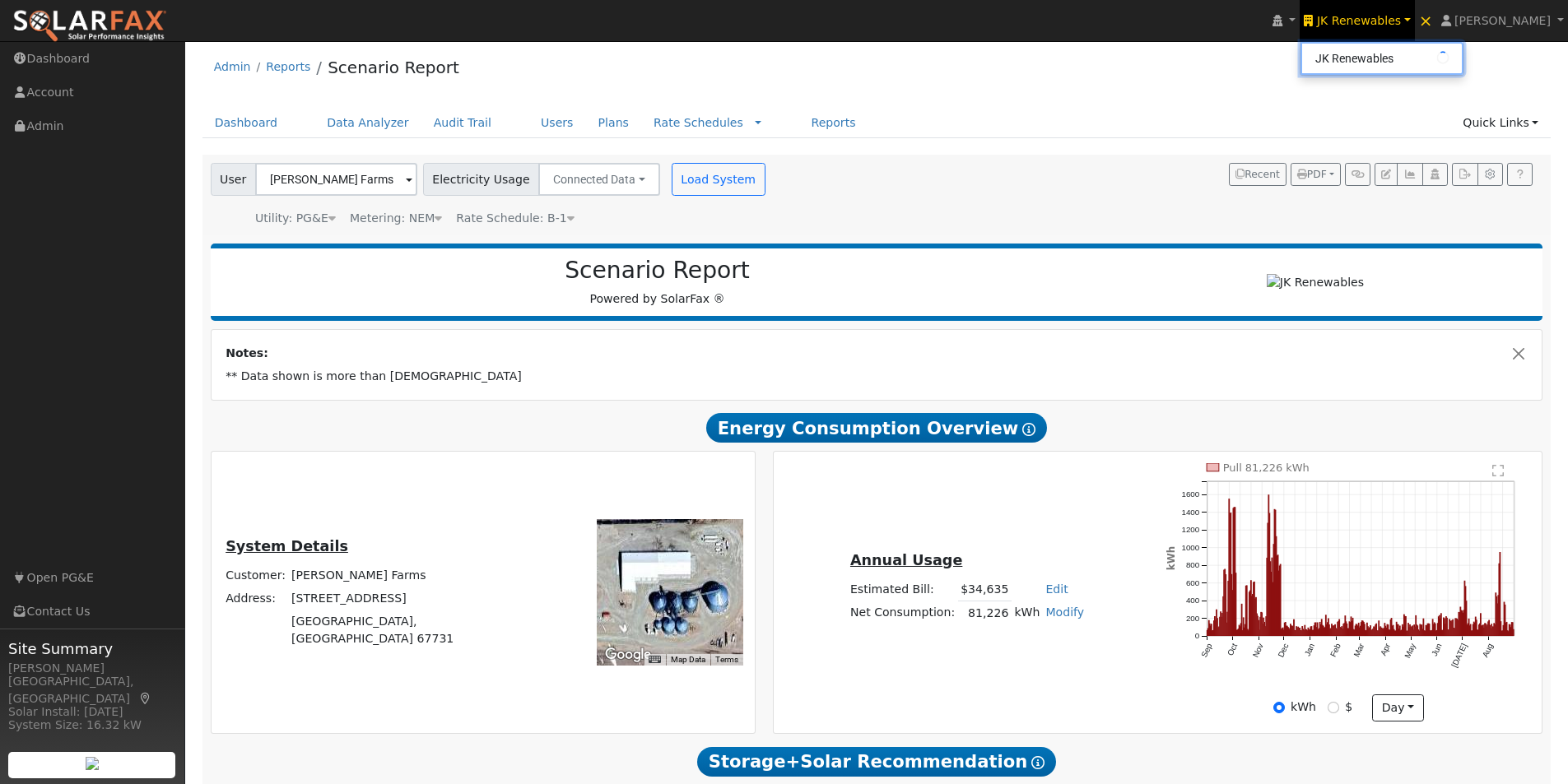
scroll to position [0, 0]
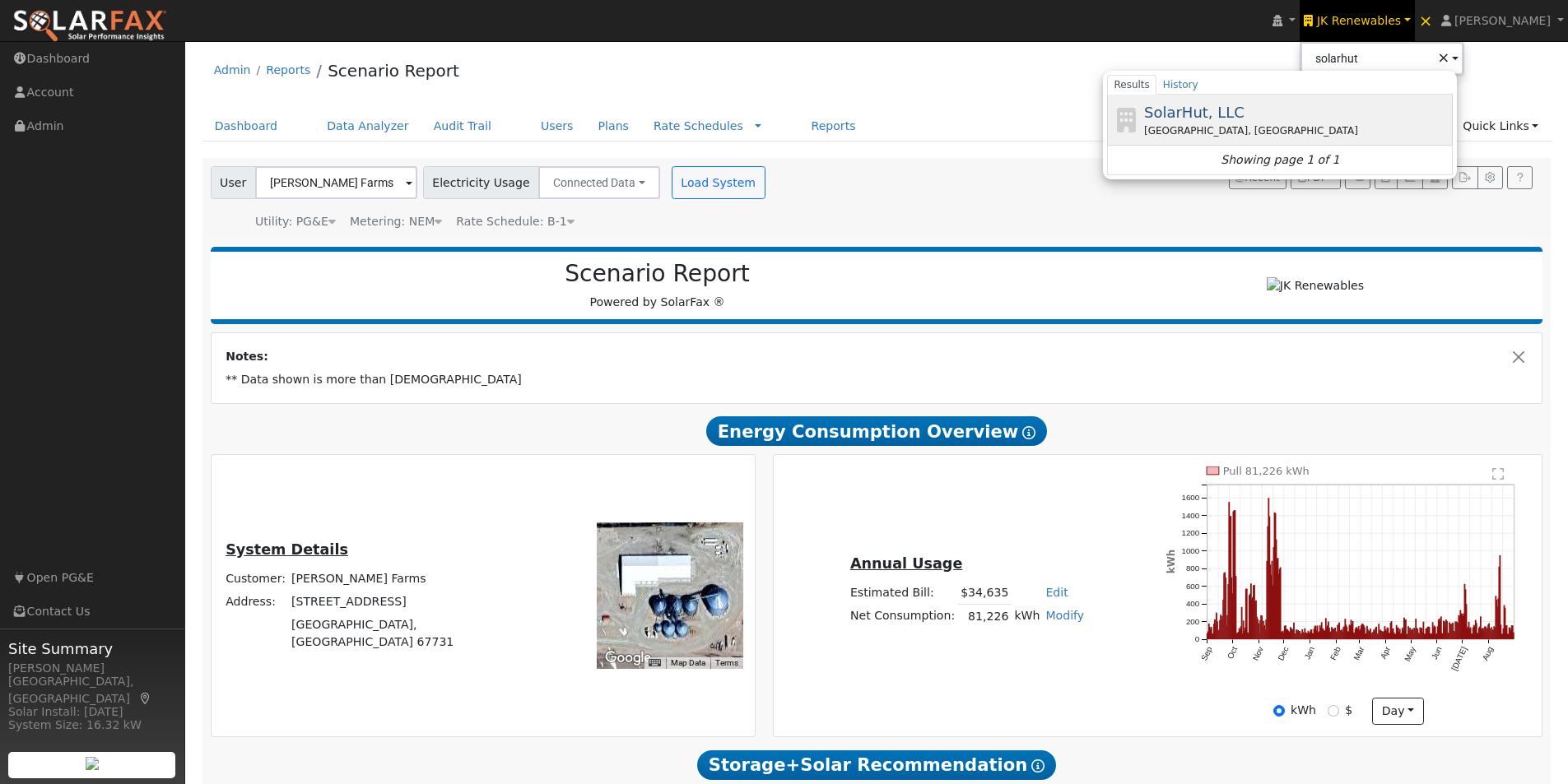
click at [1221, 111] on span "SolarHut, LLC" at bounding box center [1194, 112] width 100 height 18
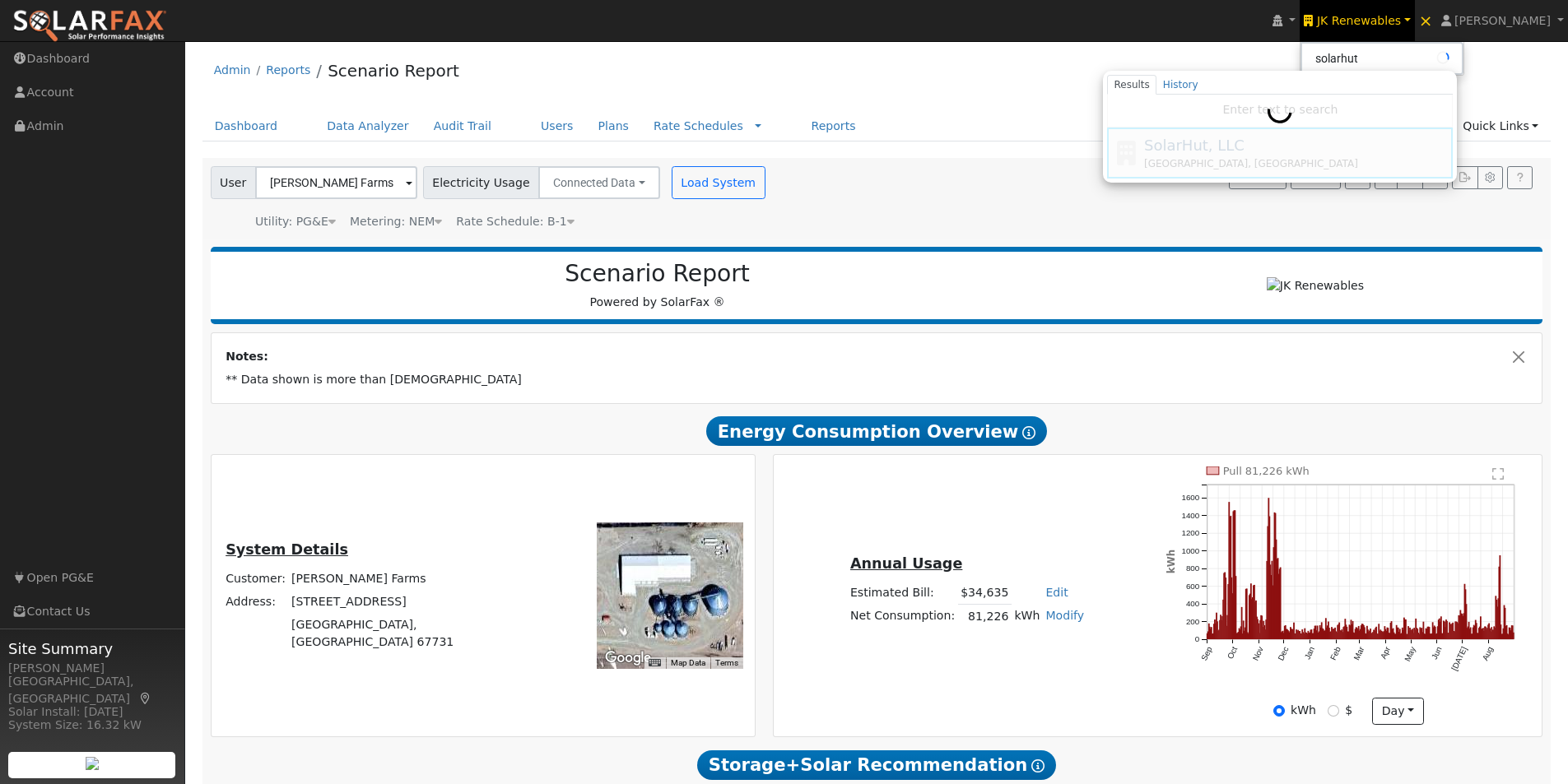
type input "SolarHut, LLC"
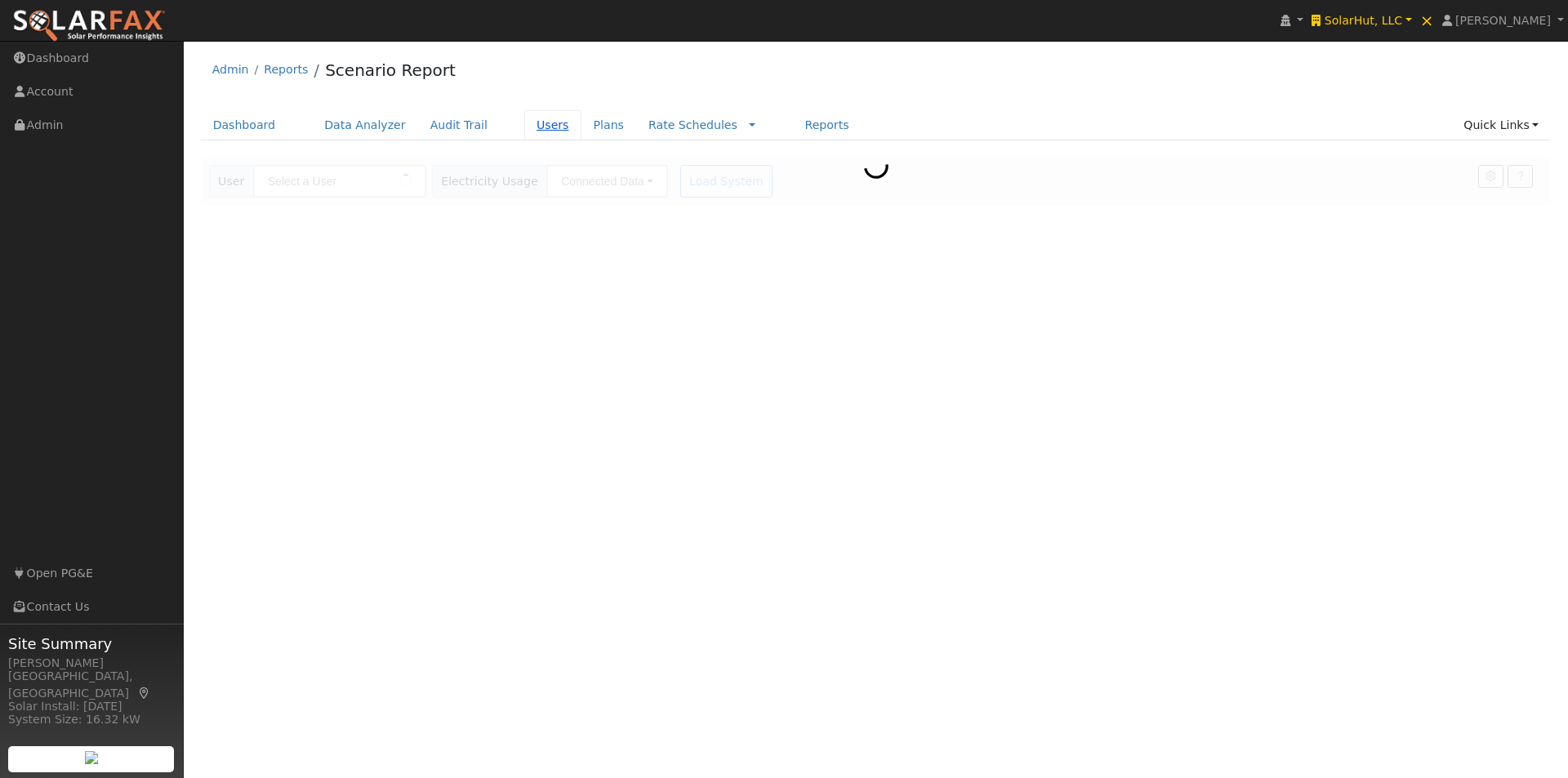
type input "[PERSON_NAME] Farms"
click at [525, 125] on link "Users" at bounding box center [553, 125] width 57 height 30
type input "Pacific Gas & Electric"
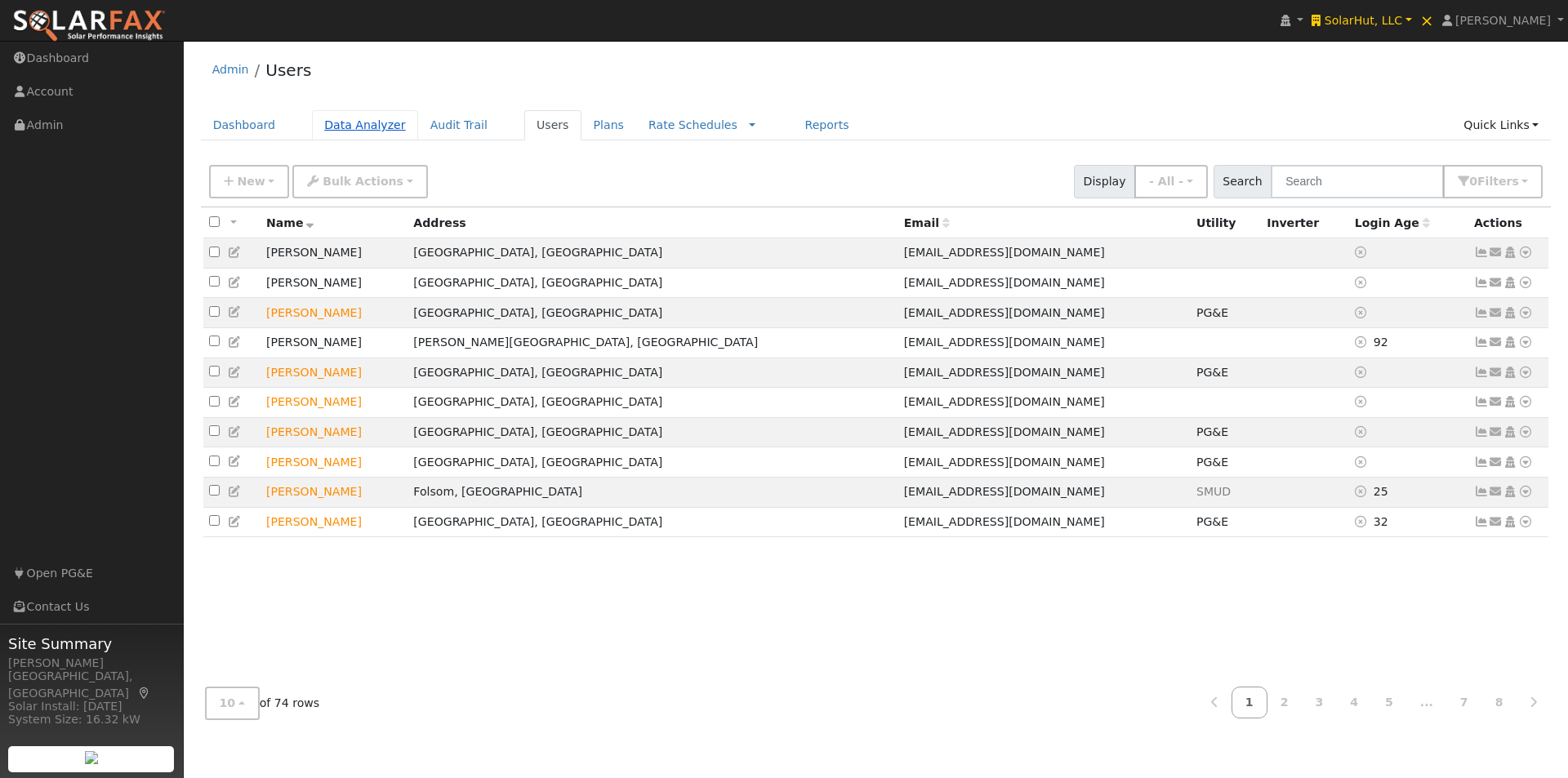
click at [351, 130] on link "Data Analyzer" at bounding box center [365, 125] width 106 height 30
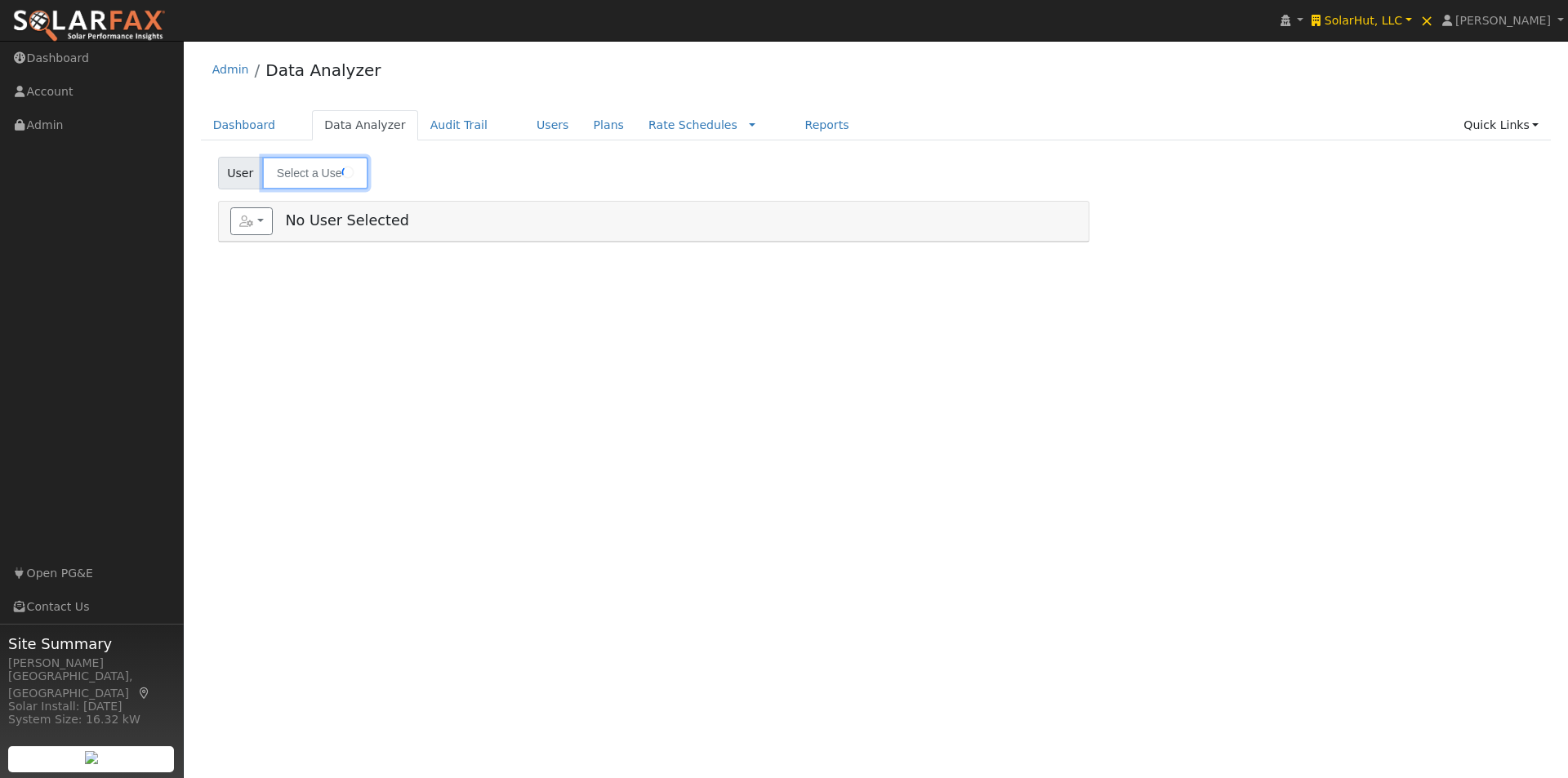
type input "[PERSON_NAME]"
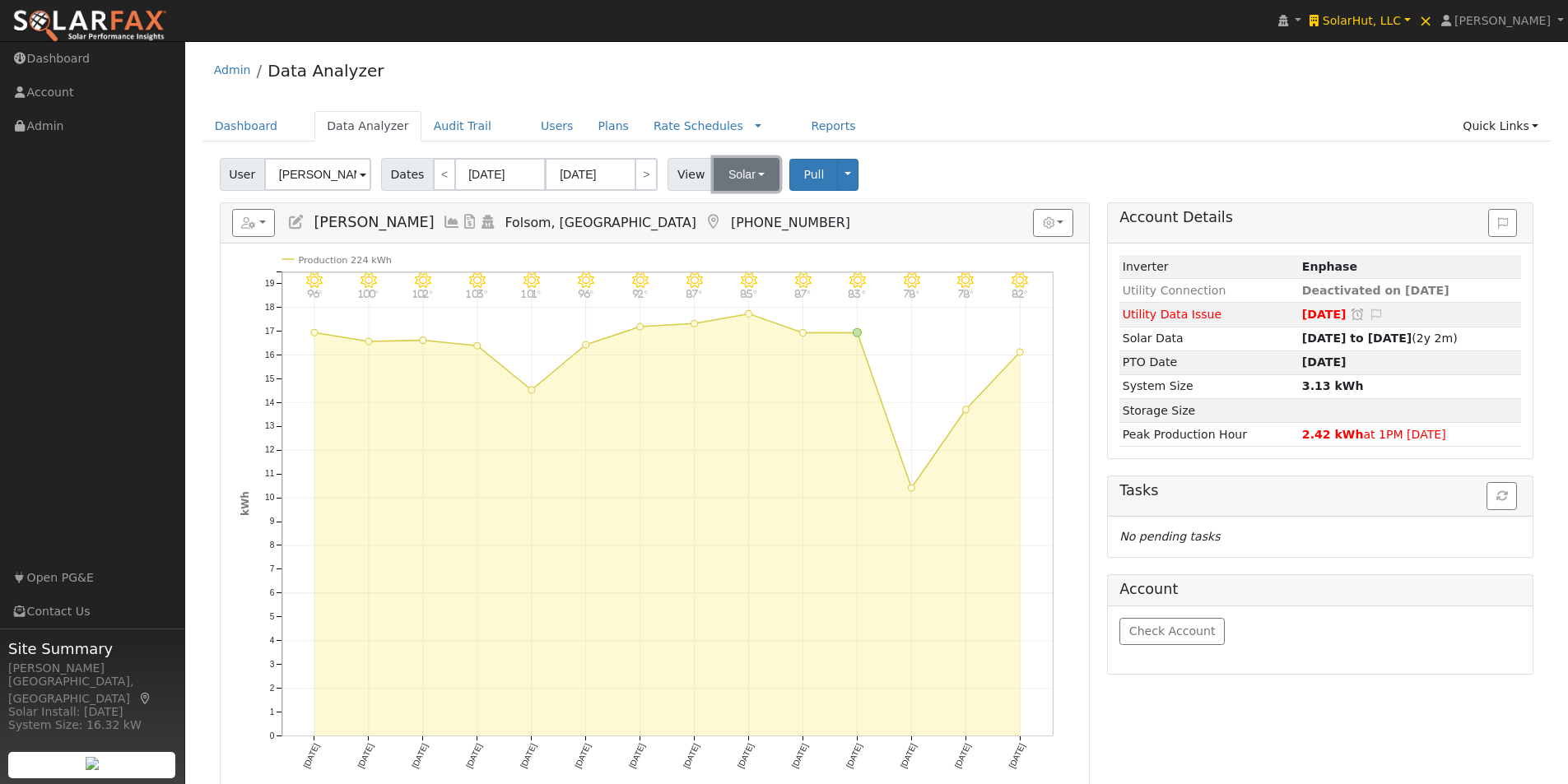
click at [730, 172] on button "Solar" at bounding box center [747, 174] width 66 height 33
click at [730, 201] on link "Utility" at bounding box center [767, 211] width 114 height 23
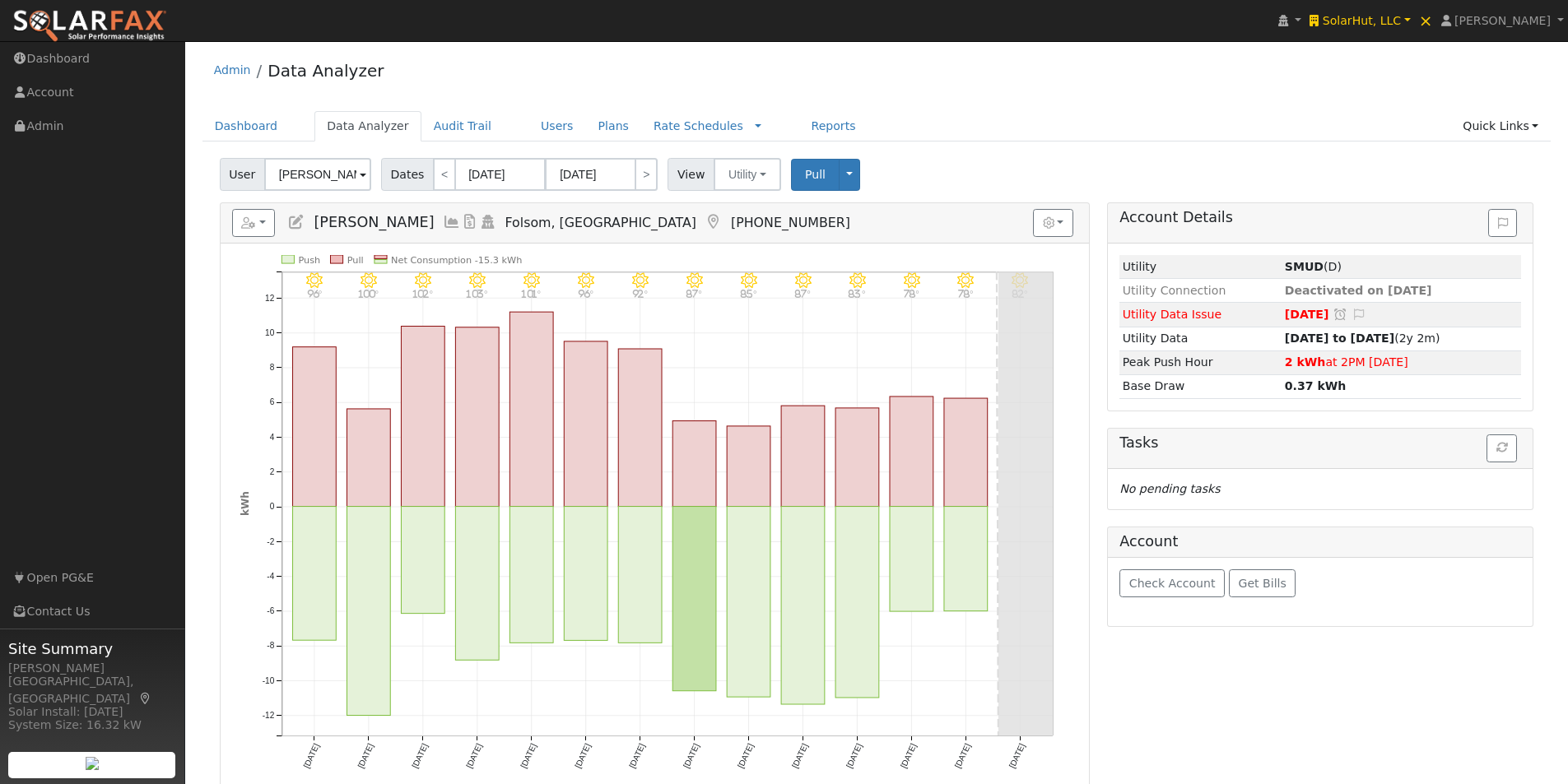
click at [443, 222] on icon at bounding box center [452, 222] width 19 height 15
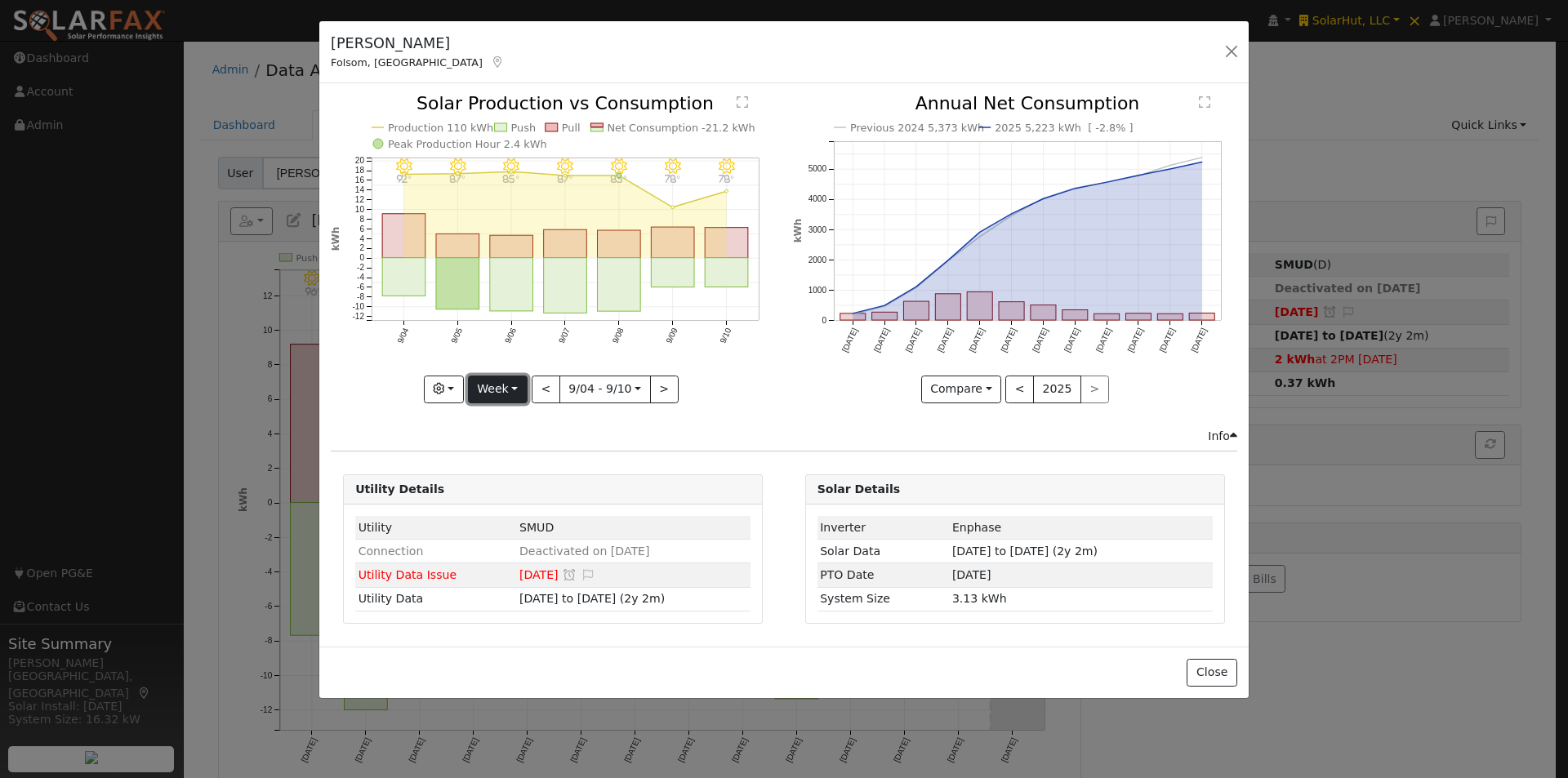
click at [506, 392] on button "Week" at bounding box center [498, 389] width 60 height 28
click at [504, 494] on link "Year" at bounding box center [525, 492] width 113 height 23
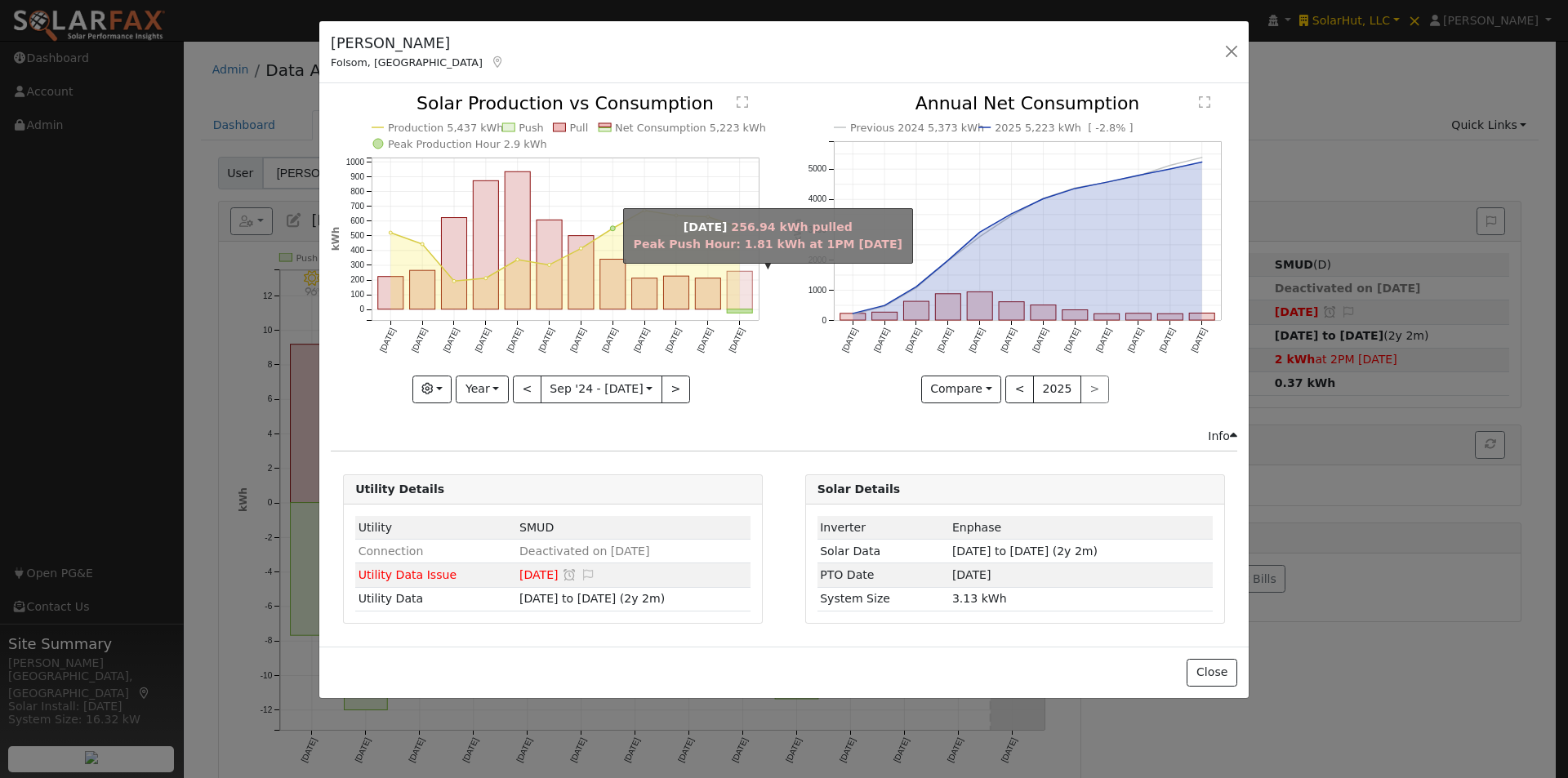
click at [748, 276] on rect "onclick=""" at bounding box center [740, 291] width 25 height 39
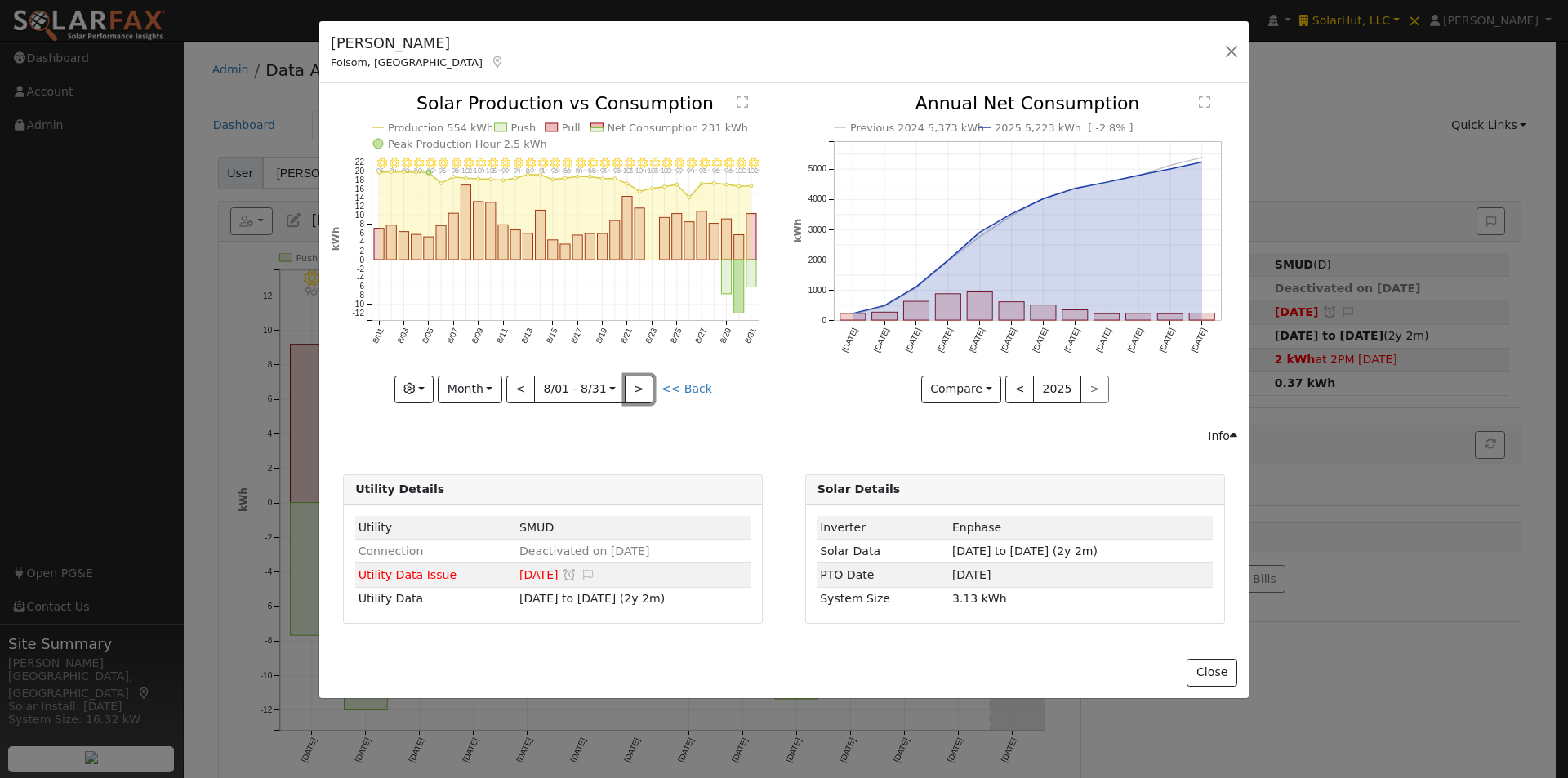
click at [647, 384] on button ">" at bounding box center [640, 389] width 29 height 28
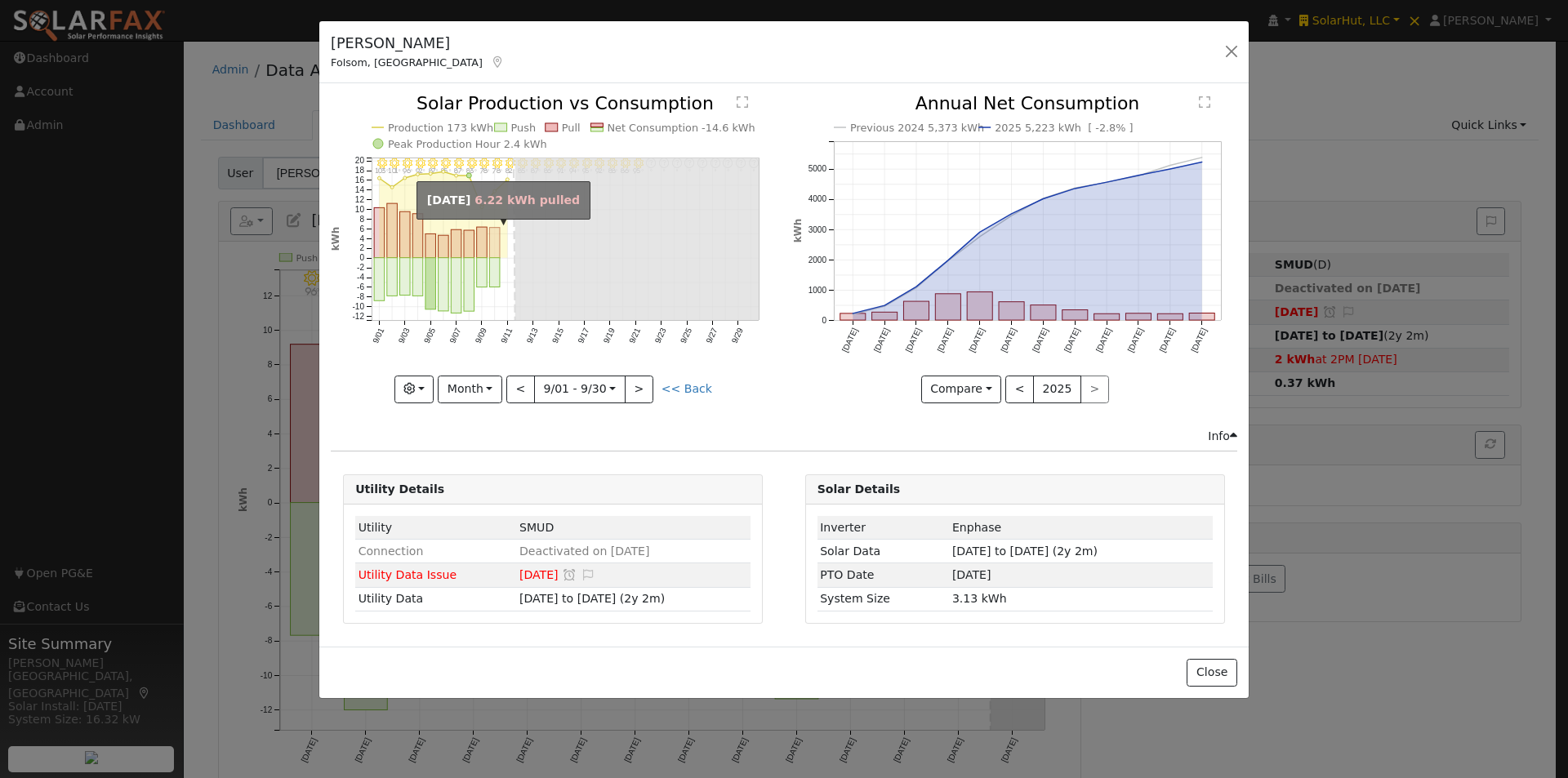
click at [497, 239] on rect "onclick=""" at bounding box center [495, 243] width 11 height 30
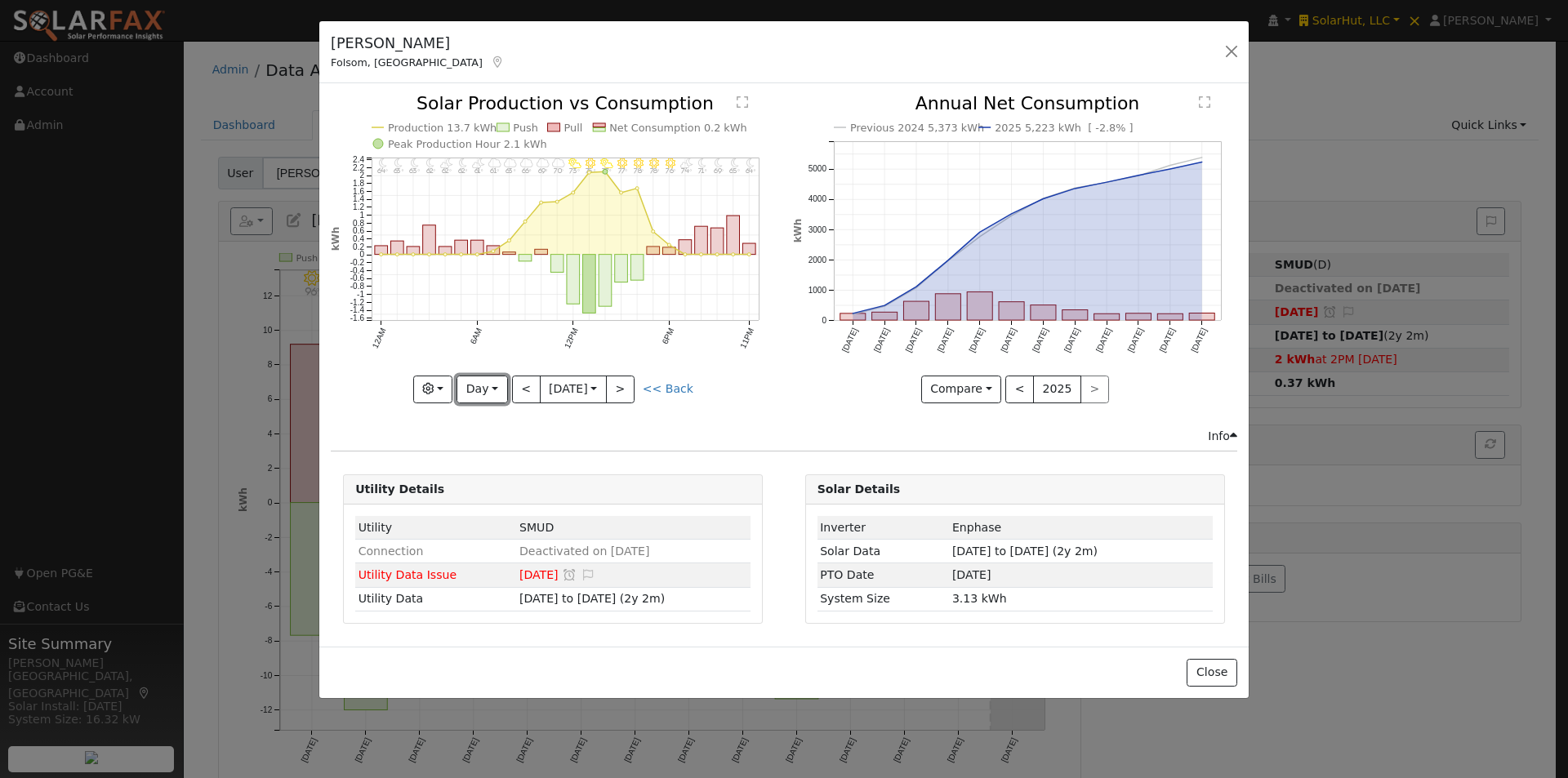
drag, startPoint x: 481, startPoint y: 385, endPoint x: 480, endPoint y: 404, distance: 19.0
click at [481, 386] on button "Day" at bounding box center [481, 389] width 50 height 28
click at [478, 436] on link "Week" at bounding box center [513, 447] width 113 height 23
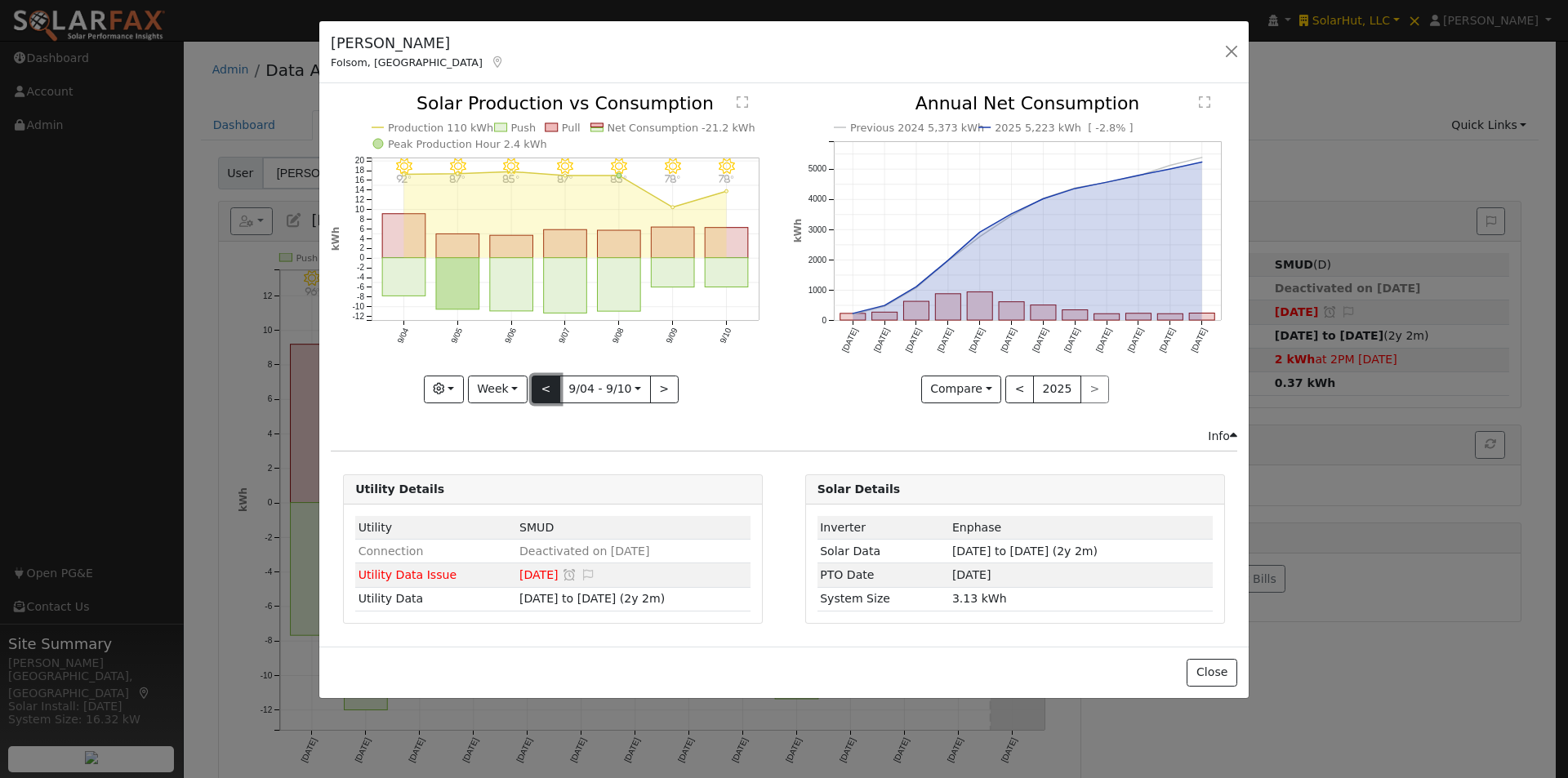
click at [539, 383] on button "<" at bounding box center [546, 389] width 29 height 28
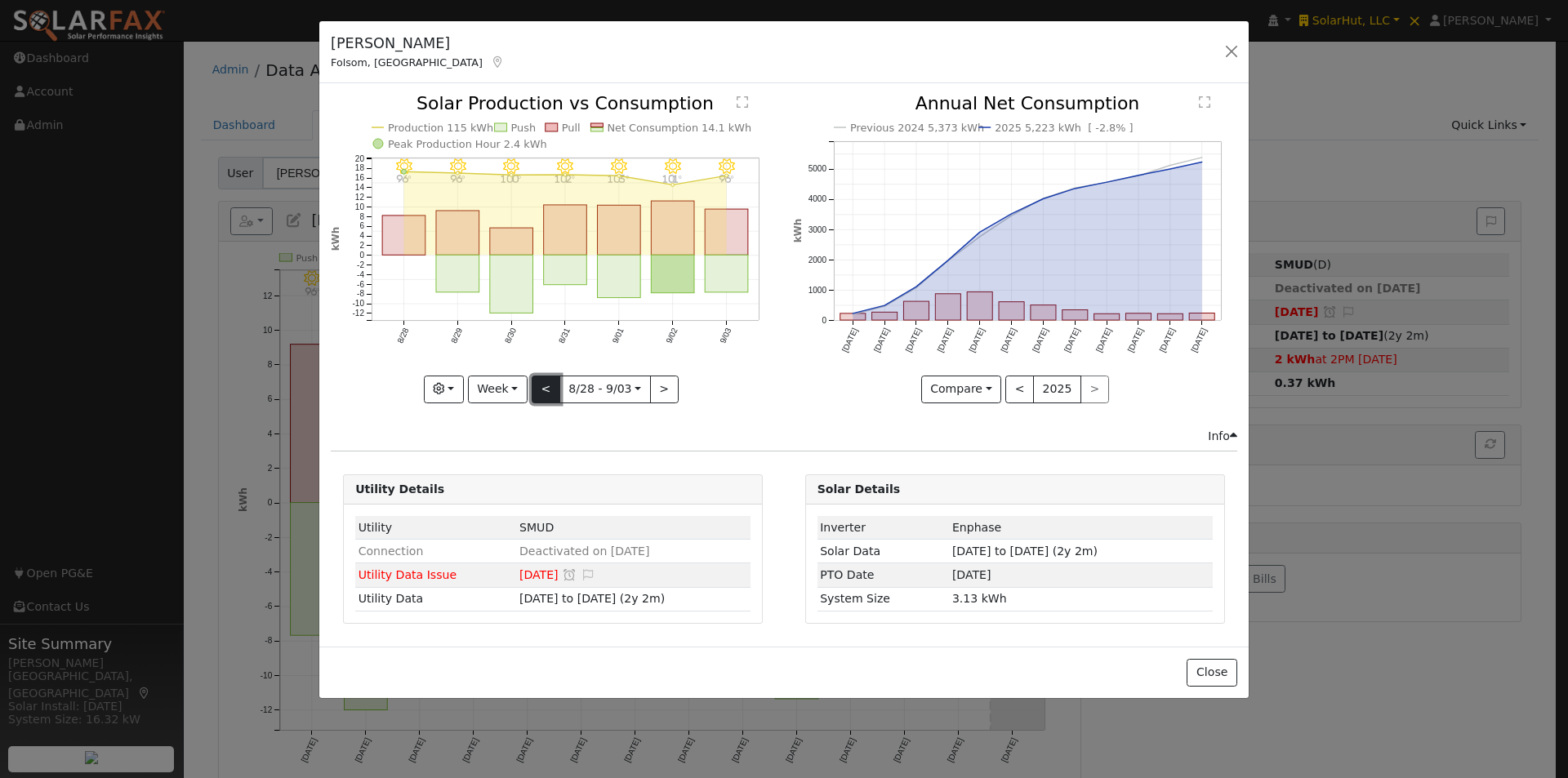
click at [539, 383] on button "<" at bounding box center [546, 389] width 29 height 28
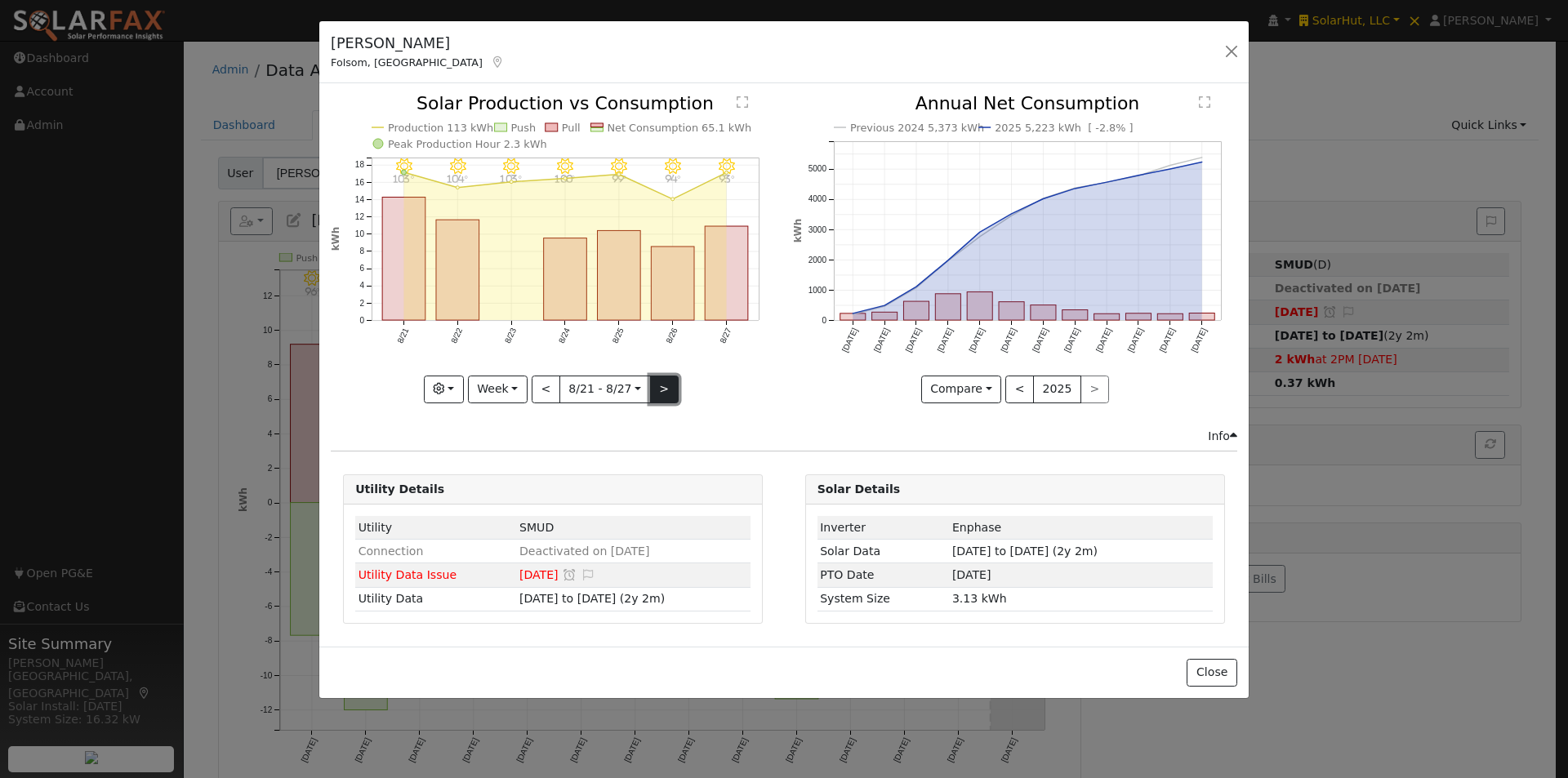
click at [663, 387] on button ">" at bounding box center [665, 389] width 29 height 28
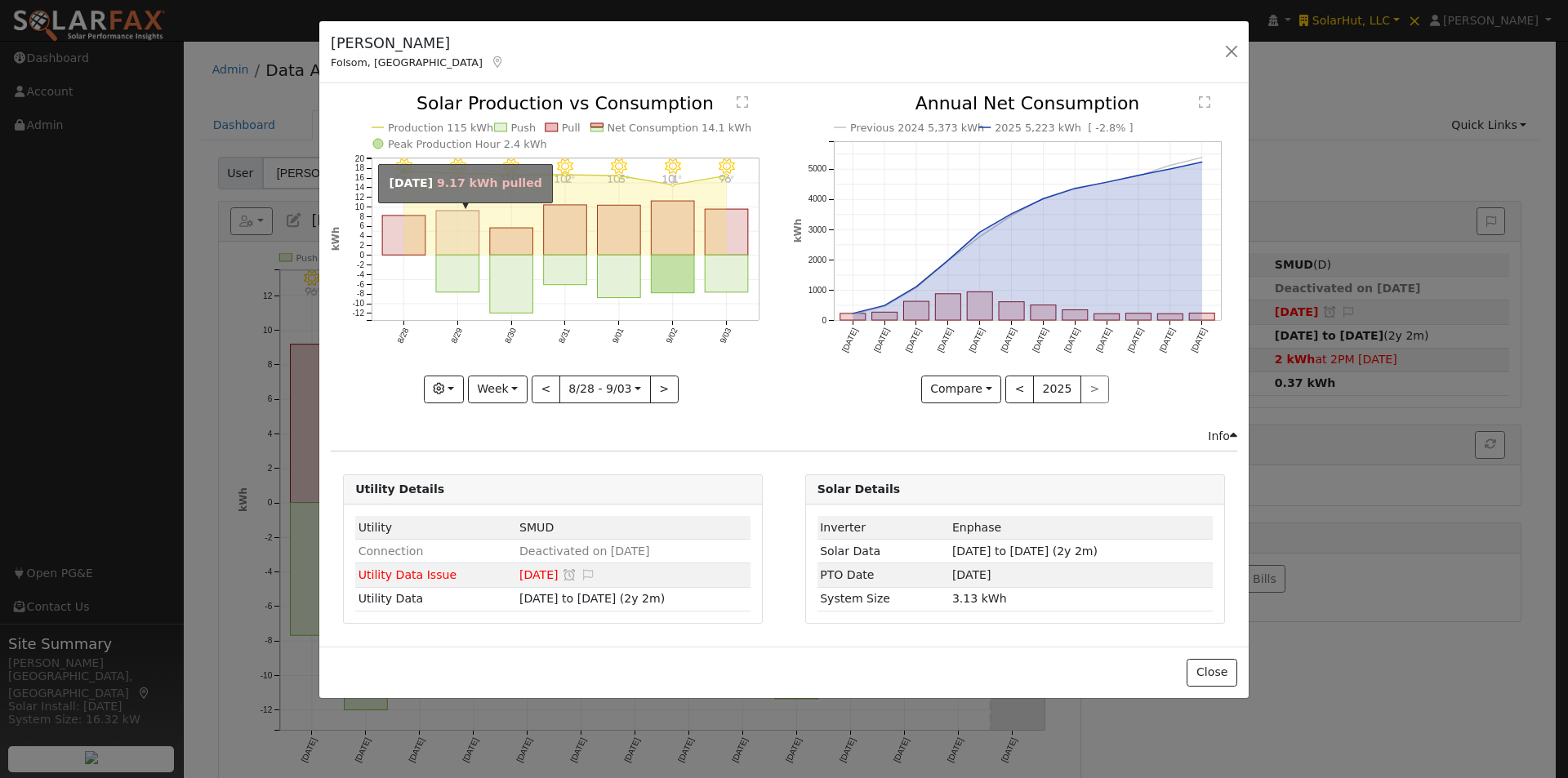
click at [456, 240] on rect "onclick=""" at bounding box center [457, 233] width 43 height 44
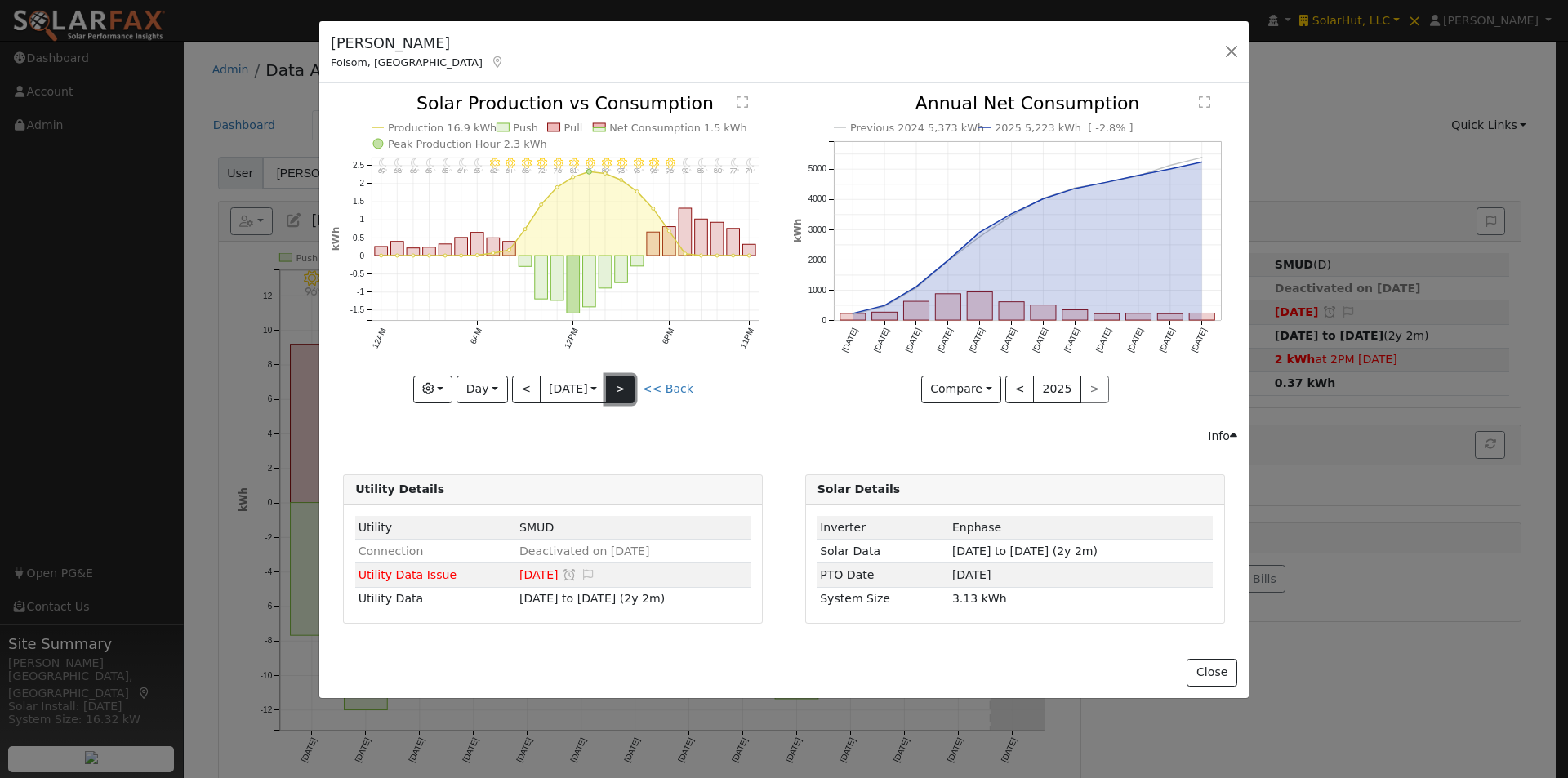
click at [619, 384] on button ">" at bounding box center [620, 389] width 29 height 28
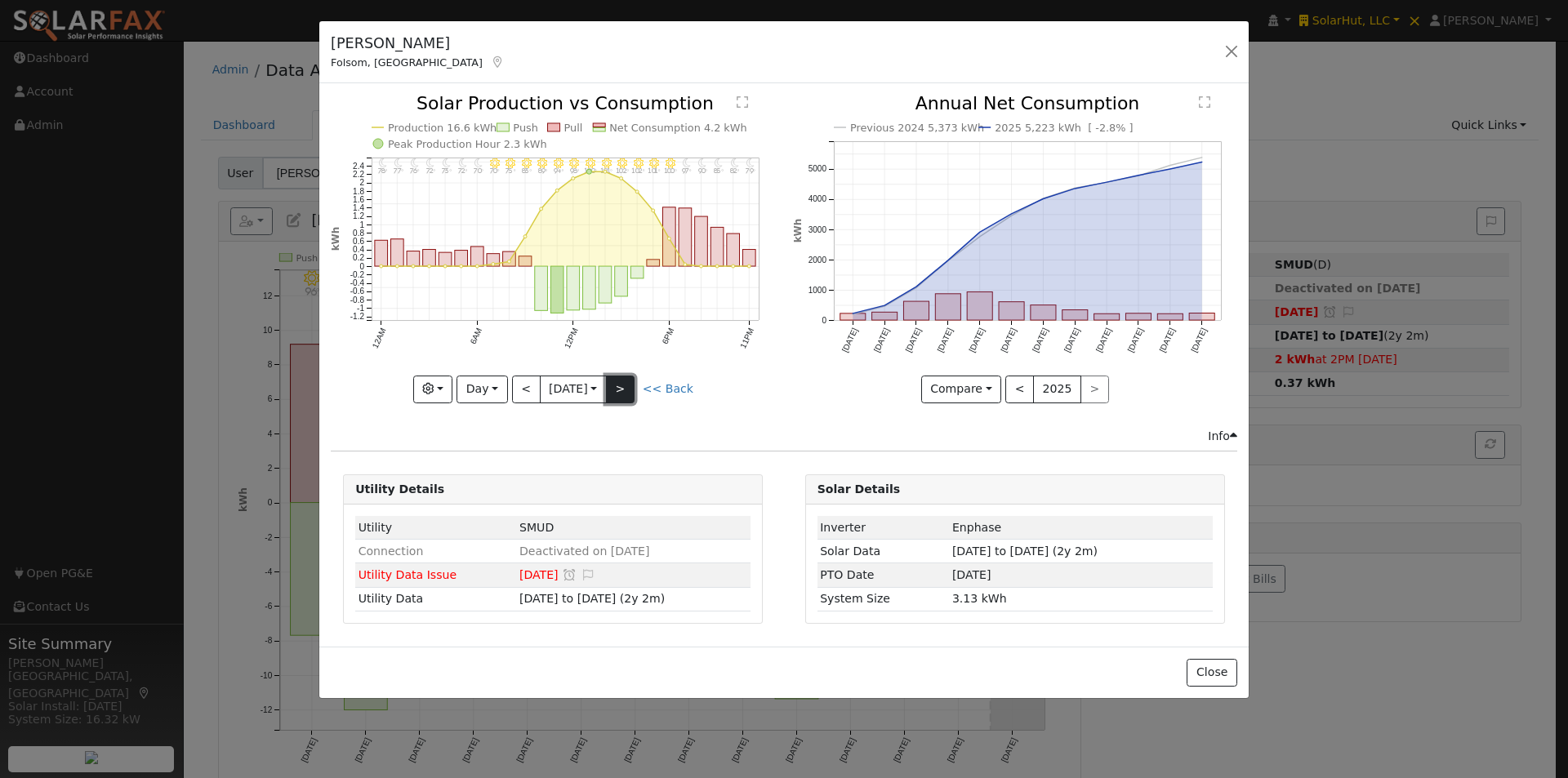
click at [619, 384] on button ">" at bounding box center [620, 389] width 29 height 28
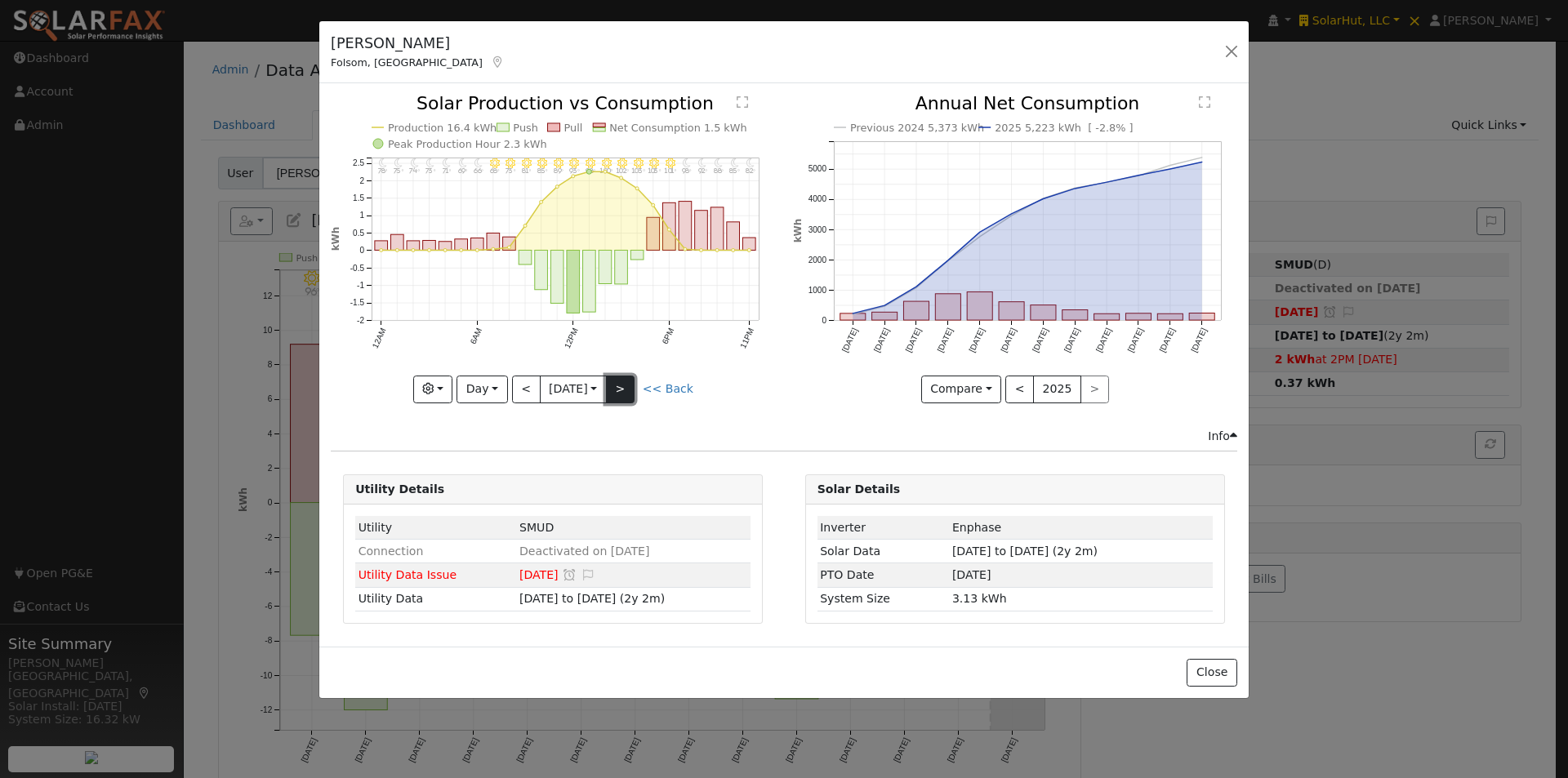
click at [619, 384] on button ">" at bounding box center [620, 389] width 29 height 28
click at [620, 384] on button ">" at bounding box center [620, 389] width 29 height 28
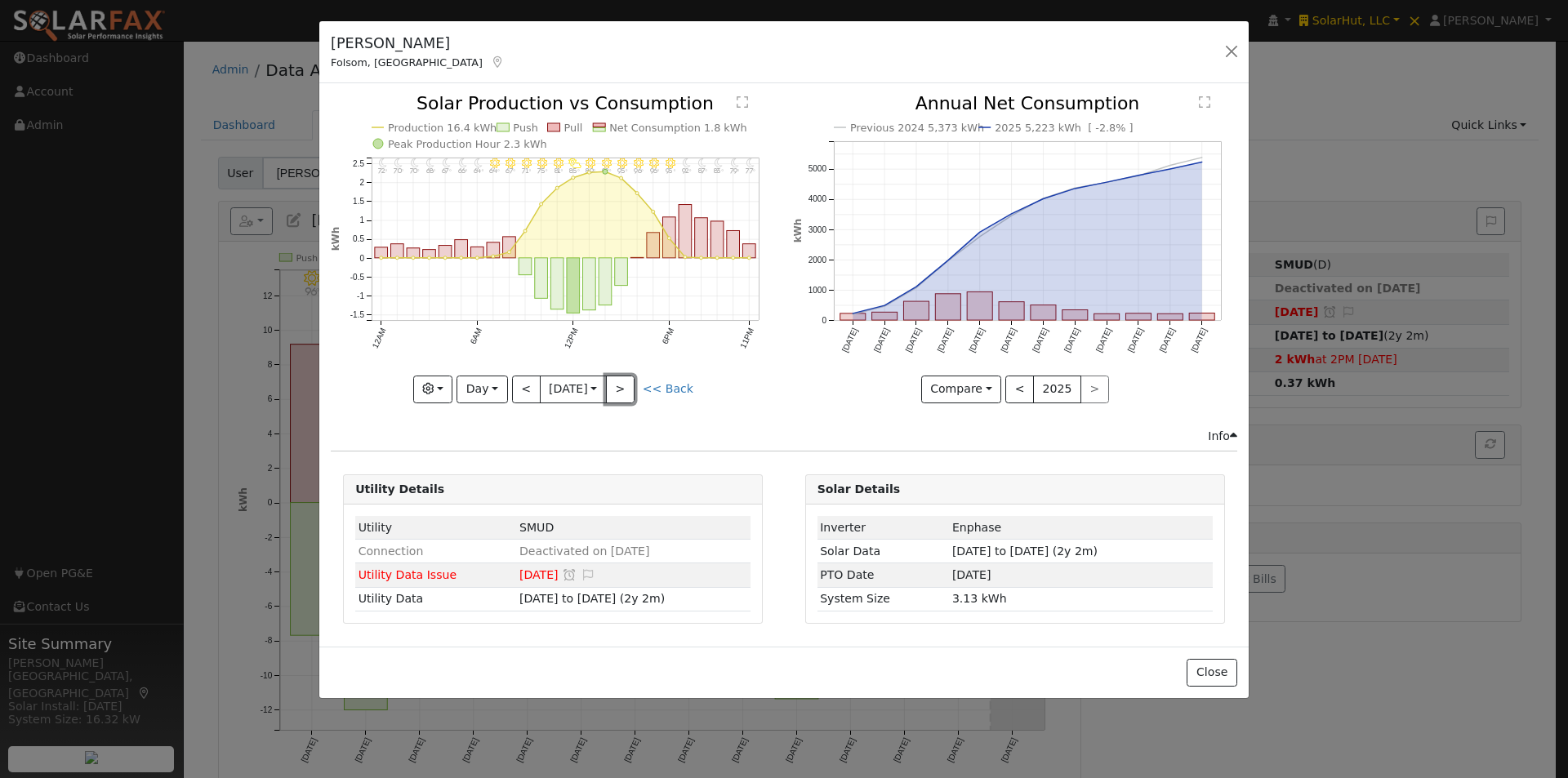
click at [620, 384] on button ">" at bounding box center [620, 389] width 29 height 28
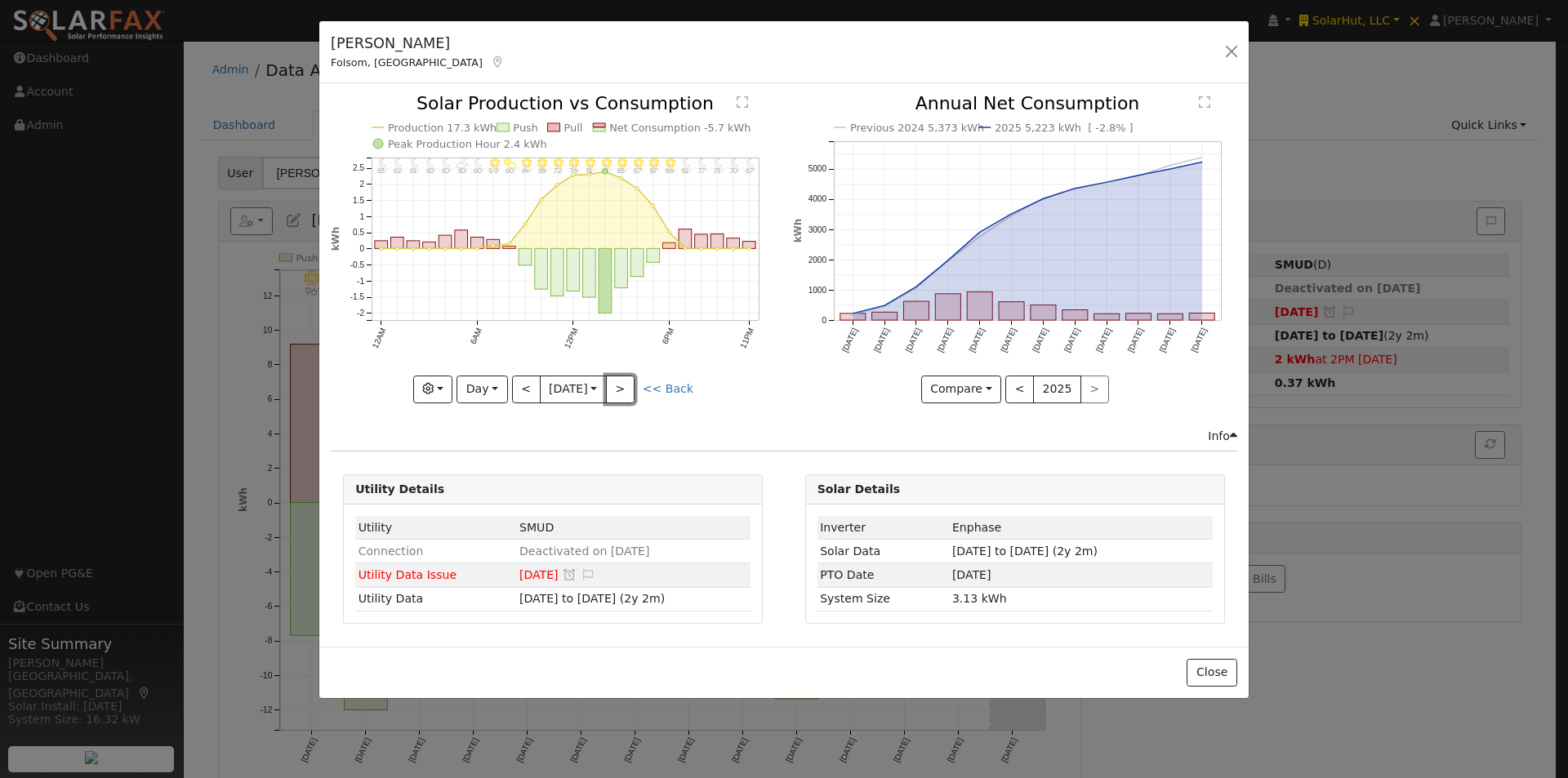
click at [620, 384] on button ">" at bounding box center [620, 389] width 29 height 28
click at [495, 387] on button "Day" at bounding box center [481, 389] width 50 height 28
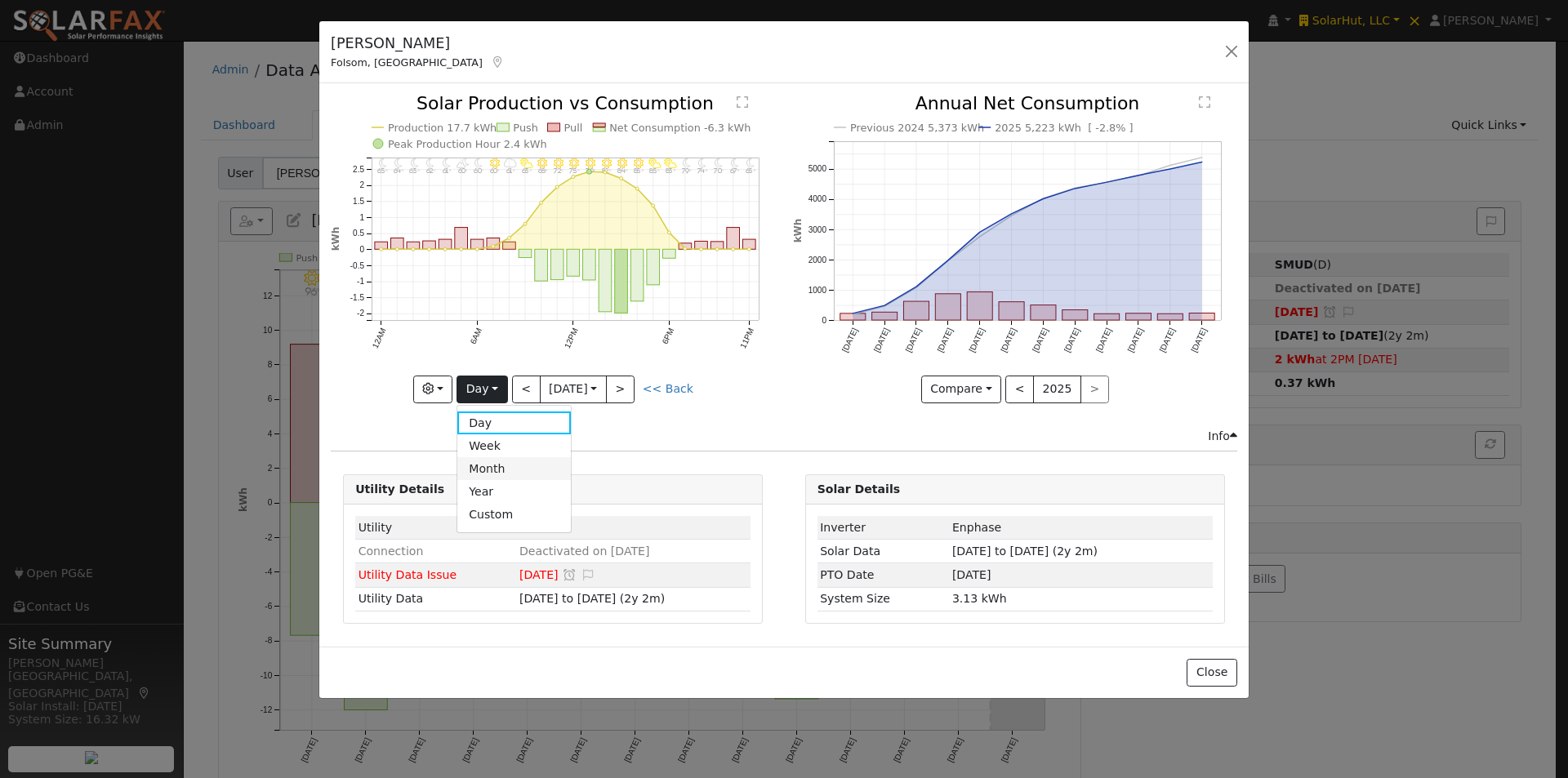
click at [501, 460] on link "Month" at bounding box center [513, 469] width 113 height 23
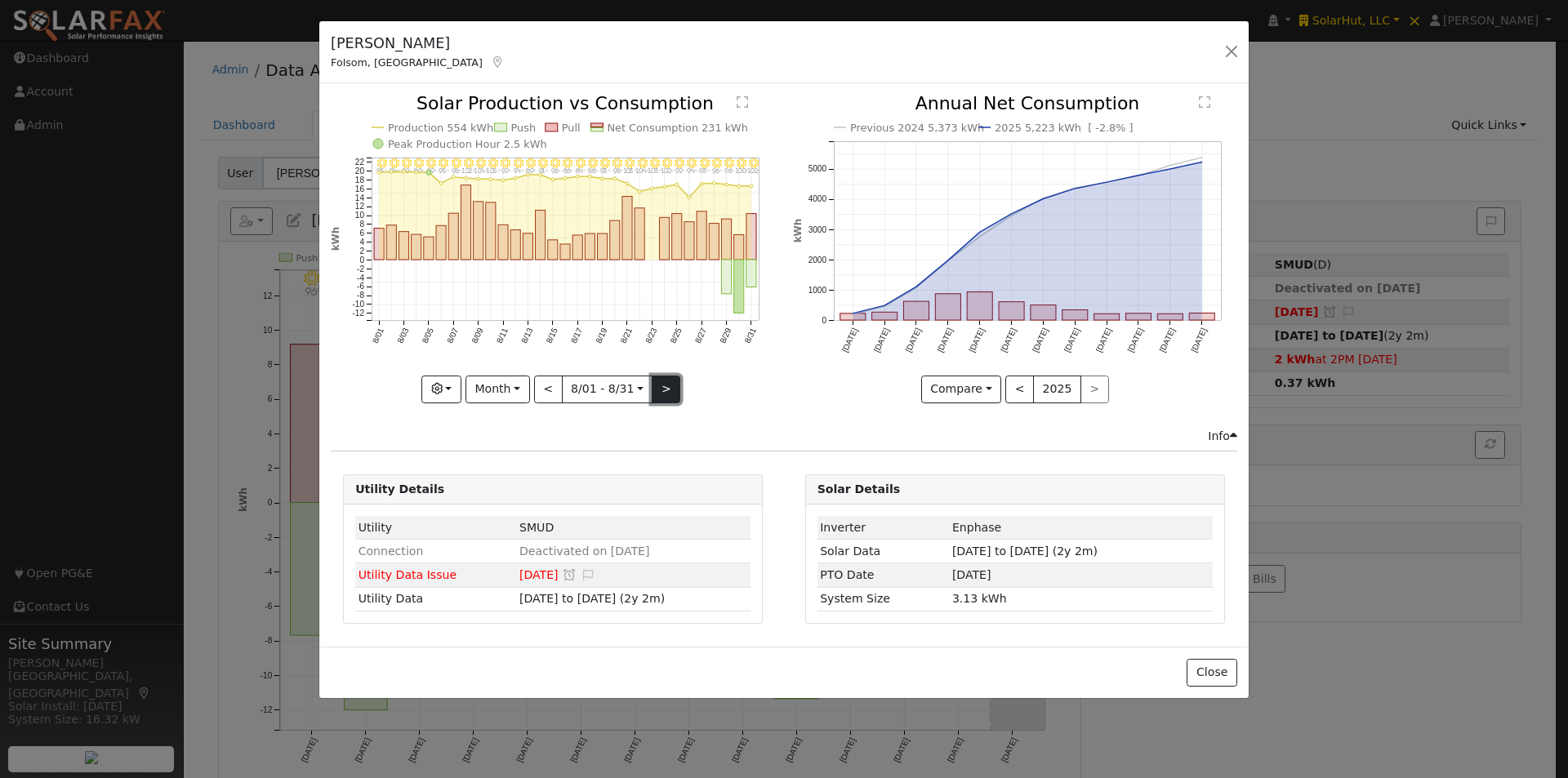
click at [662, 389] on button ">" at bounding box center [666, 389] width 29 height 28
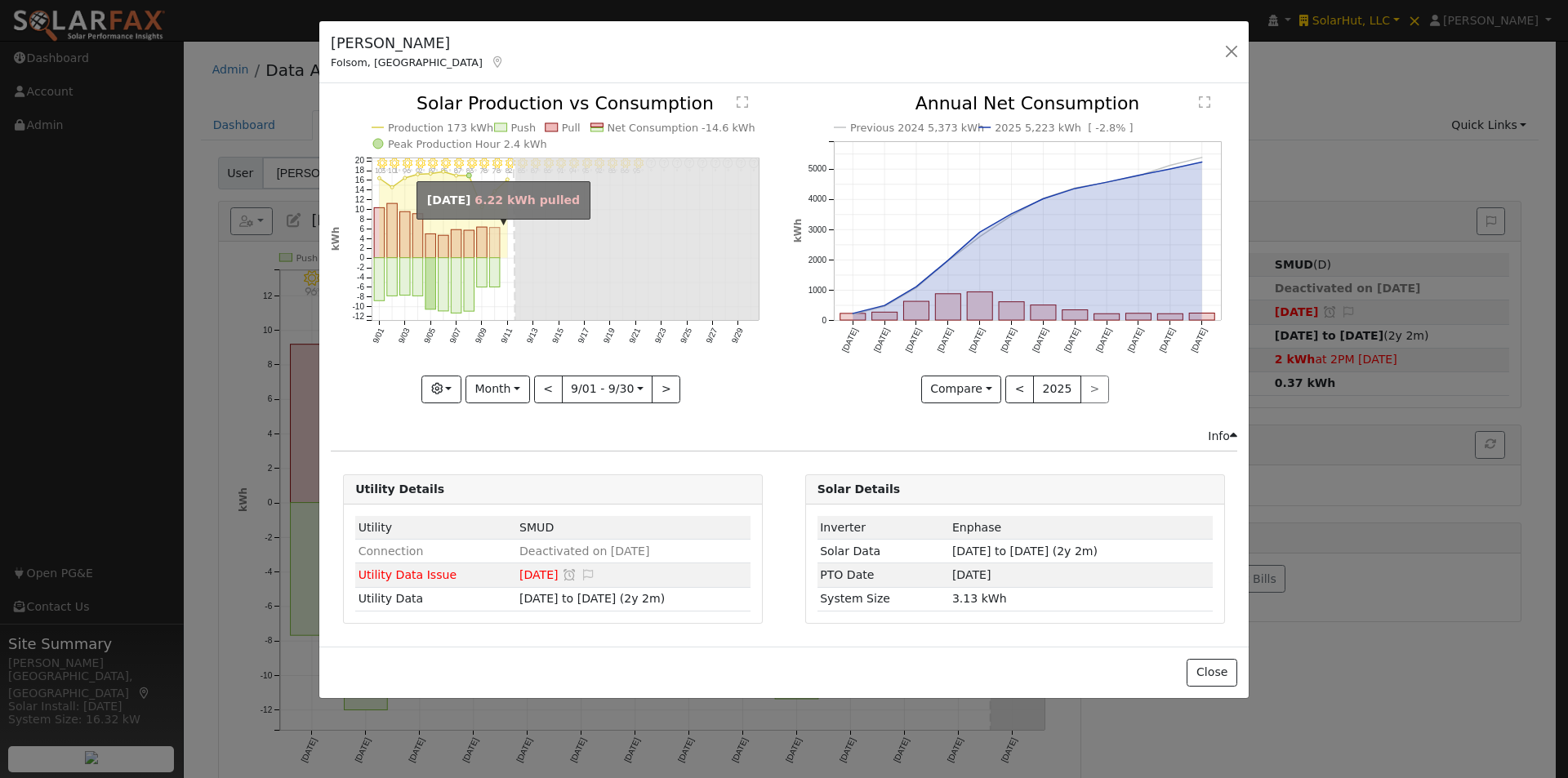
click at [494, 233] on rect "onclick=""" at bounding box center [495, 243] width 11 height 30
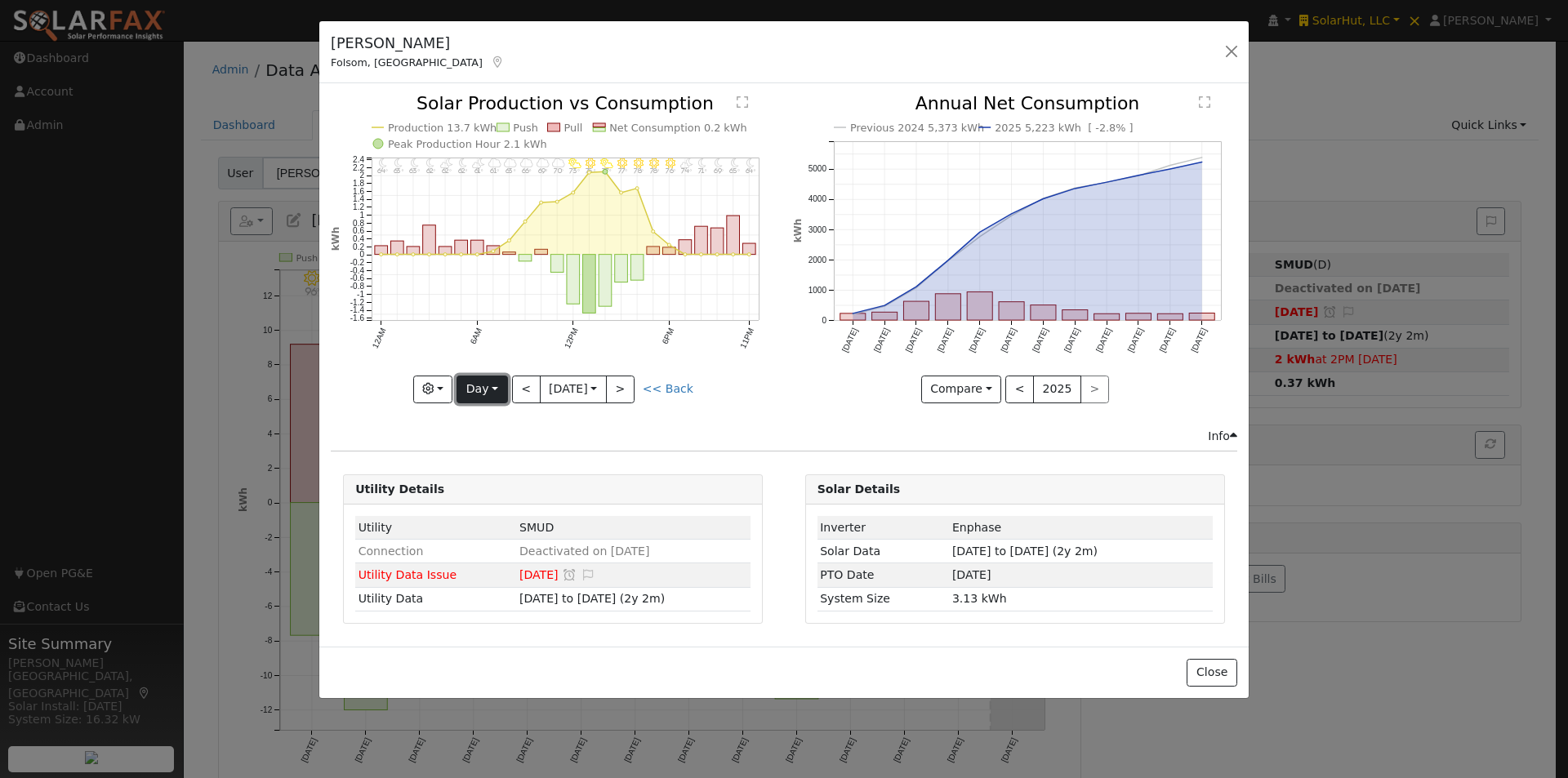
click at [488, 392] on button "Day" at bounding box center [481, 389] width 50 height 28
click at [497, 466] on link "Month" at bounding box center [513, 469] width 113 height 23
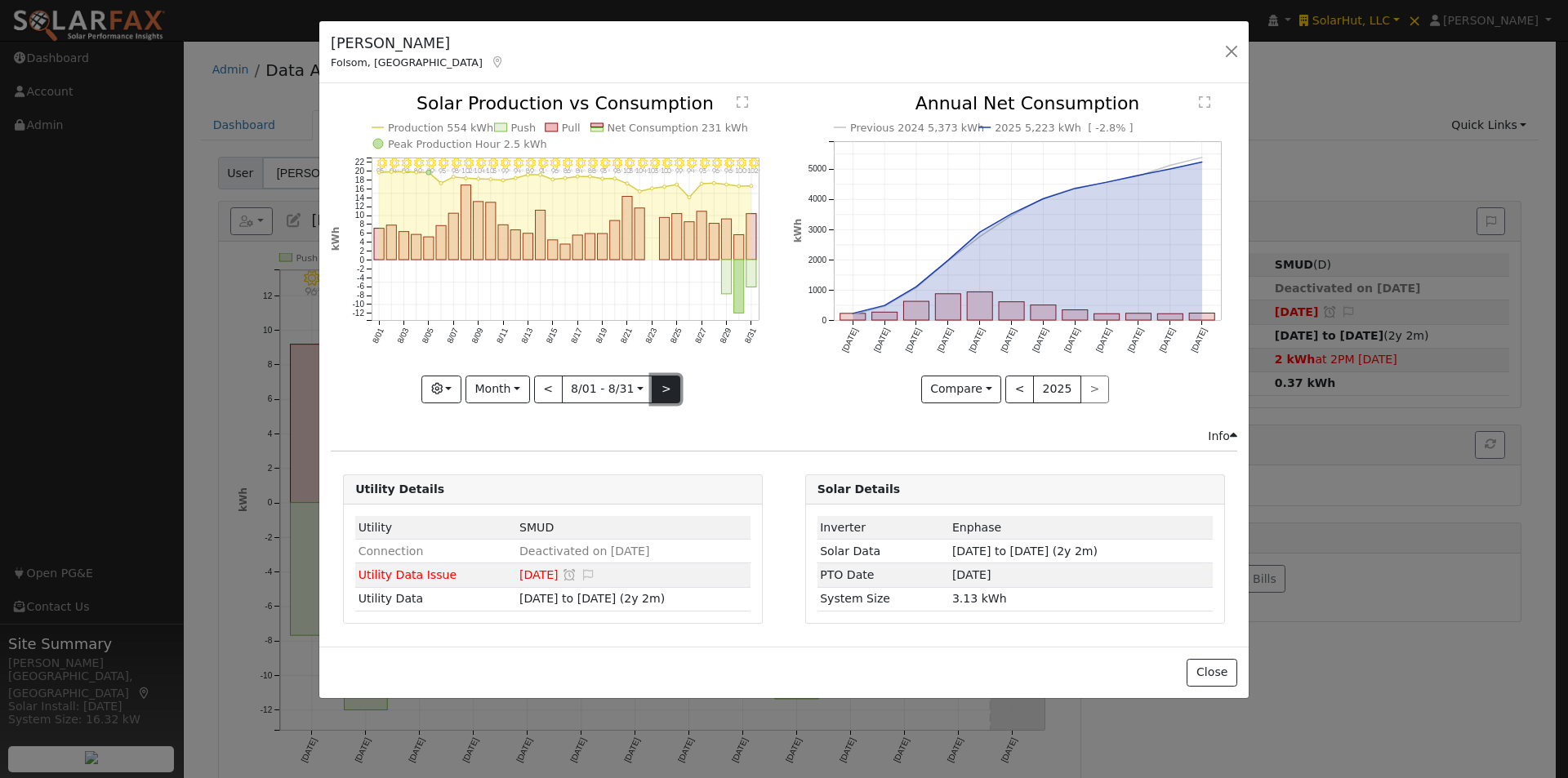
click at [667, 381] on button ">" at bounding box center [666, 389] width 29 height 28
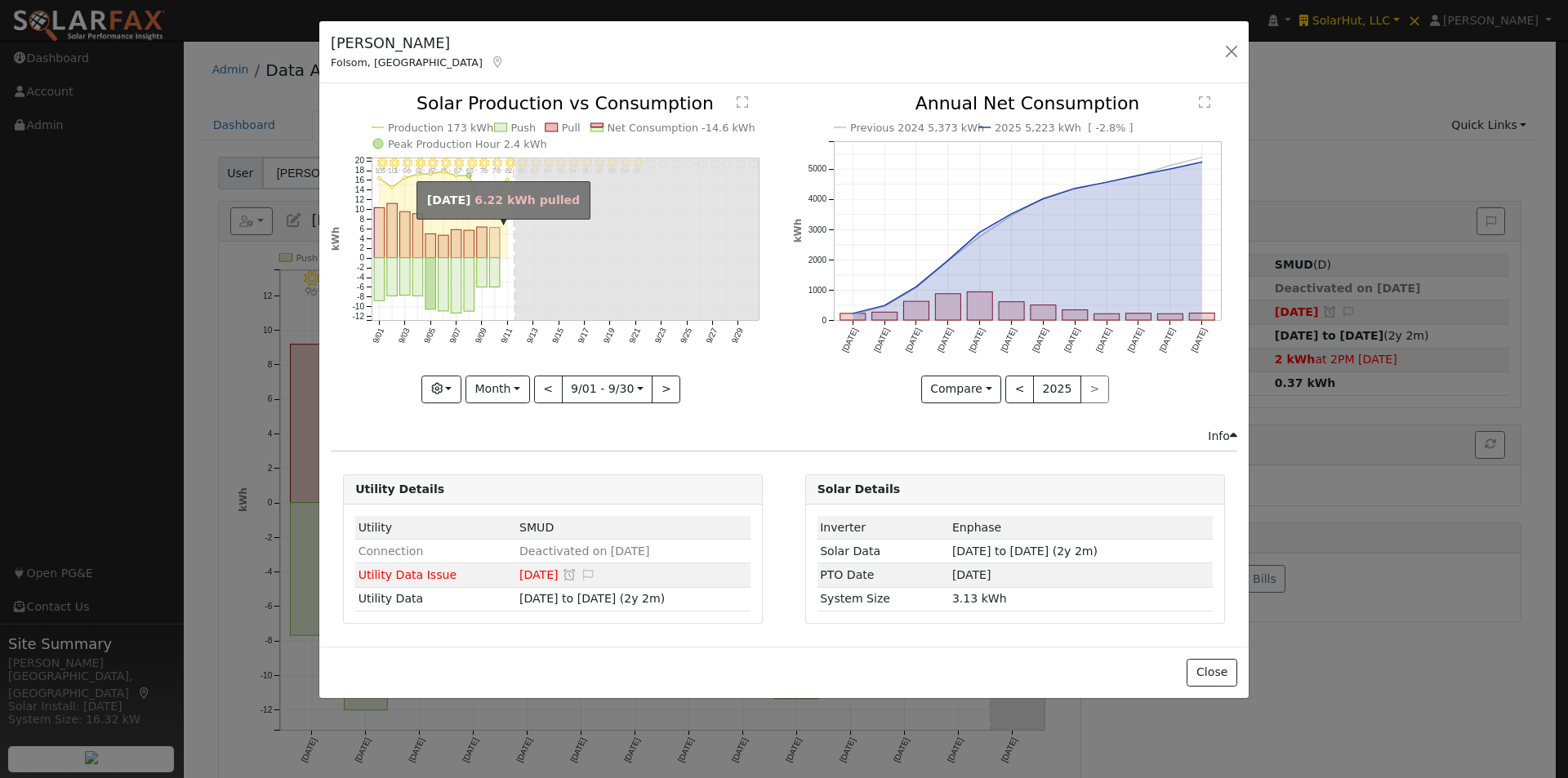
click at [497, 248] on rect "onclick=""" at bounding box center [495, 243] width 11 height 30
type input "2025-09-10"
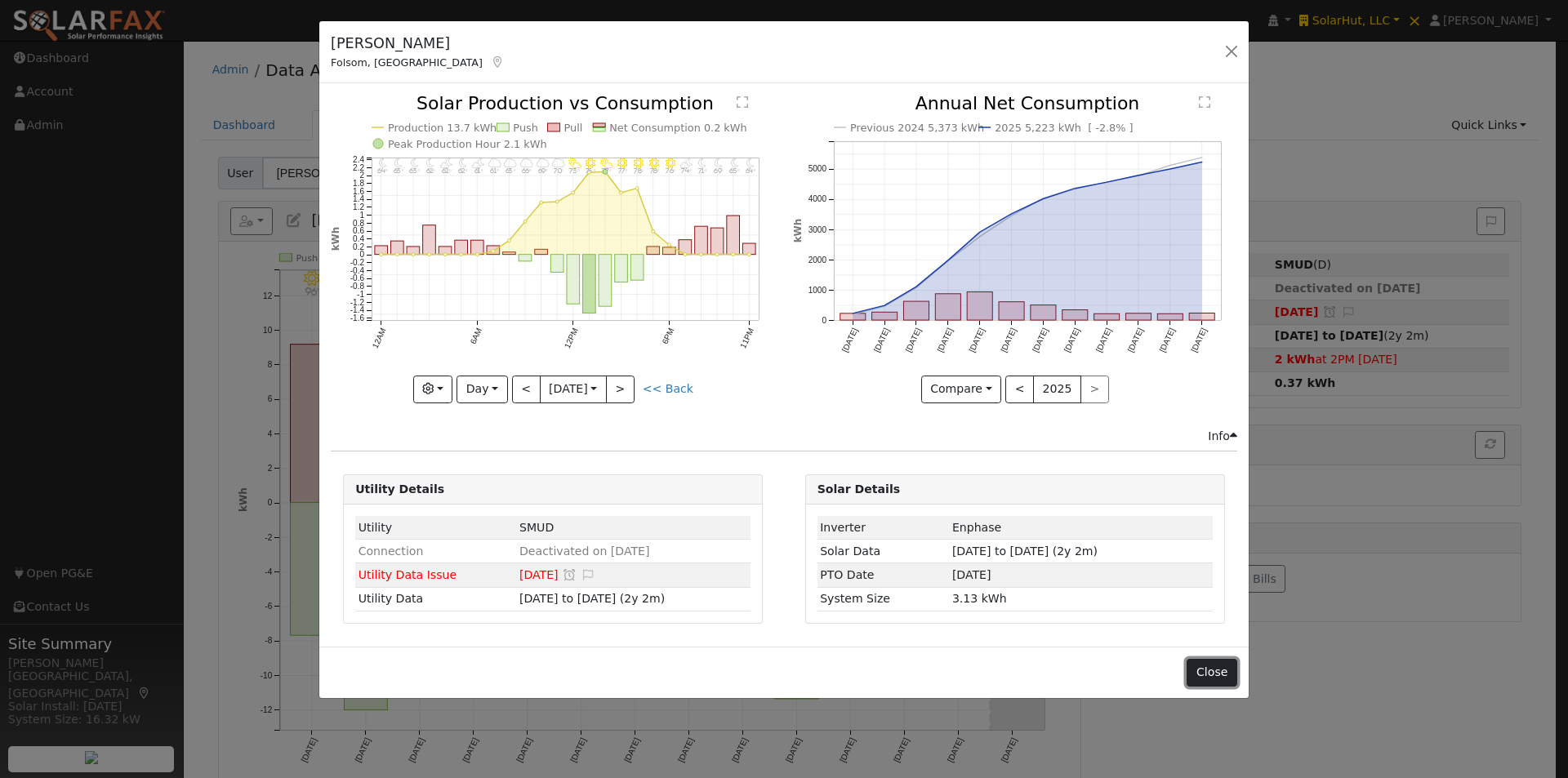
click at [1207, 674] on button "Close" at bounding box center [1212, 673] width 50 height 28
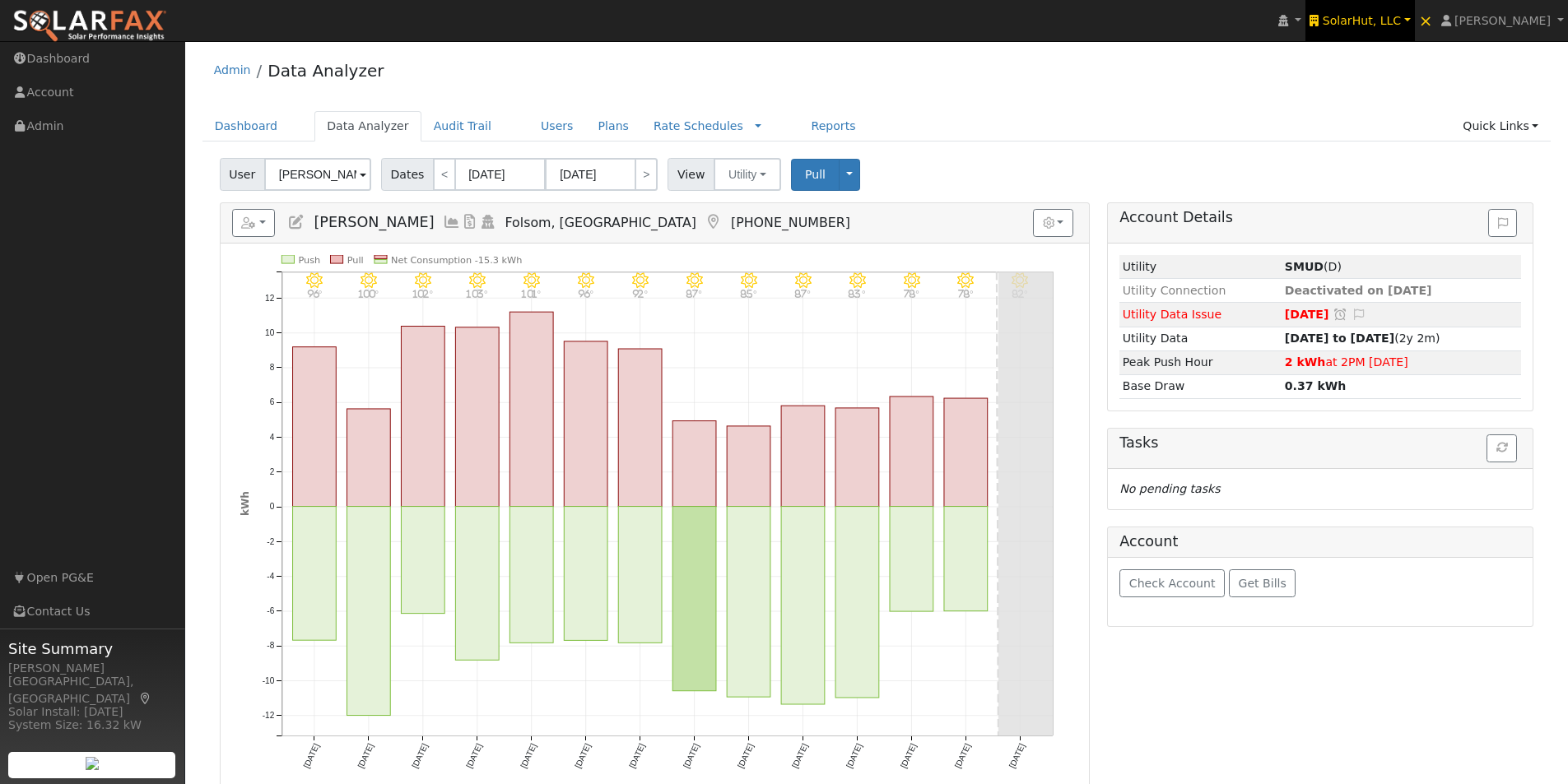
click at [1394, 23] on span "SolarHut, LLC" at bounding box center [1362, 20] width 78 height 14
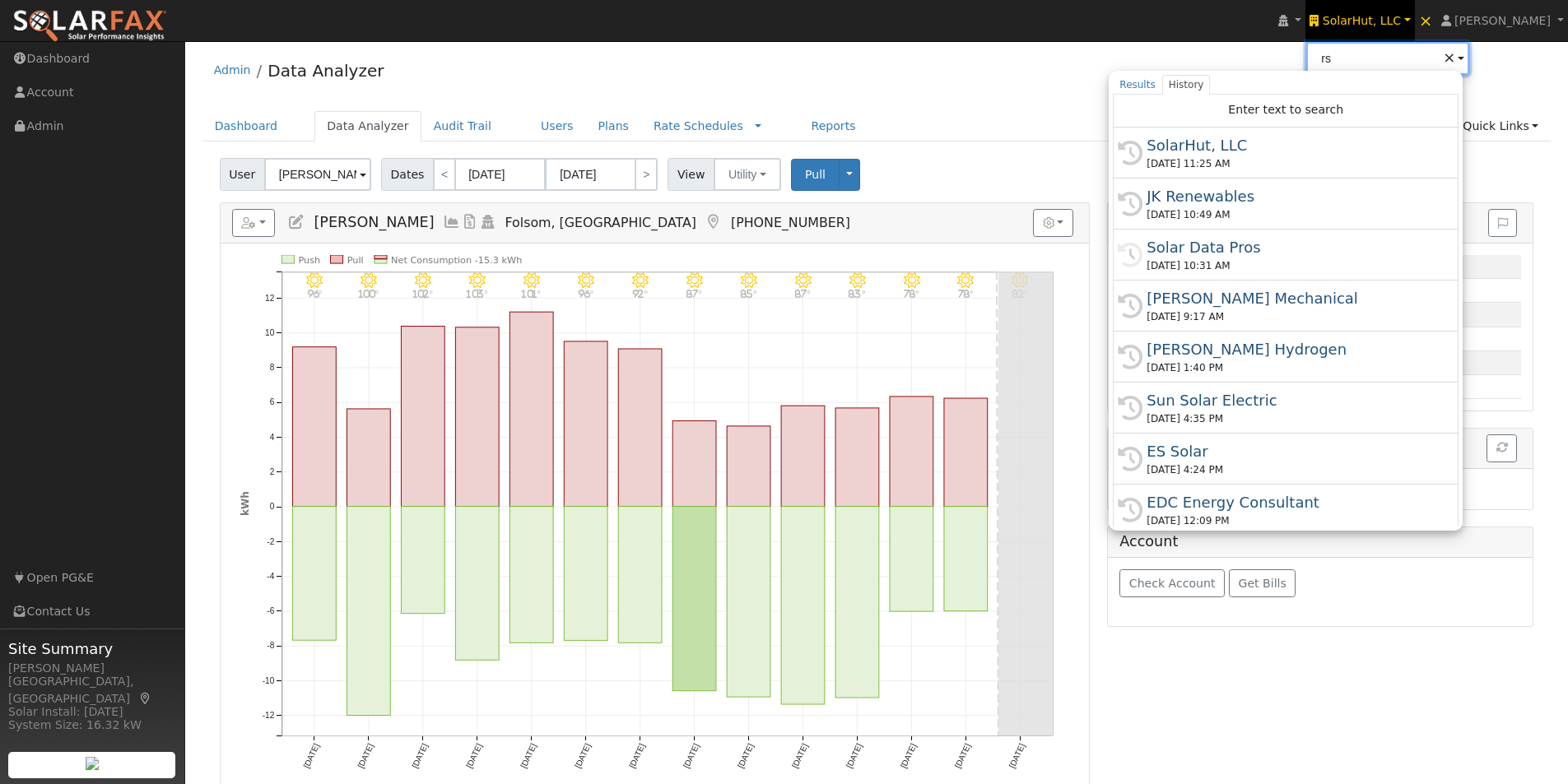
type input "r"
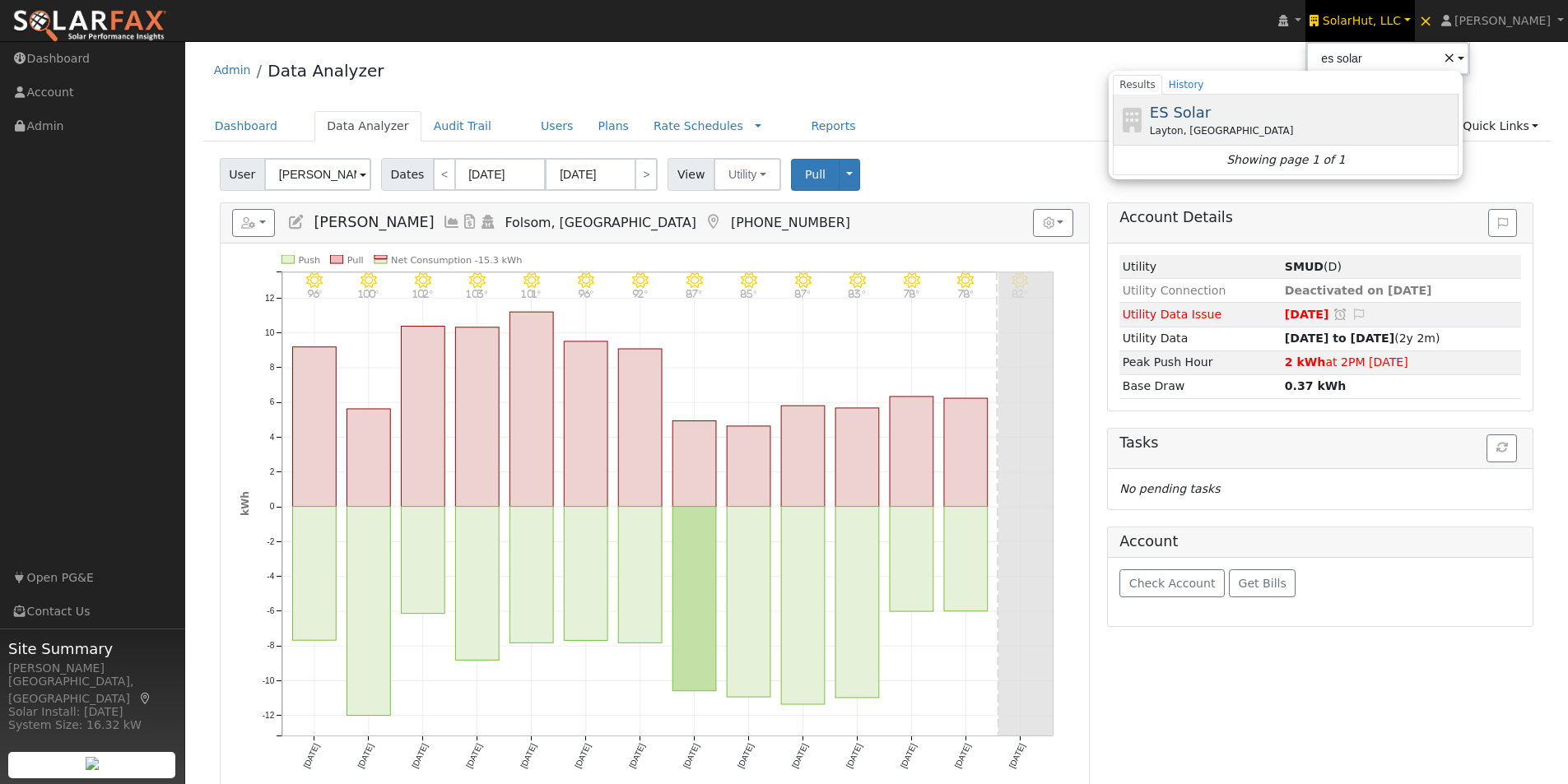
click at [1211, 105] on span "ES Solar" at bounding box center [1180, 112] width 61 height 18
type input "ES Solar"
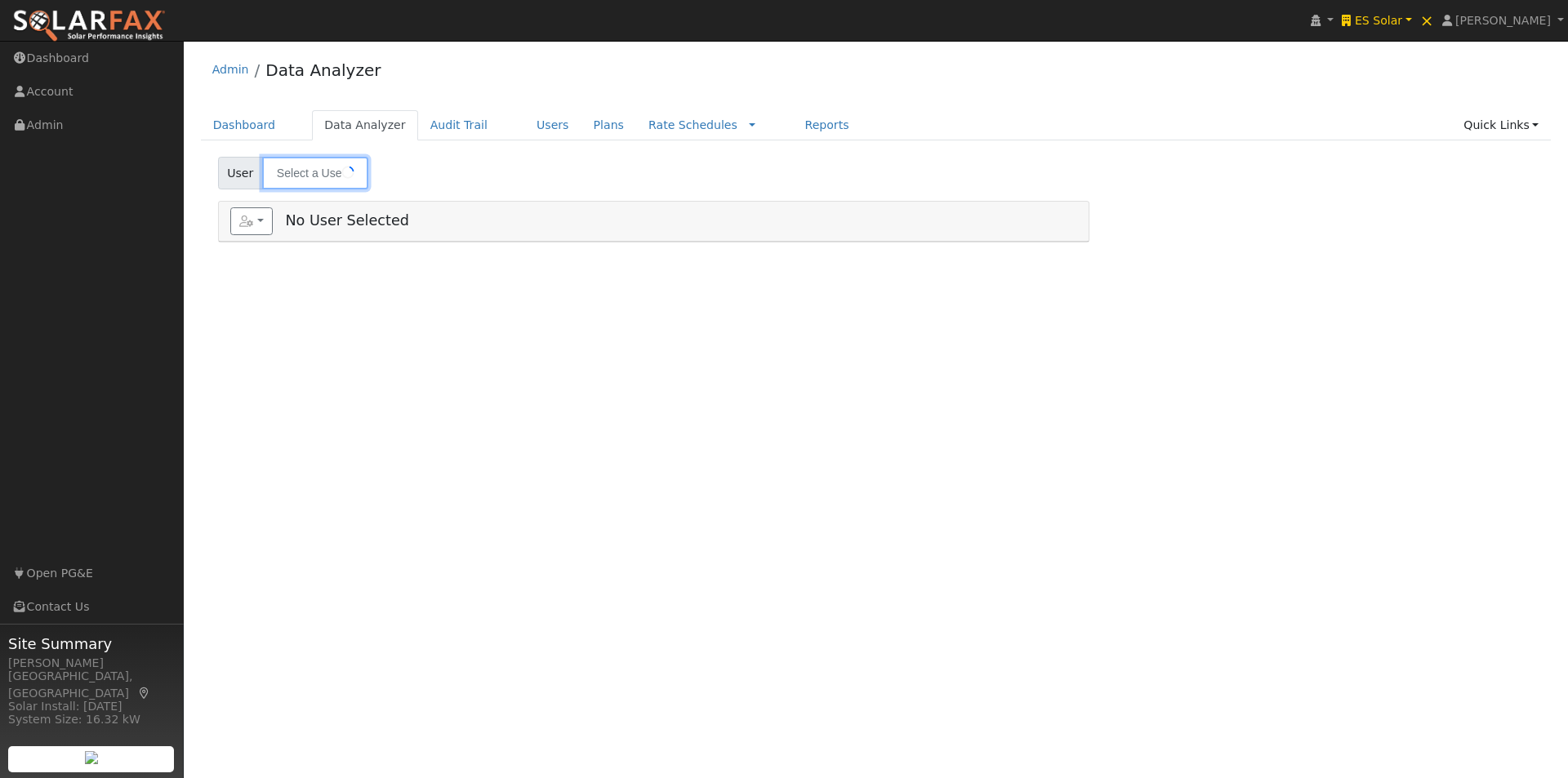
type input "[PERSON_NAME]"
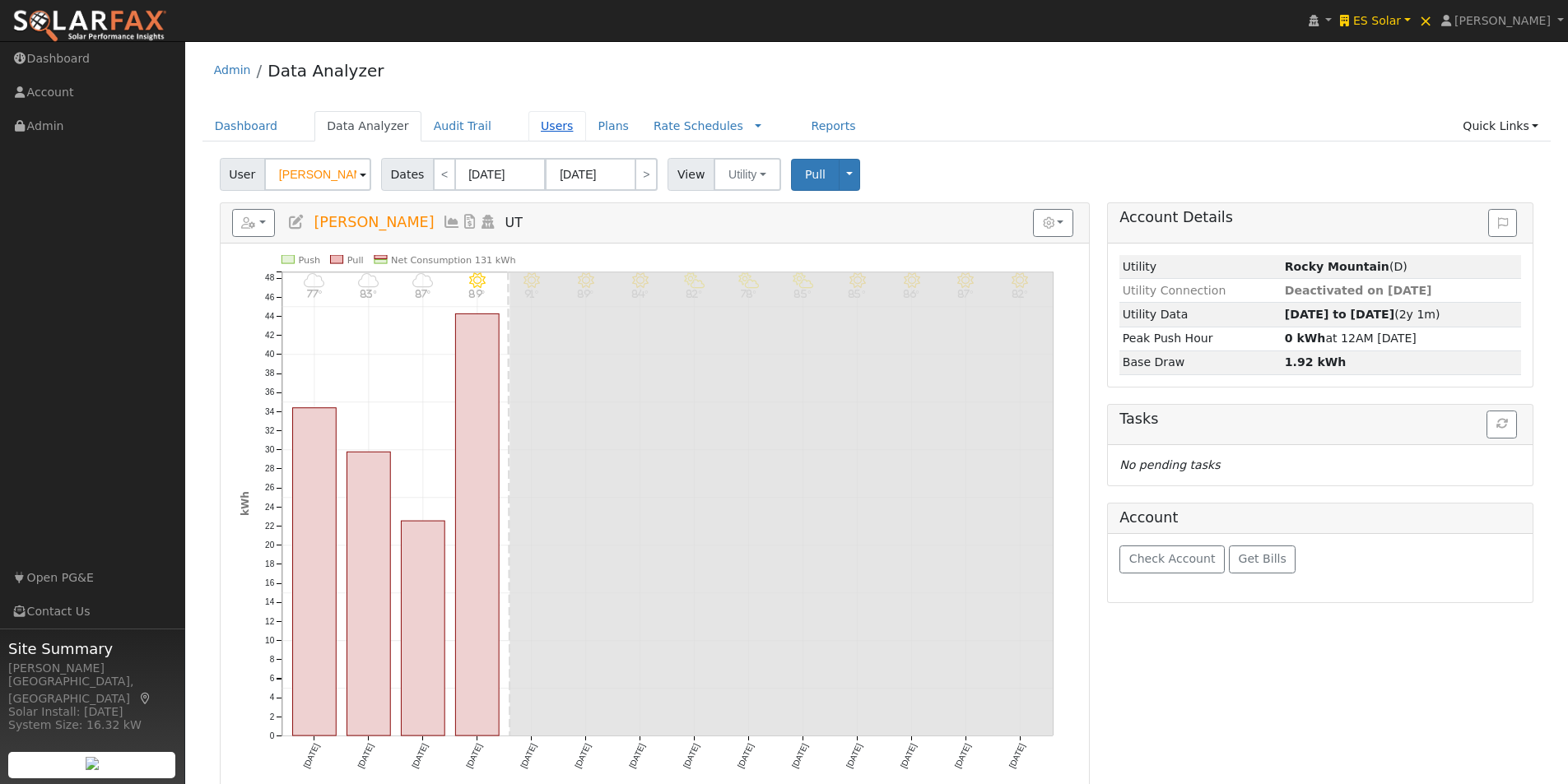
click at [533, 125] on link "Users" at bounding box center [557, 126] width 57 height 30
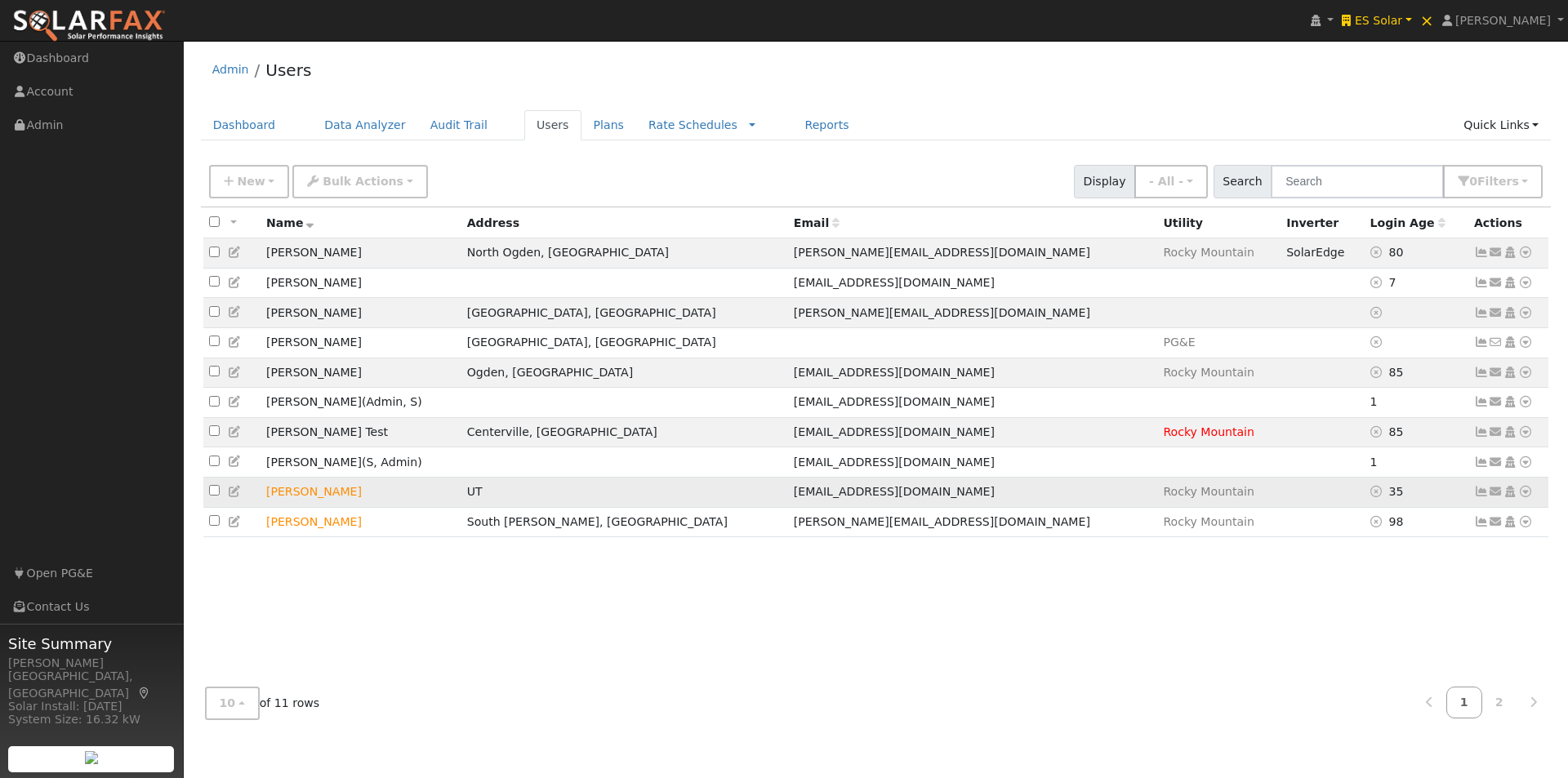
click at [435, 497] on td "[PERSON_NAME]" at bounding box center [361, 492] width 201 height 30
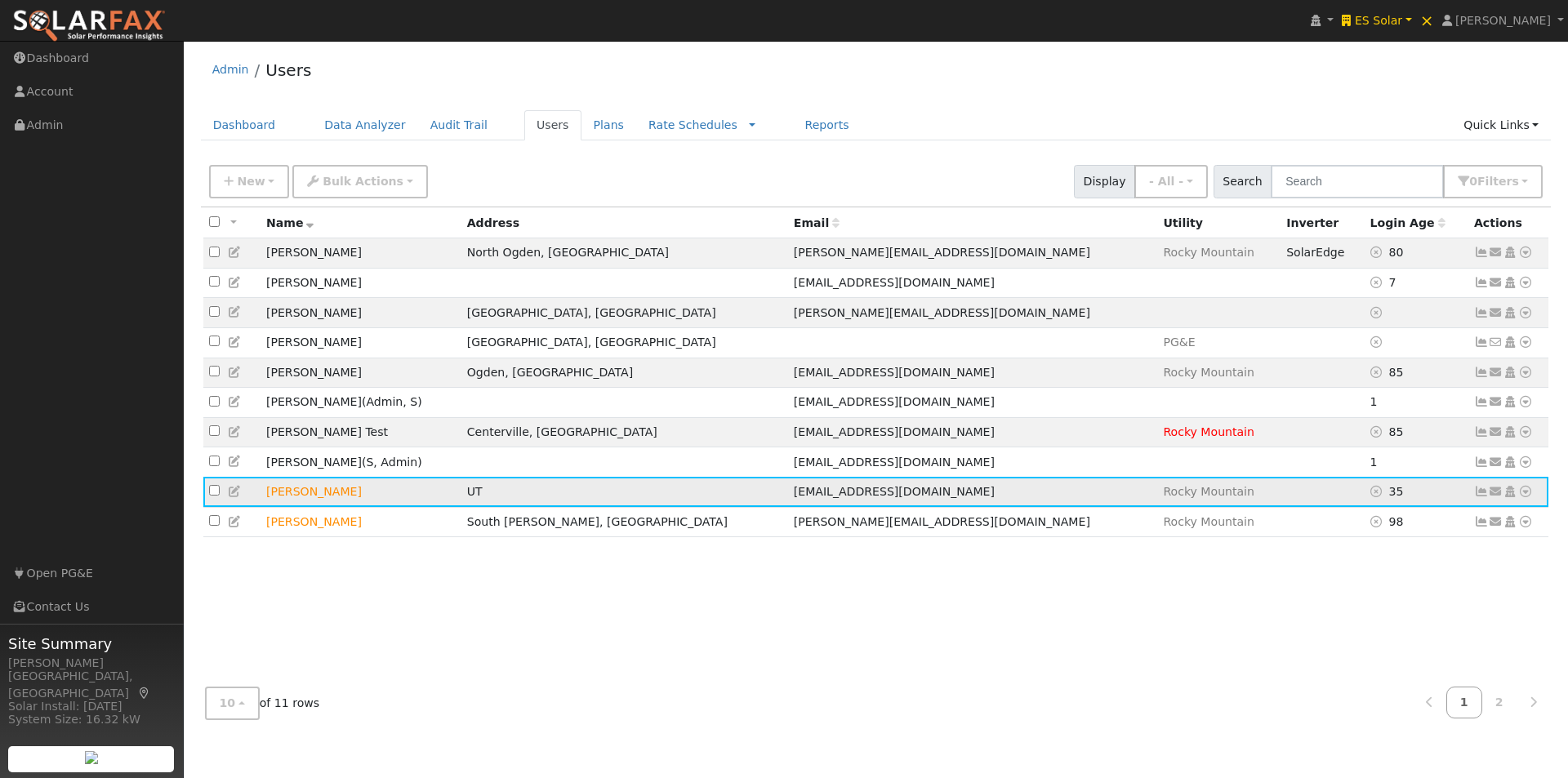
drag, startPoint x: 1479, startPoint y: 503, endPoint x: 1258, endPoint y: 443, distance: 229.0
click at [1473, 498] on icon at bounding box center [1480, 492] width 14 height 12
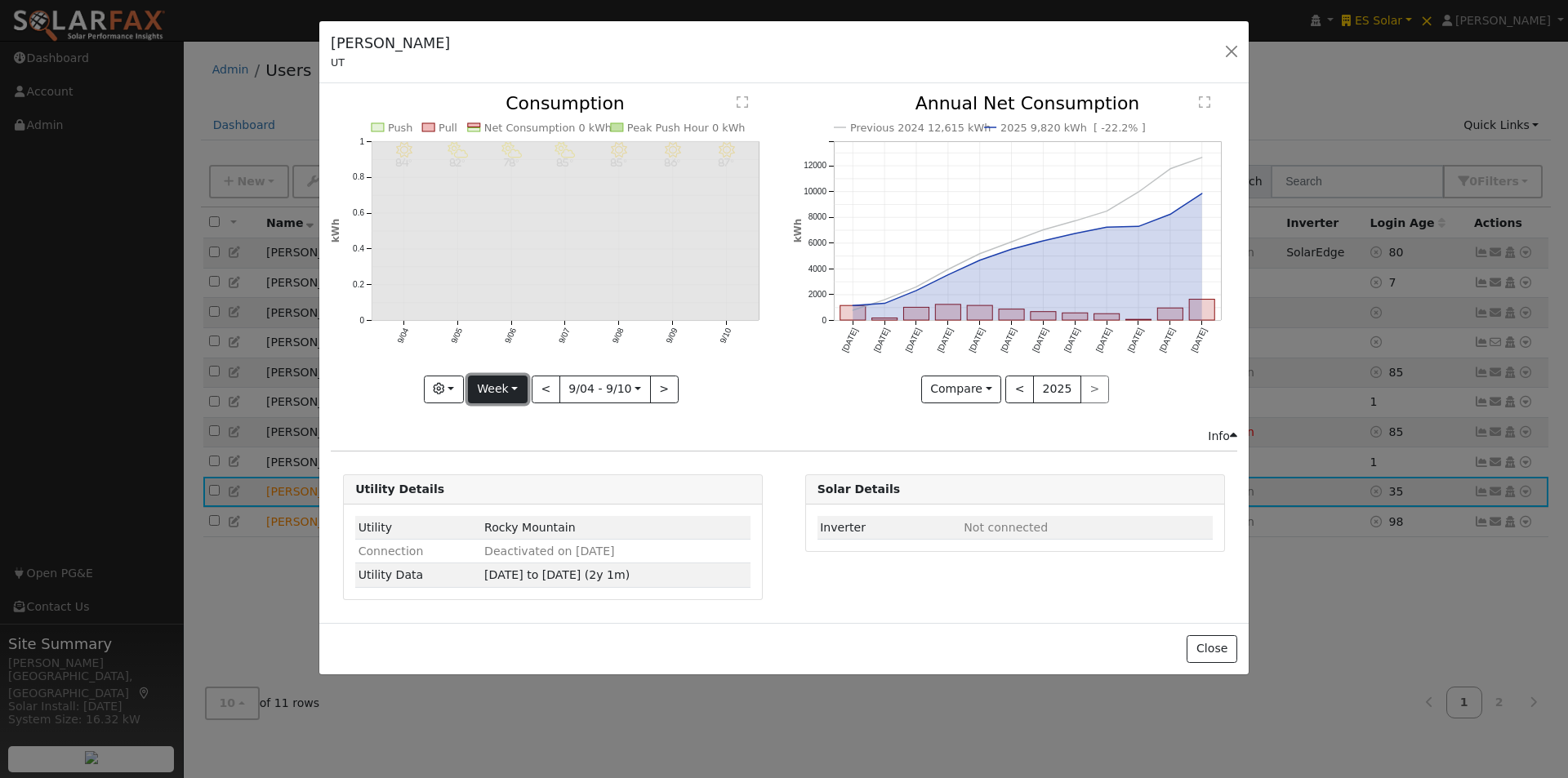
click at [491, 382] on button "Week" at bounding box center [498, 389] width 60 height 28
click at [506, 491] on link "Year" at bounding box center [525, 492] width 113 height 23
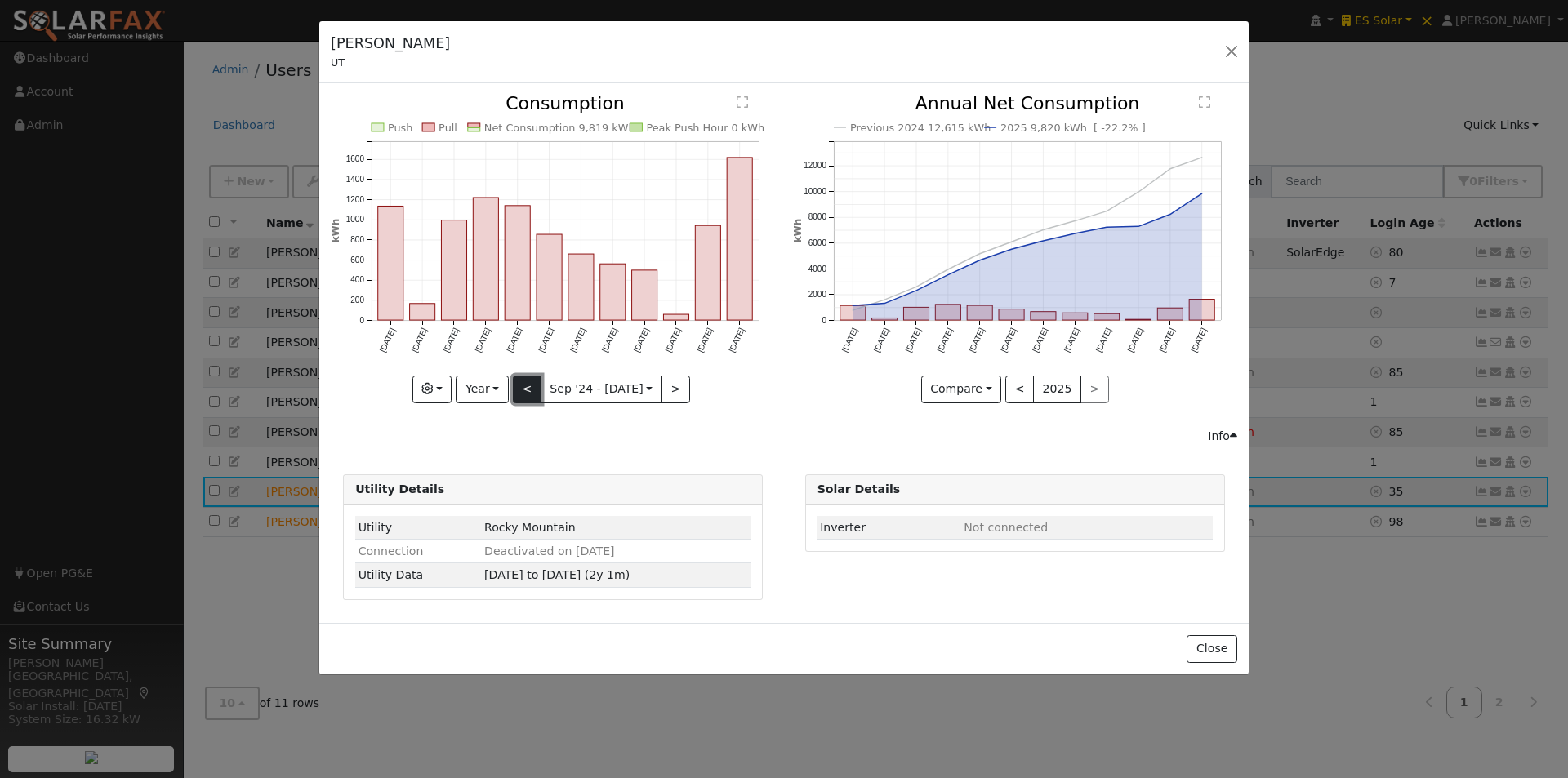
drag, startPoint x: 533, startPoint y: 381, endPoint x: 673, endPoint y: 397, distance: 140.9
click at [535, 384] on button "<" at bounding box center [527, 389] width 29 height 28
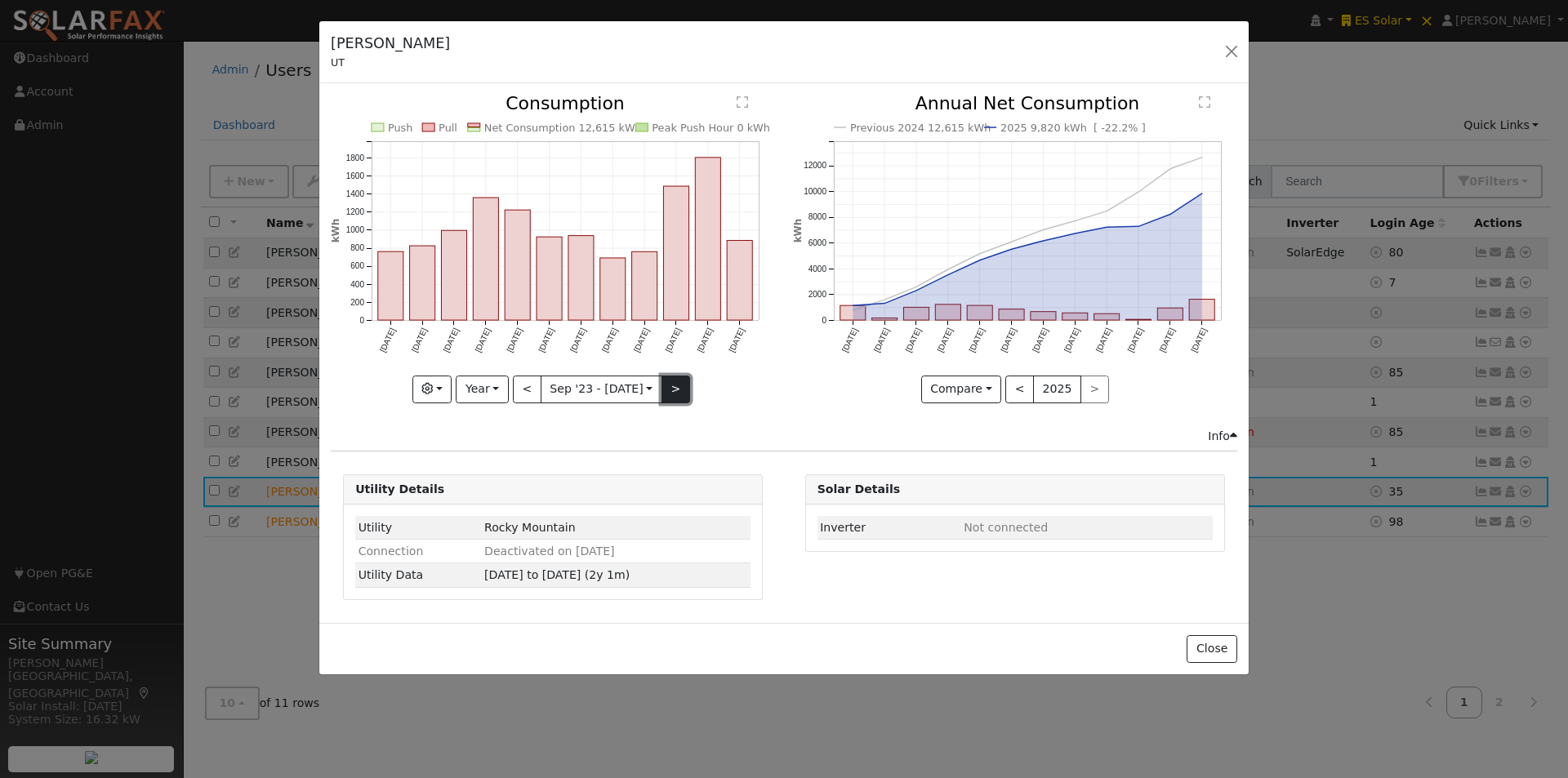
click at [667, 388] on button ">" at bounding box center [676, 389] width 29 height 28
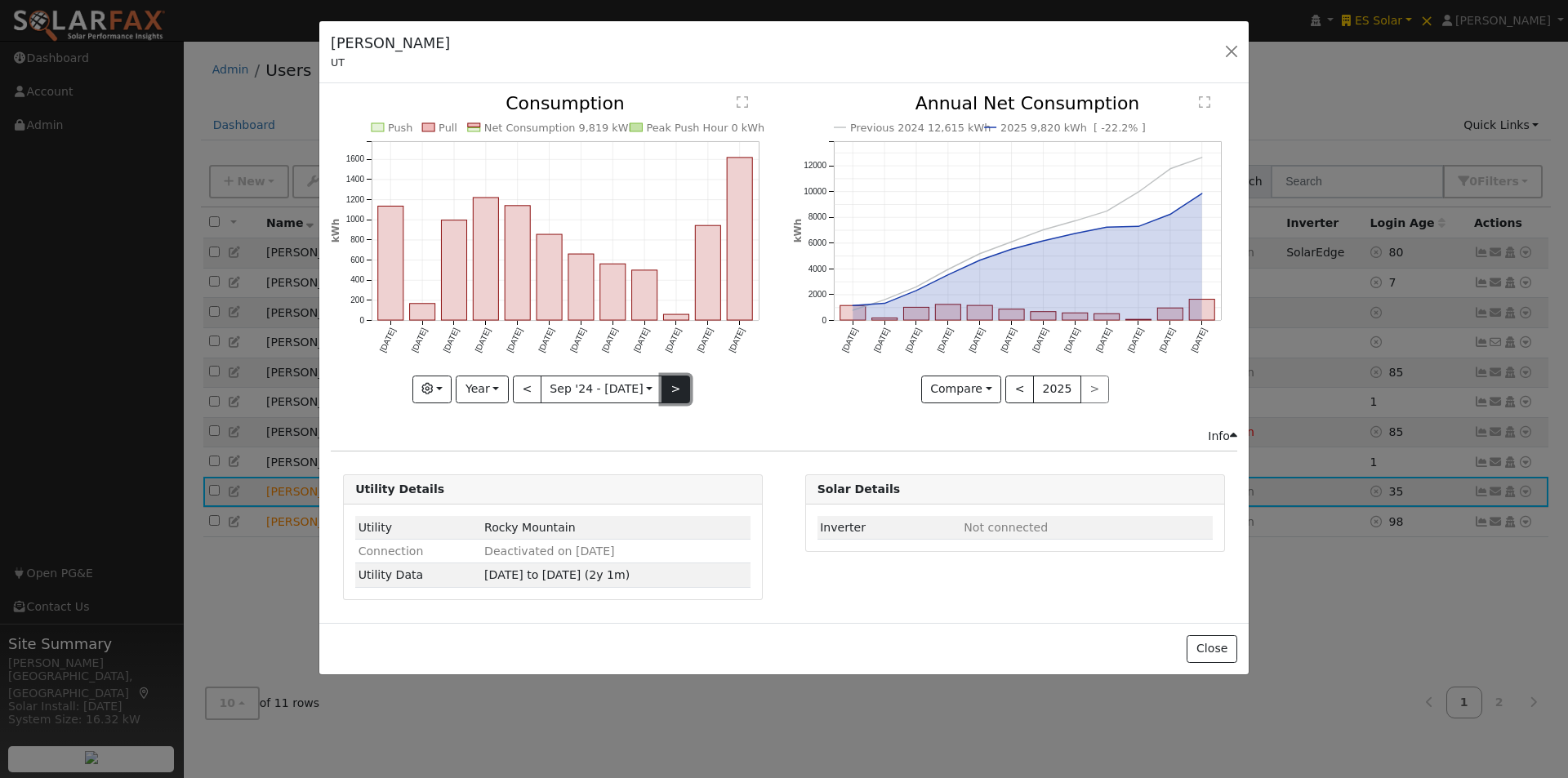
click at [670, 384] on button ">" at bounding box center [676, 389] width 29 height 28
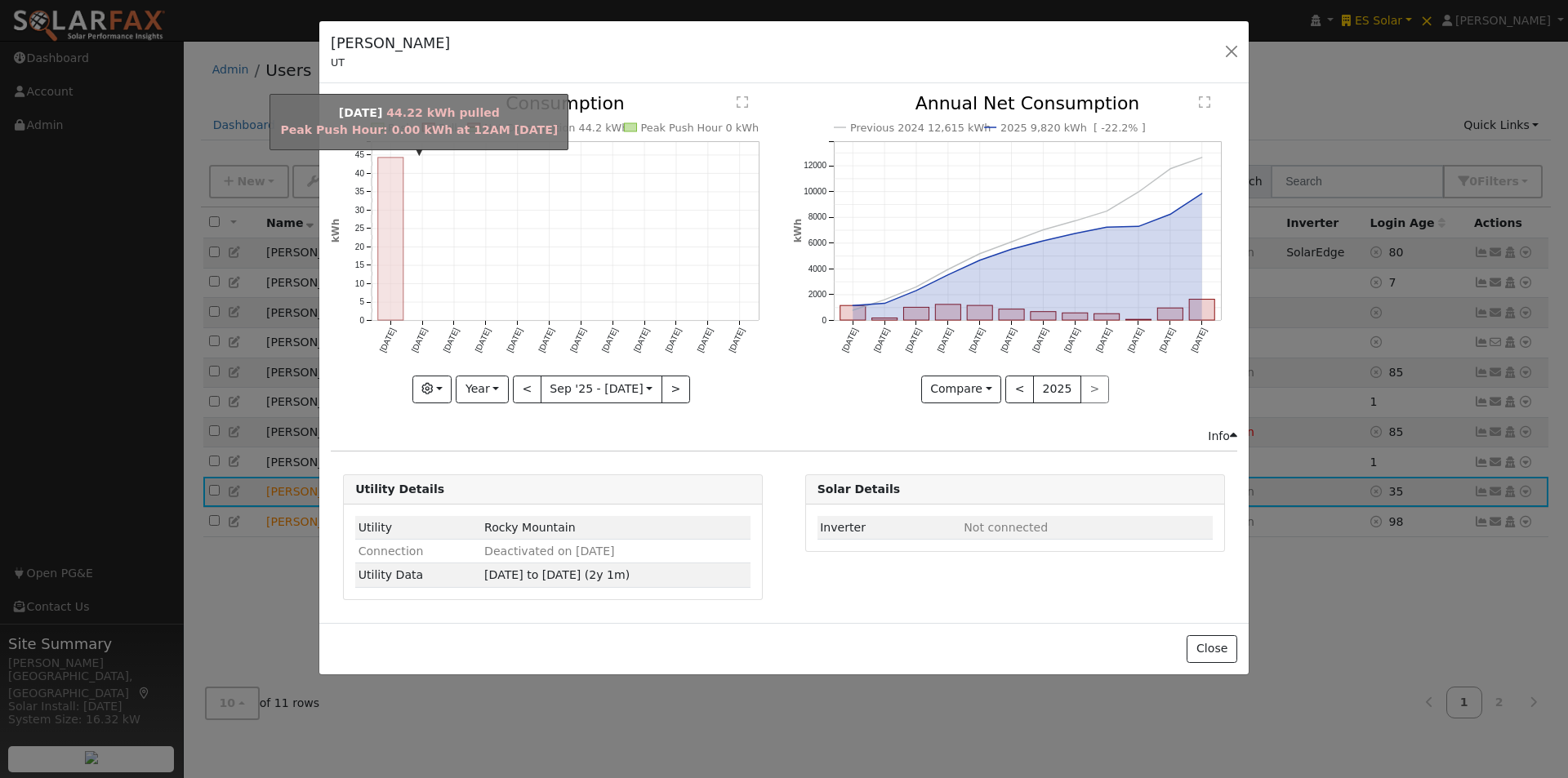
click at [386, 248] on rect "onclick=""" at bounding box center [390, 239] width 25 height 162
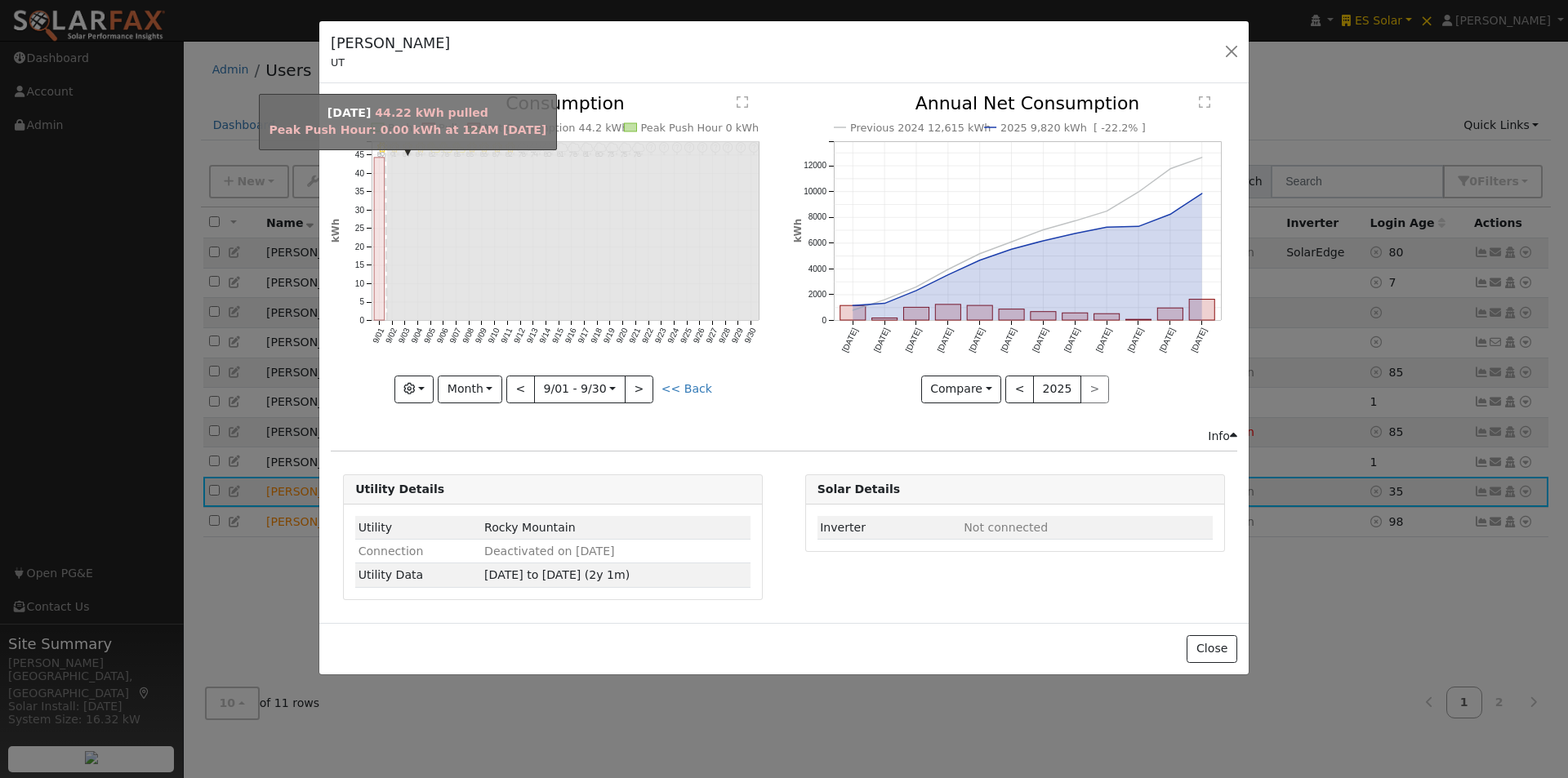
click at [380, 272] on rect "onclick=""" at bounding box center [379, 239] width 11 height 162
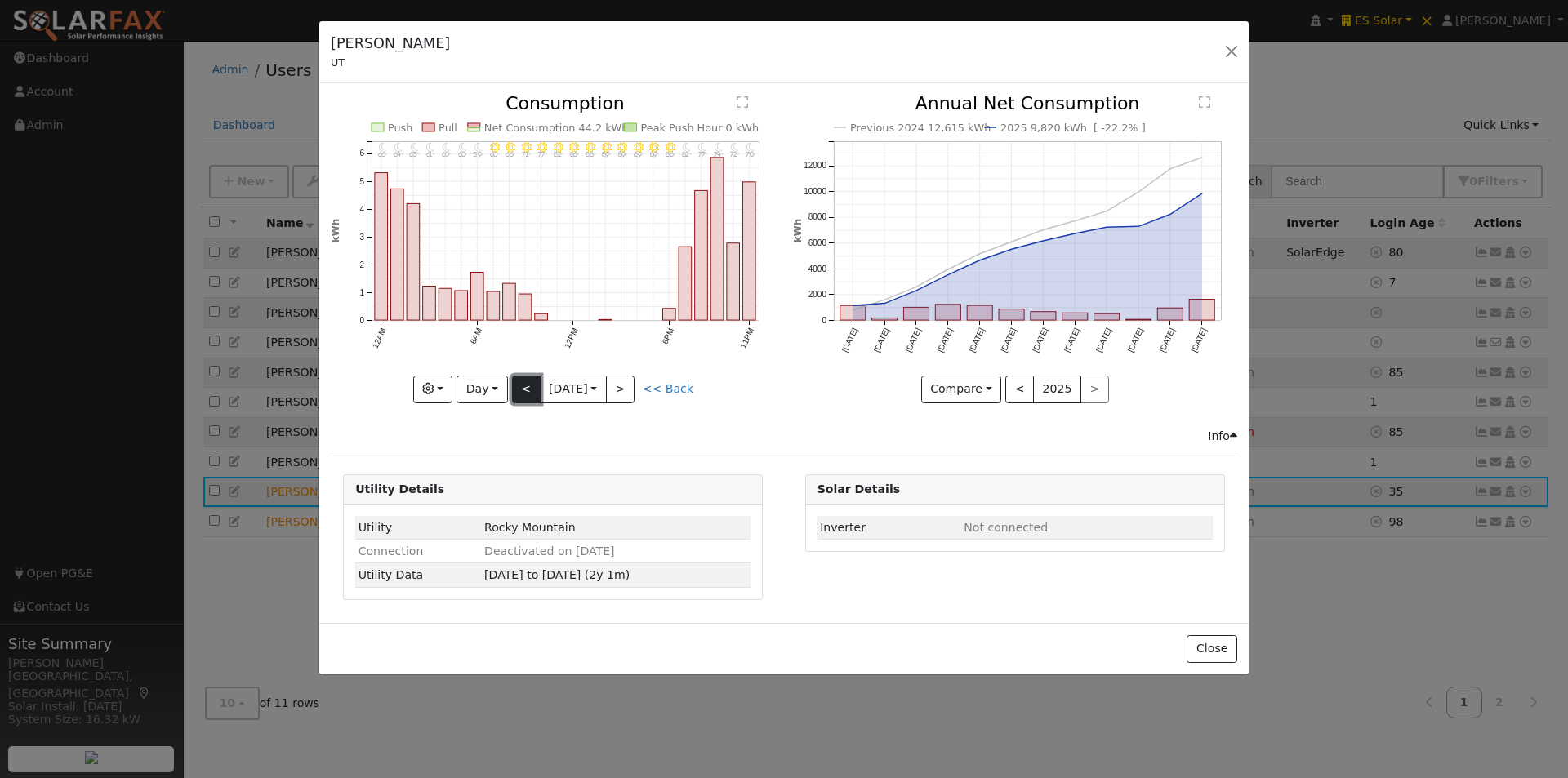
click at [524, 389] on button "<" at bounding box center [527, 389] width 29 height 28
click at [524, 388] on button "<" at bounding box center [527, 389] width 29 height 28
click at [522, 383] on button "<" at bounding box center [527, 389] width 29 height 28
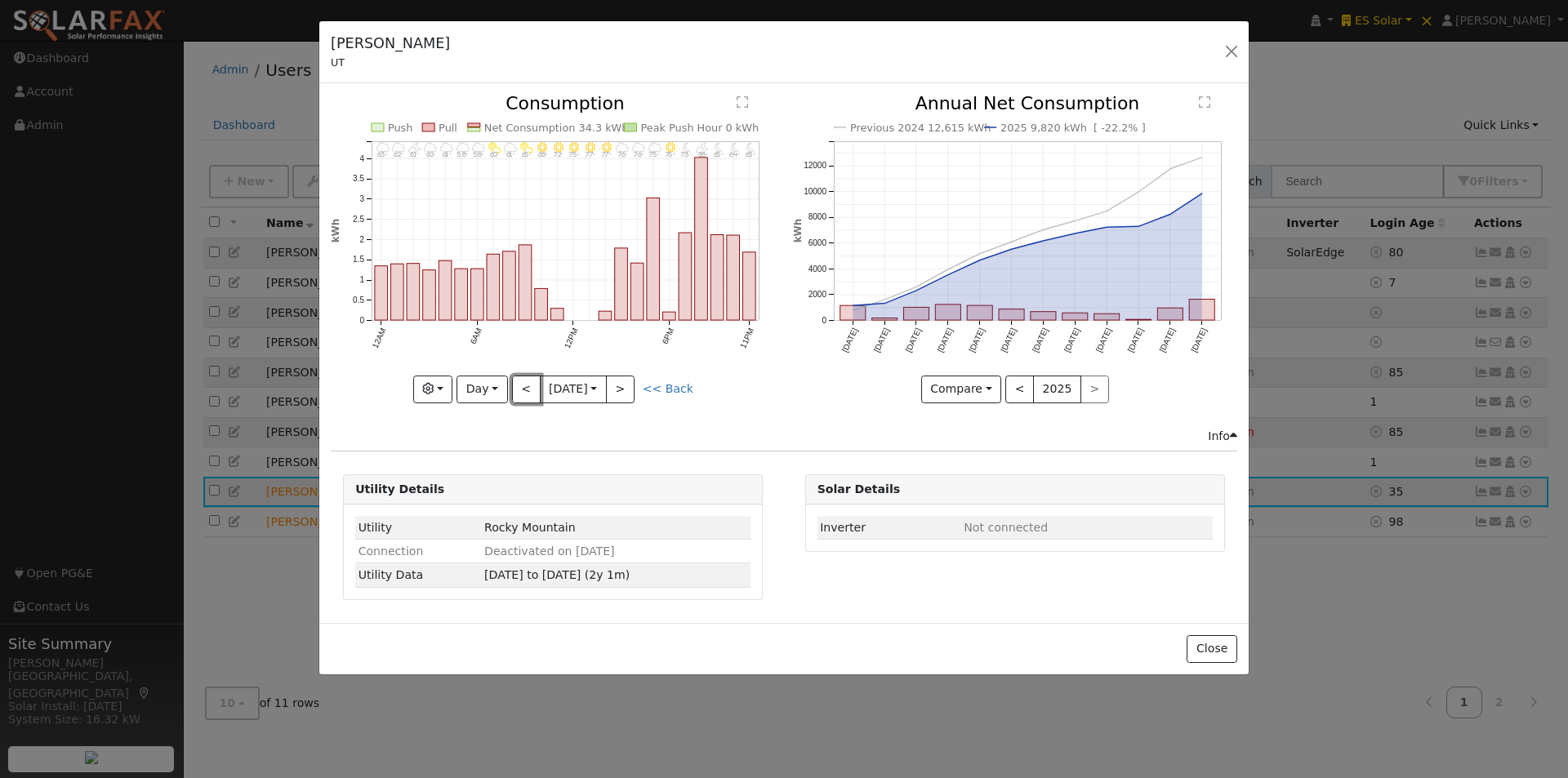
click at [524, 384] on button "<" at bounding box center [527, 389] width 29 height 28
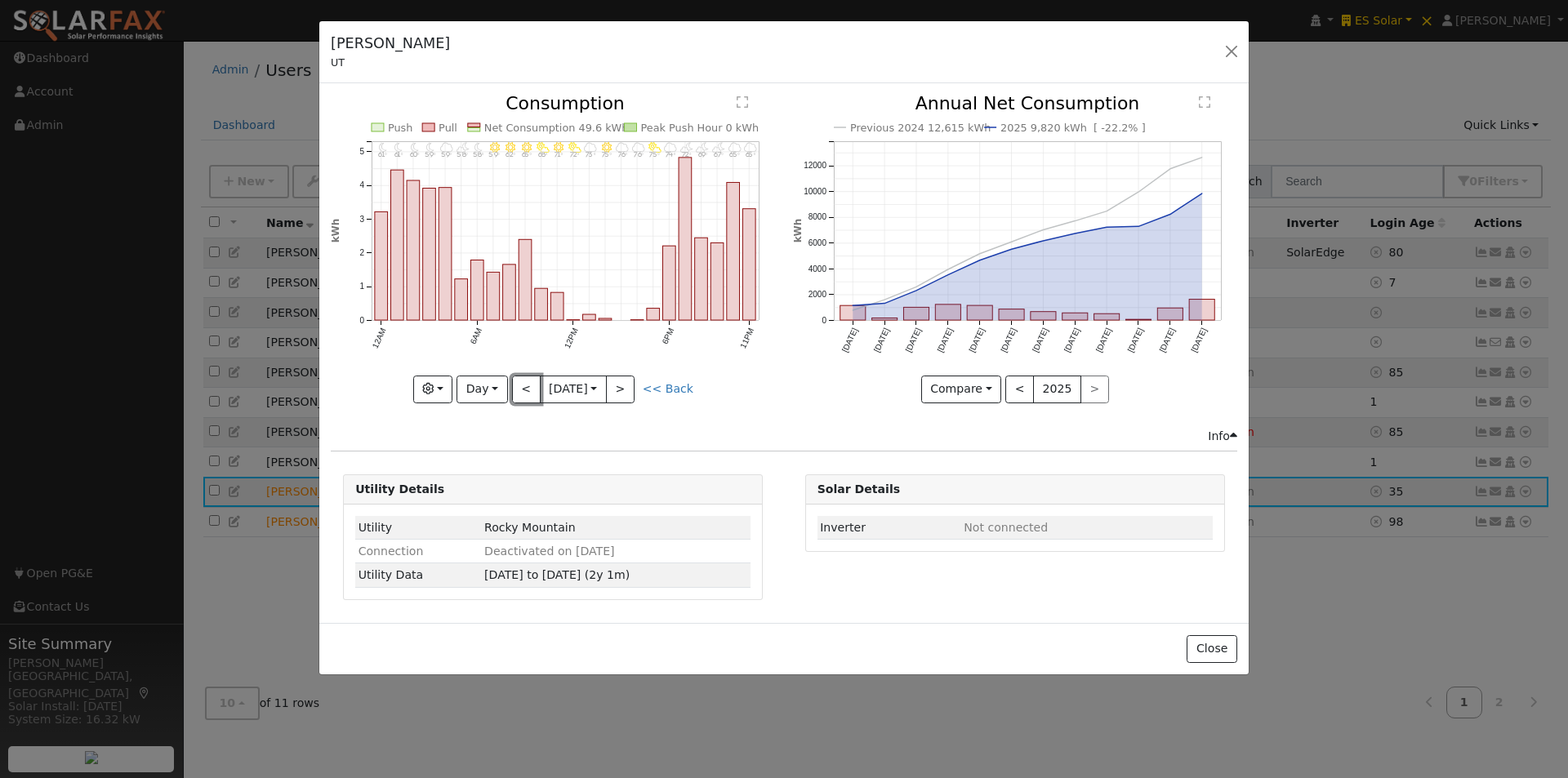
click at [524, 384] on button "<" at bounding box center [527, 389] width 29 height 28
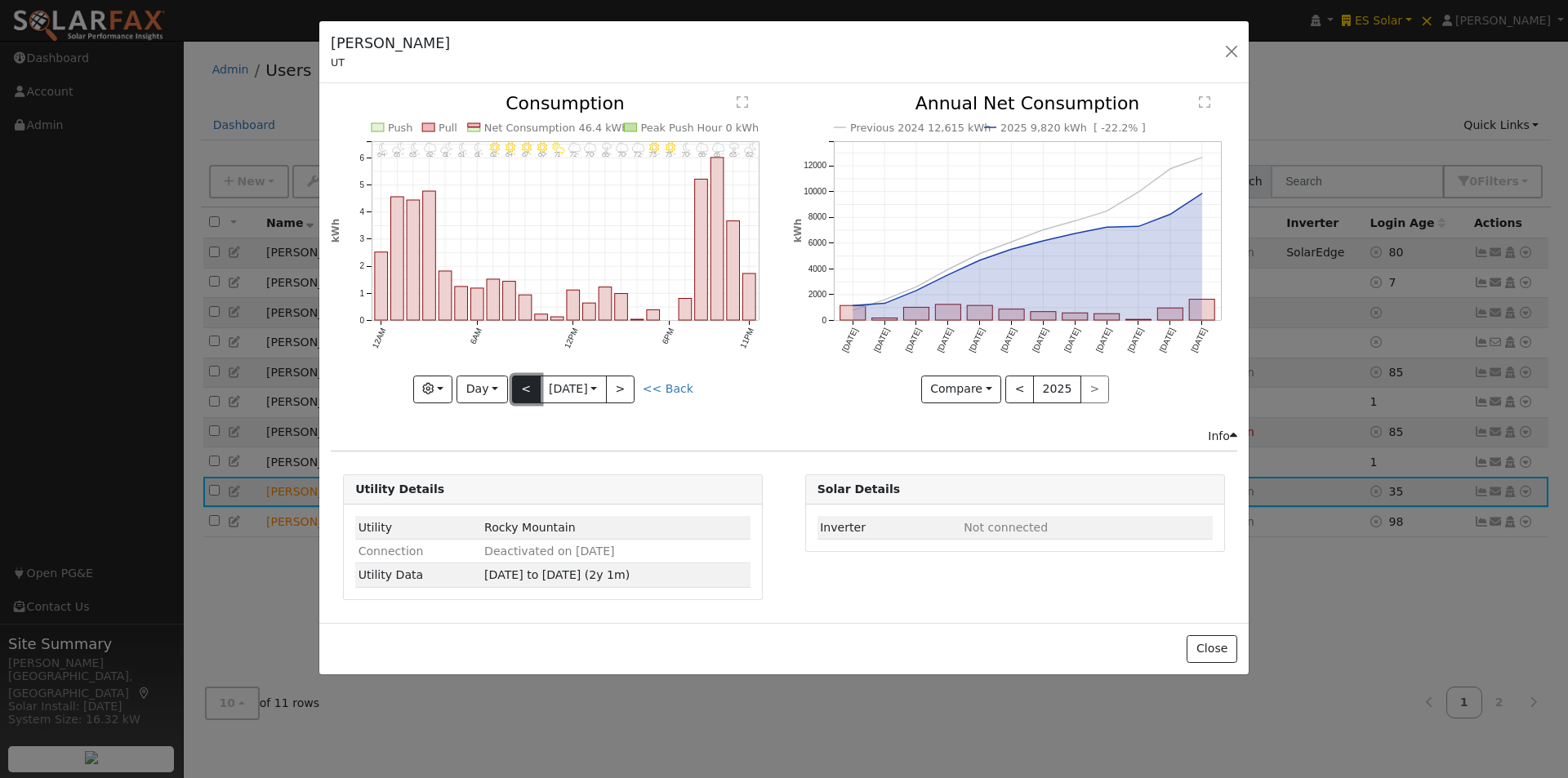
click at [523, 383] on button "<" at bounding box center [527, 389] width 29 height 28
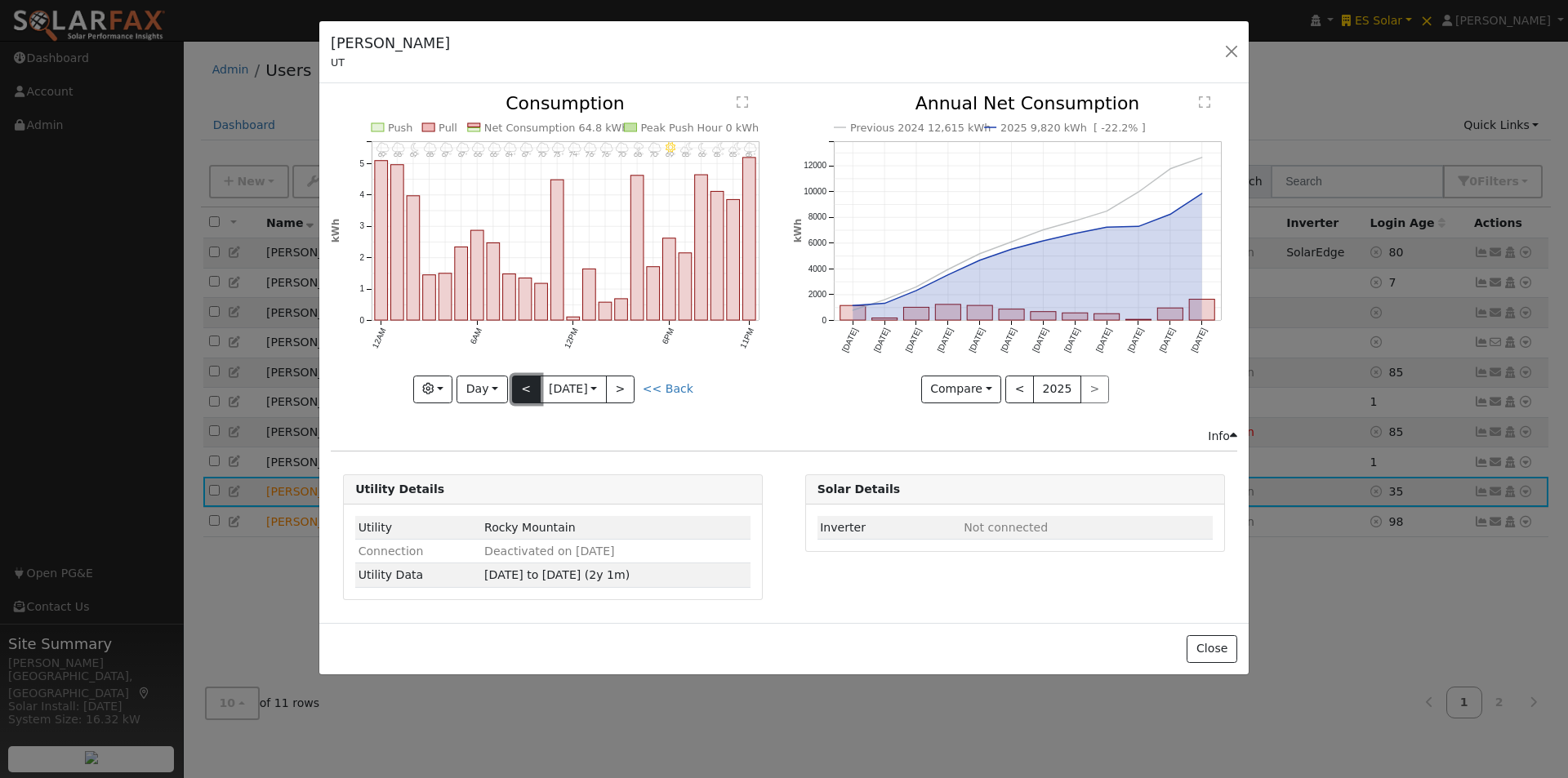
click at [524, 389] on button "<" at bounding box center [527, 389] width 29 height 28
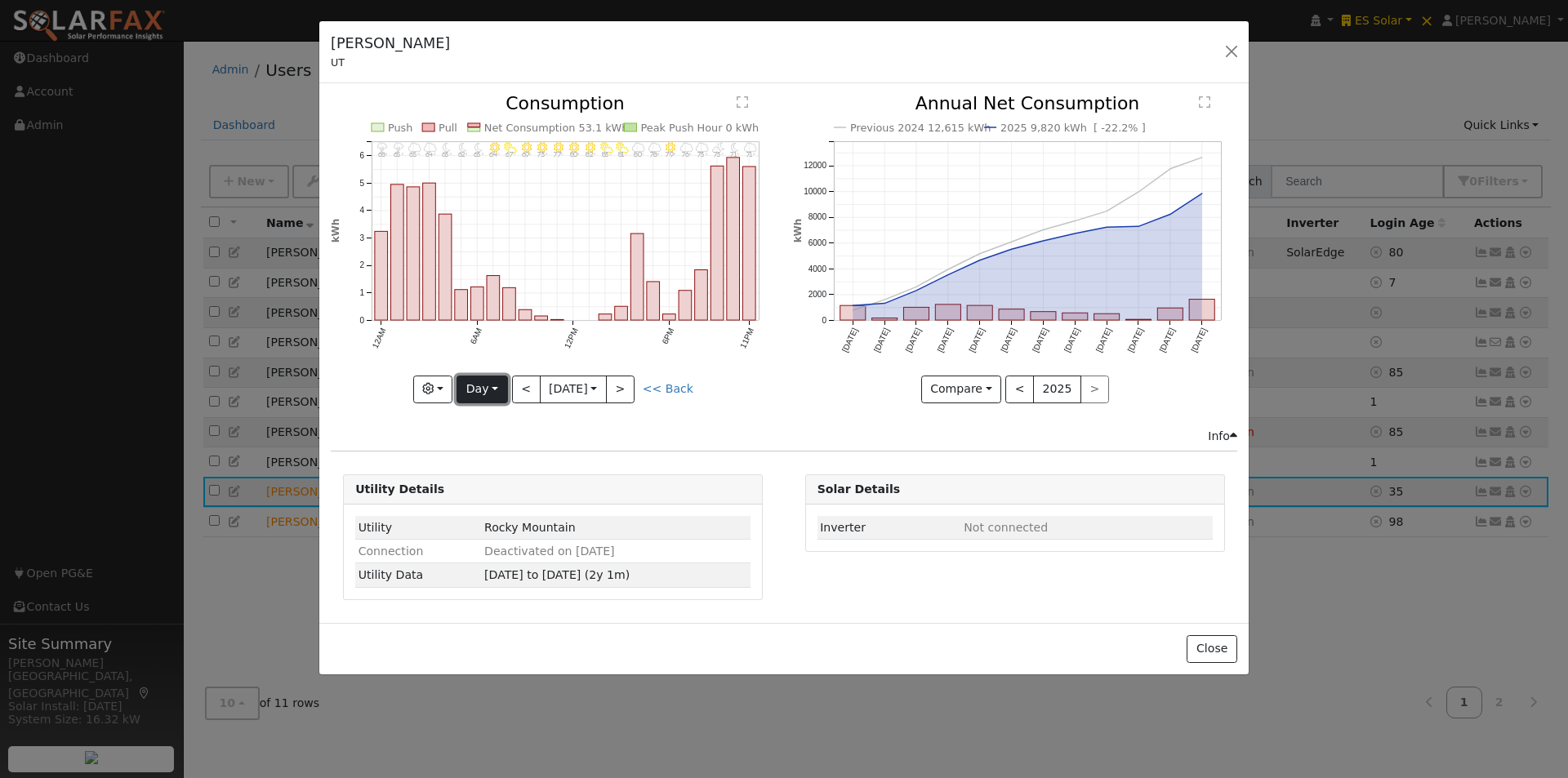
click at [482, 387] on button "Day" at bounding box center [481, 389] width 50 height 28
click at [488, 488] on link "Year" at bounding box center [513, 492] width 113 height 23
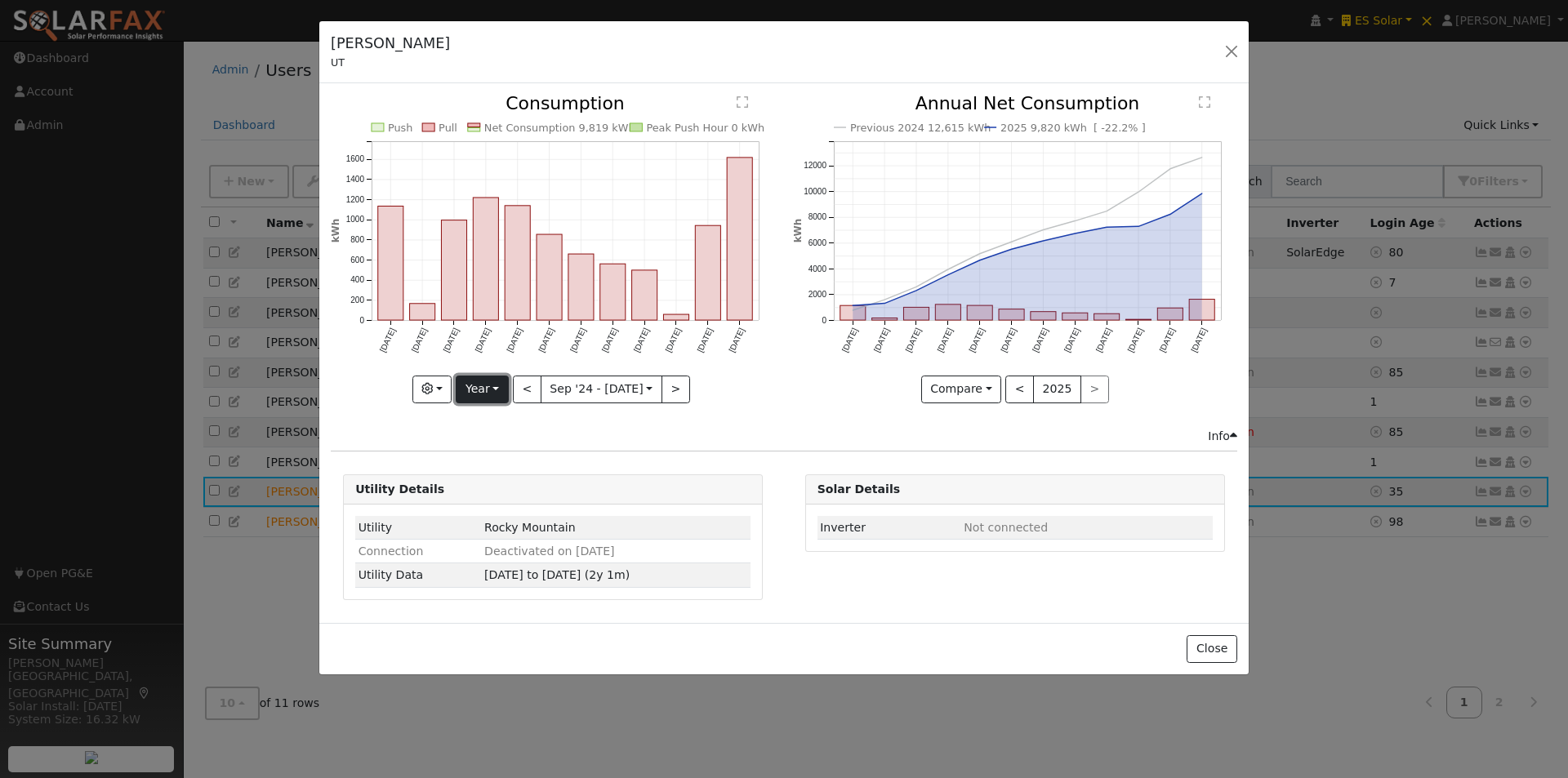
click at [497, 394] on button "Year" at bounding box center [482, 389] width 52 height 28
click at [748, 442] on div "Info" at bounding box center [784, 437] width 924 height 17
click at [813, 419] on div "Previous 2024 12,615 kWh 2025 9,820 kWh [ -22.2% ] [DATE] Oct '[DATE] Dec '[DAT…" at bounding box center [1013, 261] width 461 height 332
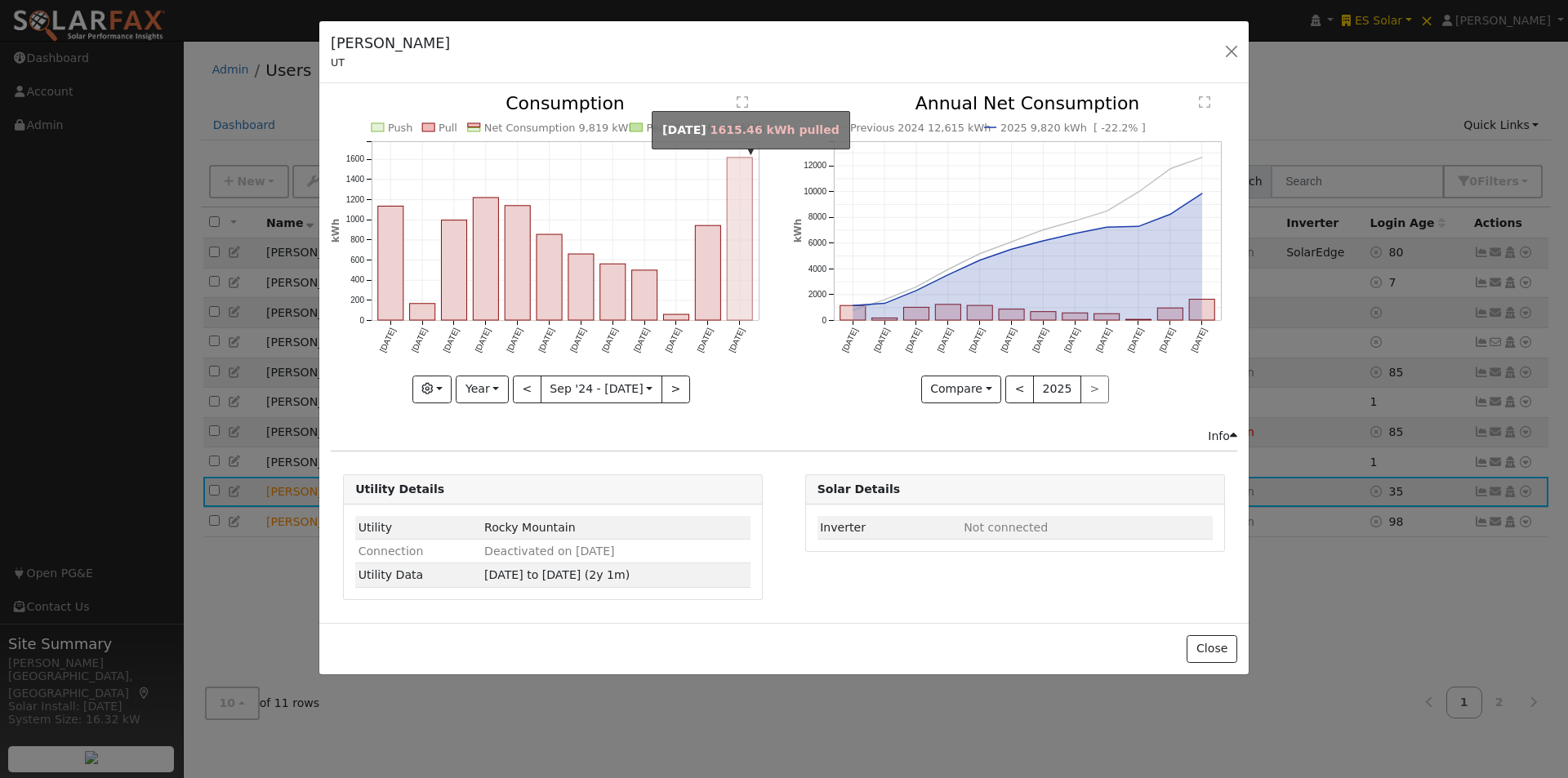
click at [746, 250] on rect "onclick=""" at bounding box center [740, 239] width 25 height 162
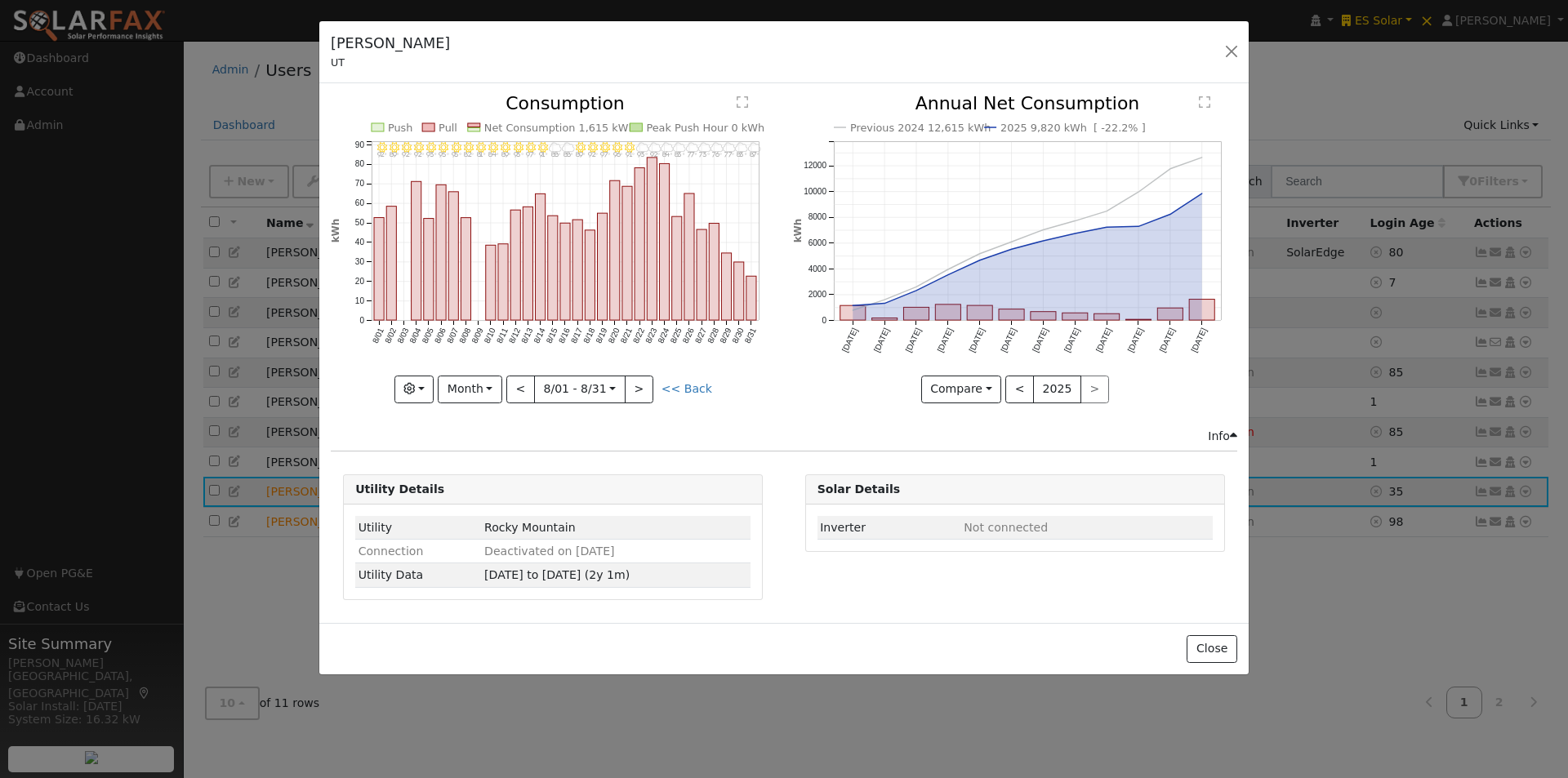
click at [756, 297] on icon "8/31 - MostlyCloudy 87° 8/30 - MostlyCloudy 83° 8/29 - MostlyCloudy 77° 8/28 - …" at bounding box center [553, 244] width 444 height 298
click at [752, 298] on rect "onclick=""" at bounding box center [751, 299] width 10 height 44
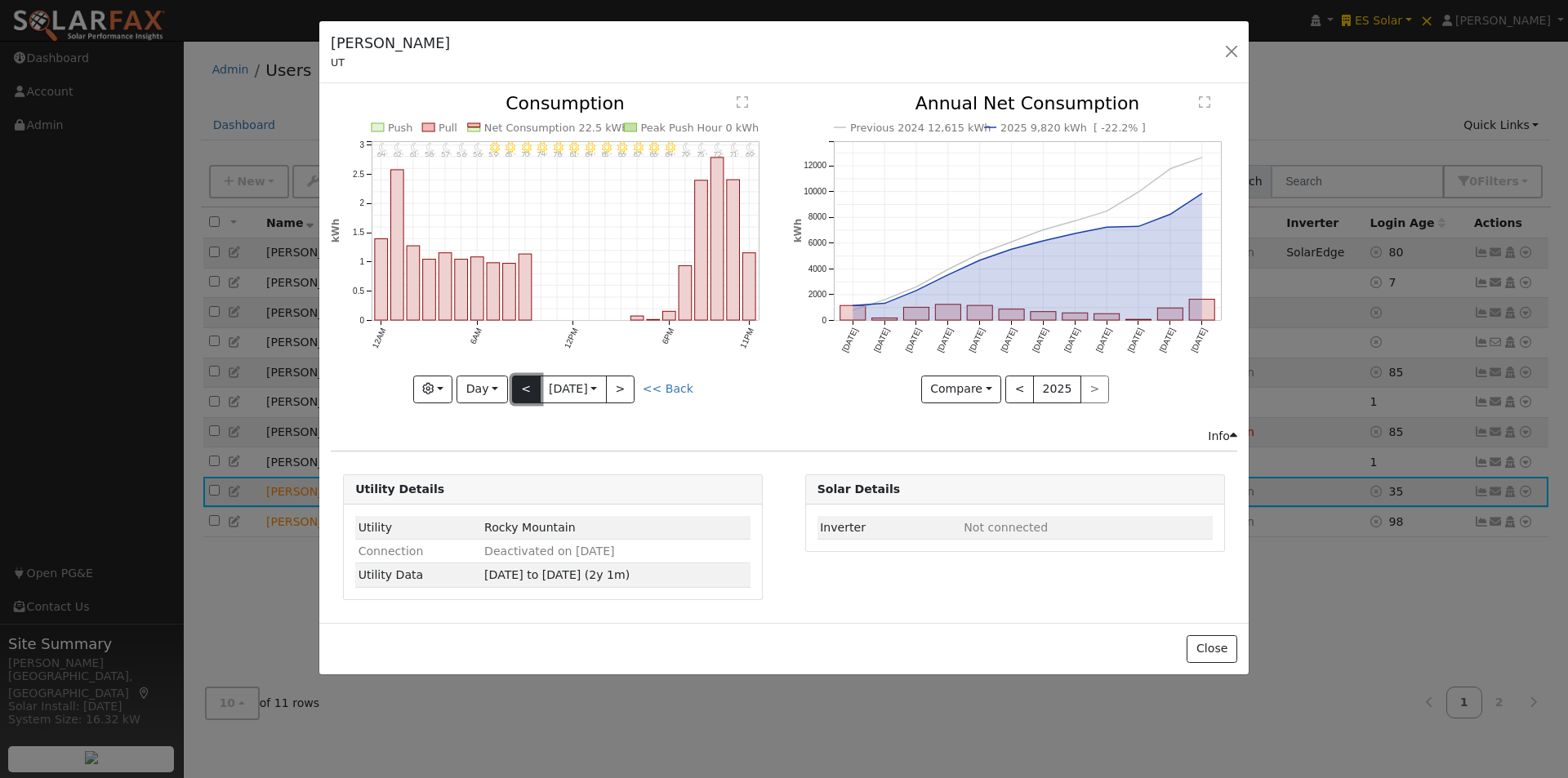
click at [521, 391] on button "<" at bounding box center [527, 389] width 29 height 28
click at [526, 384] on button "<" at bounding box center [527, 389] width 29 height 28
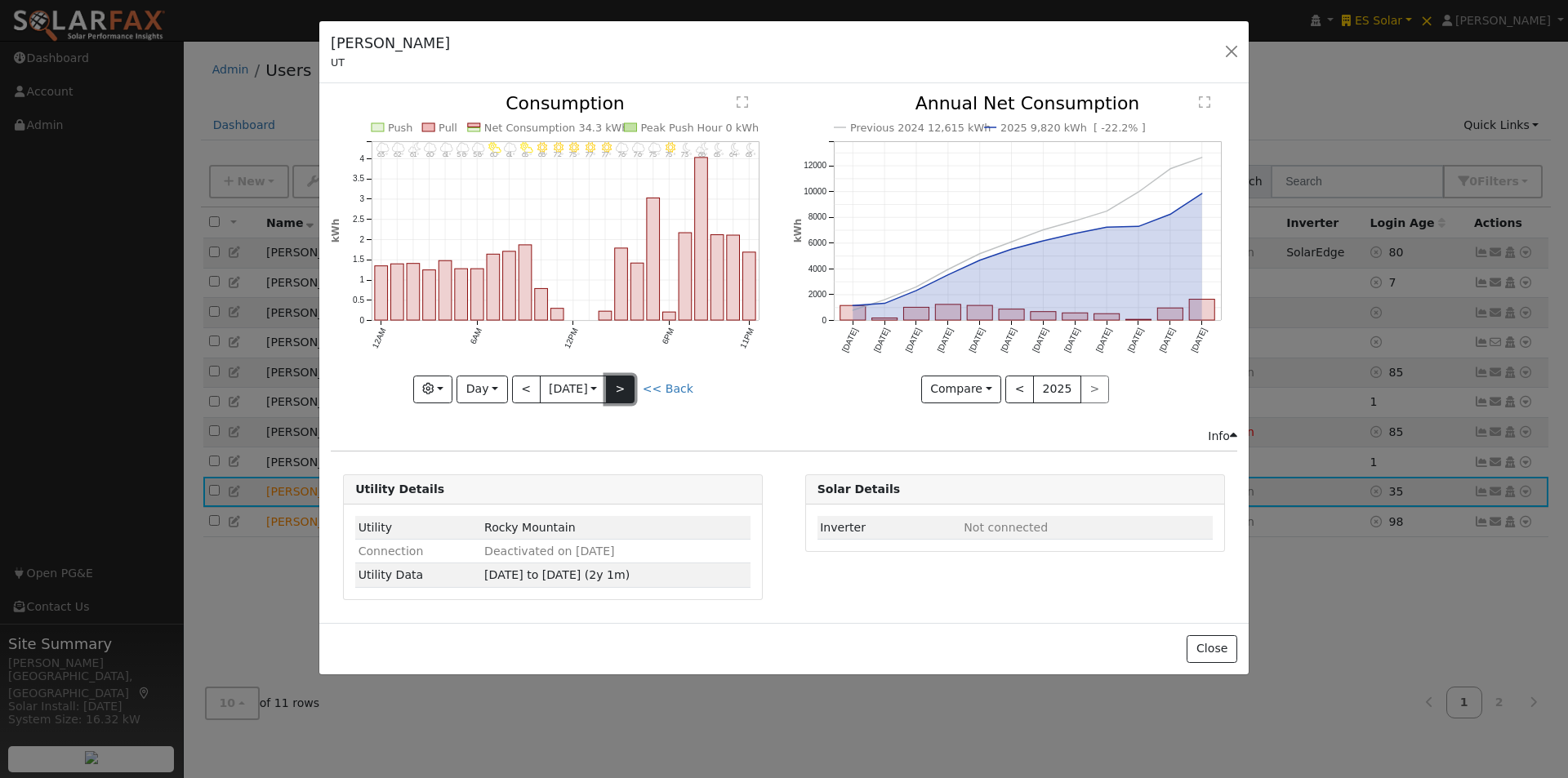
click at [627, 386] on button ">" at bounding box center [620, 389] width 29 height 28
type input "[DATE]"
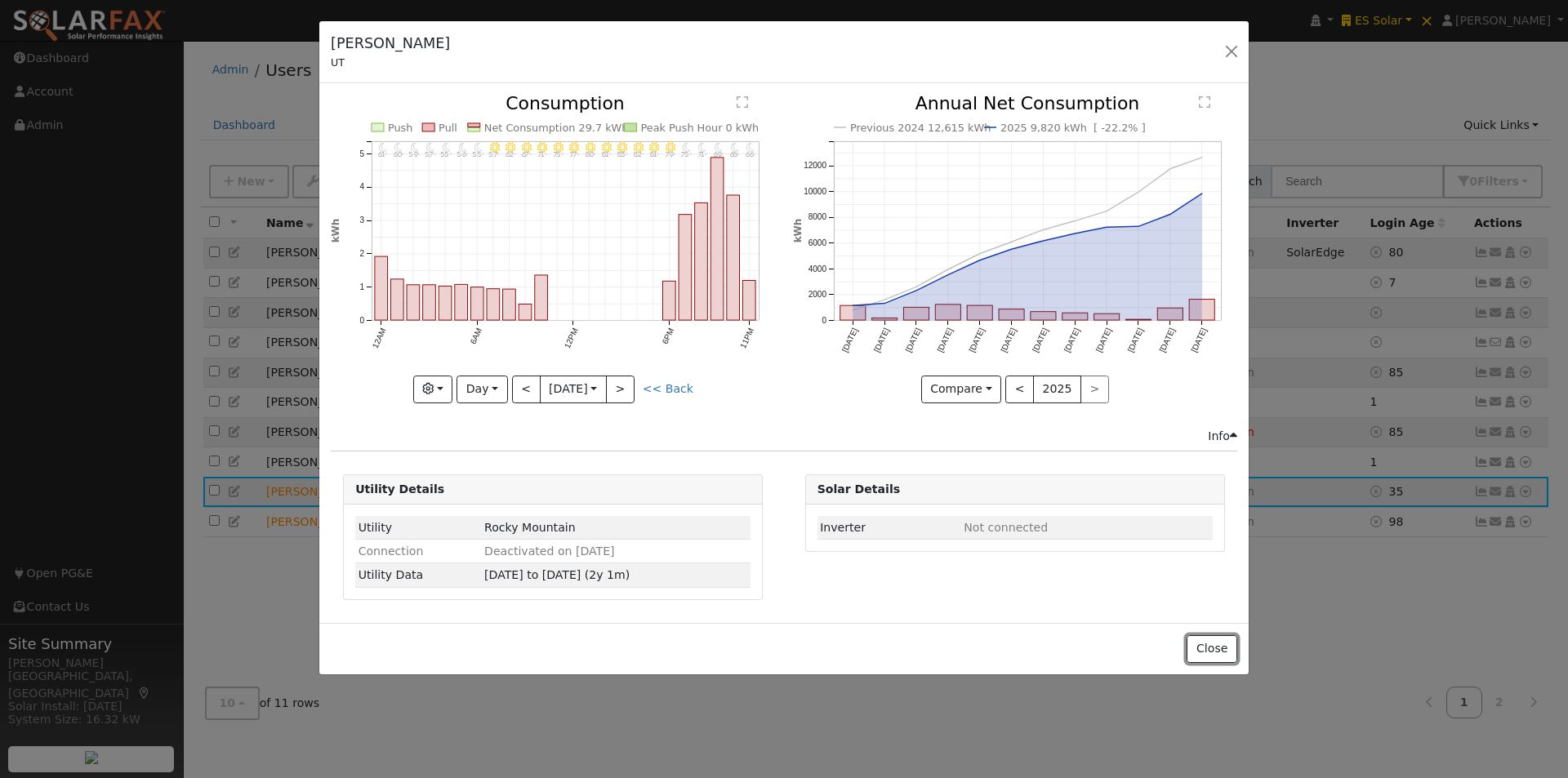
drag, startPoint x: 1205, startPoint y: 656, endPoint x: 1231, endPoint y: 656, distance: 26.0
click at [1208, 657] on button "Close" at bounding box center [1212, 648] width 50 height 28
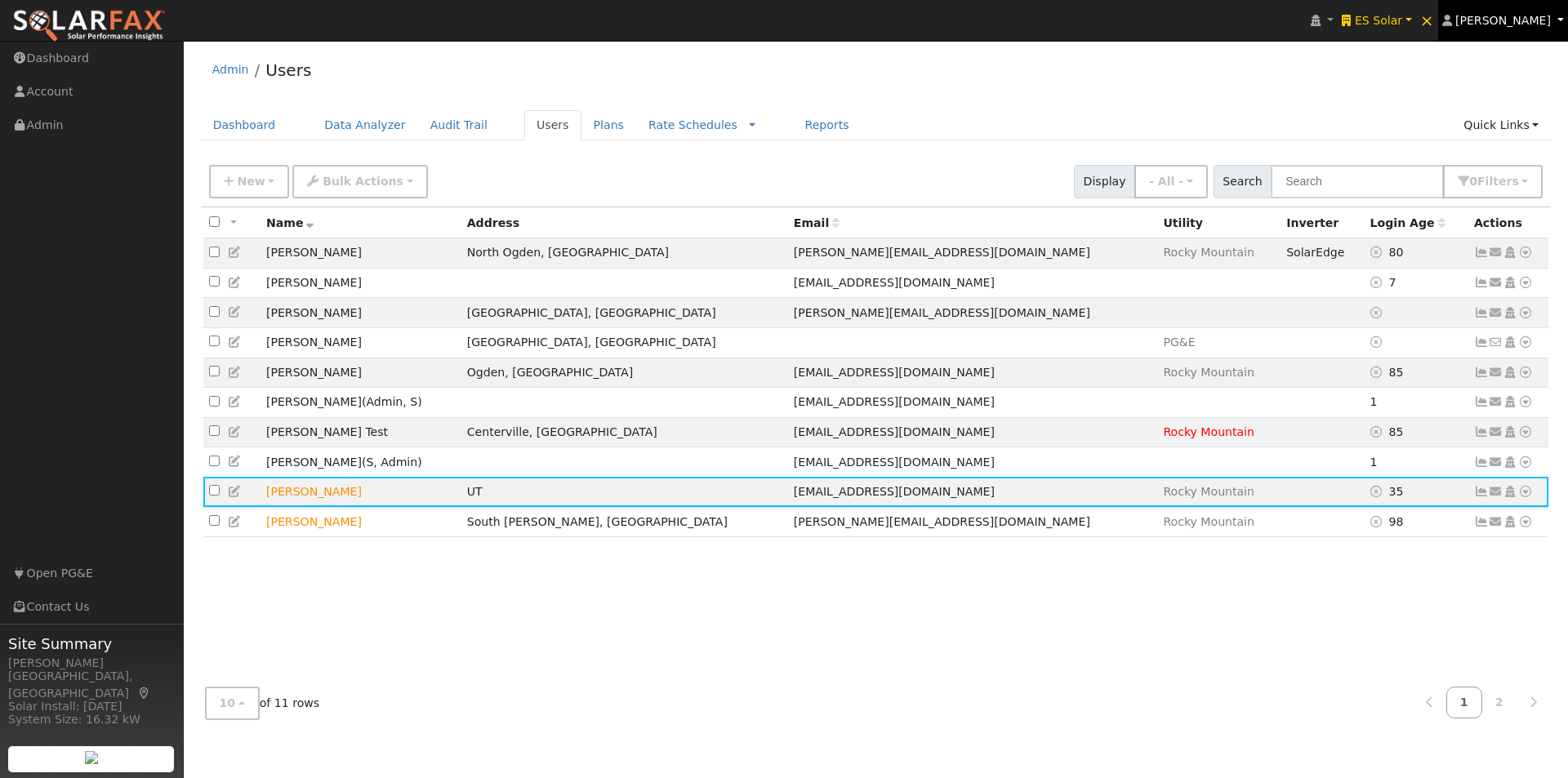
click at [1524, 20] on span "[PERSON_NAME]" at bounding box center [1502, 20] width 96 height 14
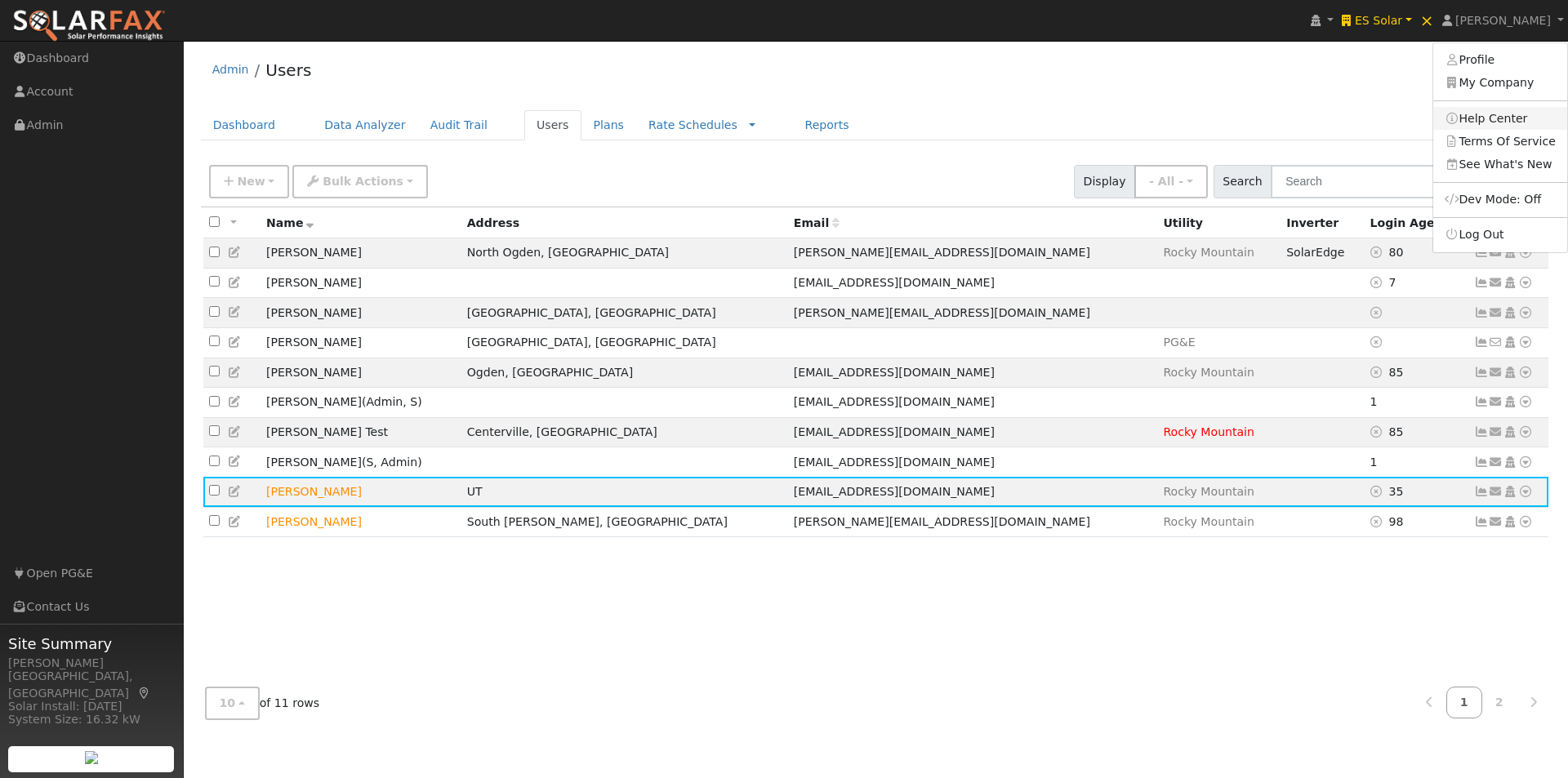
click at [1478, 120] on link "Help Center" at bounding box center [1499, 119] width 134 height 23
